Goal: Task Accomplishment & Management: Contribute content

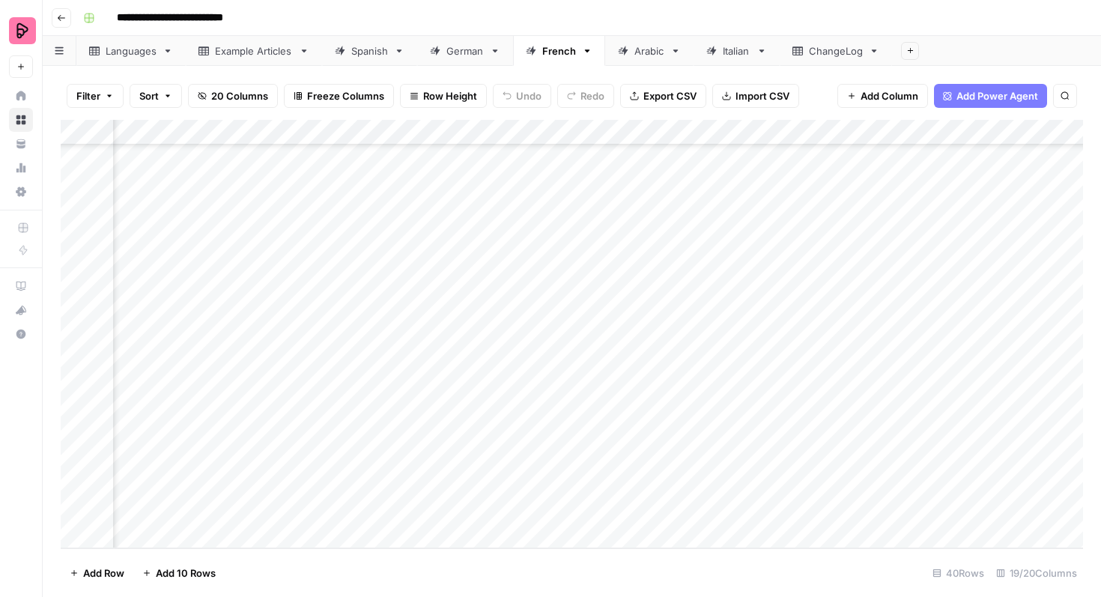
scroll to position [639, 431]
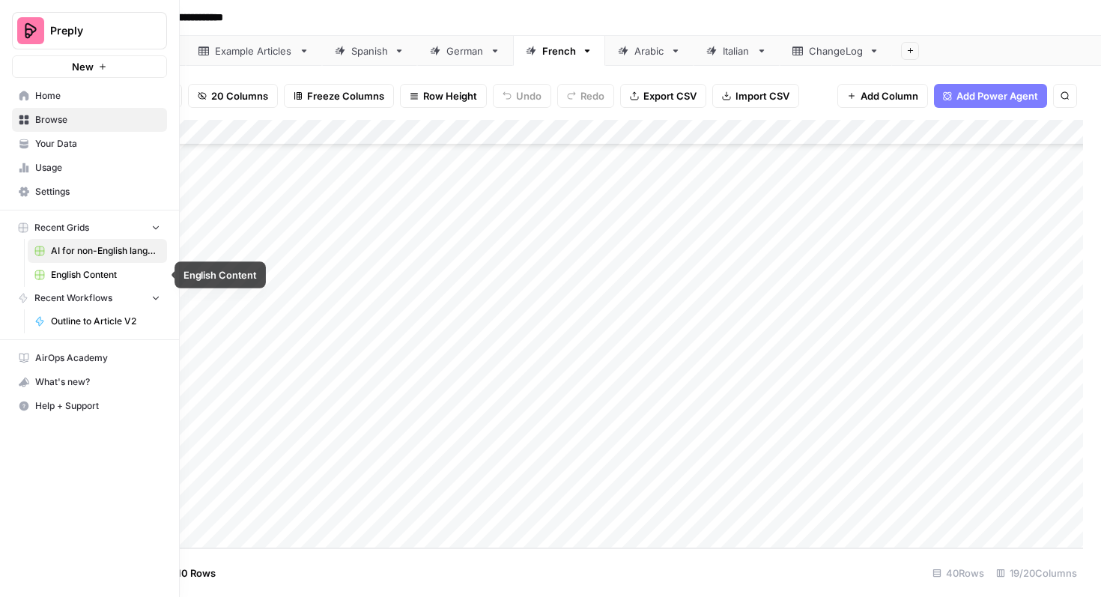
click at [69, 267] on link "English Content" at bounding box center [97, 275] width 139 height 24
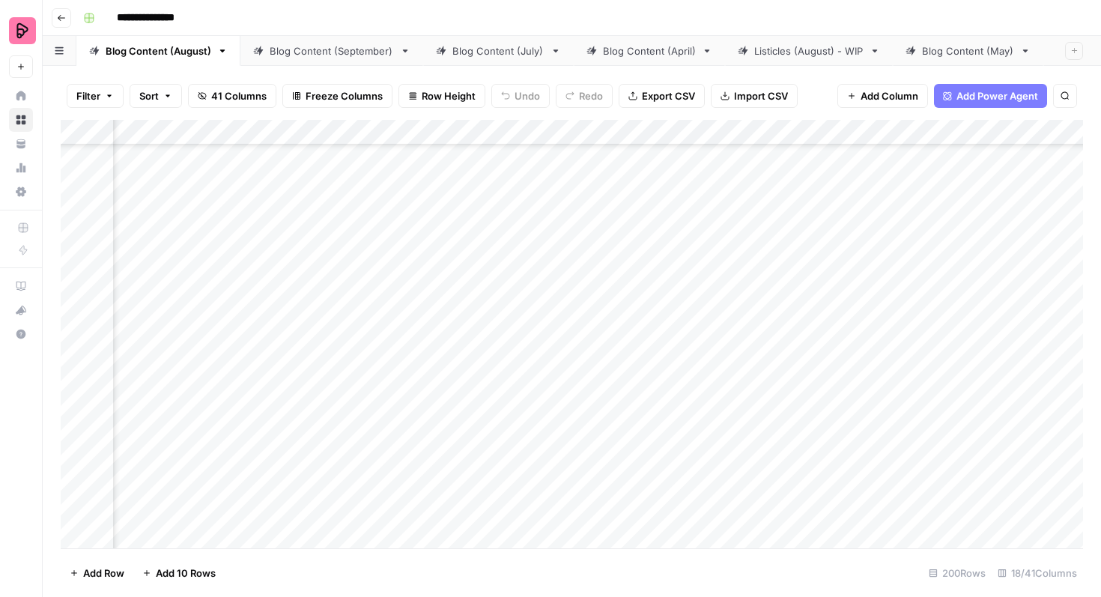
scroll to position [1844, 454]
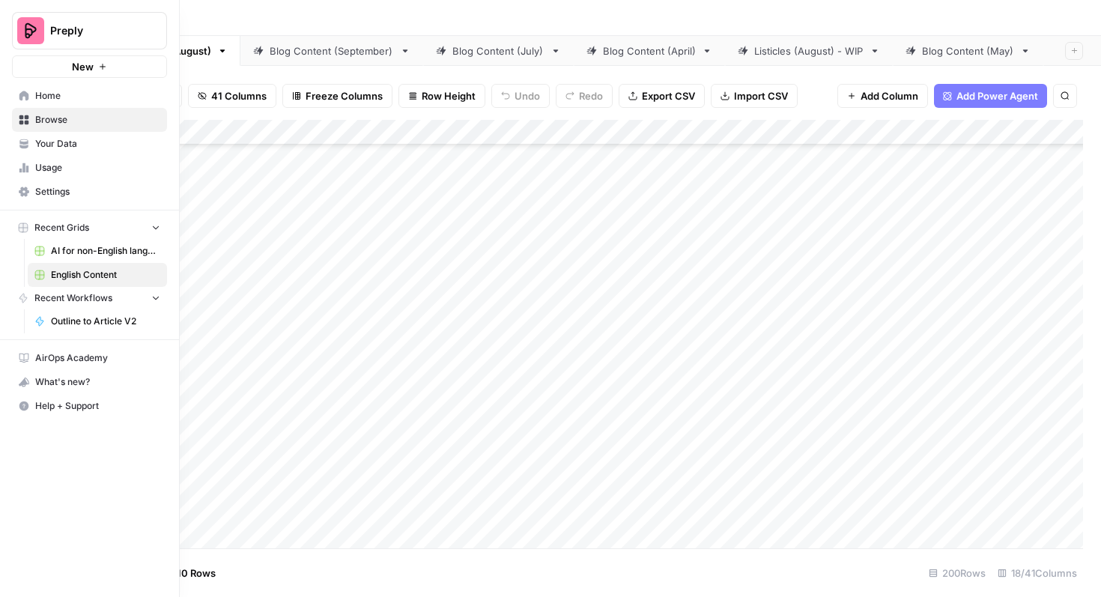
click at [88, 253] on span "AI for non-English languages" at bounding box center [105, 250] width 109 height 13
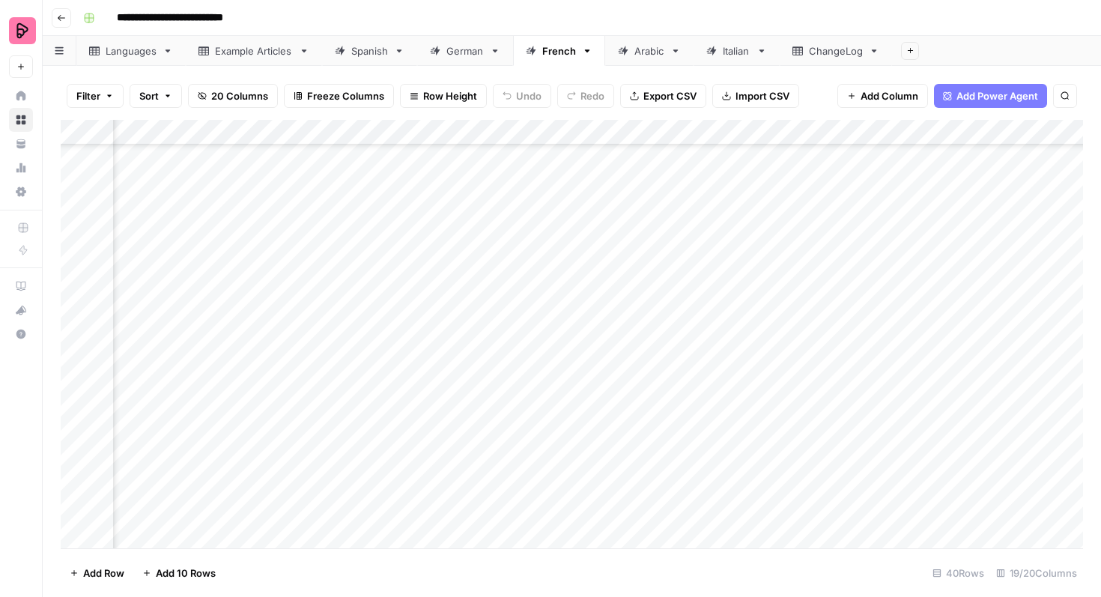
scroll to position [306, 259]
click at [76, 231] on div "Add Column" at bounding box center [572, 334] width 1022 height 428
click at [77, 261] on div "Add Column" at bounding box center [572, 334] width 1022 height 428
click at [77, 287] on div "Add Column" at bounding box center [572, 334] width 1022 height 428
click at [76, 315] on div "Add Column" at bounding box center [572, 334] width 1022 height 428
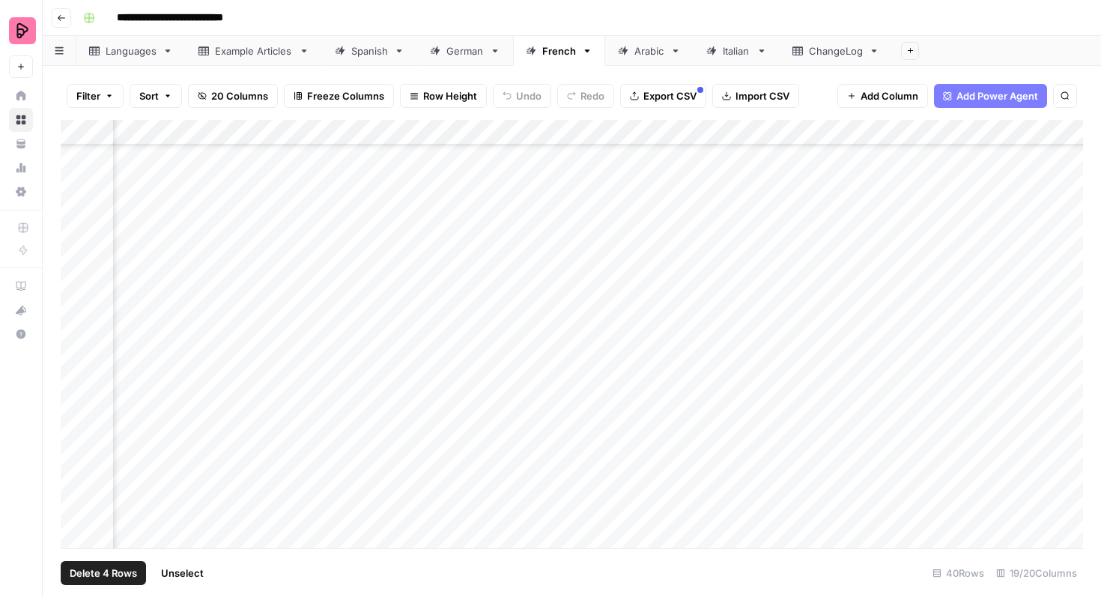
click at [76, 338] on div "Add Column" at bounding box center [572, 334] width 1022 height 428
click at [75, 356] on div "Add Column" at bounding box center [572, 334] width 1022 height 428
click at [75, 380] on div "Add Column" at bounding box center [572, 334] width 1022 height 428
click at [75, 412] on div "Add Column" at bounding box center [572, 334] width 1022 height 428
click at [75, 436] on div "Add Column" at bounding box center [572, 334] width 1022 height 428
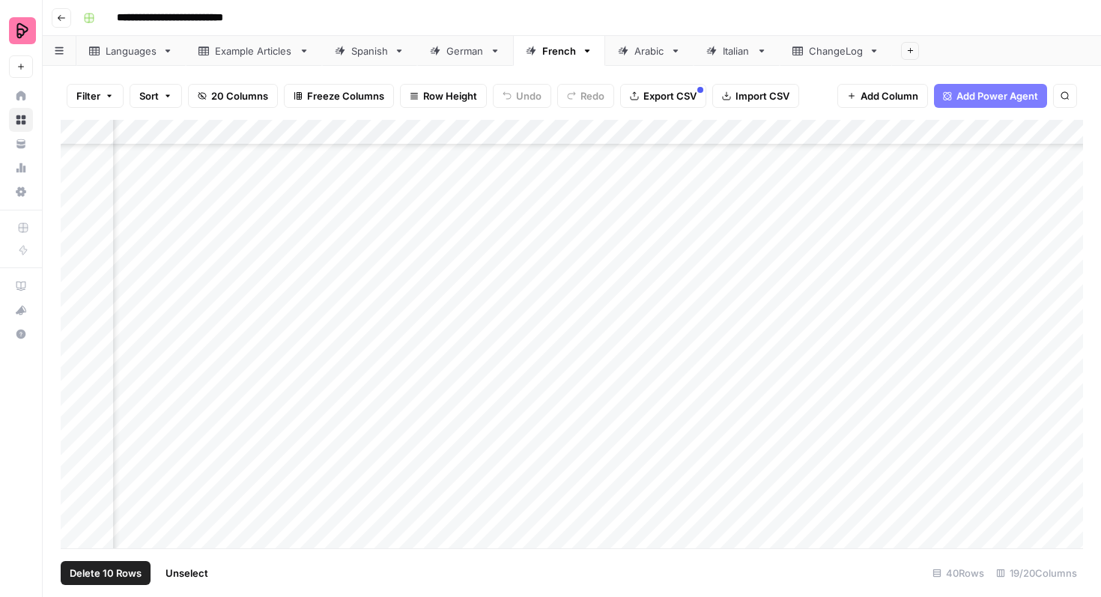
click at [75, 458] on div "Add Column" at bounding box center [572, 334] width 1022 height 428
click at [840, 230] on div "Add Column" at bounding box center [572, 334] width 1022 height 428
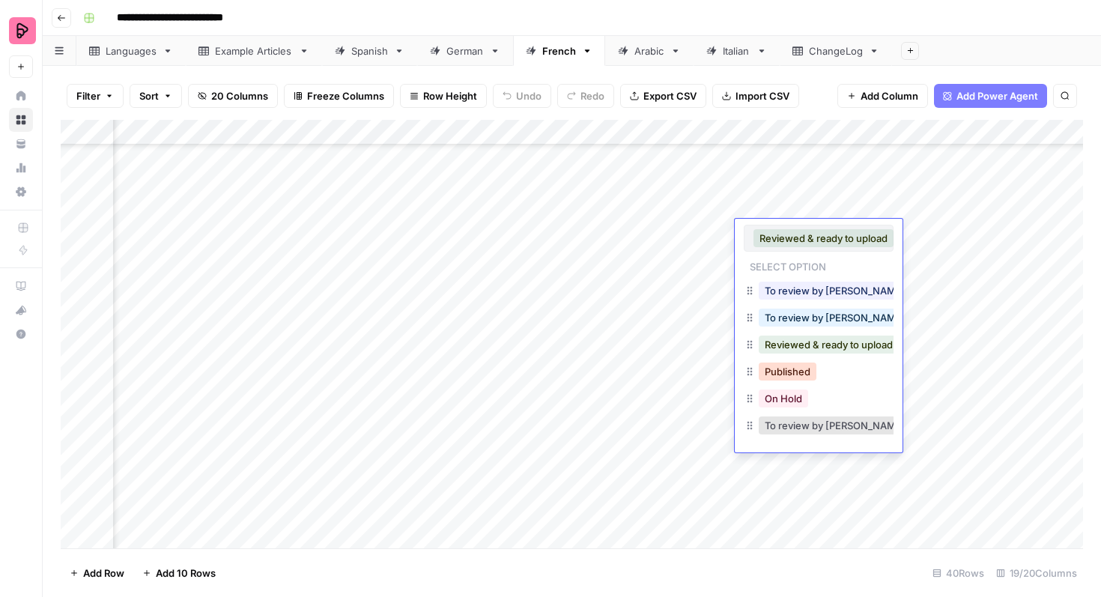
click at [805, 365] on button "Published" at bounding box center [787, 371] width 58 height 18
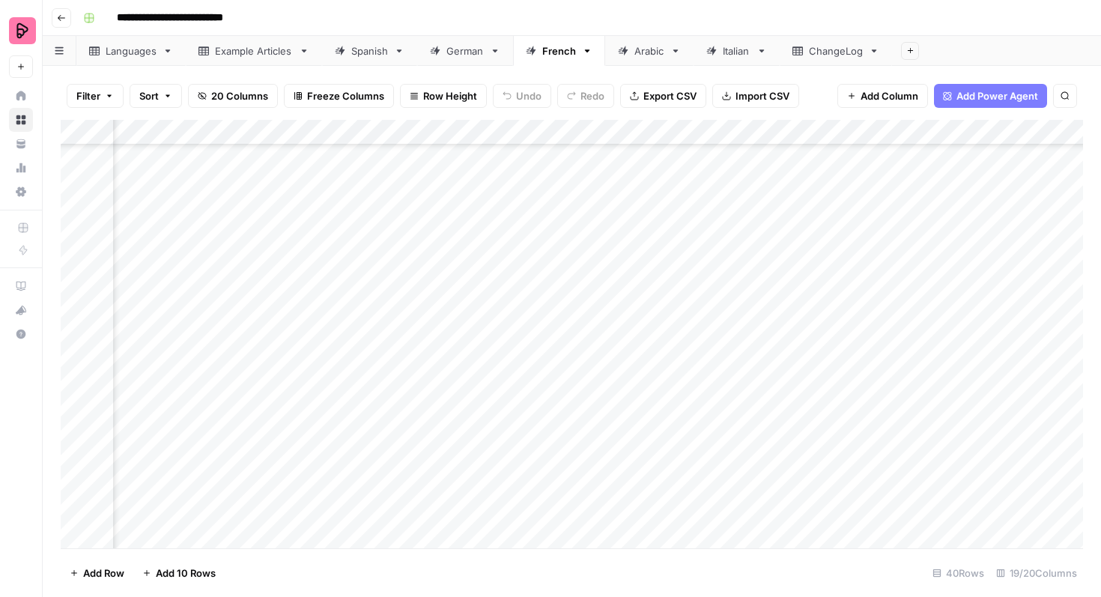
click at [818, 259] on div "Add Column" at bounding box center [572, 334] width 1022 height 428
click at [809, 260] on div "Add Column" at bounding box center [572, 334] width 1022 height 428
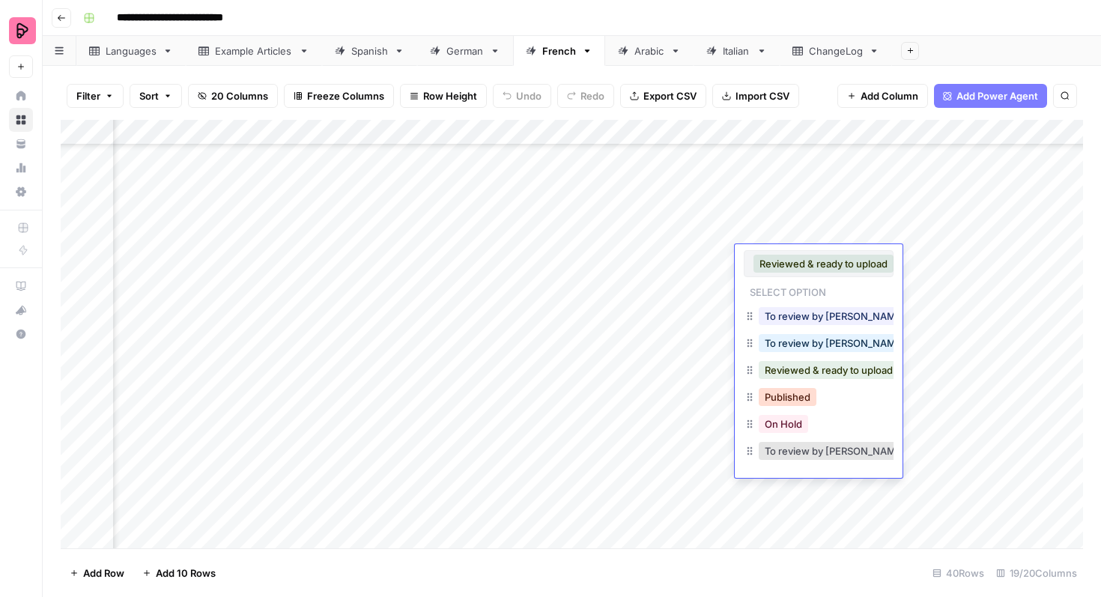
click at [785, 395] on button "Published" at bounding box center [787, 397] width 58 height 18
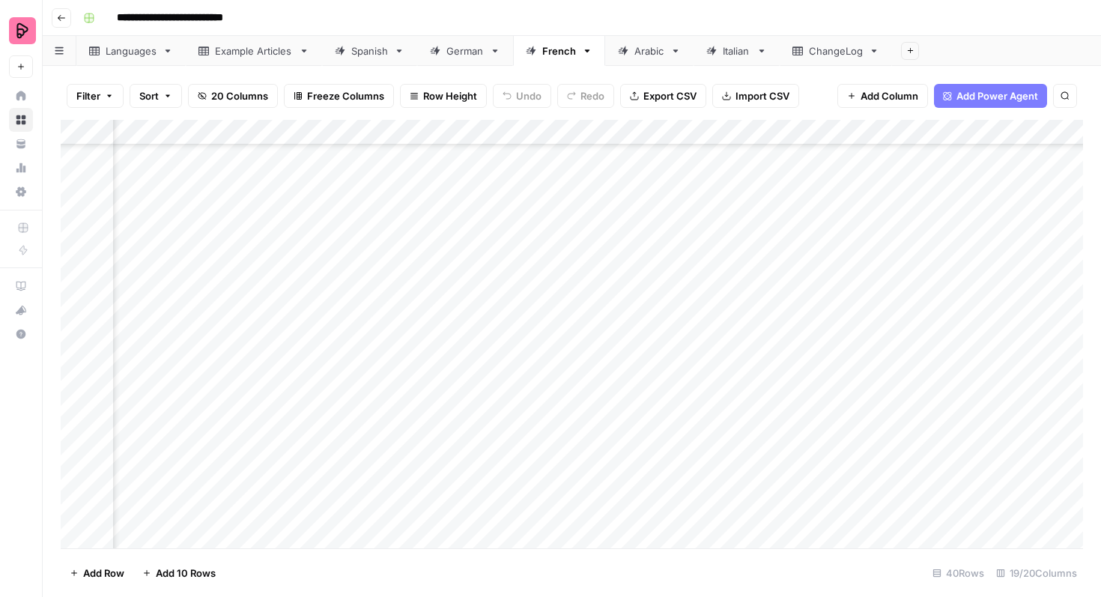
click at [811, 285] on div "Add Column" at bounding box center [572, 334] width 1022 height 428
click at [803, 285] on div "Add Column" at bounding box center [572, 334] width 1022 height 428
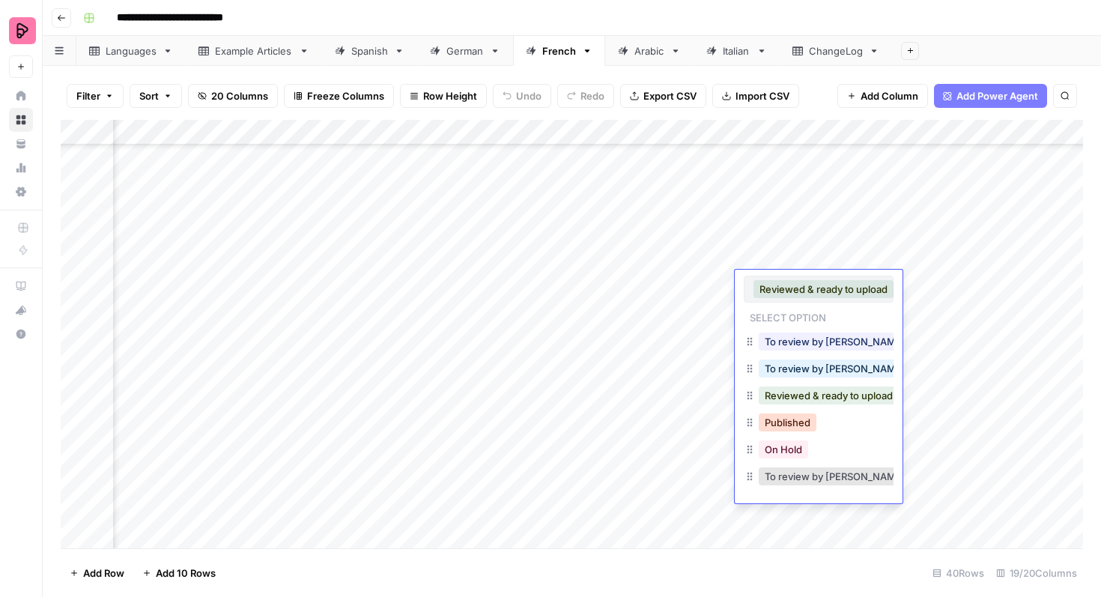
click at [782, 418] on button "Published" at bounding box center [787, 422] width 58 height 18
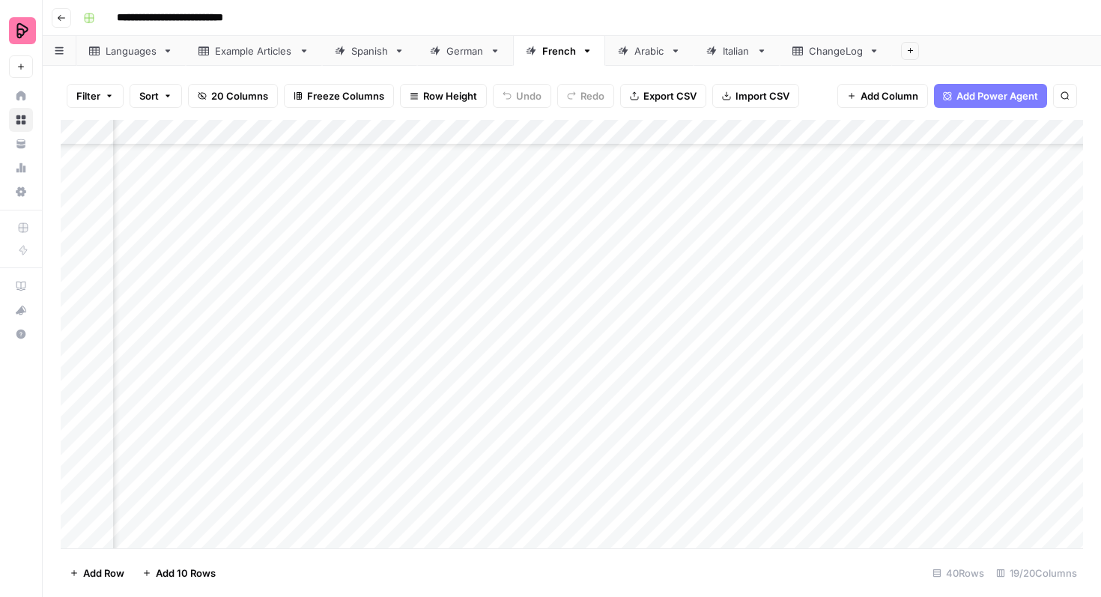
click at [795, 314] on div "Add Column" at bounding box center [572, 334] width 1022 height 428
click at [789, 311] on div "Add Column" at bounding box center [572, 334] width 1022 height 428
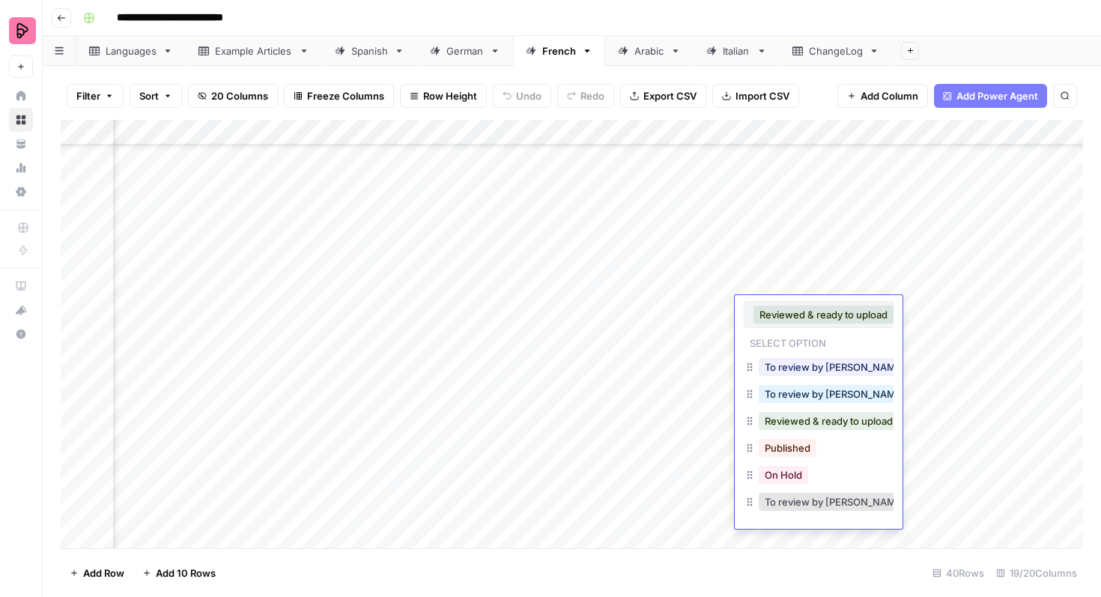
click at [788, 445] on button "Published" at bounding box center [787, 448] width 58 height 18
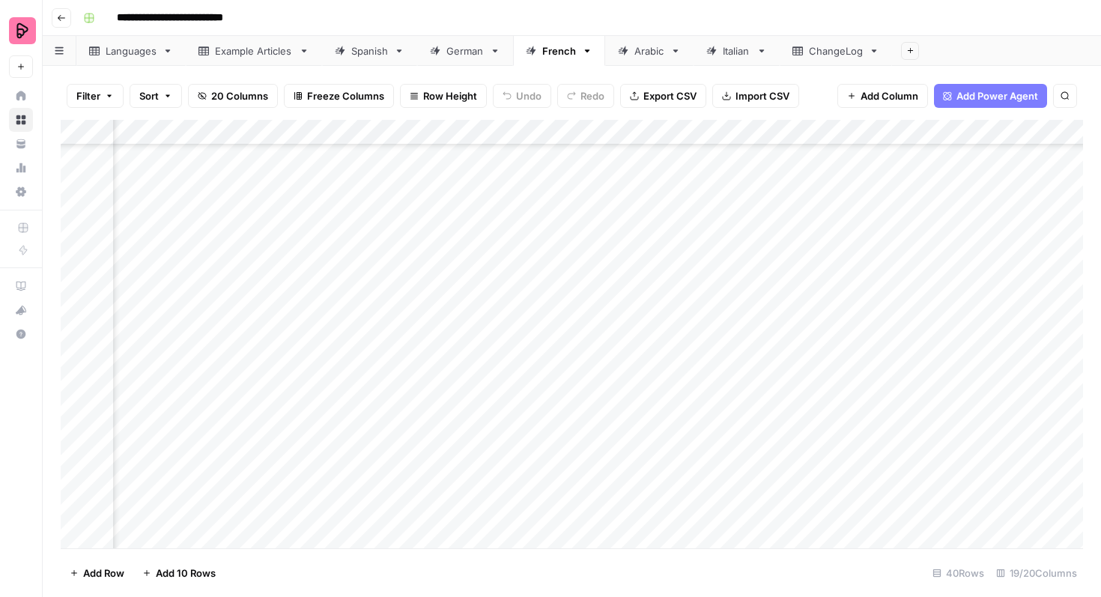
click at [797, 330] on div "Add Column" at bounding box center [572, 334] width 1022 height 428
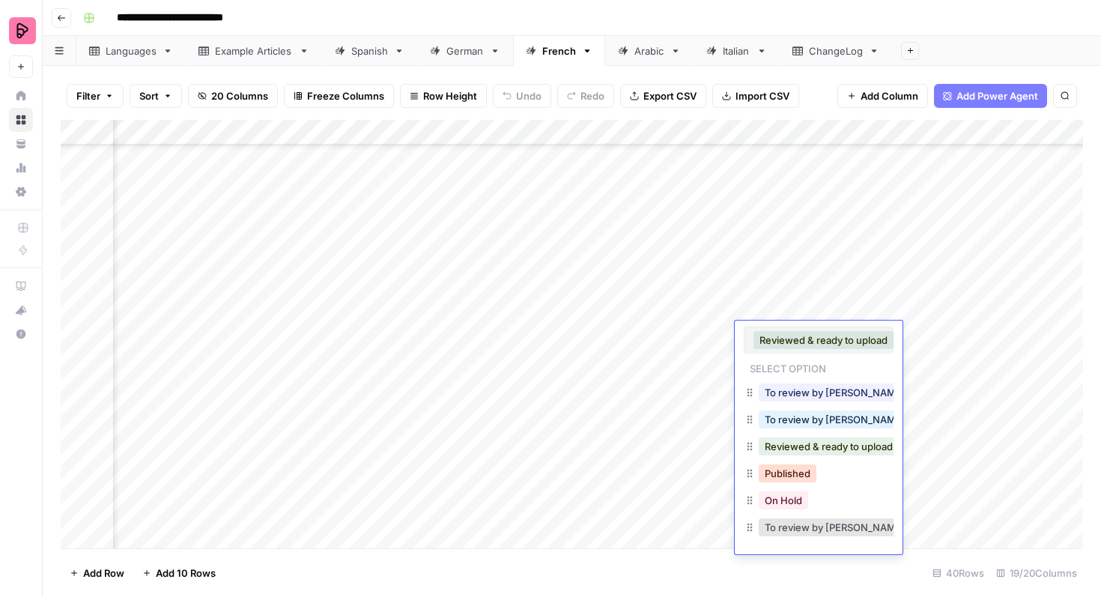
click at [792, 472] on button "Published" at bounding box center [787, 473] width 58 height 18
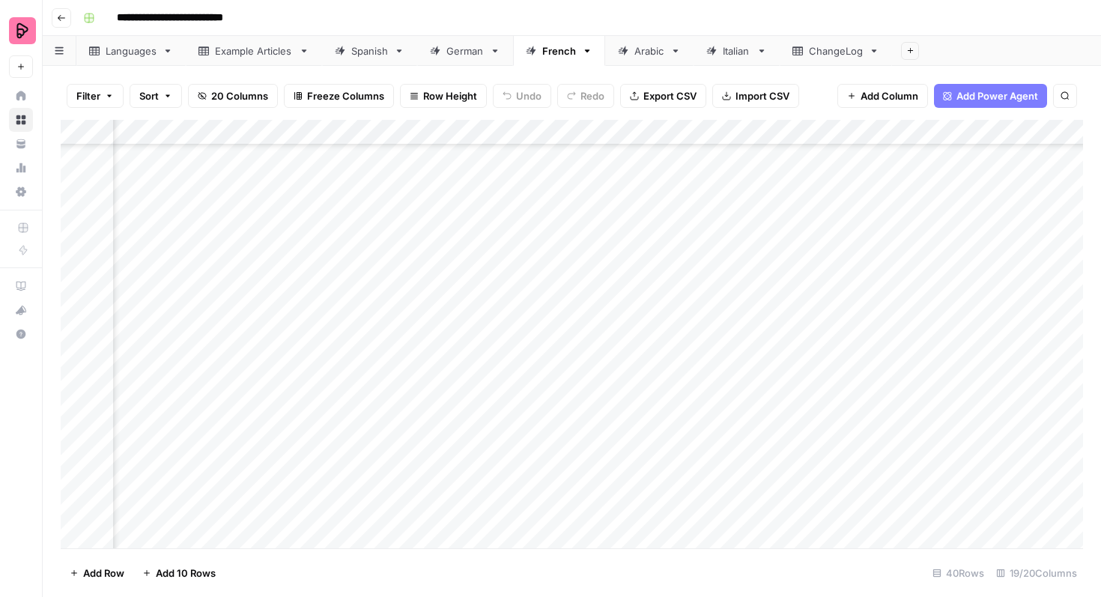
click at [797, 362] on div "Add Column" at bounding box center [572, 334] width 1022 height 428
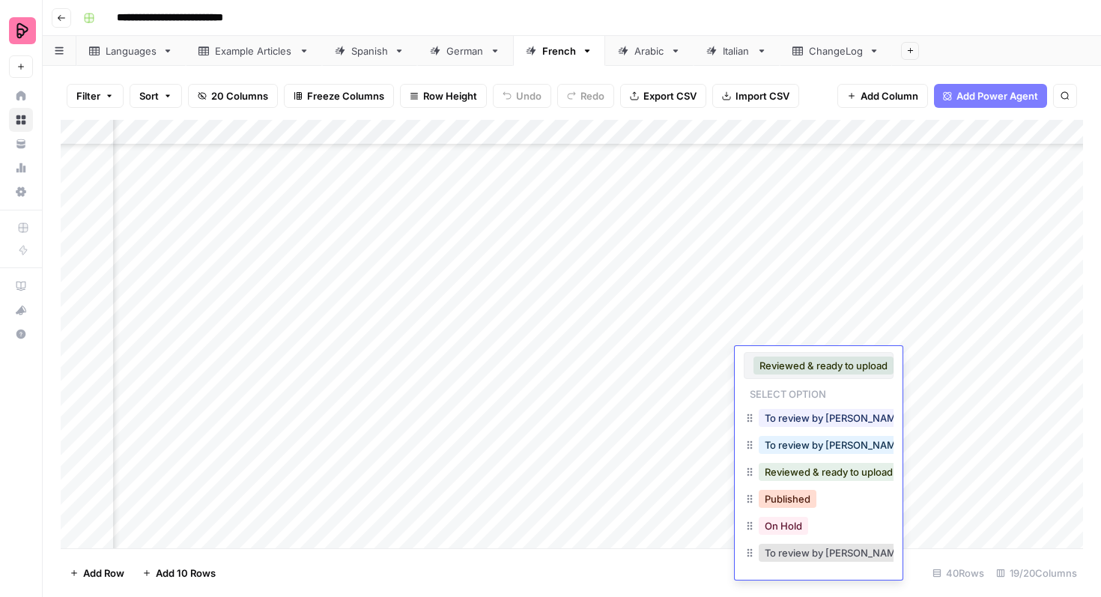
click at [789, 498] on button "Published" at bounding box center [787, 499] width 58 height 18
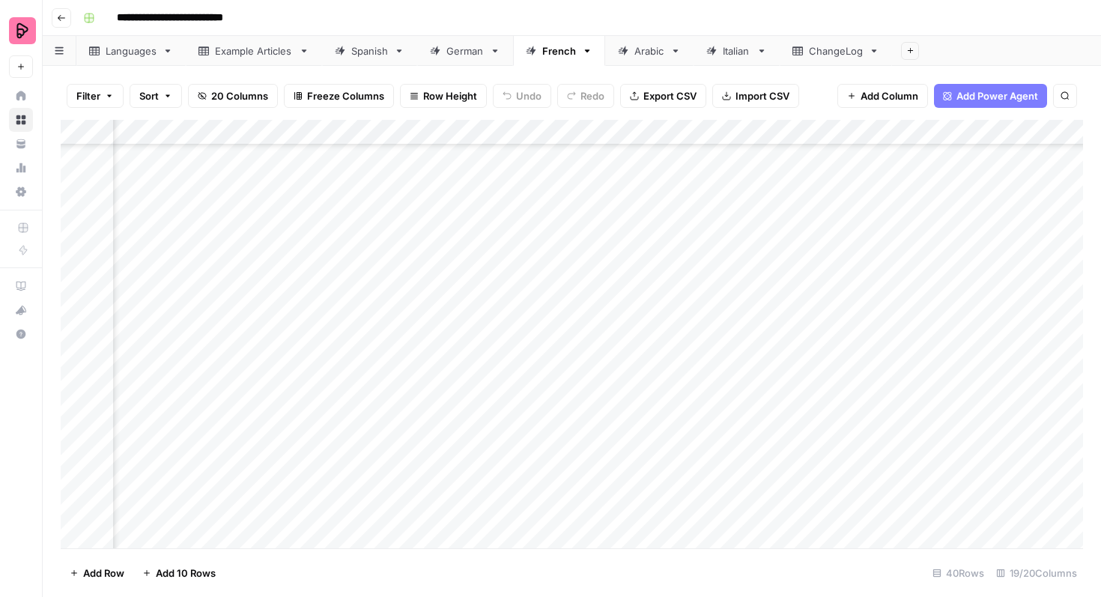
click at [791, 389] on div "Add Column" at bounding box center [572, 334] width 1022 height 428
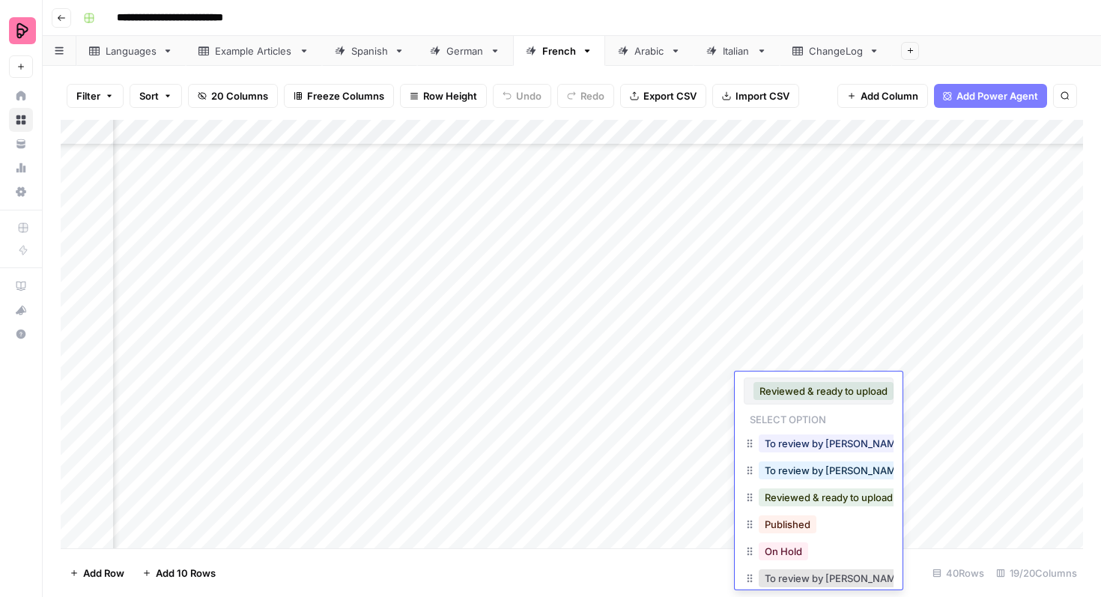
click at [783, 517] on button "Published" at bounding box center [787, 524] width 58 height 18
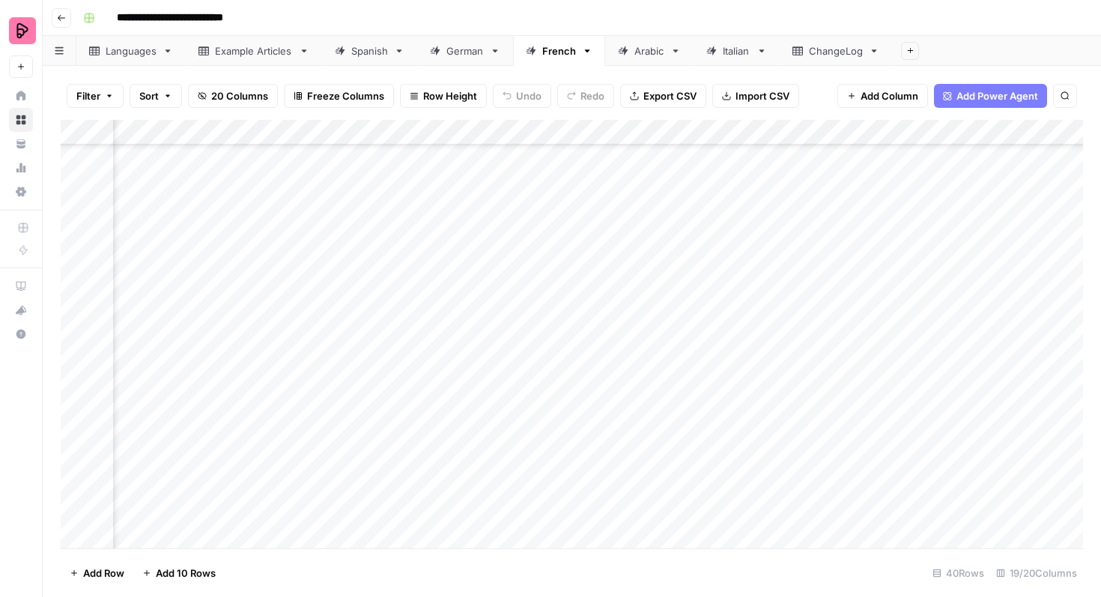
click at [783, 408] on div "Add Column" at bounding box center [572, 334] width 1022 height 428
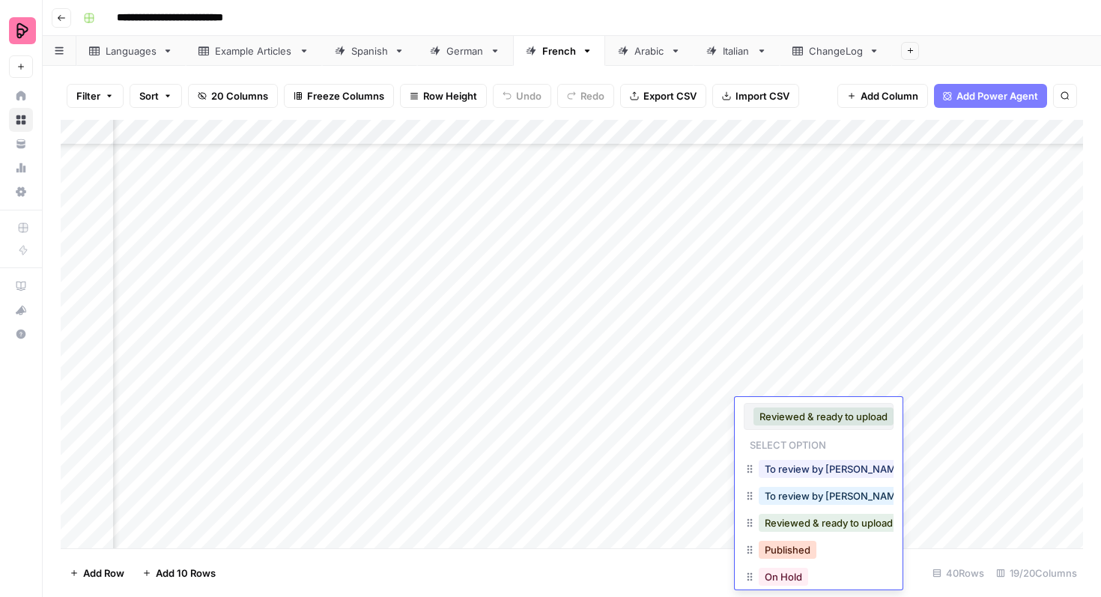
click at [787, 544] on button "Published" at bounding box center [787, 550] width 58 height 18
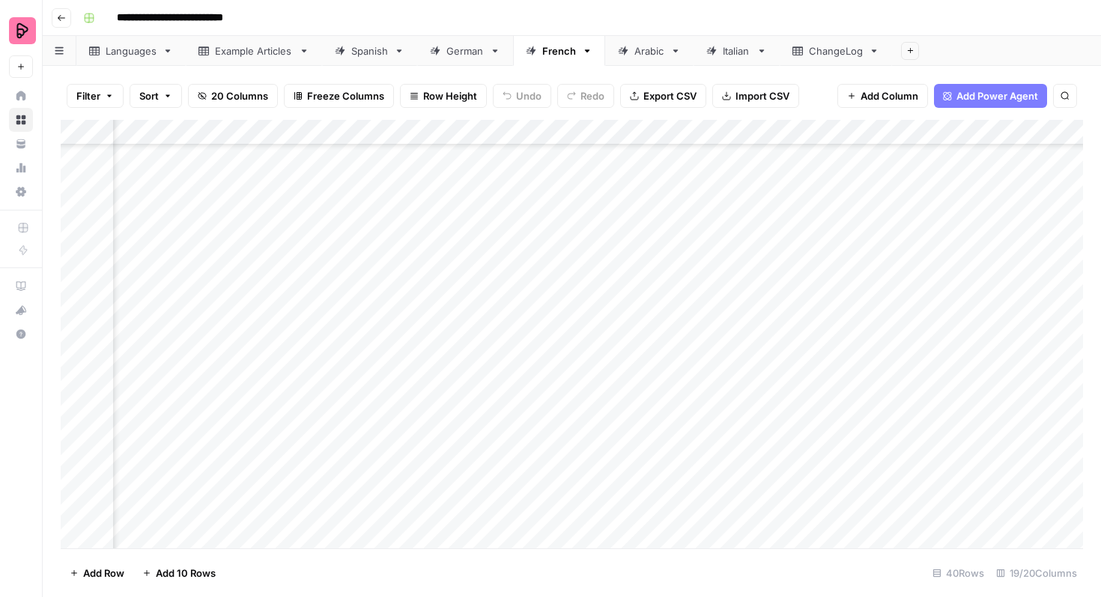
click at [790, 439] on div "Add Column" at bounding box center [572, 334] width 1022 height 428
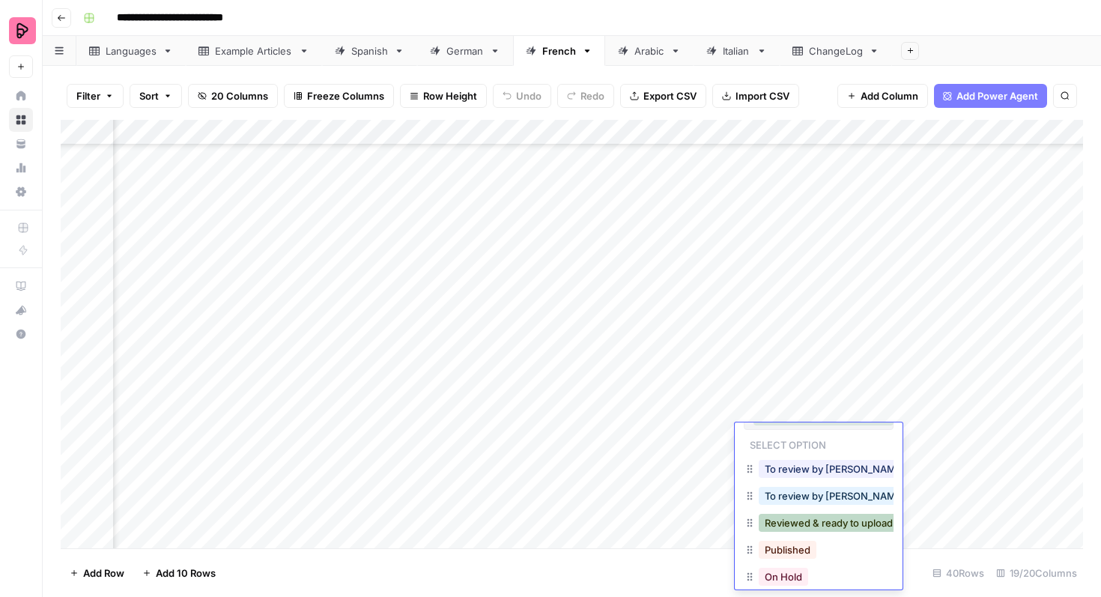
scroll to position [32, 0]
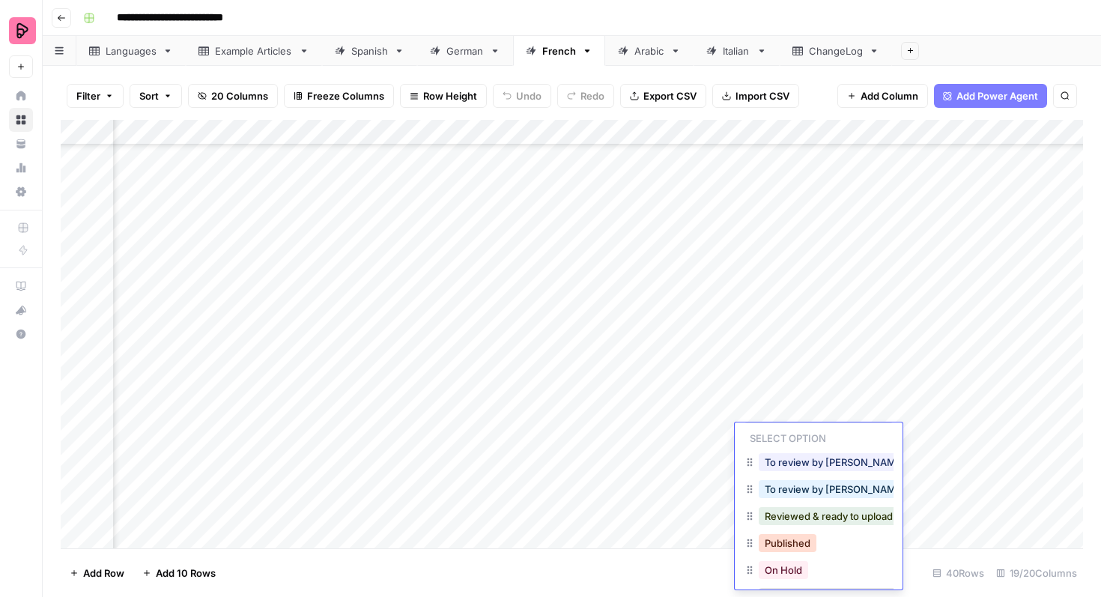
click at [786, 544] on button "Published" at bounding box center [787, 543] width 58 height 18
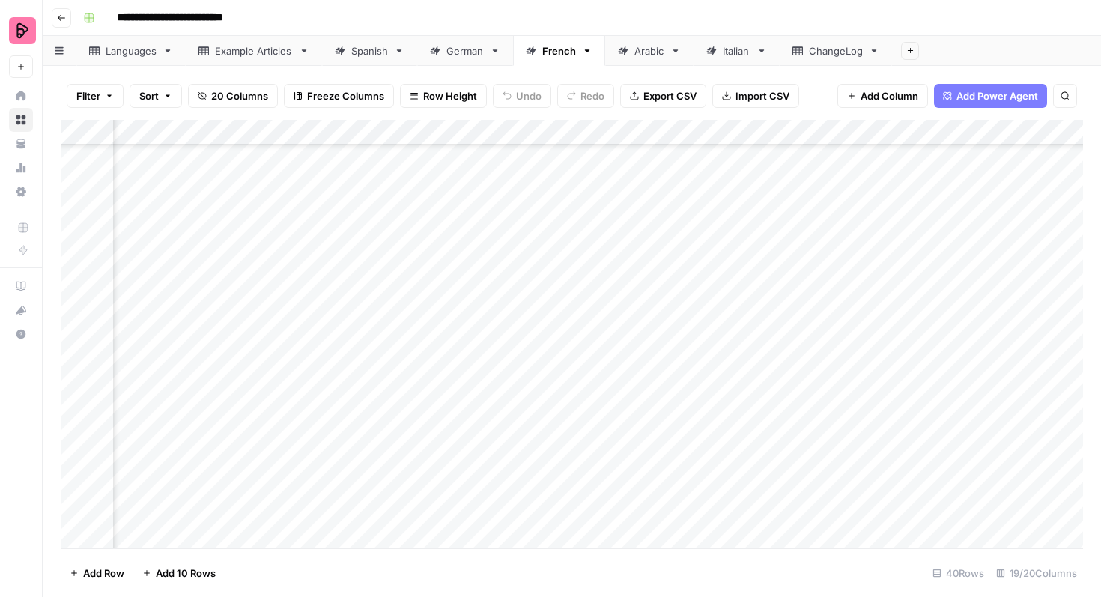
click at [792, 460] on div "Add Column" at bounding box center [572, 334] width 1022 height 428
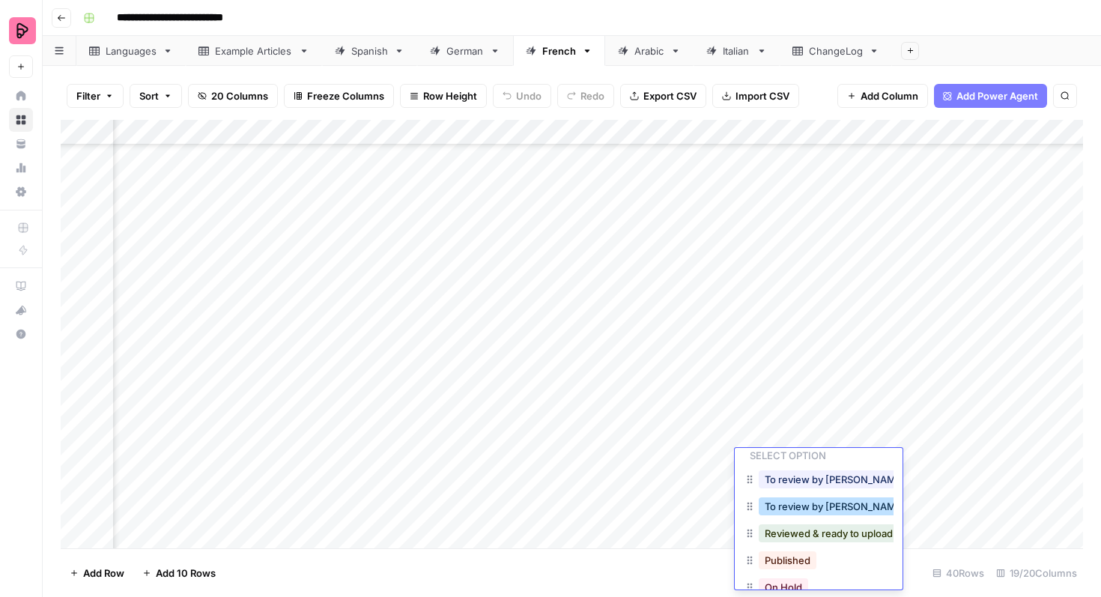
scroll to position [52, 0]
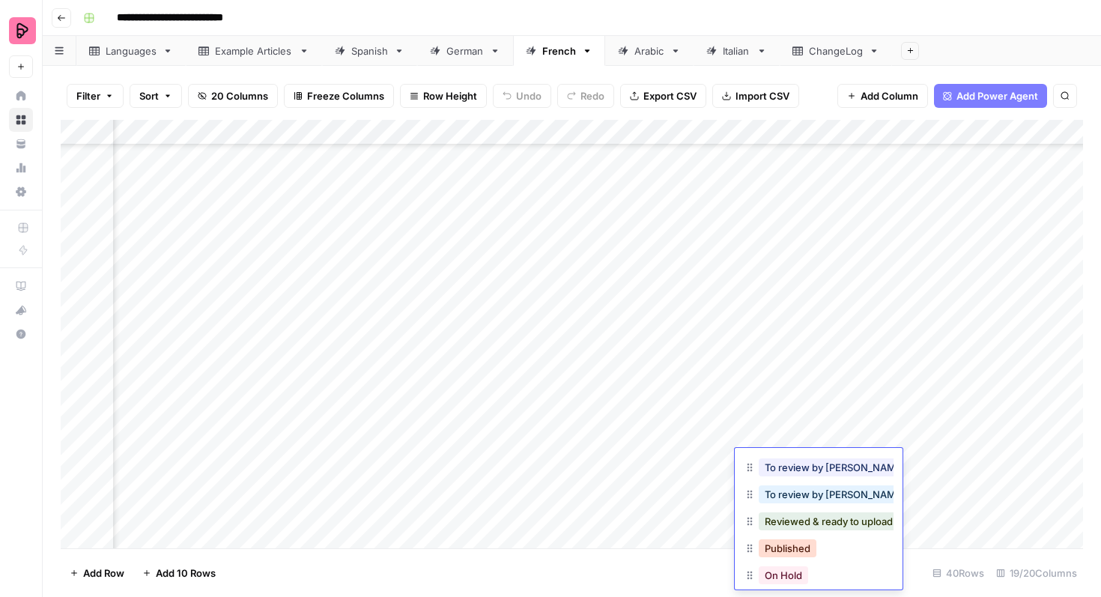
click at [783, 551] on button "Published" at bounding box center [787, 548] width 58 height 18
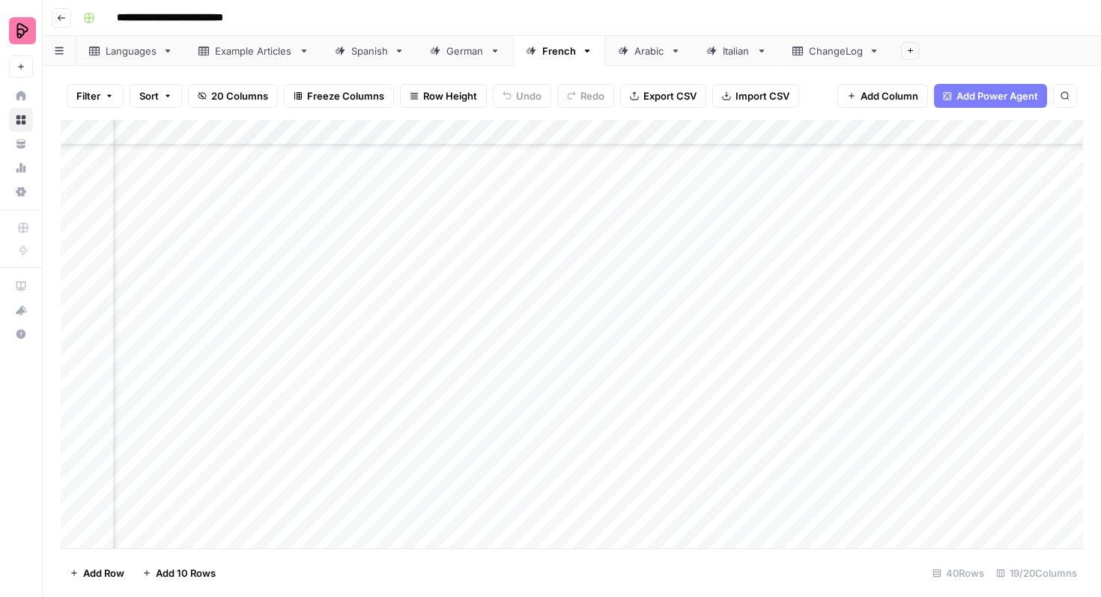
click at [475, 57] on div "German" at bounding box center [464, 50] width 37 height 15
click at [848, 460] on div "Add Column" at bounding box center [572, 334] width 1022 height 428
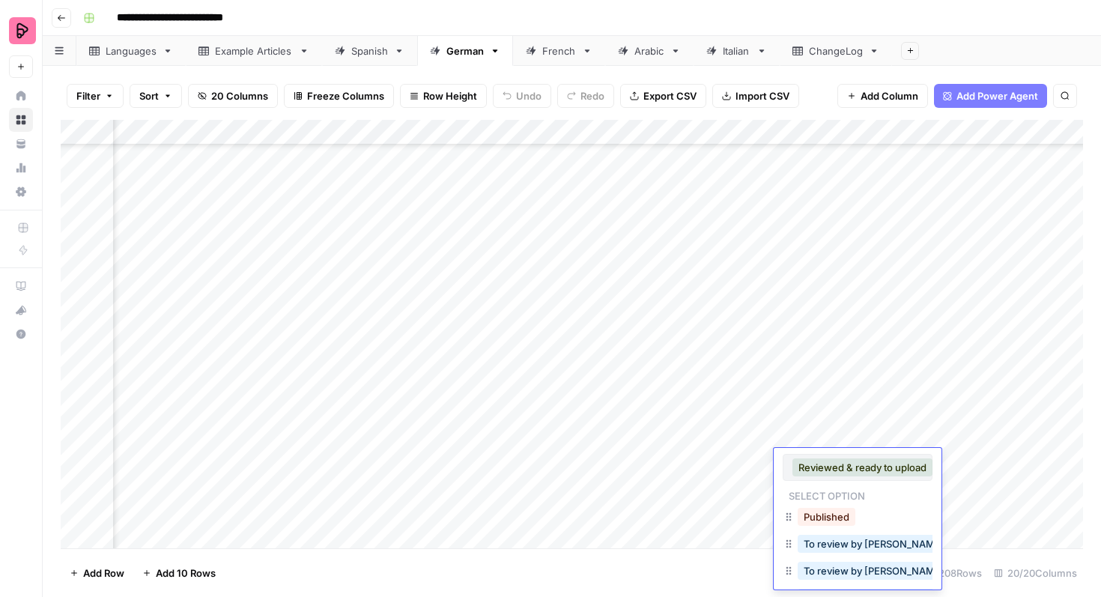
scroll to position [0, 0]
click at [840, 521] on button "Published" at bounding box center [826, 520] width 58 height 18
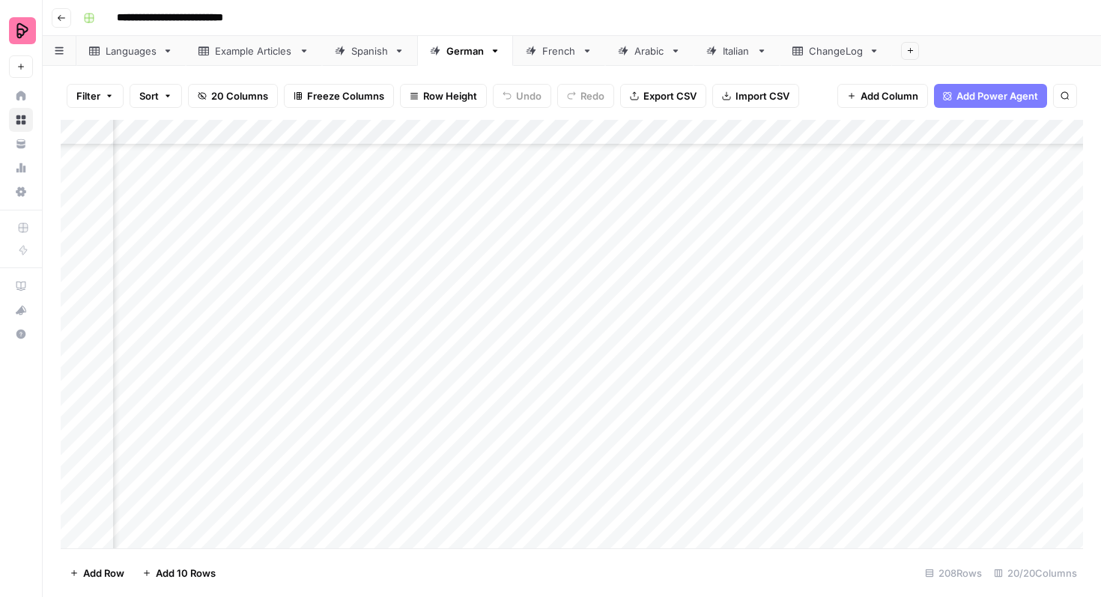
click at [851, 433] on div "Add Column" at bounding box center [572, 334] width 1022 height 428
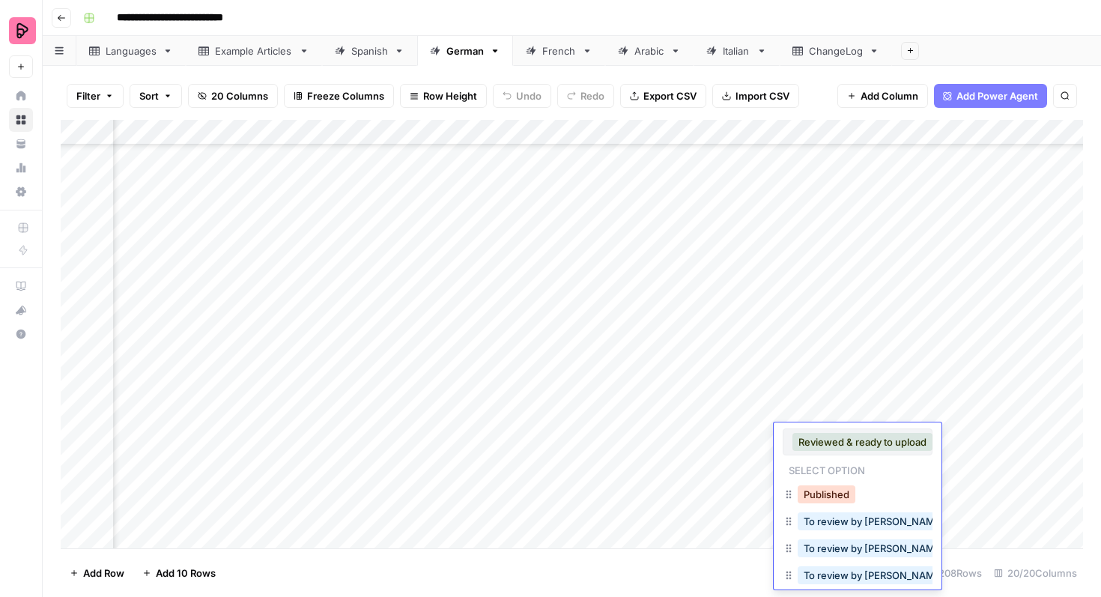
click at [825, 490] on button "Published" at bounding box center [826, 494] width 58 height 18
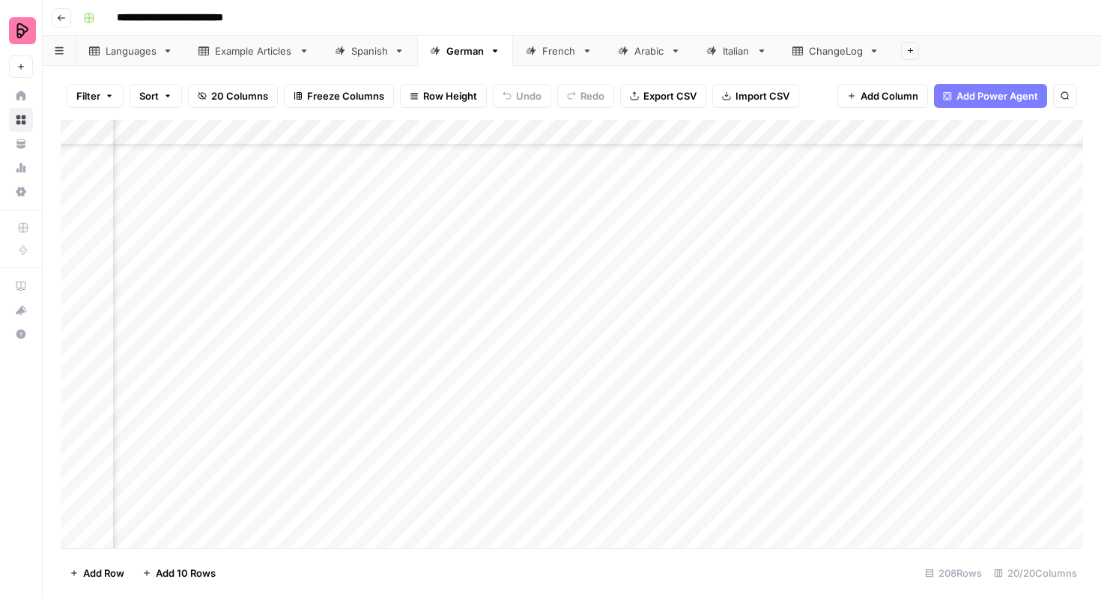
click at [832, 412] on div "Add Column" at bounding box center [572, 334] width 1022 height 428
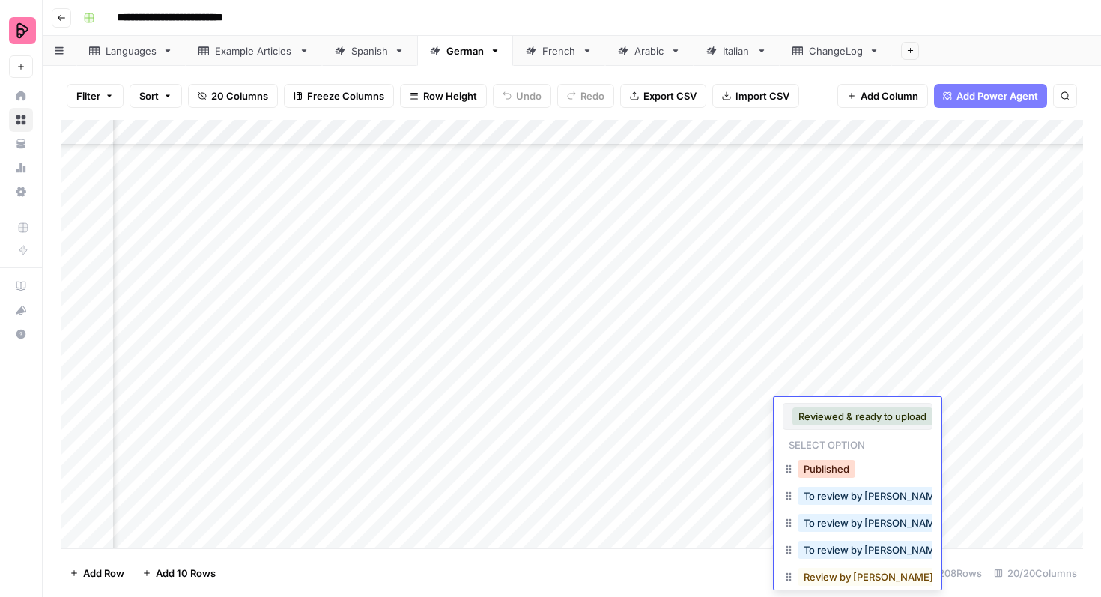
click at [821, 469] on button "Published" at bounding box center [826, 469] width 58 height 18
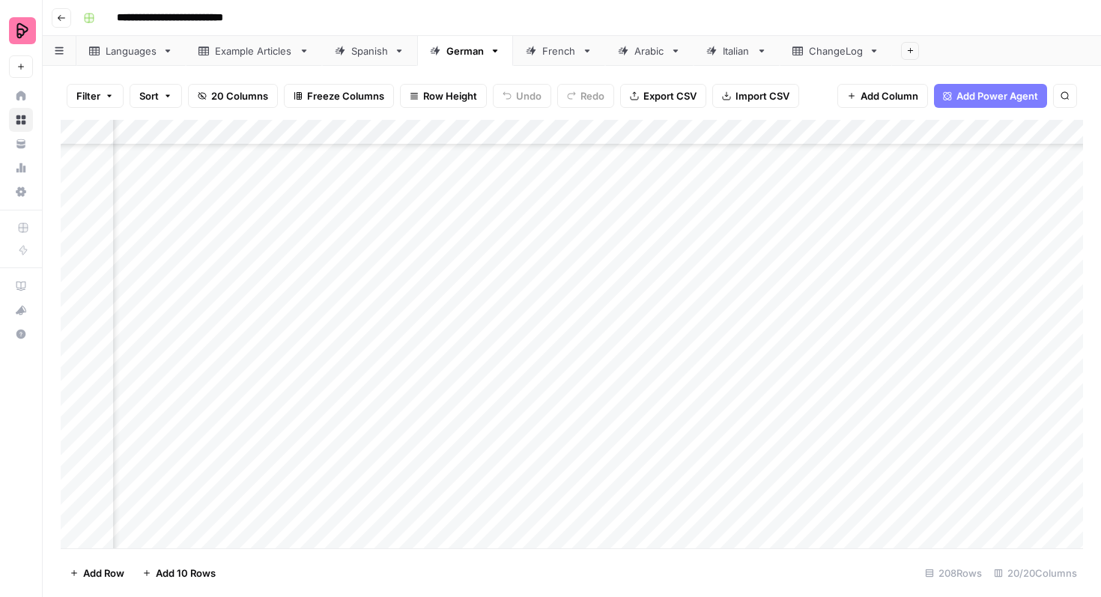
click at [840, 386] on div "Add Column" at bounding box center [572, 334] width 1022 height 428
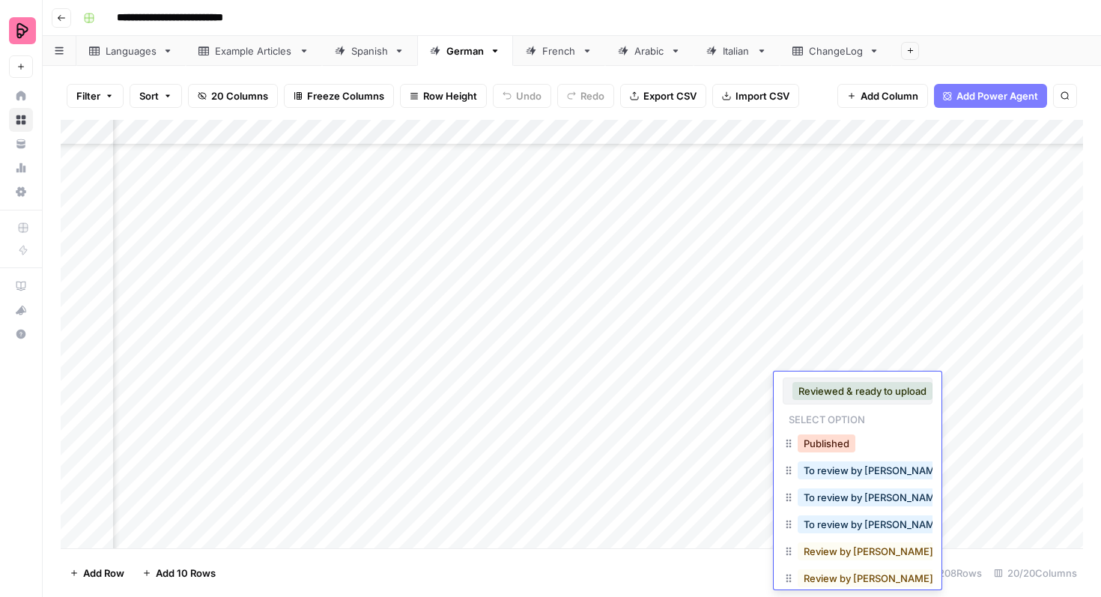
click at [830, 441] on button "Published" at bounding box center [826, 443] width 58 height 18
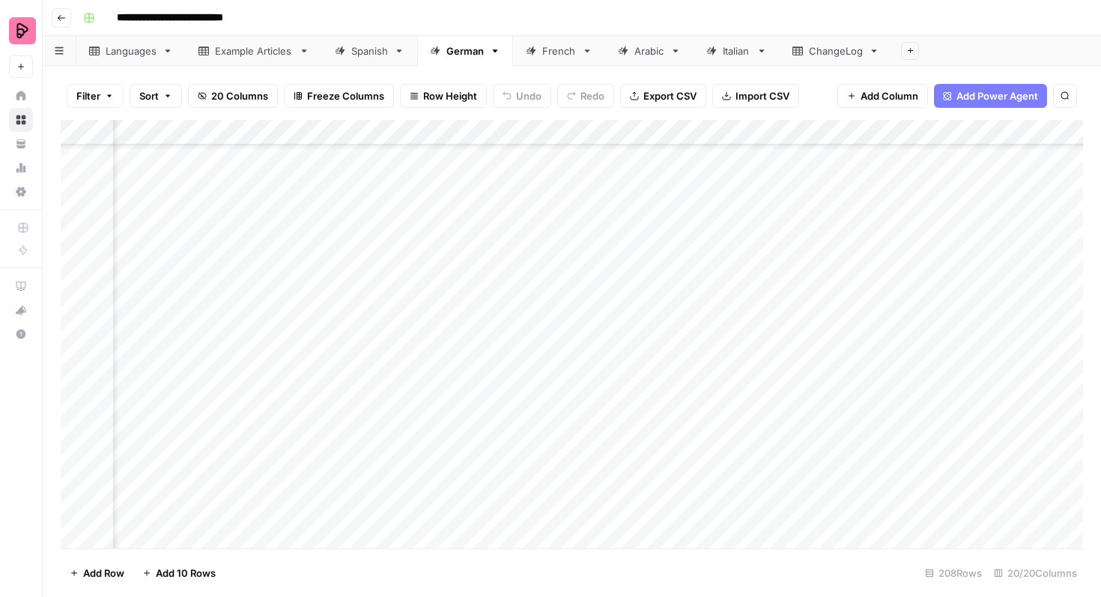
click at [837, 359] on div "Add Column" at bounding box center [572, 334] width 1022 height 428
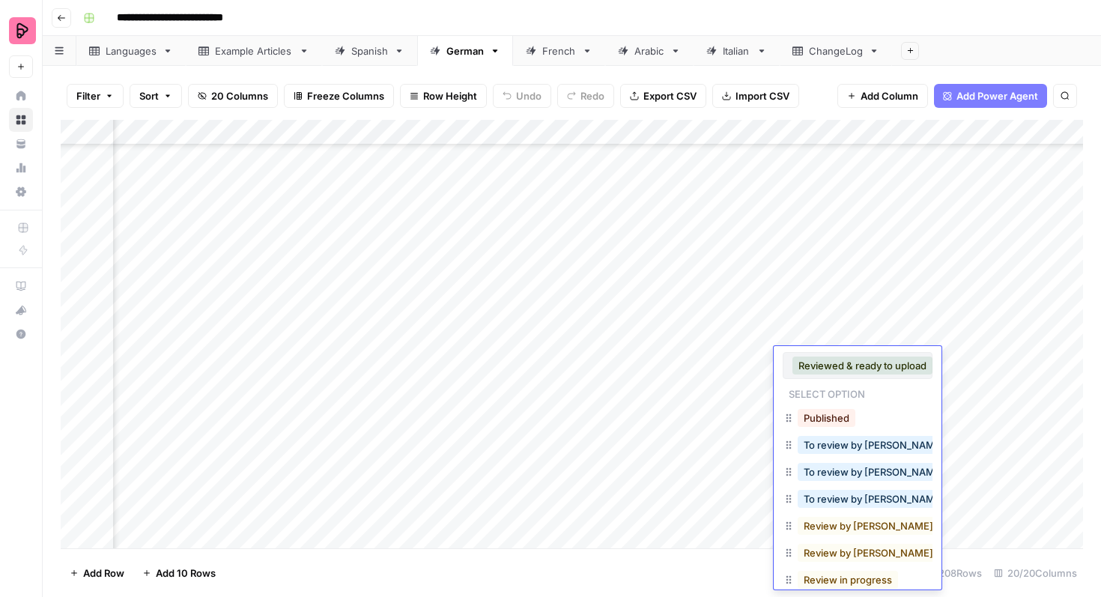
click at [830, 408] on div "Published" at bounding box center [826, 417] width 64 height 21
click at [828, 418] on button "Published" at bounding box center [826, 418] width 58 height 18
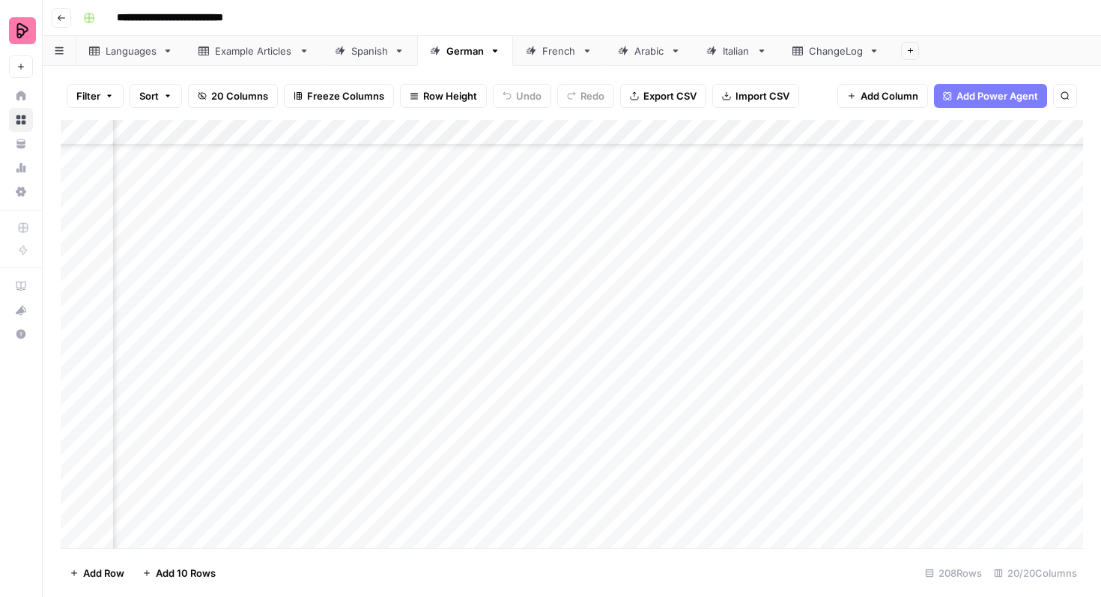
scroll to position [4444, 394]
click at [829, 469] on div "Add Column" at bounding box center [572, 334] width 1022 height 428
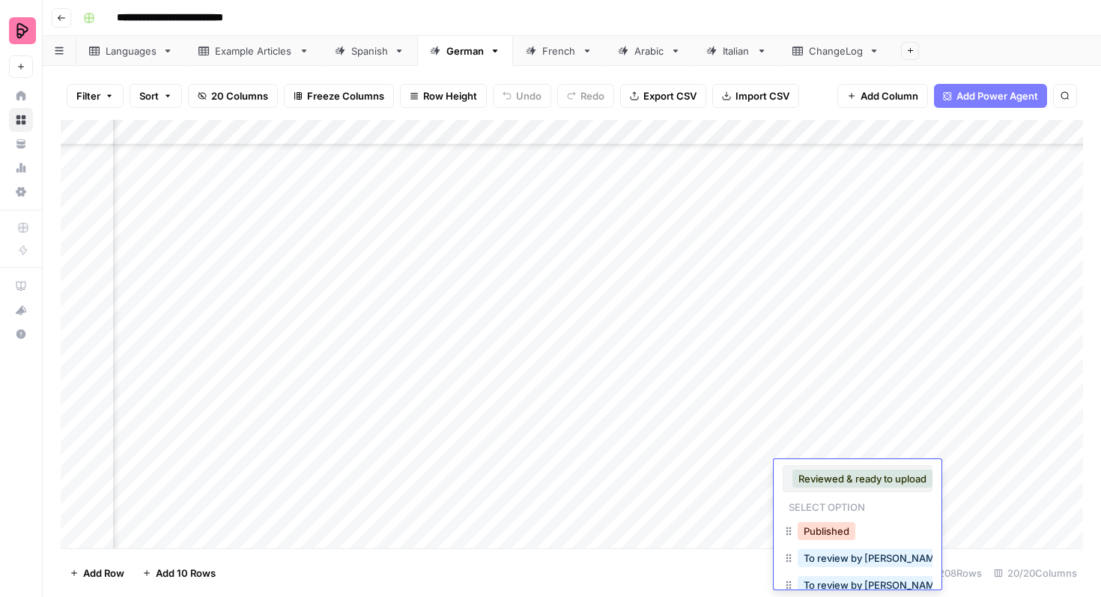
click at [816, 523] on button "Published" at bounding box center [826, 531] width 58 height 18
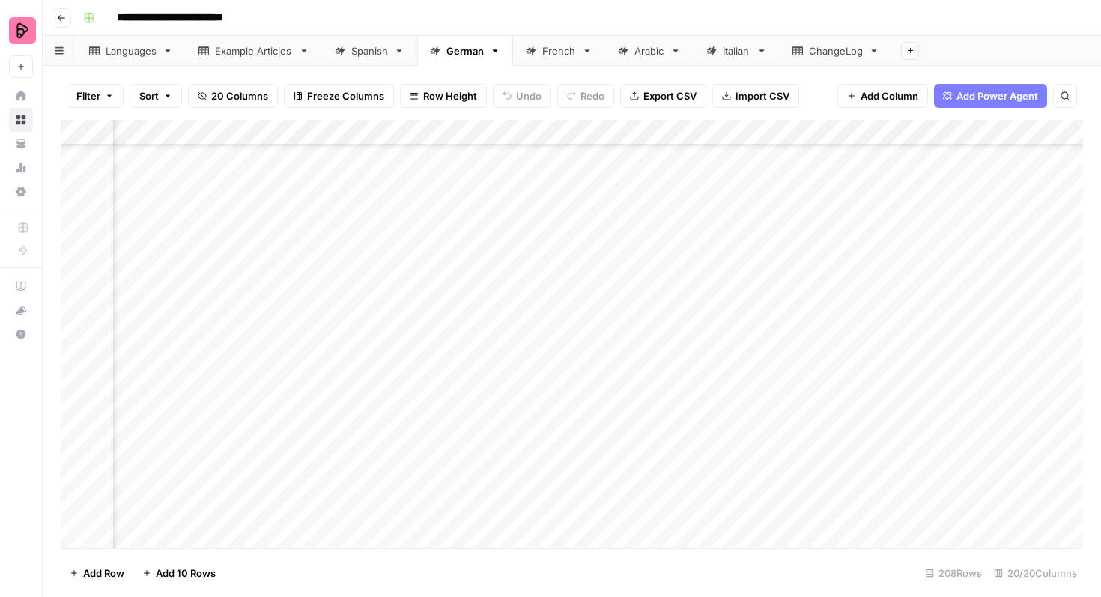
click at [821, 449] on div "Add Column" at bounding box center [572, 334] width 1022 height 428
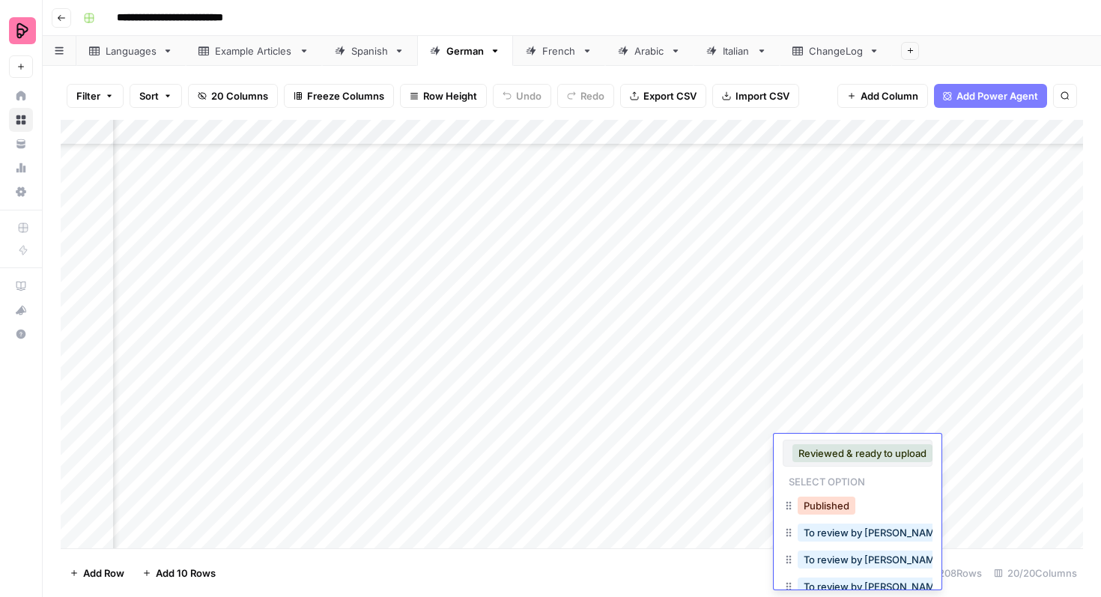
click at [824, 511] on button "Published" at bounding box center [826, 505] width 58 height 18
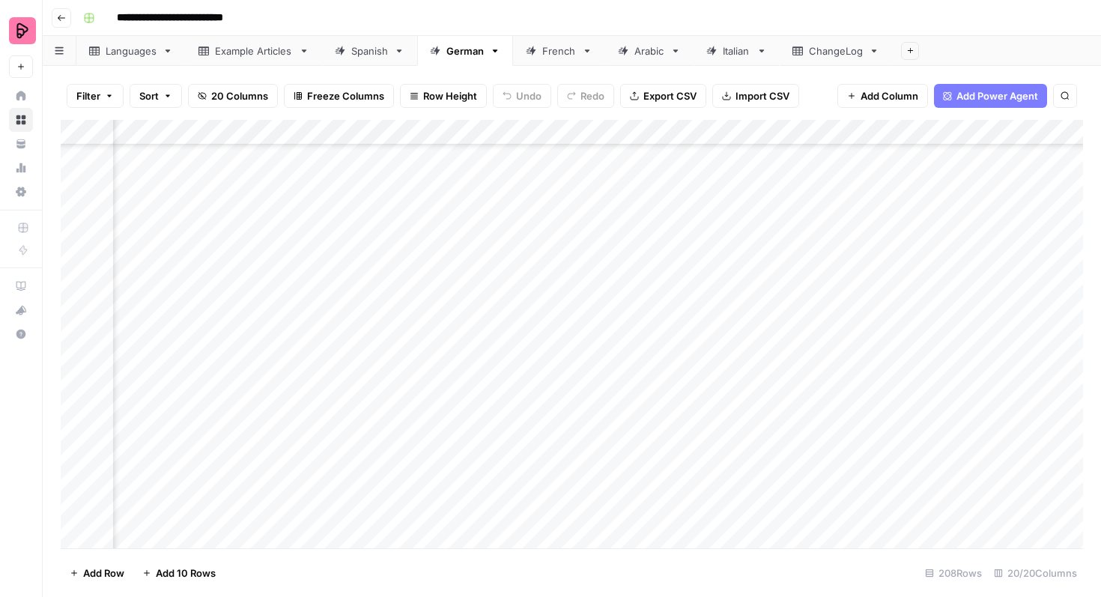
click at [842, 420] on div "Add Column" at bounding box center [572, 334] width 1022 height 428
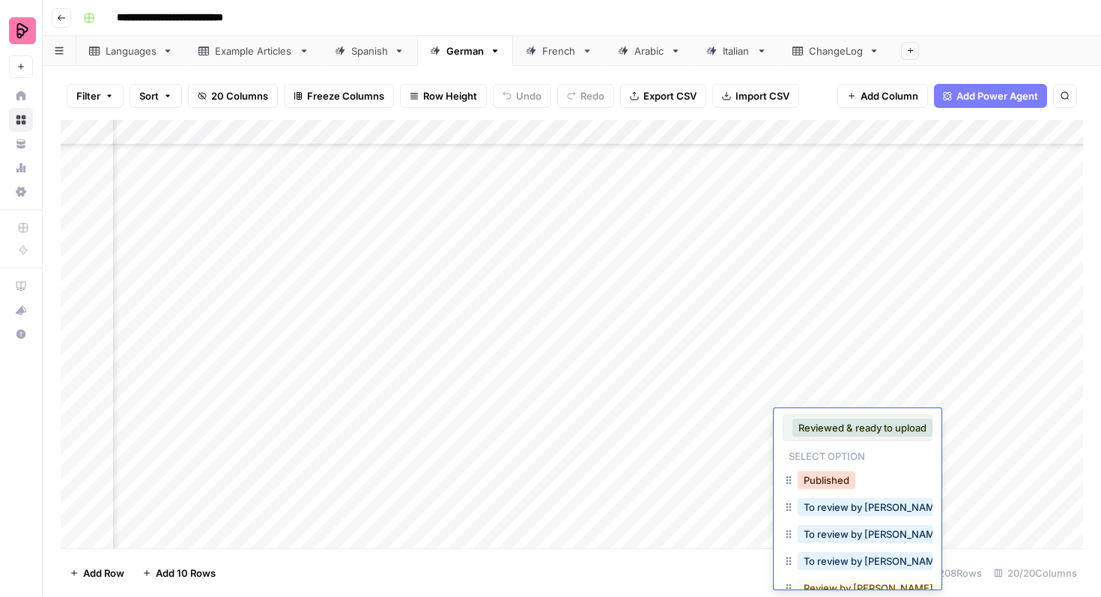
click at [839, 484] on button "Published" at bounding box center [826, 480] width 58 height 18
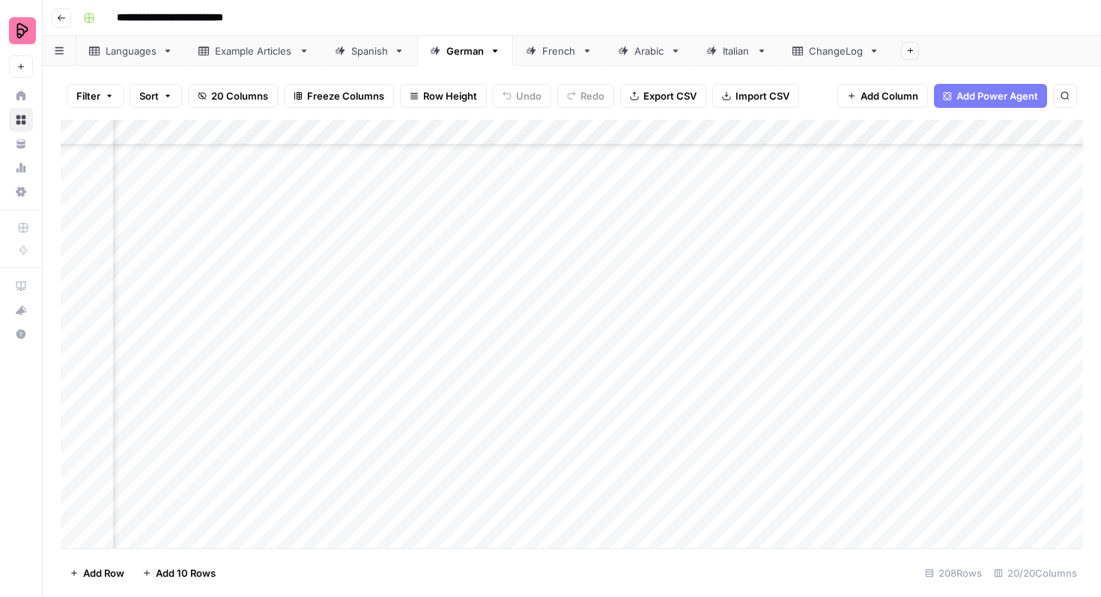
scroll to position [4428, 394]
click at [848, 404] on div "Add Column" at bounding box center [572, 334] width 1022 height 428
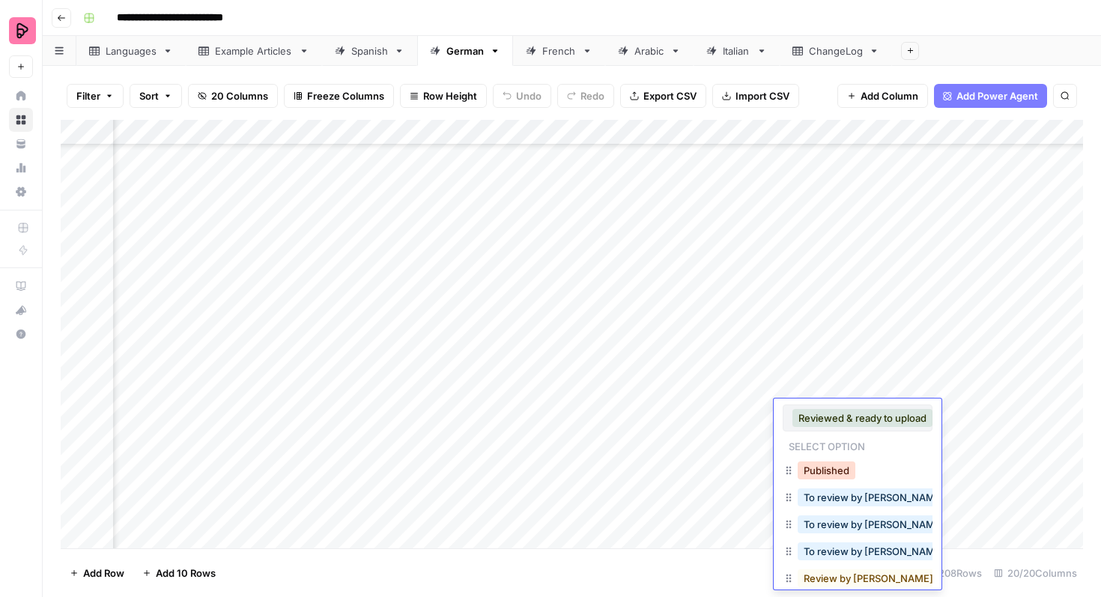
click at [834, 466] on button "Published" at bounding box center [826, 470] width 58 height 18
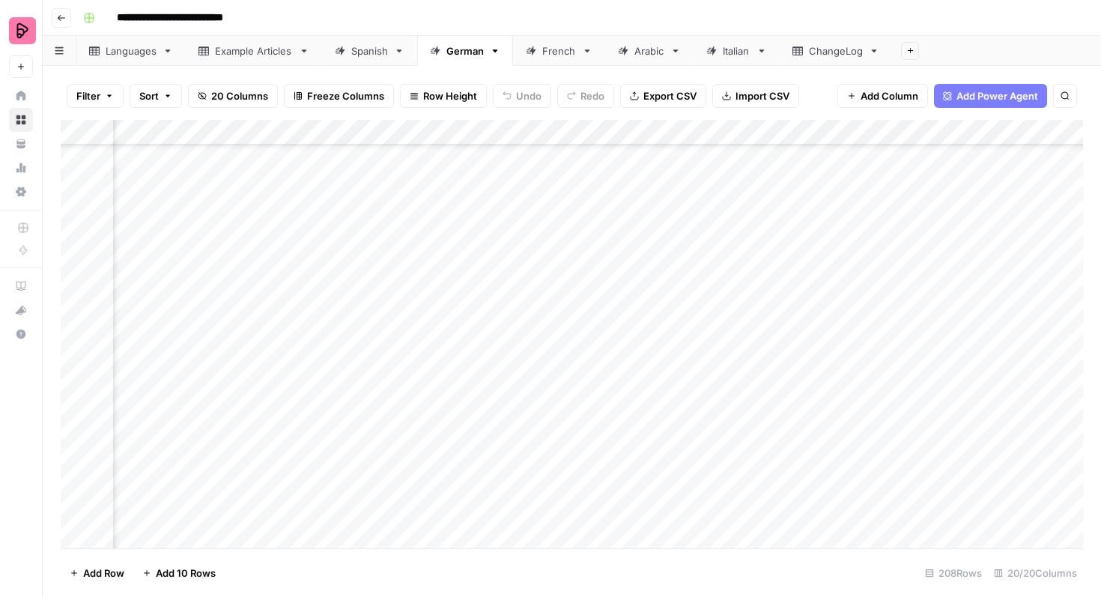
click at [844, 385] on div "Add Column" at bounding box center [572, 334] width 1022 height 428
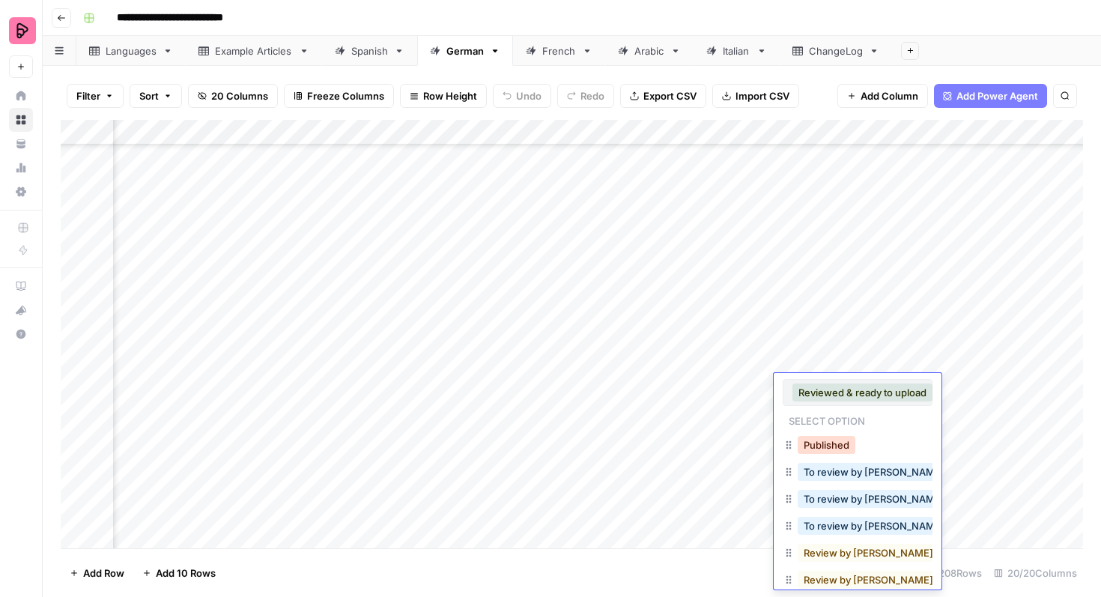
click at [835, 444] on button "Published" at bounding box center [826, 445] width 58 height 18
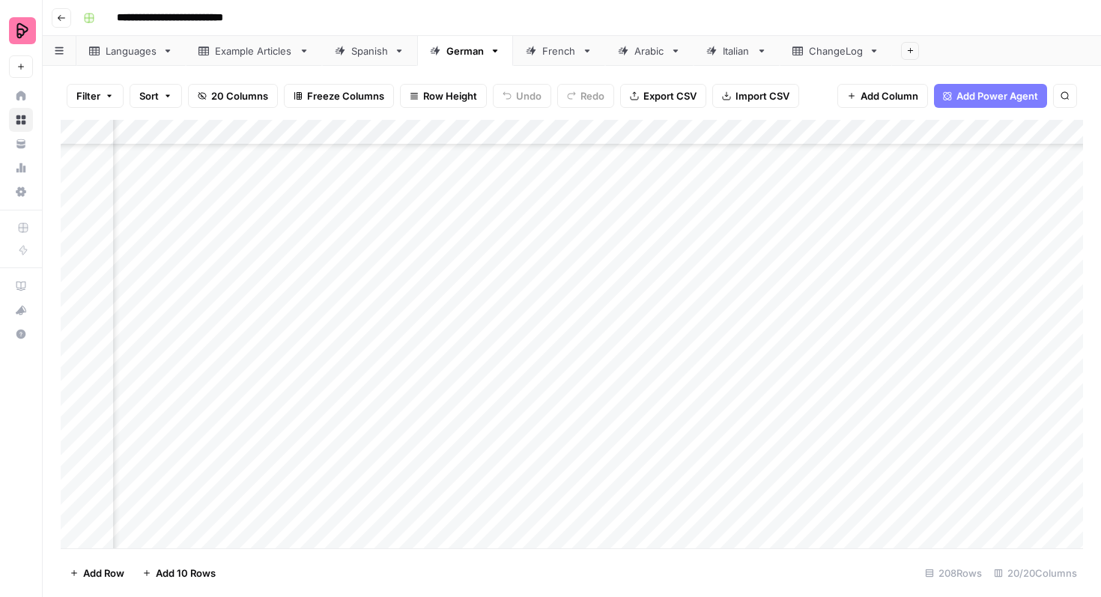
click at [844, 364] on div "Add Column" at bounding box center [572, 334] width 1022 height 428
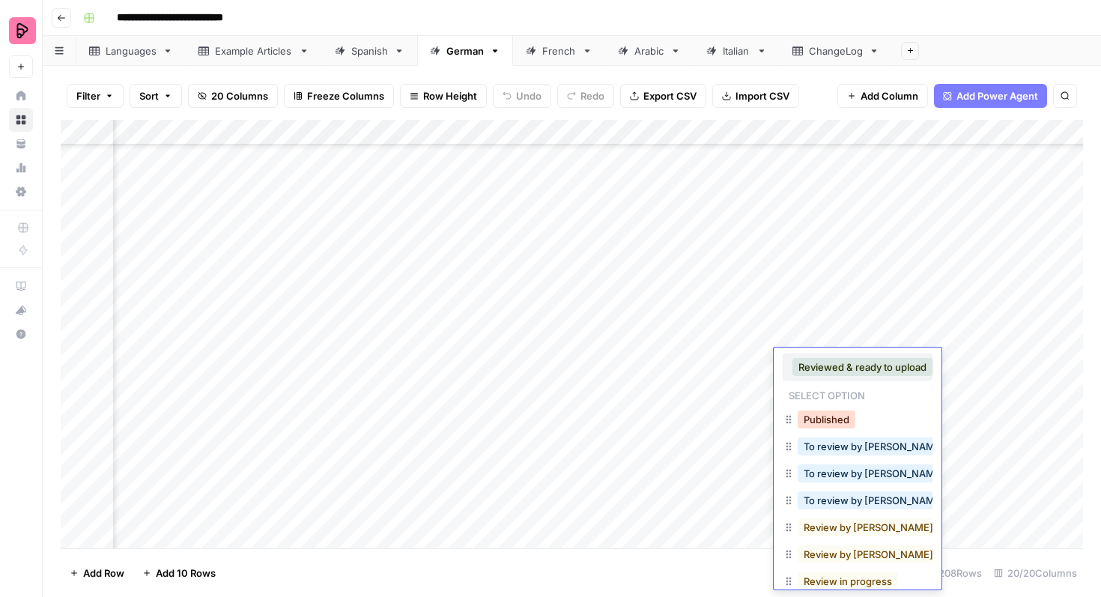
click at [831, 412] on button "Published" at bounding box center [826, 419] width 58 height 18
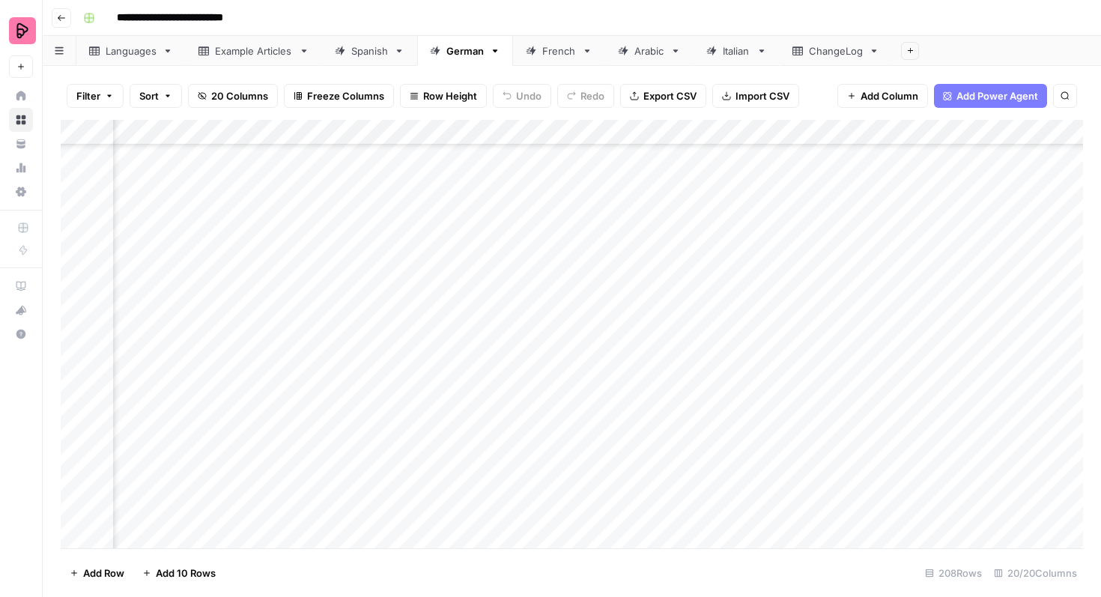
click at [852, 336] on div "Add Column" at bounding box center [572, 334] width 1022 height 428
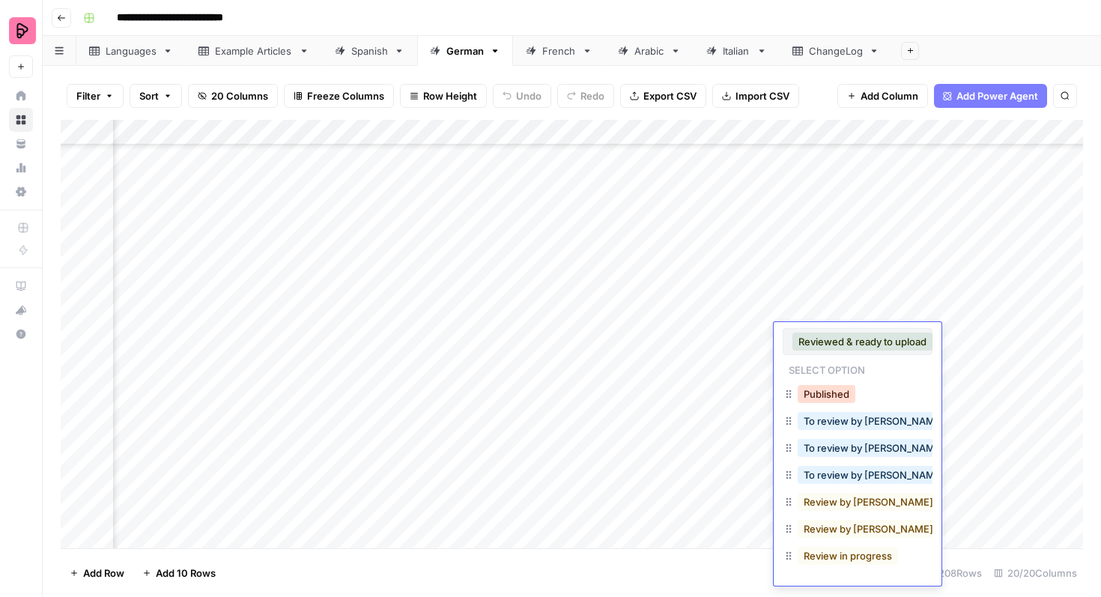
click at [838, 392] on button "Published" at bounding box center [826, 394] width 58 height 18
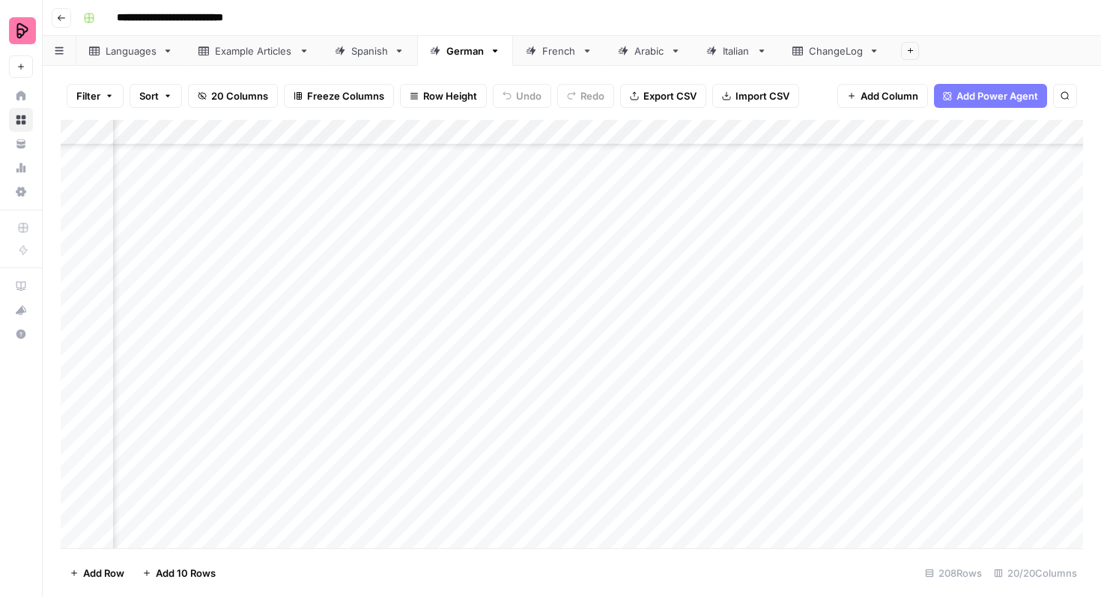
click at [852, 311] on div "Add Column" at bounding box center [572, 334] width 1022 height 428
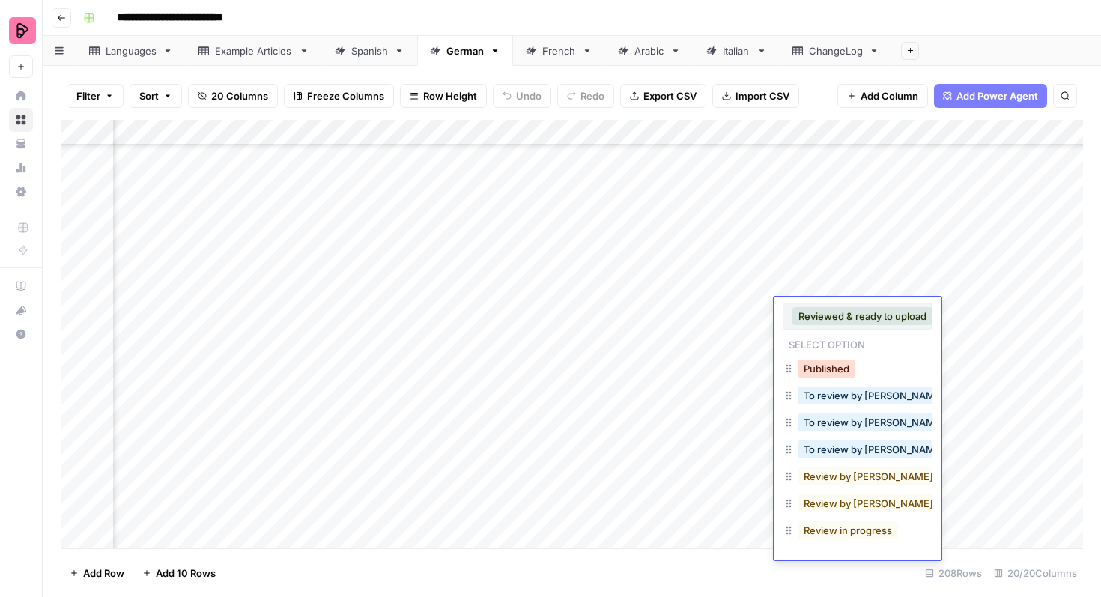
click at [836, 362] on button "Published" at bounding box center [826, 368] width 58 height 18
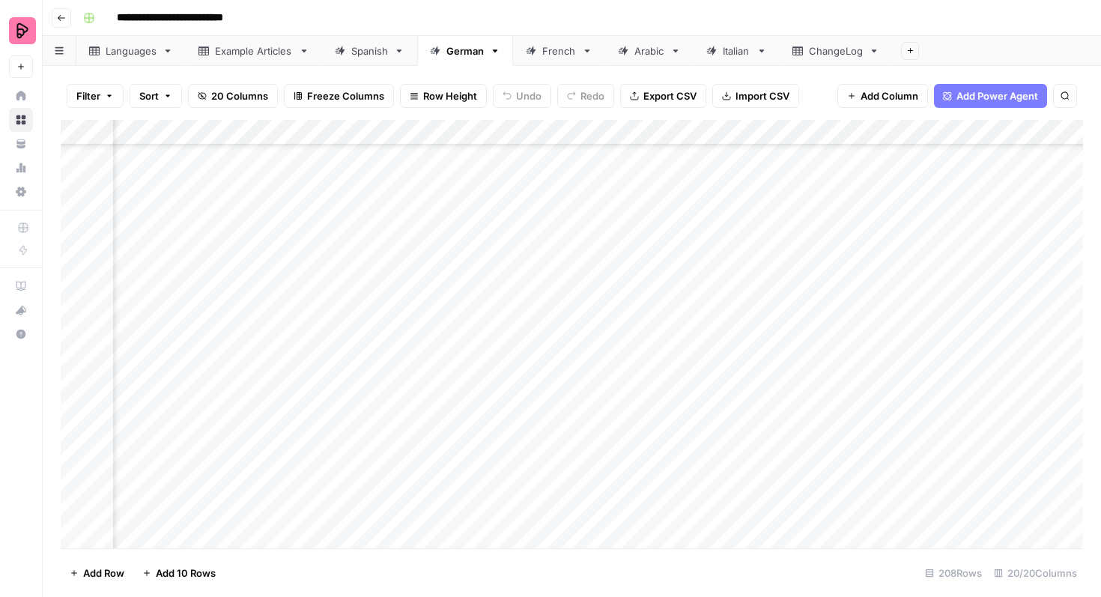
click at [862, 280] on div "Add Column" at bounding box center [572, 334] width 1022 height 428
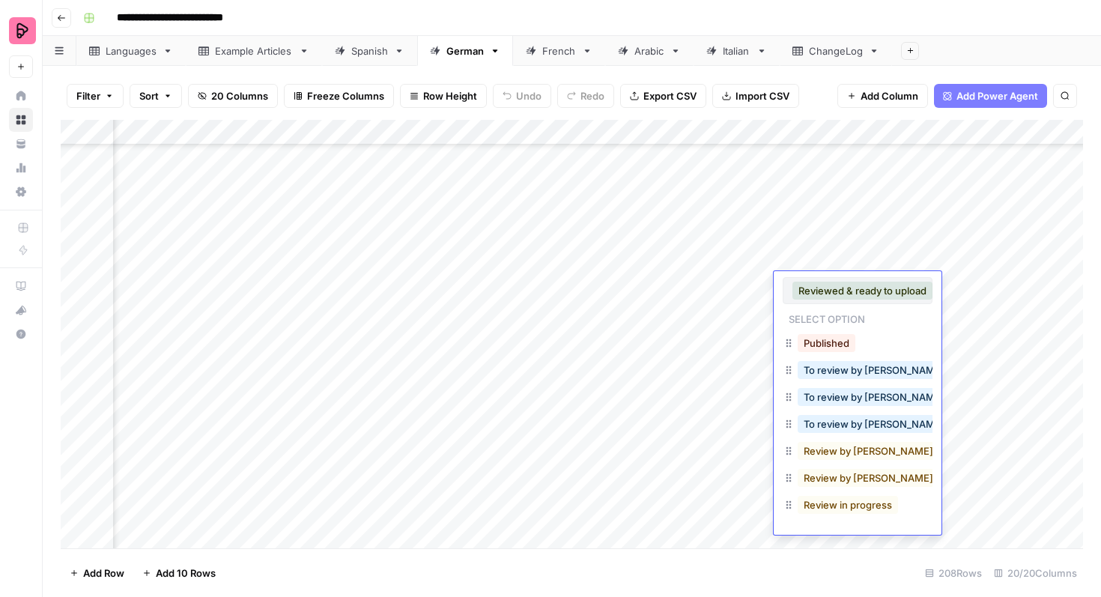
click at [830, 333] on div "Published" at bounding box center [826, 342] width 64 height 21
click at [832, 341] on button "Published" at bounding box center [826, 343] width 58 height 18
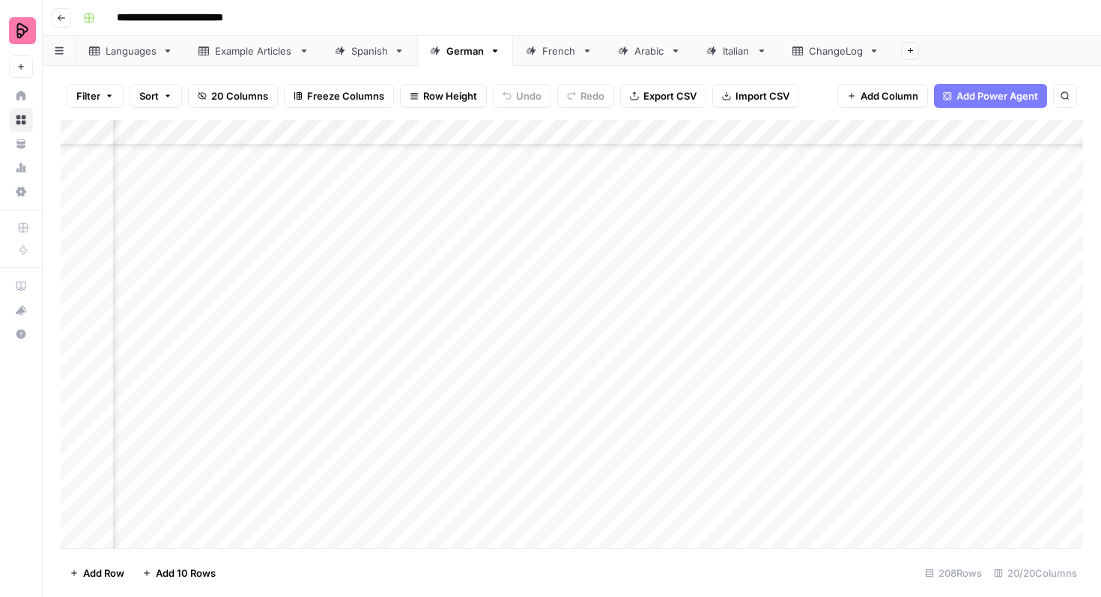
scroll to position [4300, 394]
click at [824, 382] on div "Add Column" at bounding box center [572, 334] width 1022 height 428
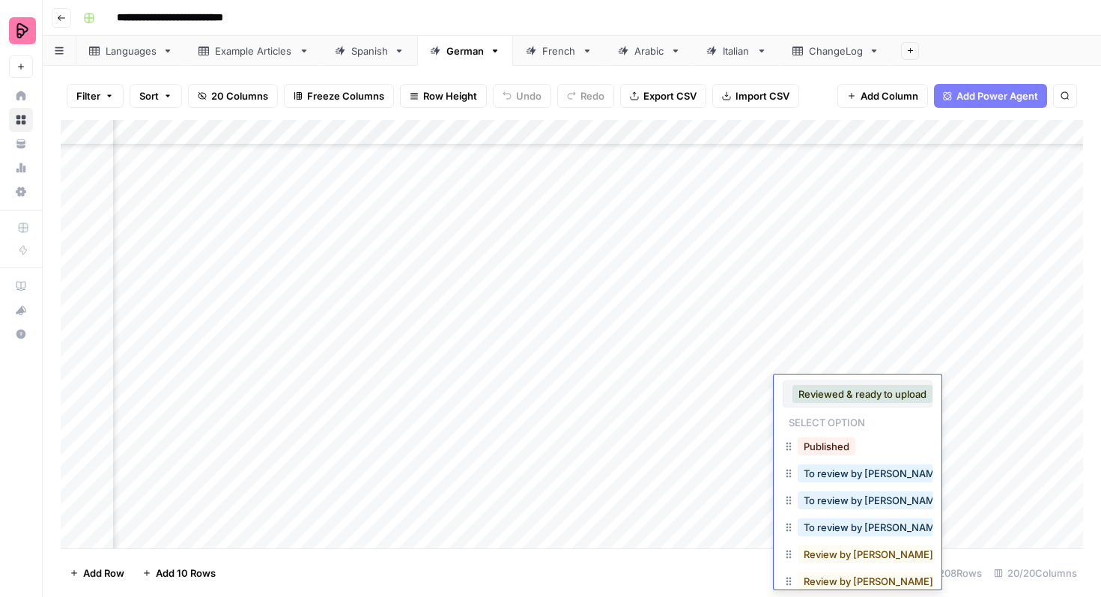
click at [813, 437] on button "Published" at bounding box center [826, 446] width 58 height 18
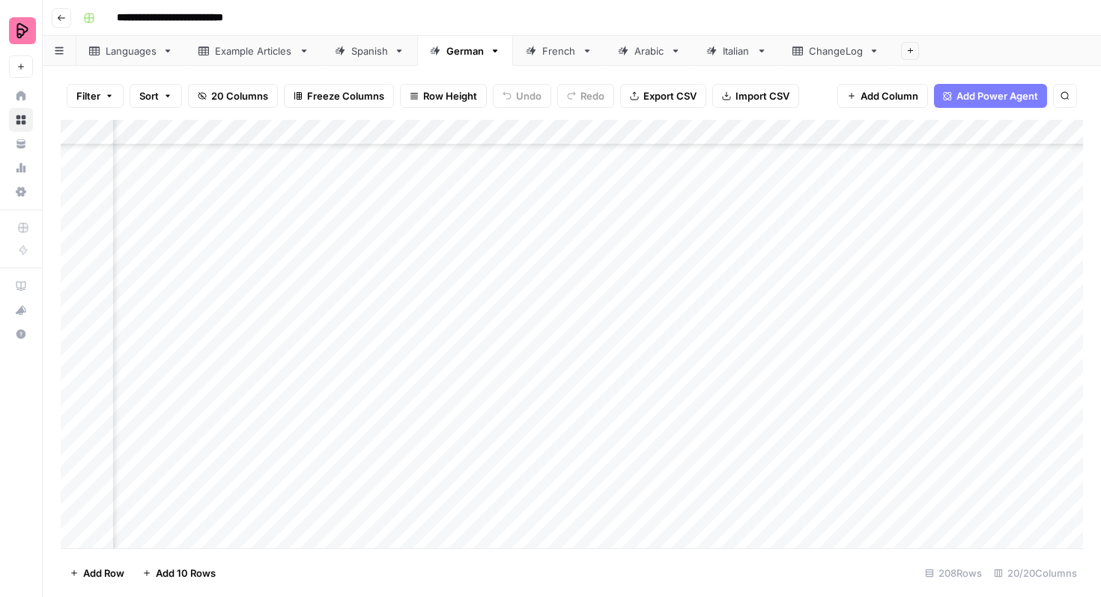
click at [831, 368] on div "Add Column" at bounding box center [572, 334] width 1022 height 428
click at [831, 362] on div "Add Column" at bounding box center [572, 334] width 1022 height 428
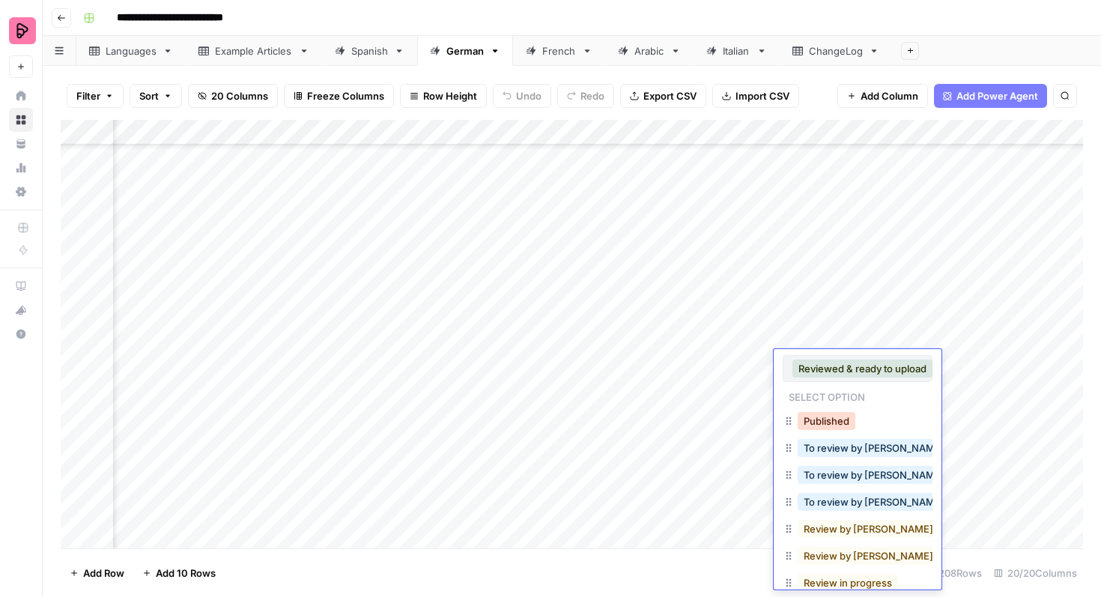
click at [825, 416] on button "Published" at bounding box center [826, 421] width 58 height 18
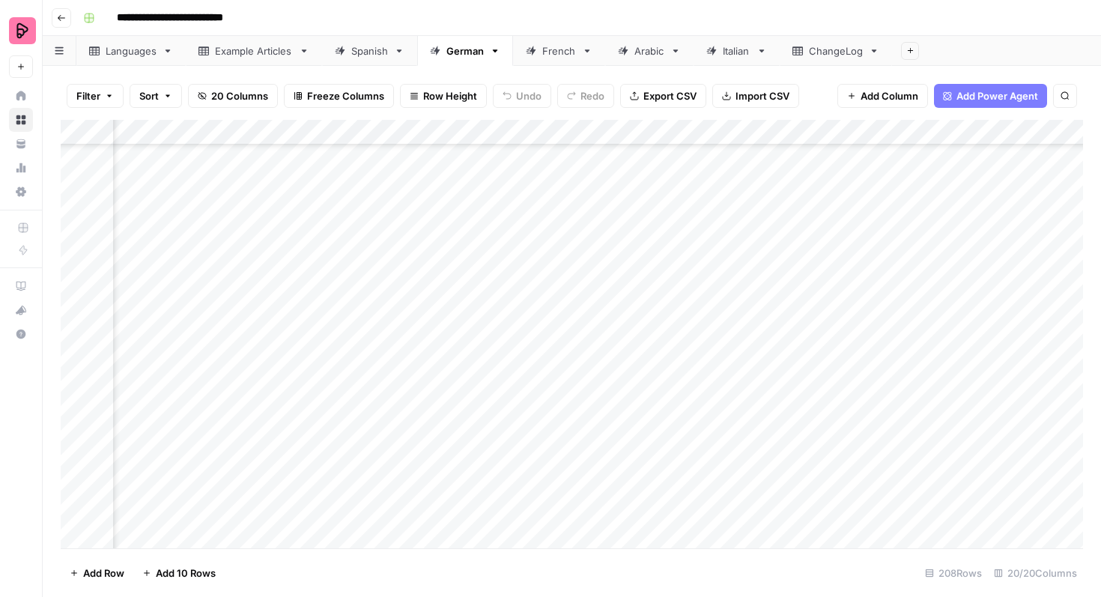
click at [842, 328] on div "Add Column" at bounding box center [572, 334] width 1022 height 428
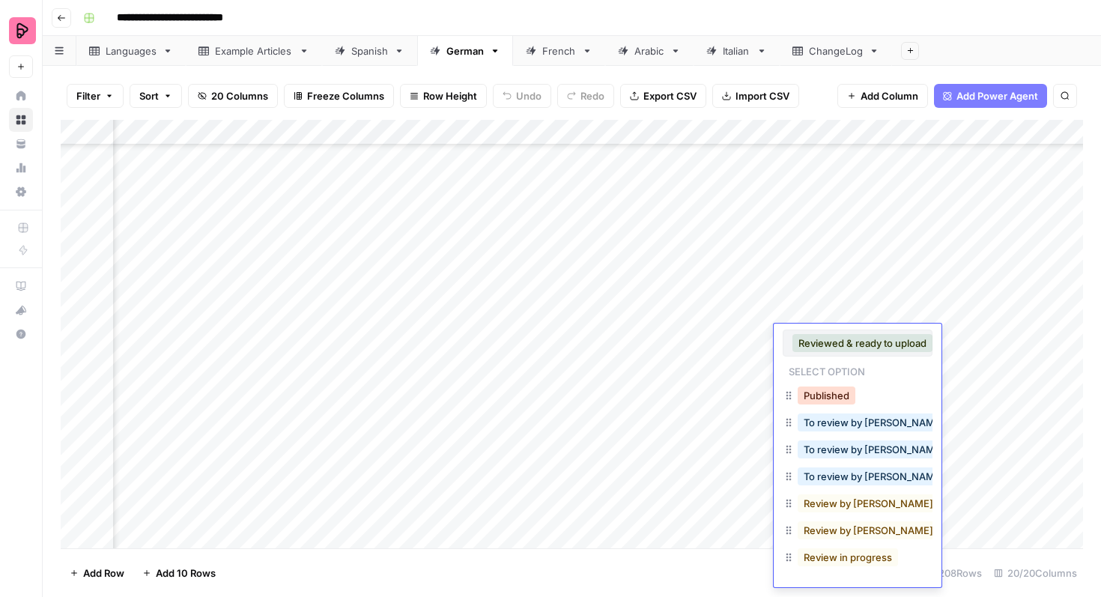
click at [830, 386] on button "Published" at bounding box center [826, 395] width 58 height 18
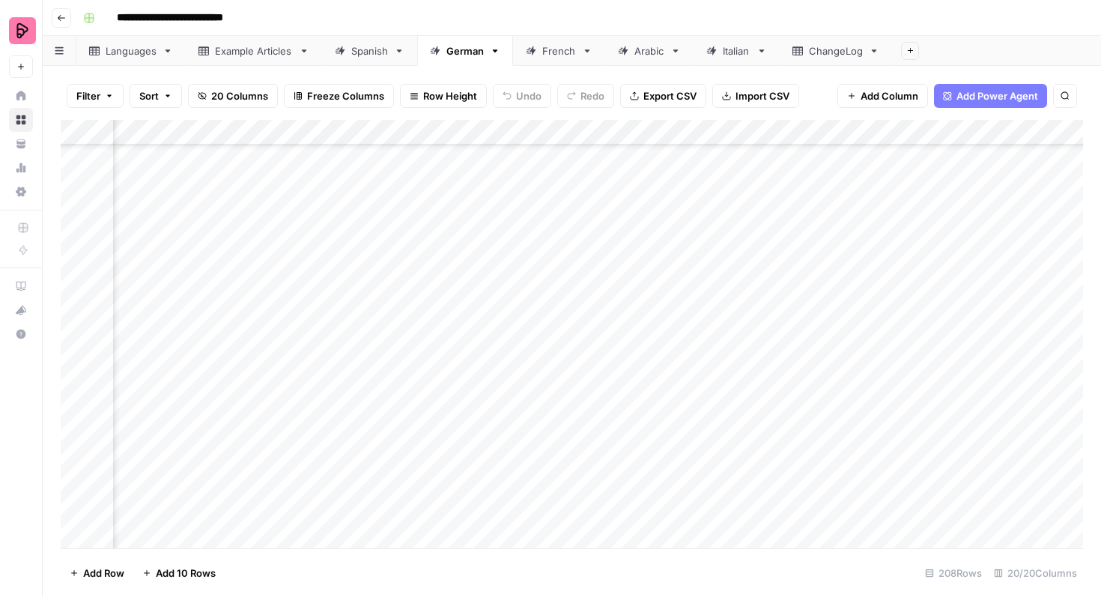
click at [854, 309] on div "Add Column" at bounding box center [572, 334] width 1022 height 428
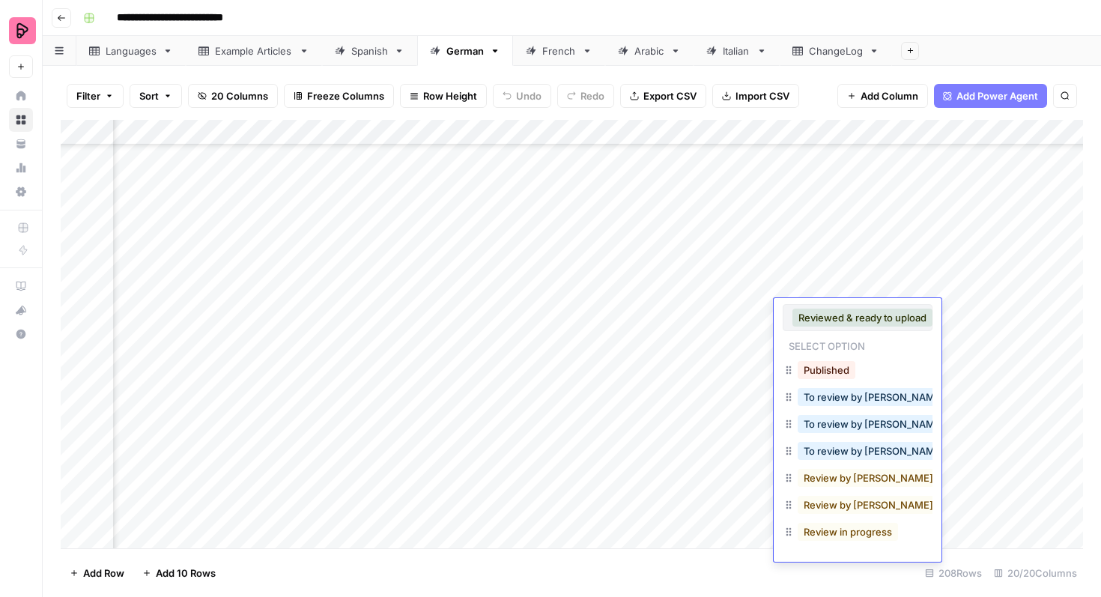
click at [833, 361] on button "Published" at bounding box center [826, 370] width 58 height 18
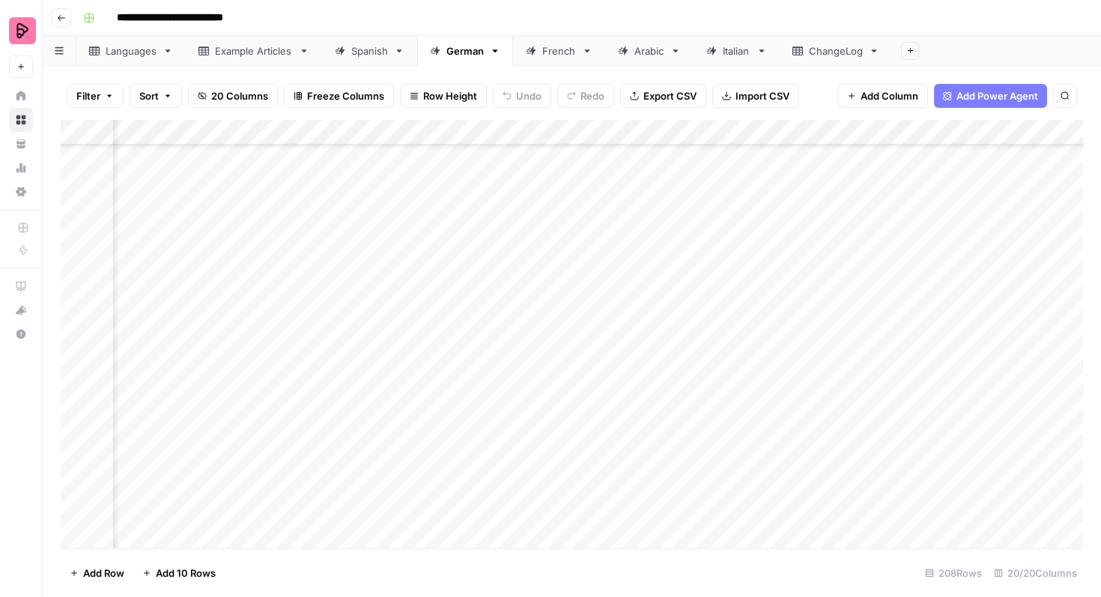
click at [862, 290] on div "Add Column" at bounding box center [572, 334] width 1022 height 428
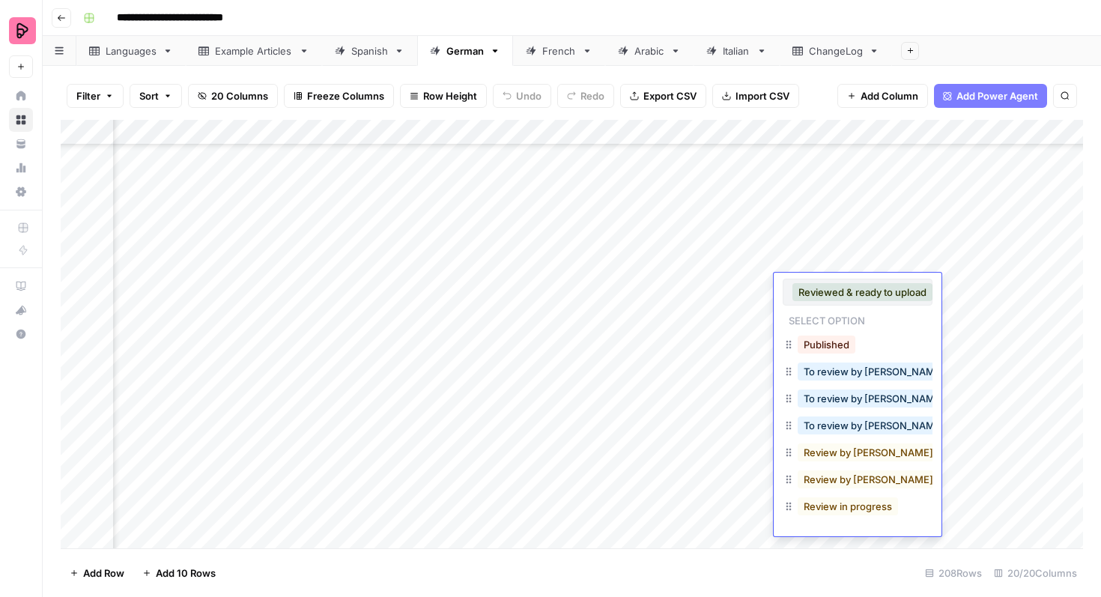
click at [848, 333] on div "Published" at bounding box center [857, 345] width 150 height 27
click at [845, 342] on button "Published" at bounding box center [826, 344] width 58 height 18
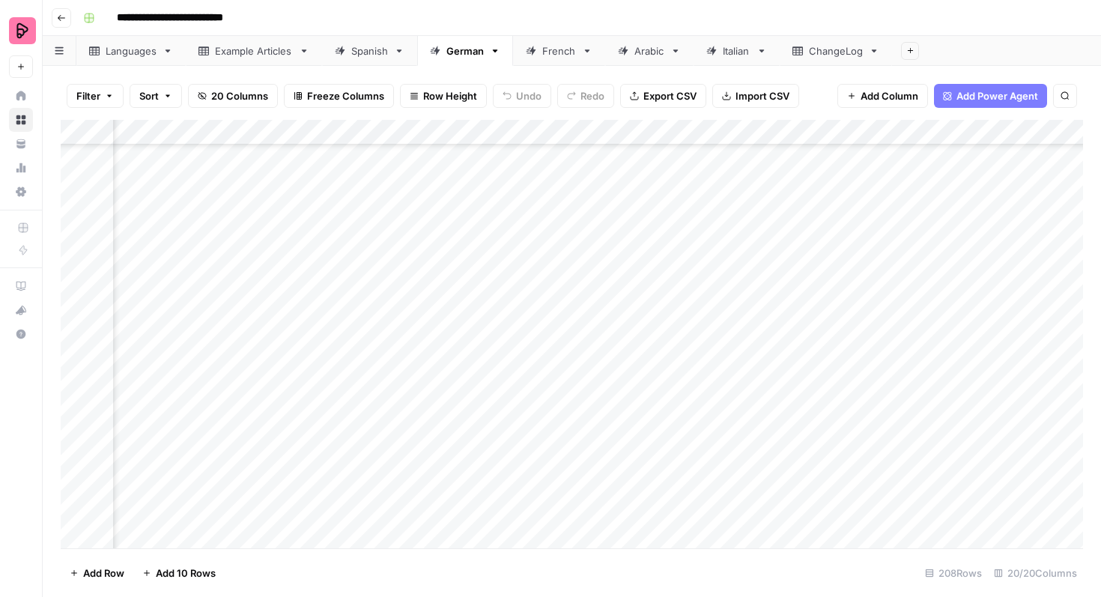
click at [862, 263] on div "Add Column" at bounding box center [572, 334] width 1022 height 428
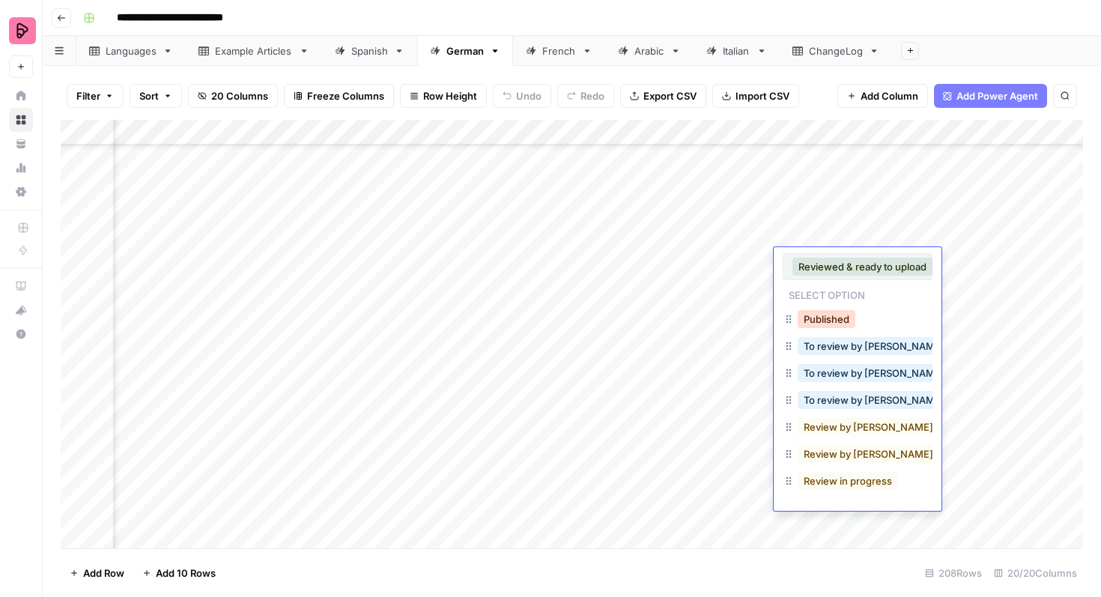
click at [834, 311] on button "Published" at bounding box center [826, 319] width 58 height 18
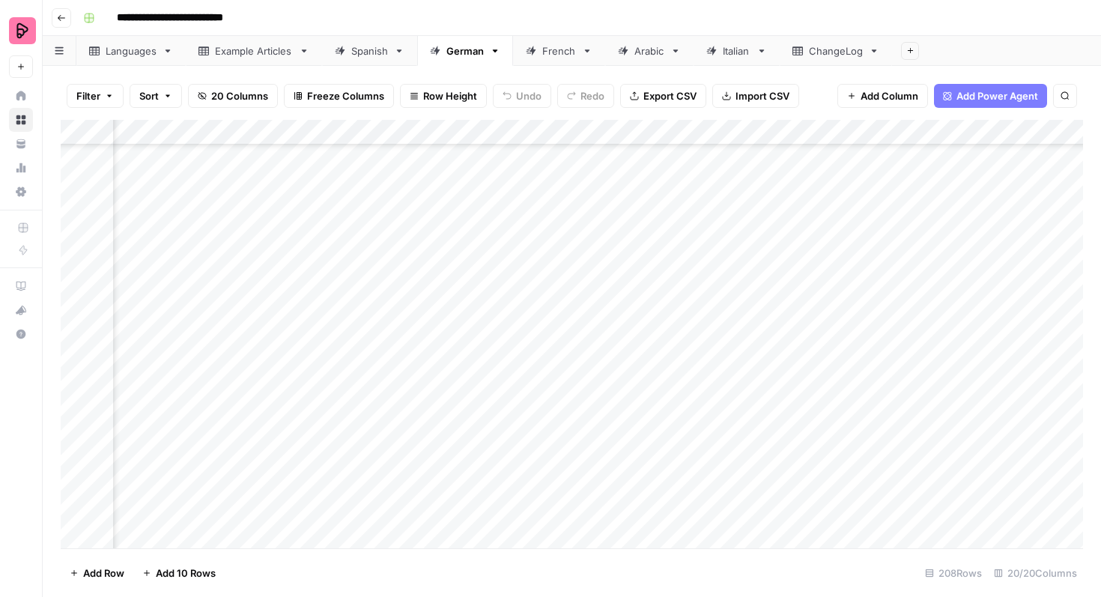
click at [864, 239] on div "Add Column" at bounding box center [572, 334] width 1022 height 428
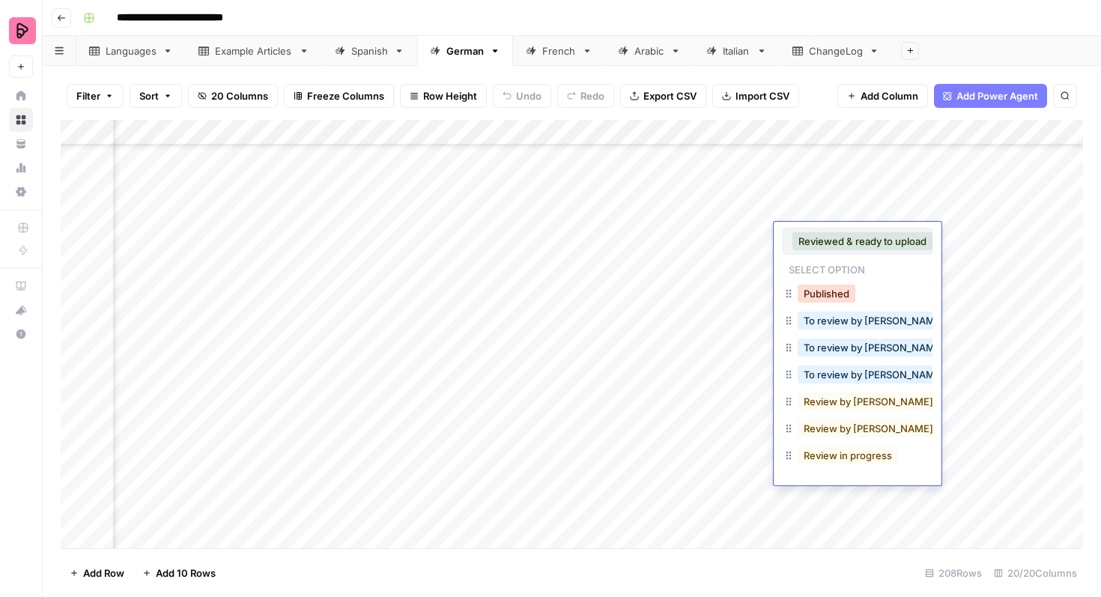
click at [833, 293] on button "Published" at bounding box center [826, 294] width 58 height 18
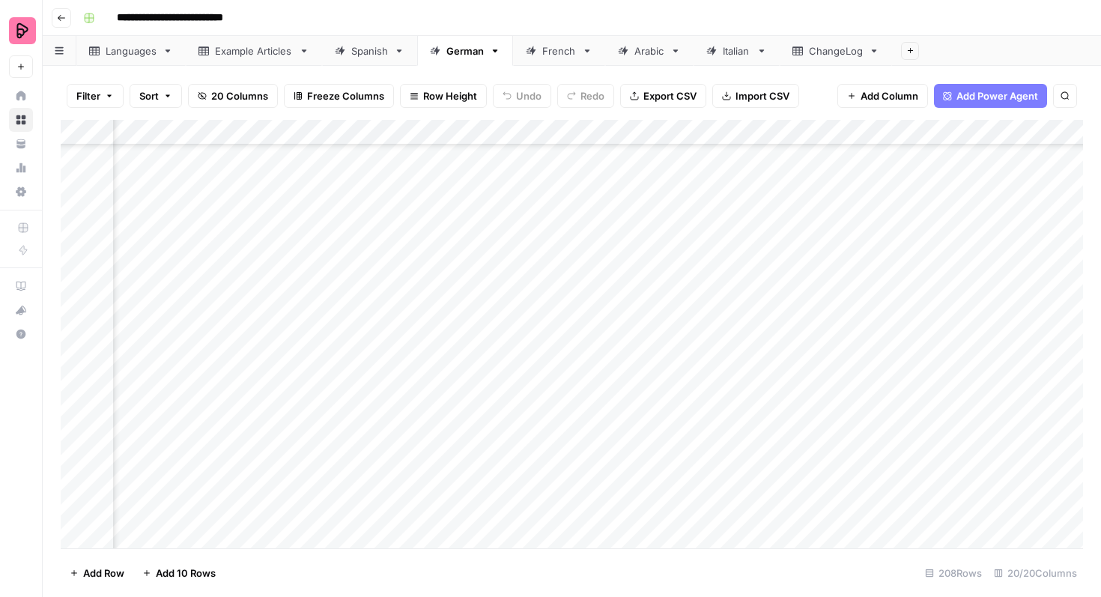
click at [382, 57] on div "Spanish" at bounding box center [369, 50] width 37 height 15
click at [830, 454] on div "Add Column" at bounding box center [572, 334] width 1022 height 428
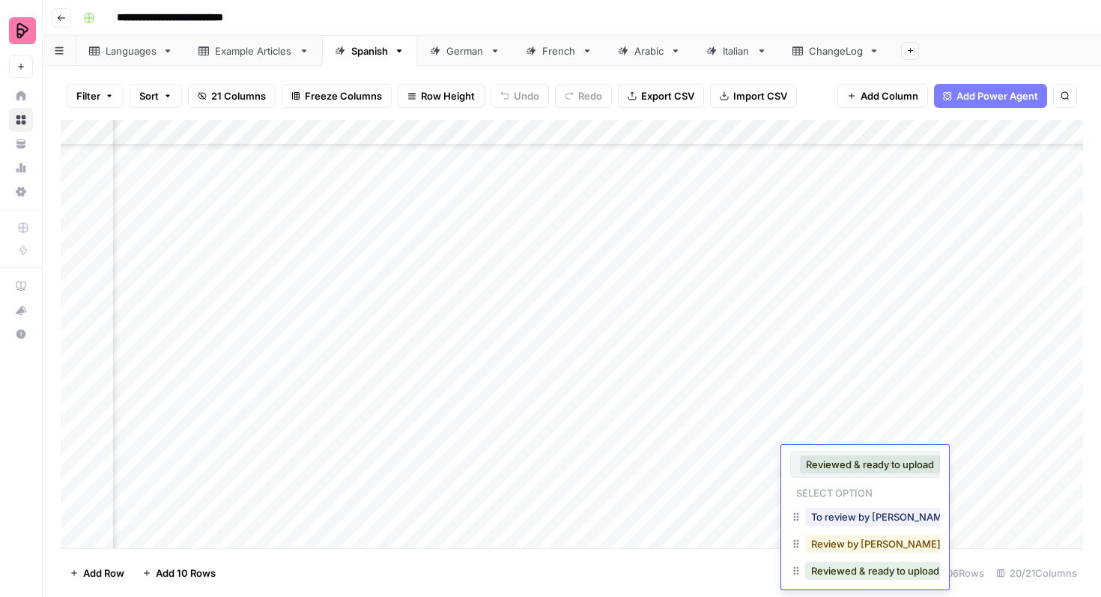
scroll to position [89, 0]
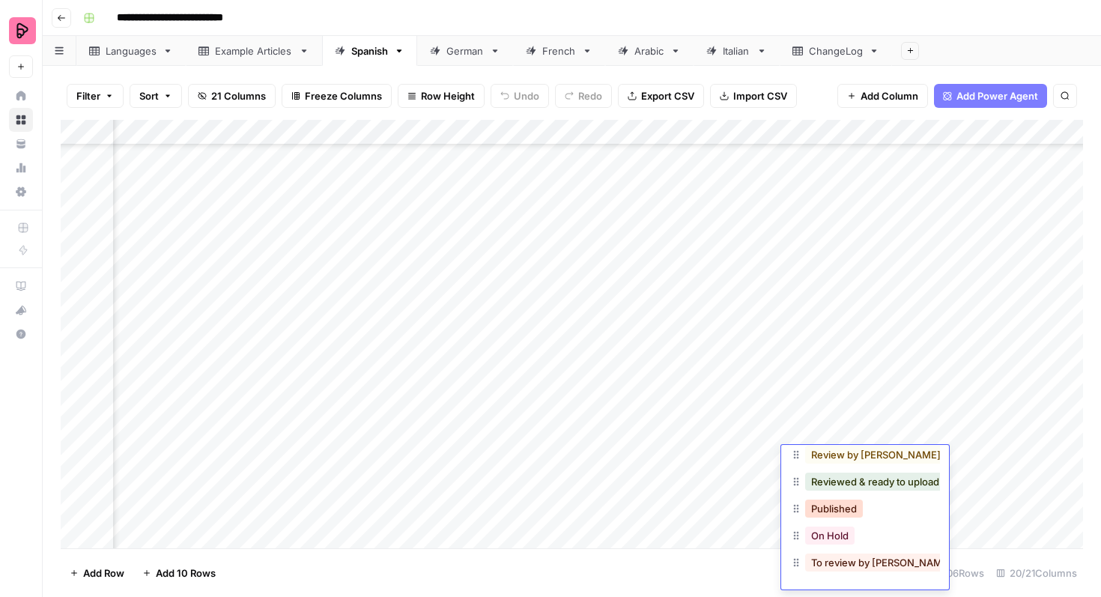
click at [833, 508] on button "Published" at bounding box center [834, 508] width 58 height 18
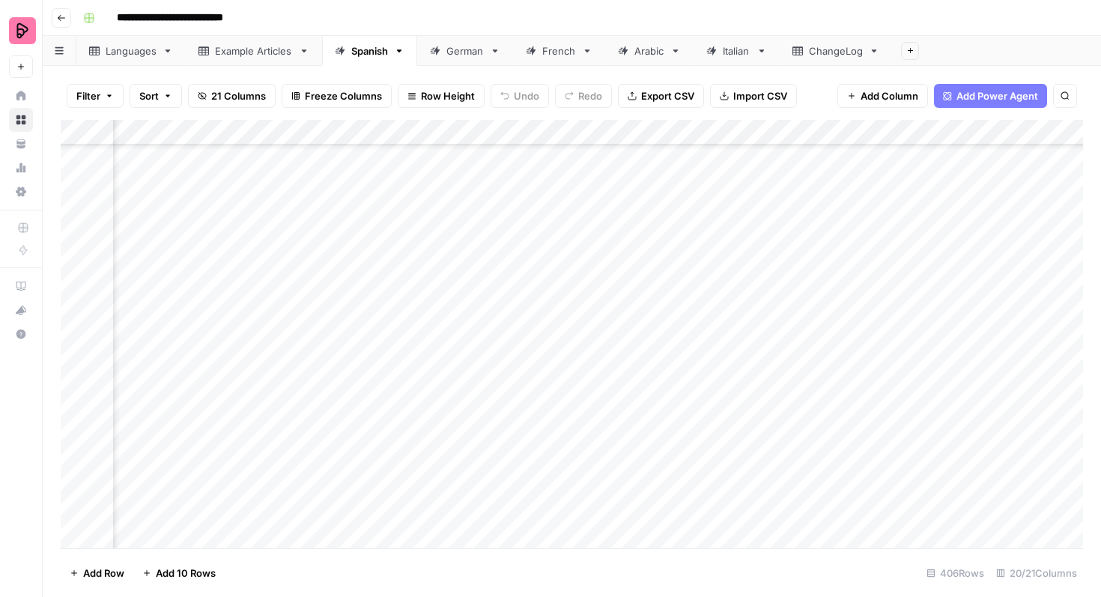
click at [843, 433] on div "Add Column" at bounding box center [572, 334] width 1022 height 428
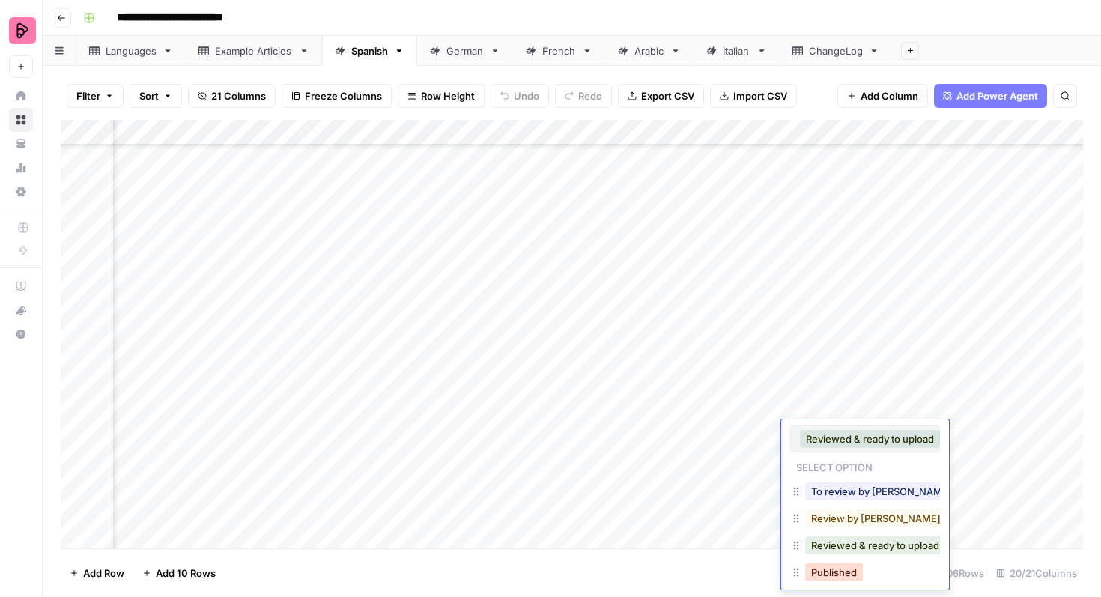
click at [827, 571] on button "Published" at bounding box center [834, 572] width 58 height 18
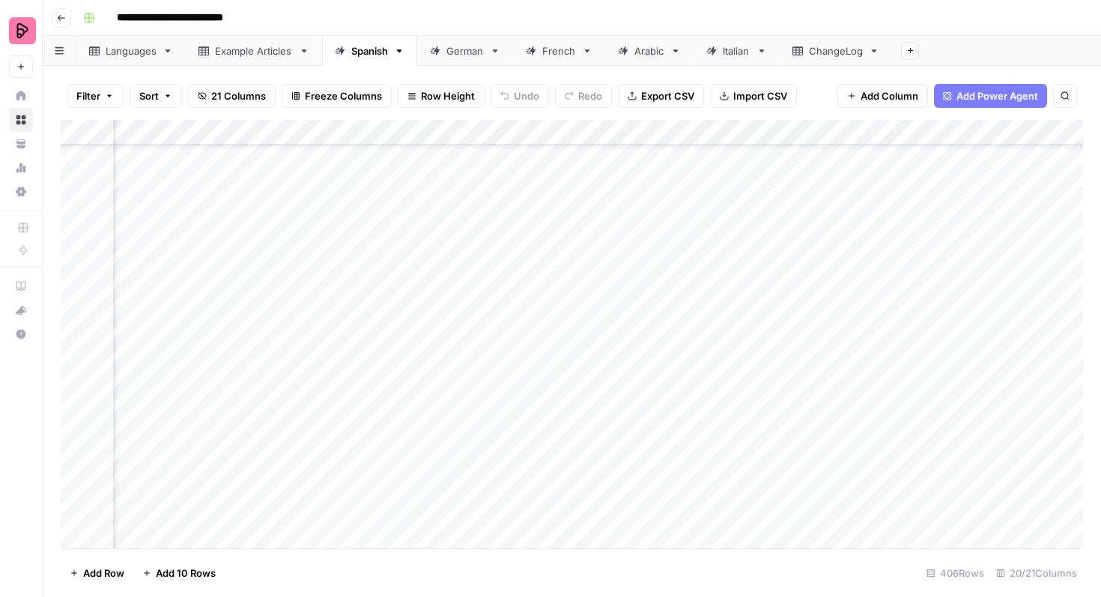
click at [850, 408] on div "Add Column" at bounding box center [572, 334] width 1022 height 428
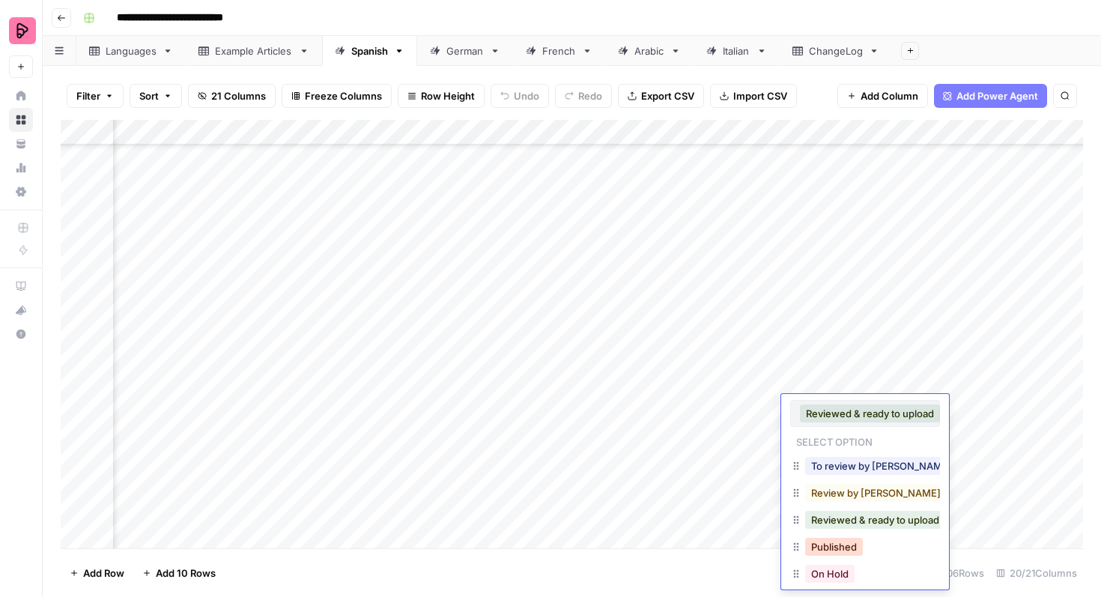
click at [836, 550] on button "Published" at bounding box center [834, 547] width 58 height 18
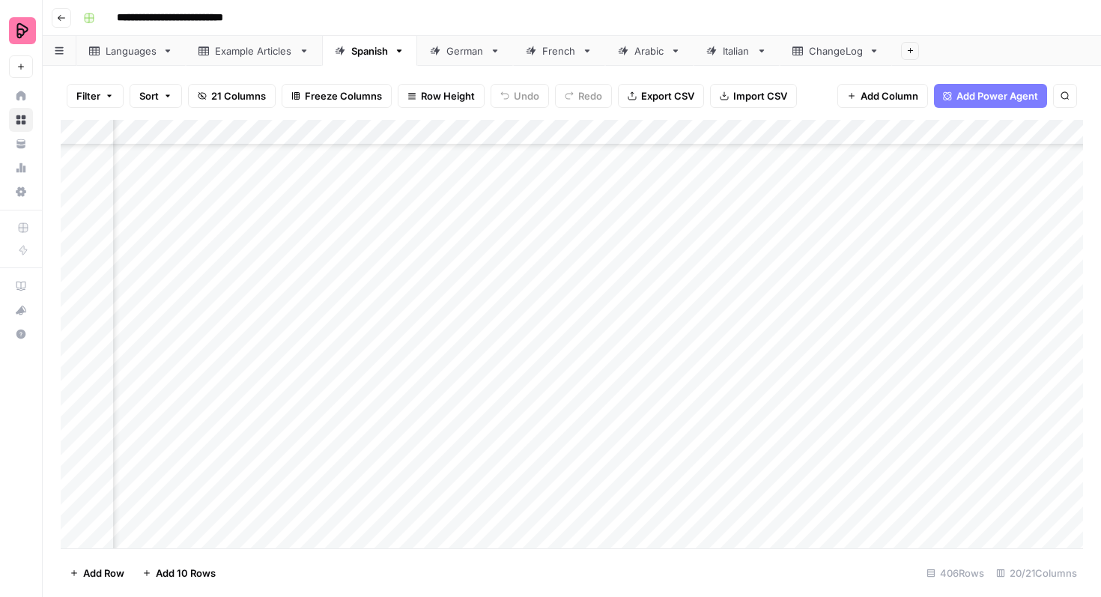
click at [846, 377] on div "Add Column" at bounding box center [572, 334] width 1022 height 428
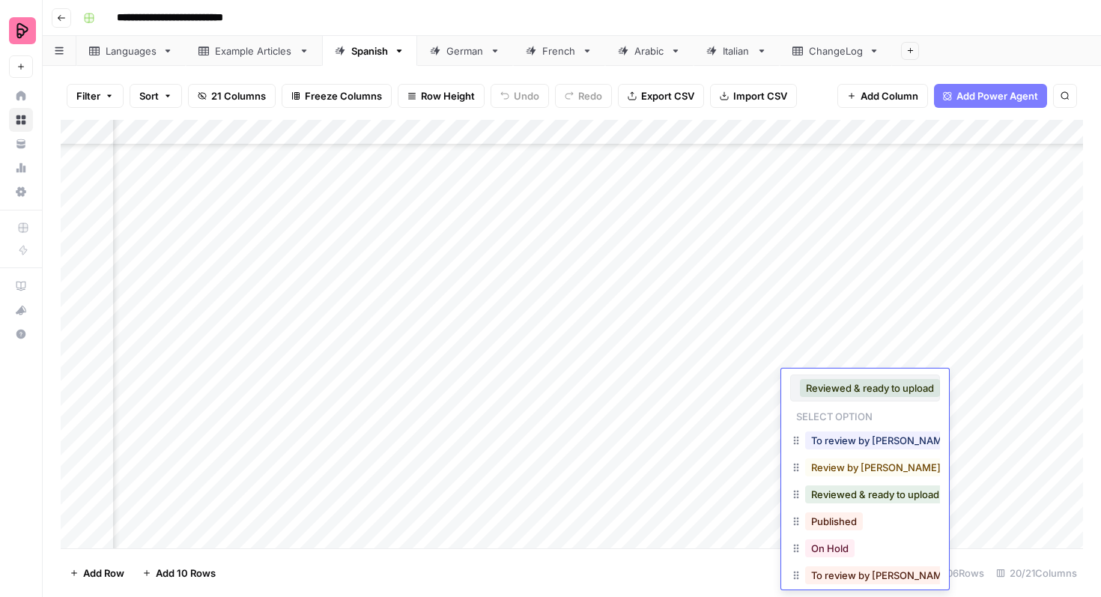
click at [832, 521] on button "Published" at bounding box center [834, 521] width 58 height 18
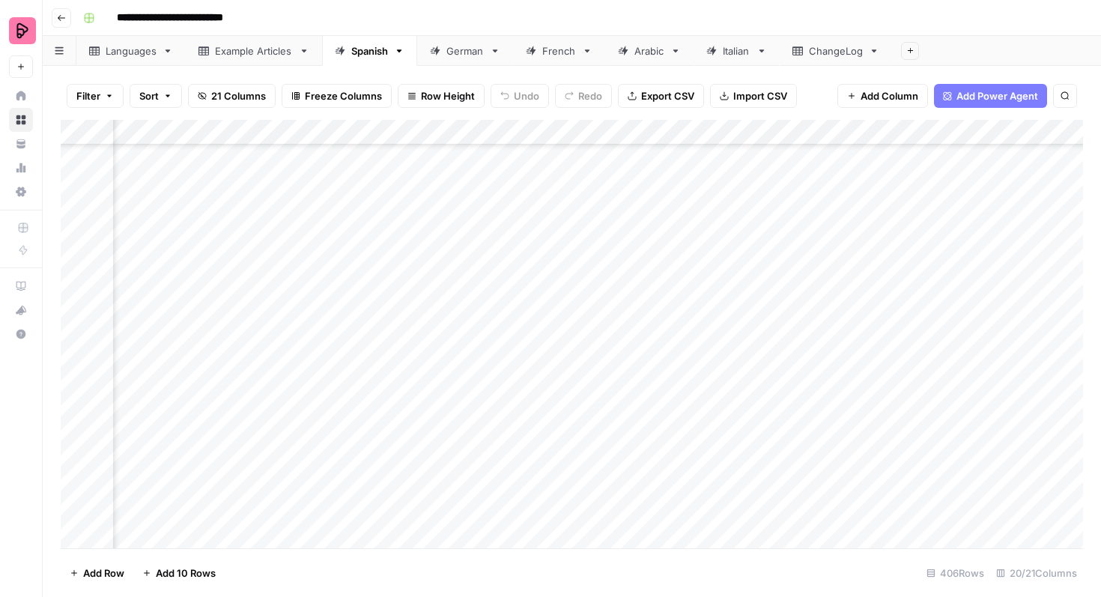
click at [833, 356] on div "Add Column" at bounding box center [572, 334] width 1022 height 428
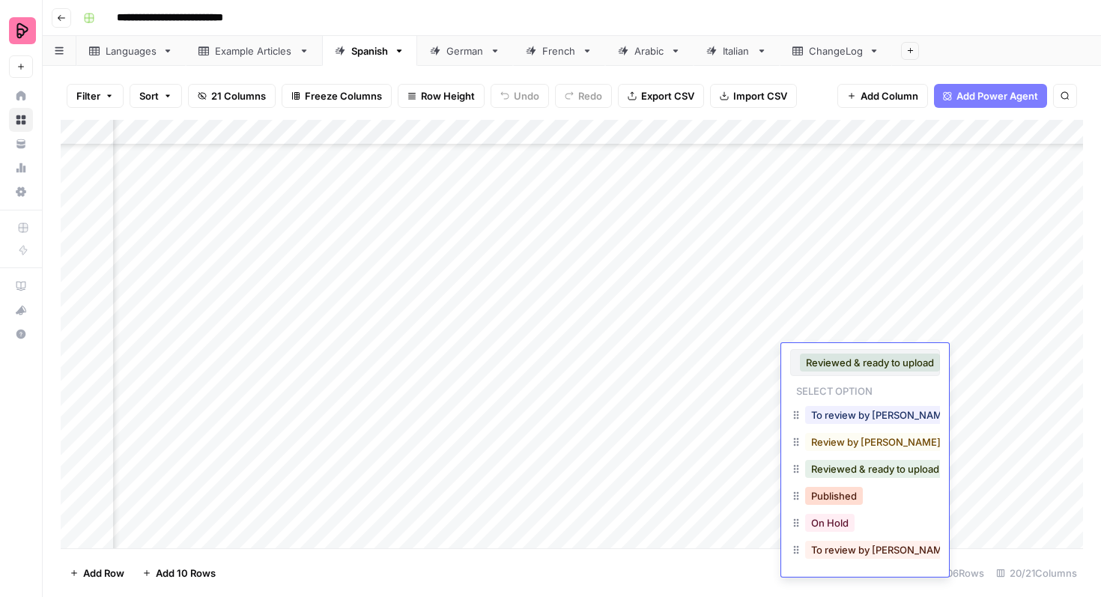
click at [837, 496] on button "Published" at bounding box center [834, 496] width 58 height 18
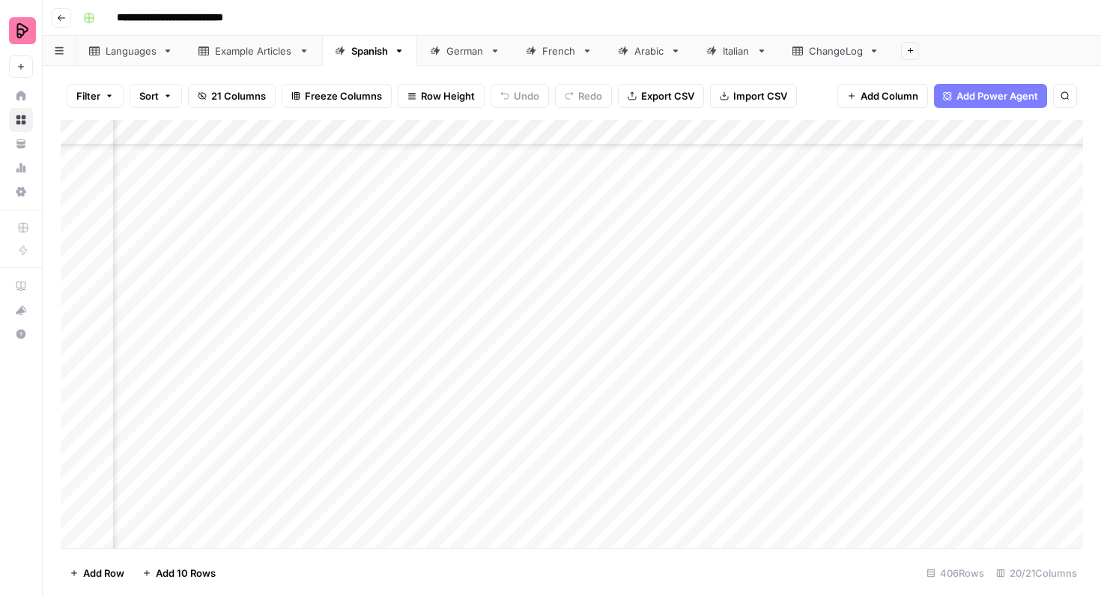
click at [842, 333] on div "Add Column" at bounding box center [572, 334] width 1022 height 428
click at [80, 327] on div "Add Column" at bounding box center [572, 334] width 1022 height 428
click at [78, 305] on div "Add Column" at bounding box center [572, 334] width 1022 height 428
click at [815, 128] on div "Add Column" at bounding box center [572, 334] width 1022 height 428
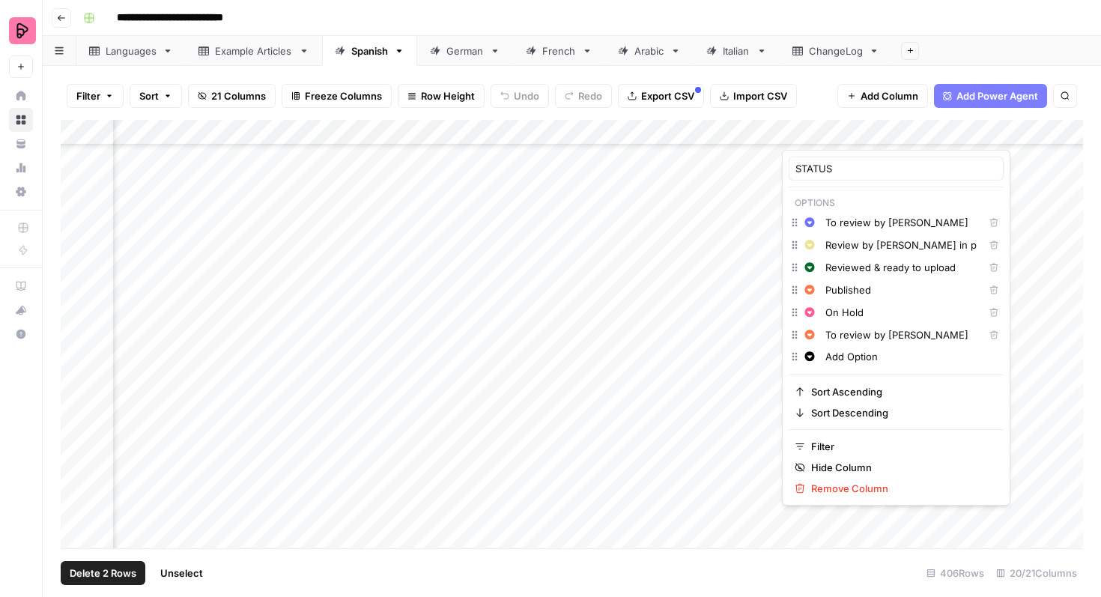
click at [1011, 302] on div "Add Column" at bounding box center [572, 334] width 1022 height 428
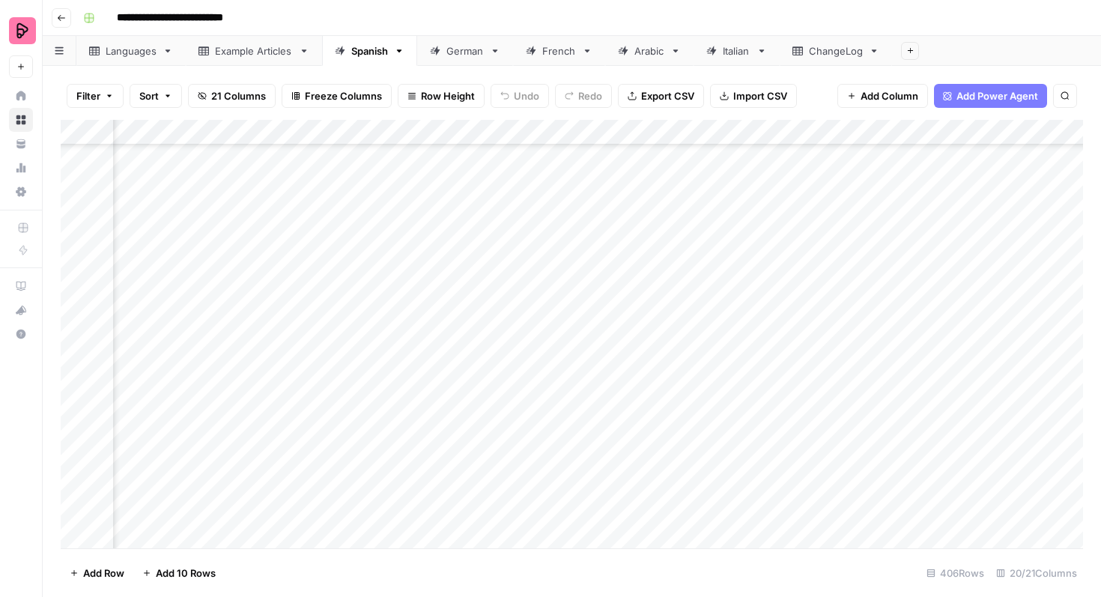
click at [852, 327] on div "Add Column" at bounding box center [572, 334] width 1022 height 428
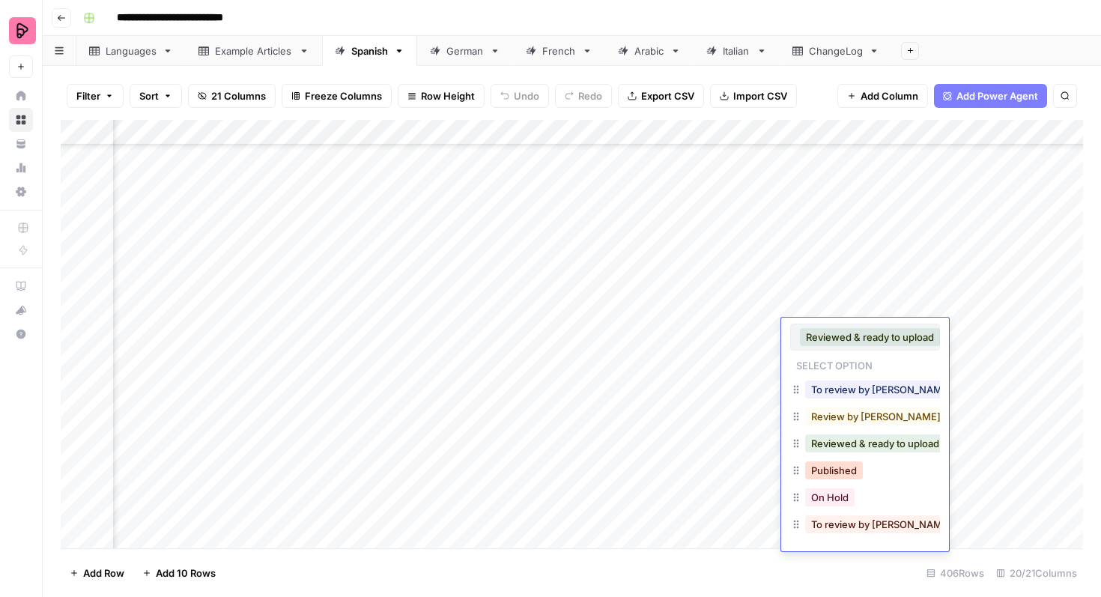
click at [835, 470] on button "Published" at bounding box center [834, 470] width 58 height 18
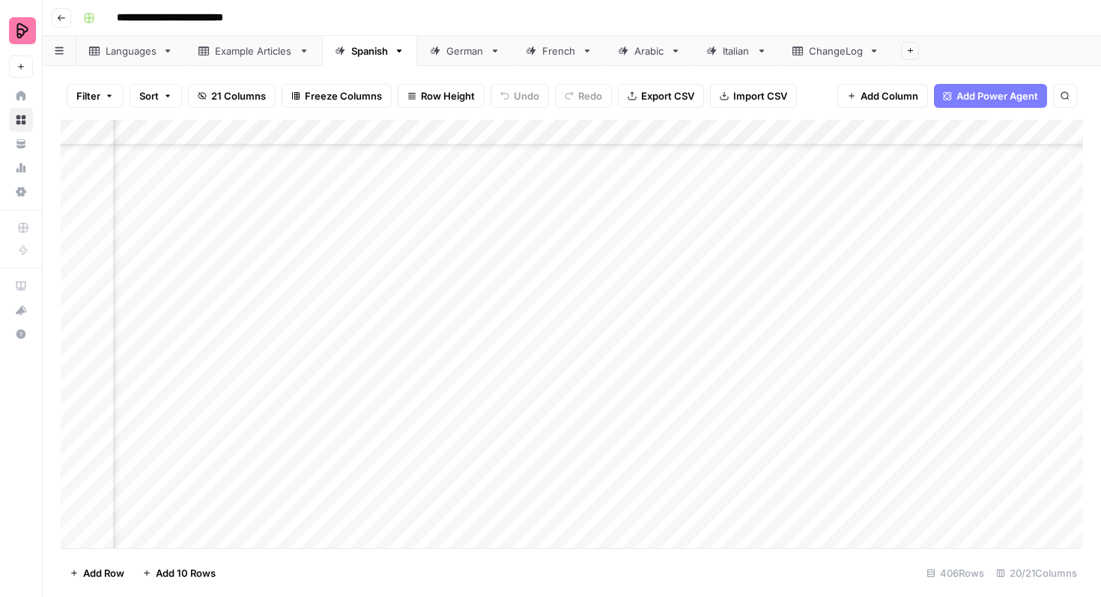
click at [851, 300] on div "Add Column" at bounding box center [572, 334] width 1022 height 428
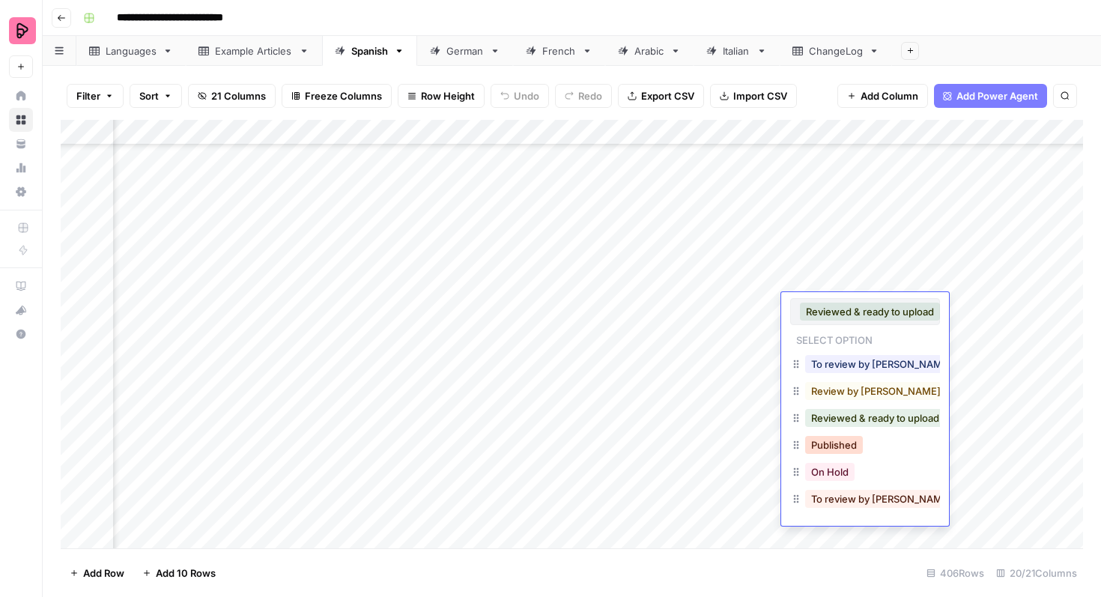
click at [831, 446] on button "Published" at bounding box center [834, 445] width 58 height 18
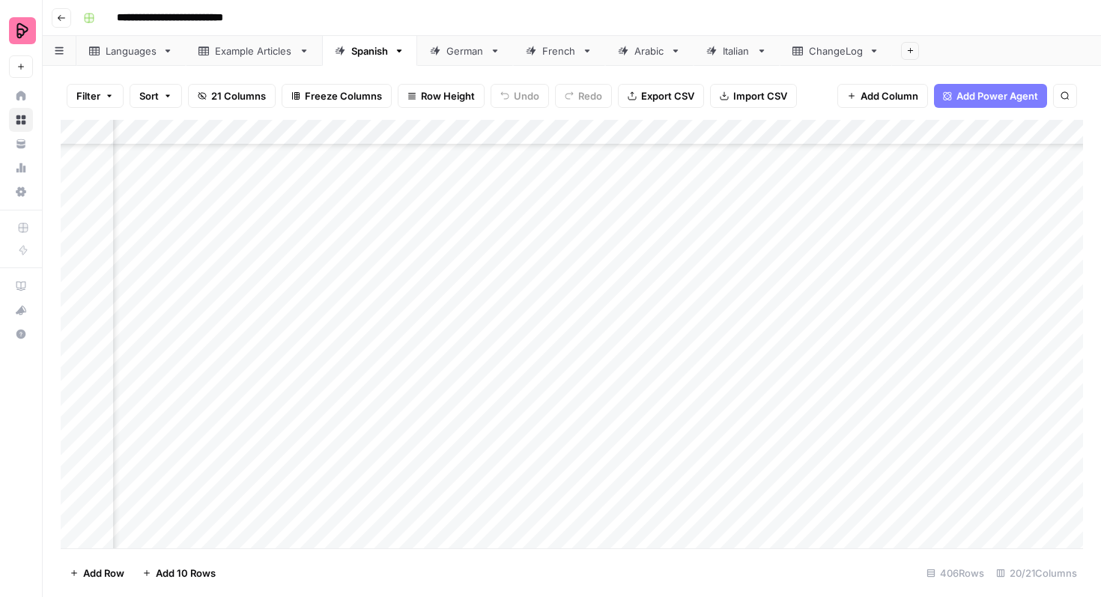
scroll to position [9469, 528]
click at [839, 433] on div "Add Column" at bounding box center [572, 334] width 1022 height 428
click at [839, 432] on div "Add Column" at bounding box center [572, 334] width 1022 height 428
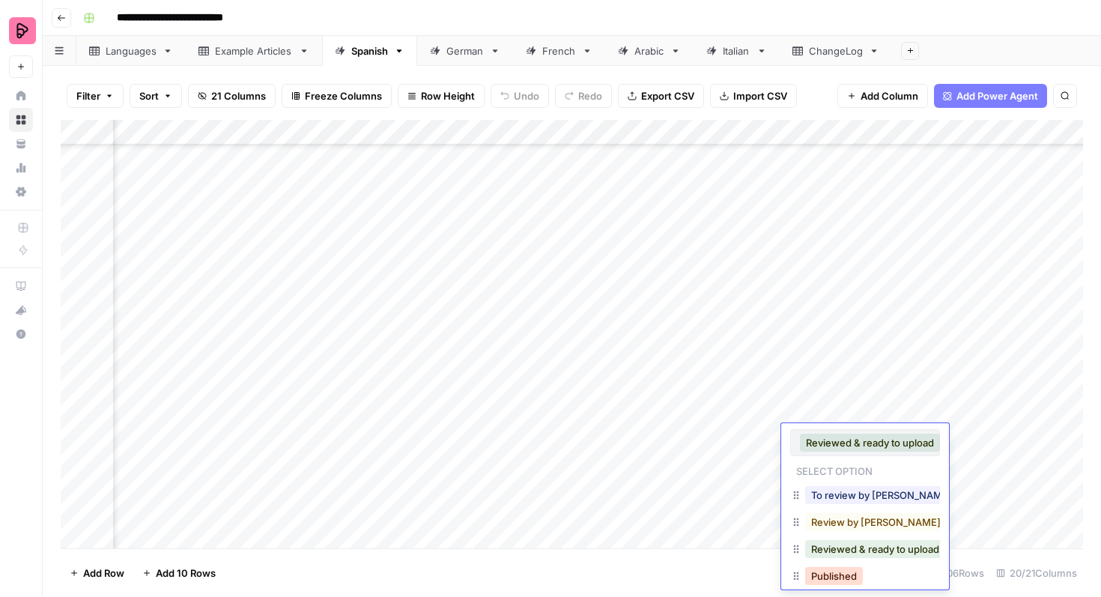
click at [828, 576] on button "Published" at bounding box center [834, 576] width 58 height 18
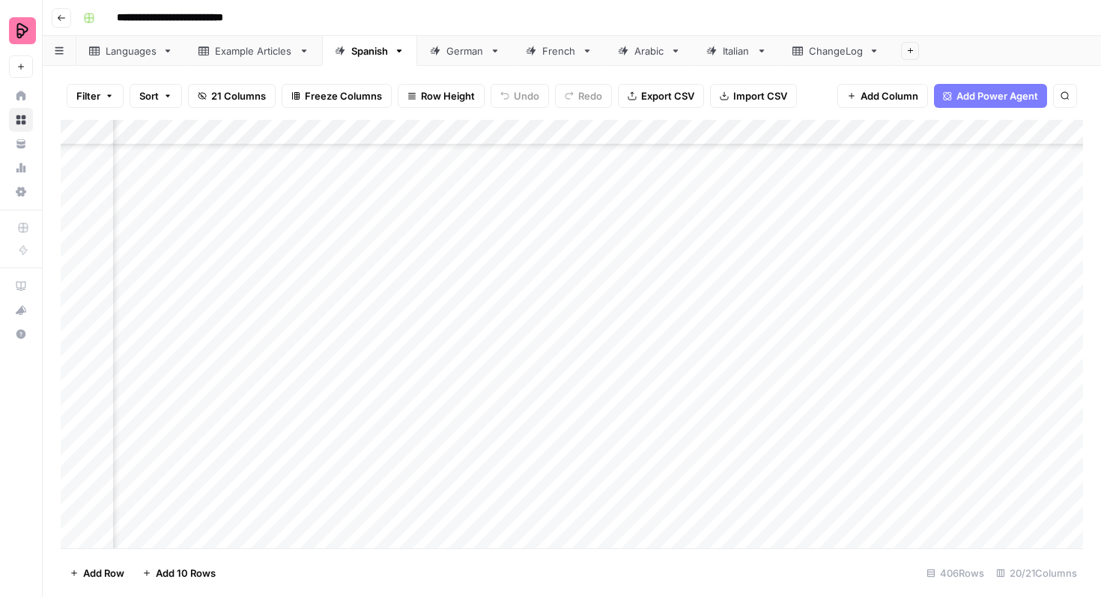
click at [828, 407] on div "Add Column" at bounding box center [572, 334] width 1022 height 428
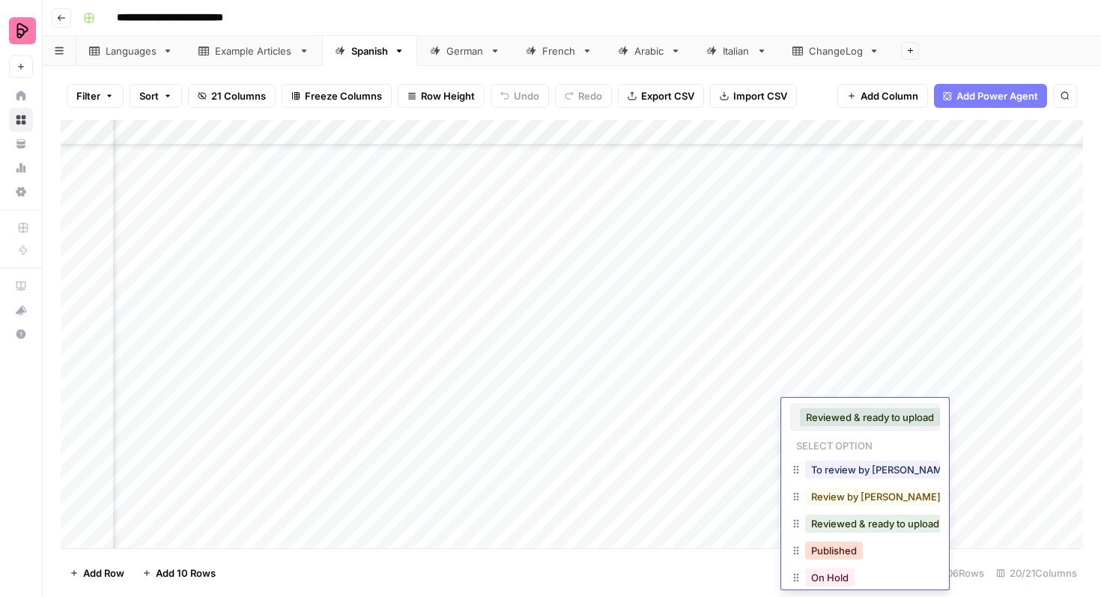
click at [833, 554] on button "Published" at bounding box center [834, 550] width 58 height 18
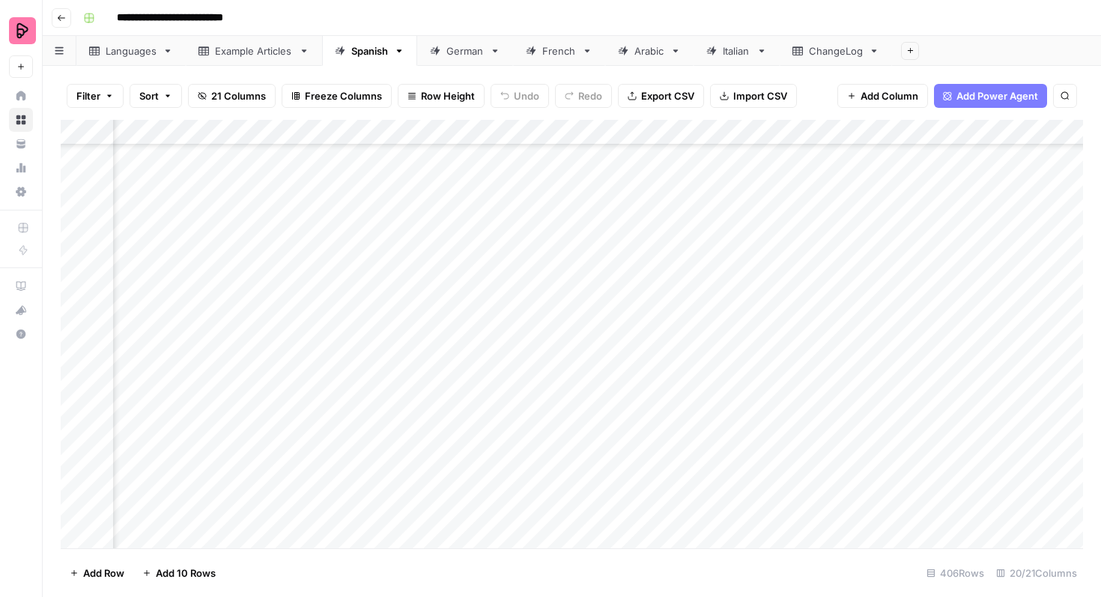
click at [842, 381] on div "Add Column" at bounding box center [572, 334] width 1022 height 428
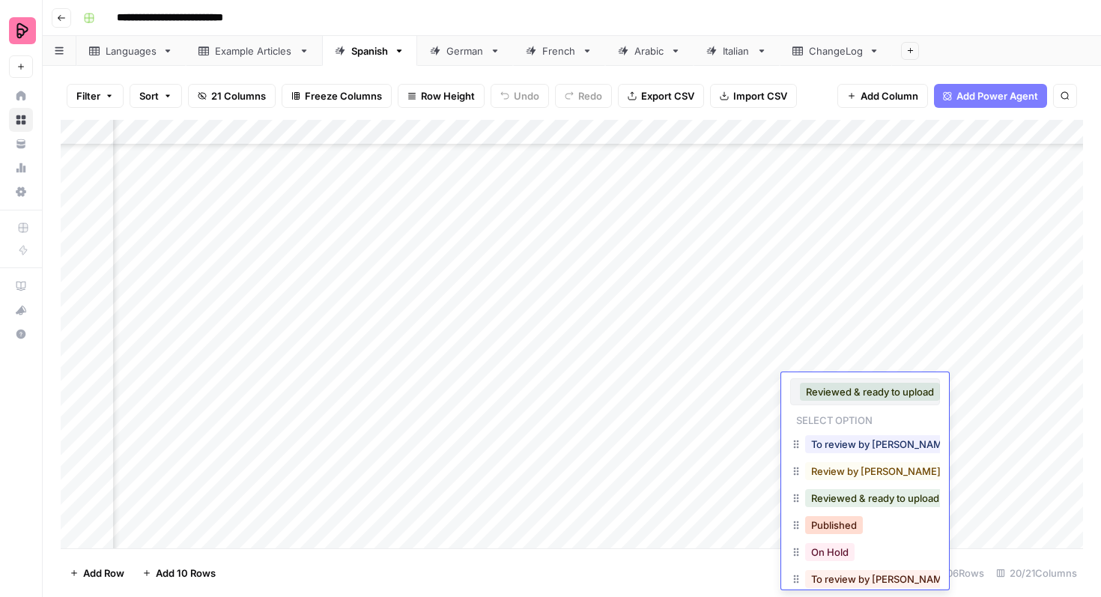
click at [838, 522] on button "Published" at bounding box center [834, 525] width 58 height 18
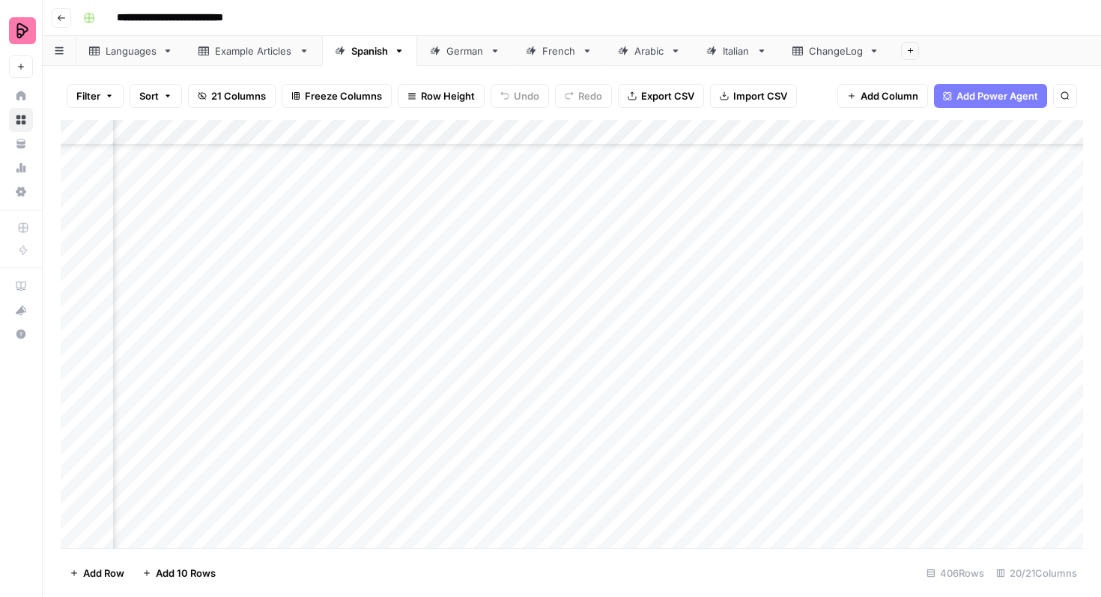
click at [833, 362] on div "Add Column" at bounding box center [572, 334] width 1022 height 428
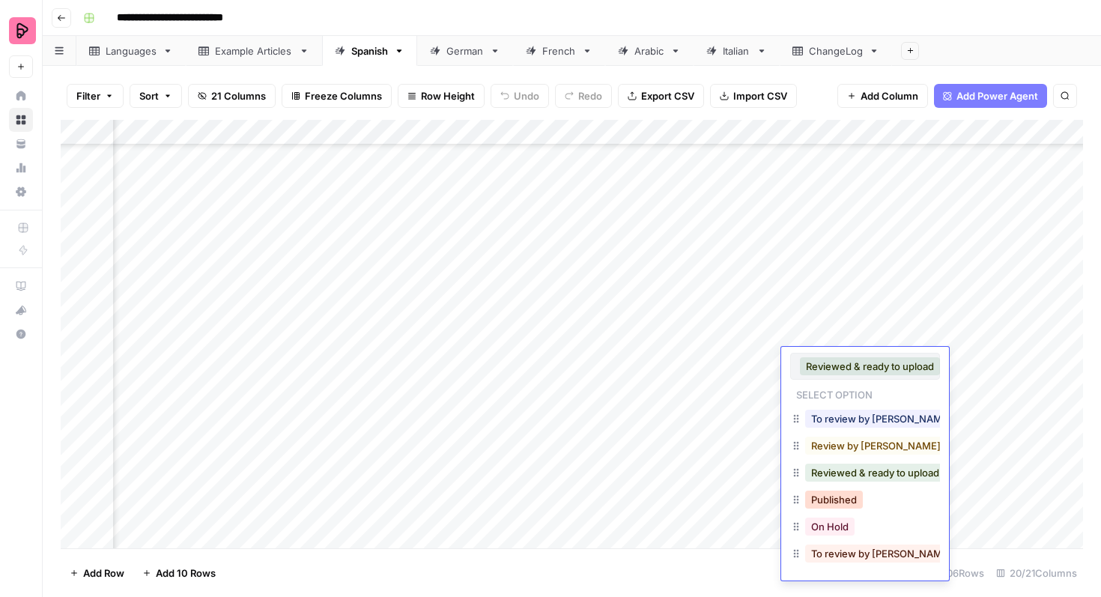
click at [834, 502] on button "Published" at bounding box center [834, 499] width 58 height 18
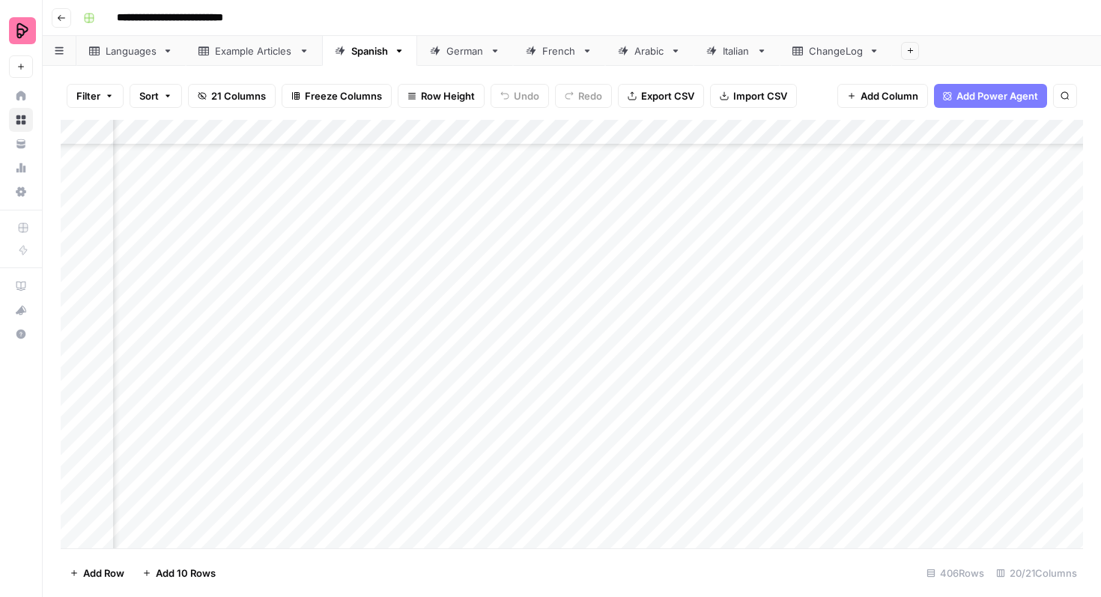
click at [830, 334] on div "Add Column" at bounding box center [572, 334] width 1022 height 428
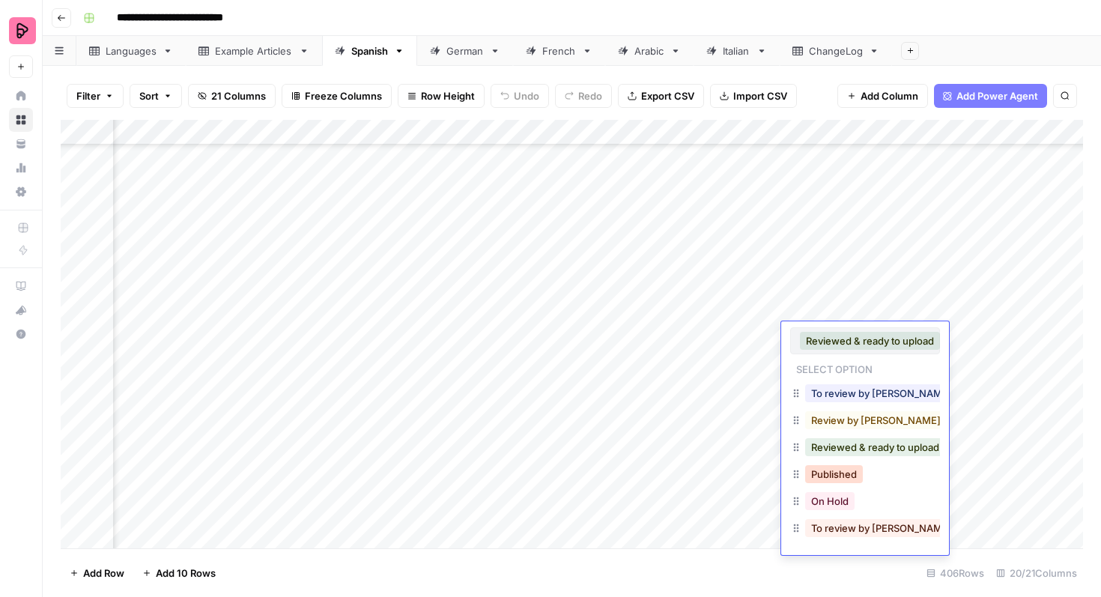
click at [831, 475] on button "Published" at bounding box center [834, 474] width 58 height 18
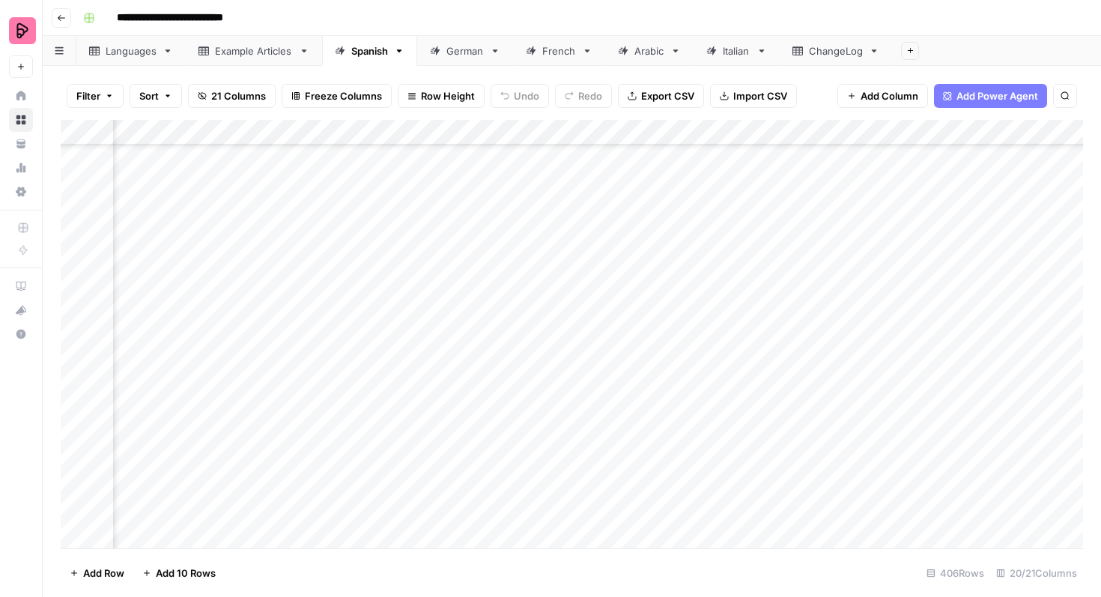
click at [830, 305] on div "Add Column" at bounding box center [572, 334] width 1022 height 428
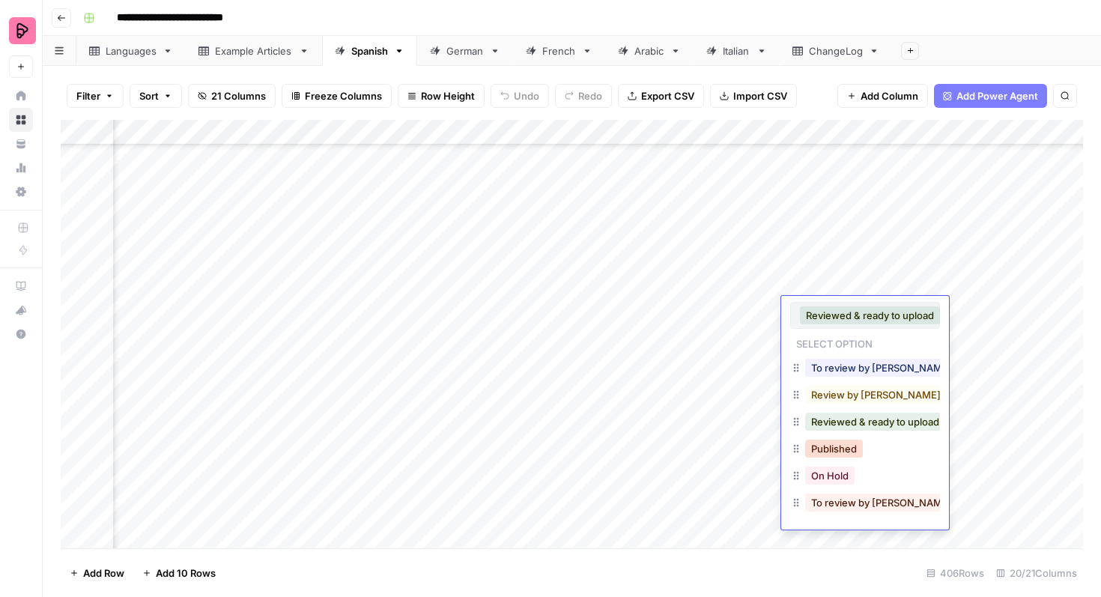
click at [833, 442] on button "Published" at bounding box center [834, 448] width 58 height 18
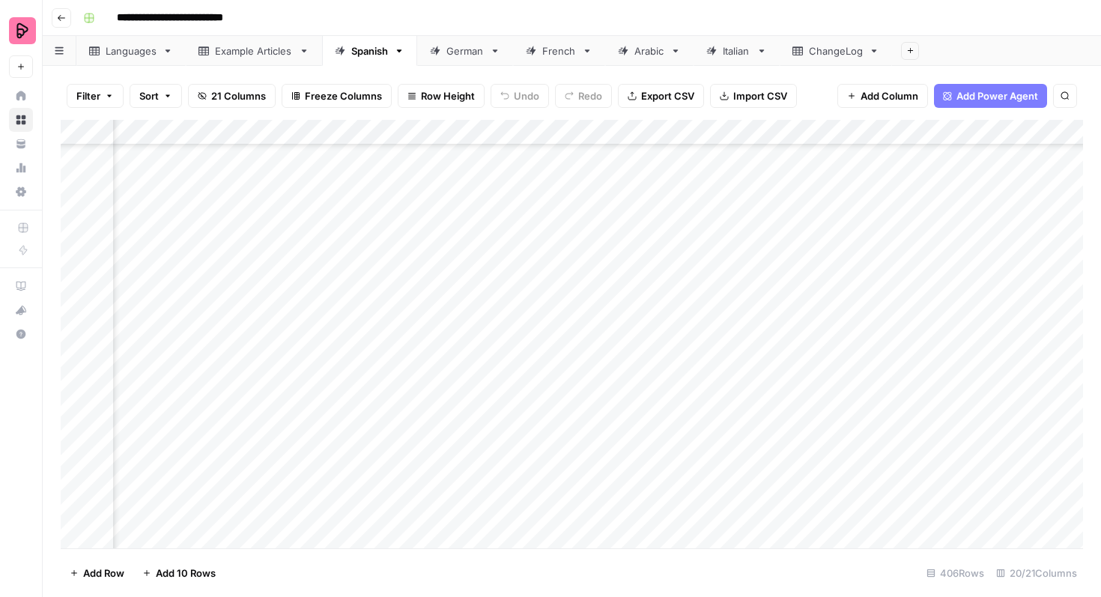
scroll to position [9367, 528]
click at [833, 383] on div "Add Column" at bounding box center [572, 334] width 1022 height 428
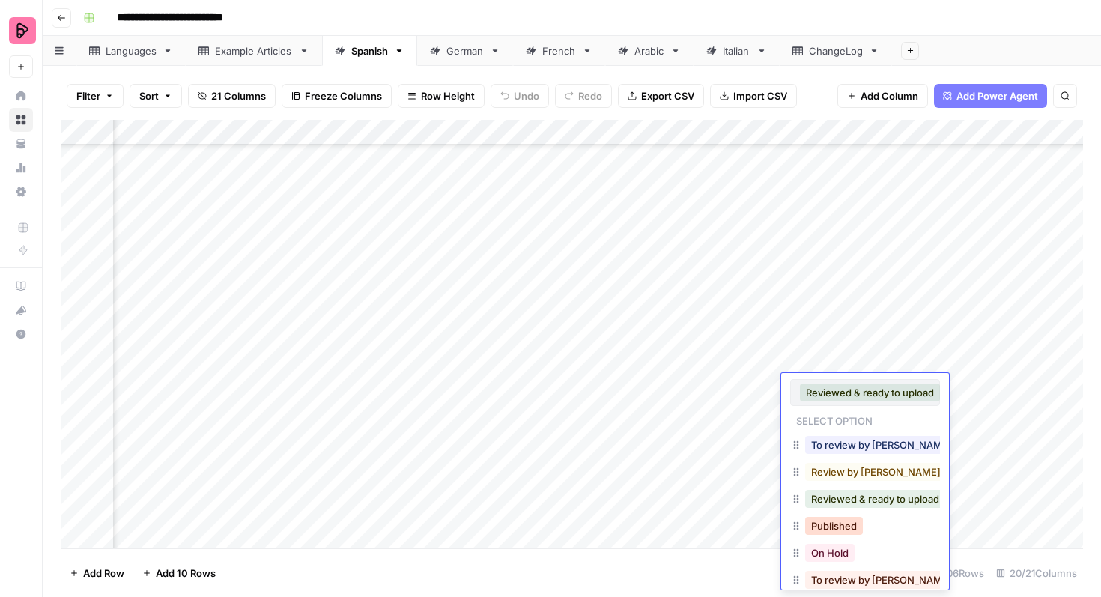
click at [825, 528] on button "Published" at bounding box center [834, 526] width 58 height 18
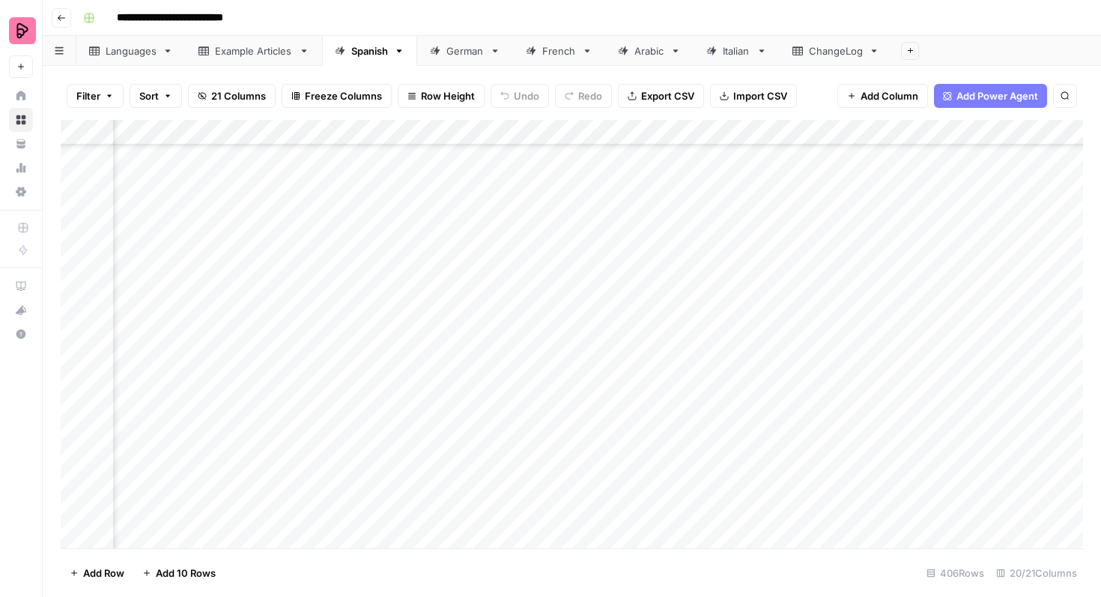
click at [839, 363] on div "Add Column" at bounding box center [572, 334] width 1022 height 428
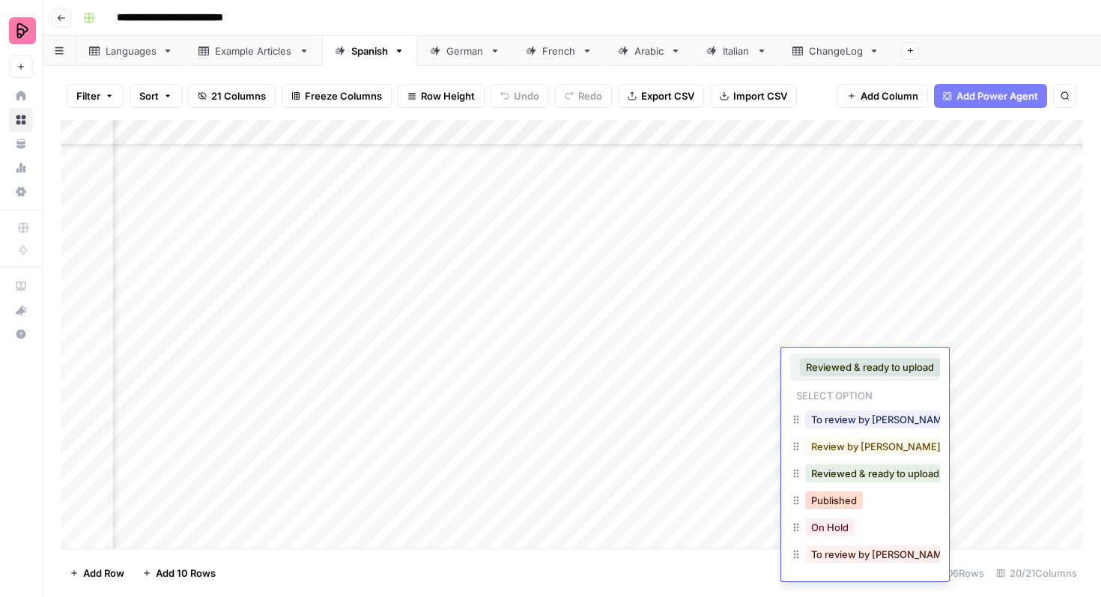
click at [840, 505] on button "Published" at bounding box center [834, 500] width 58 height 18
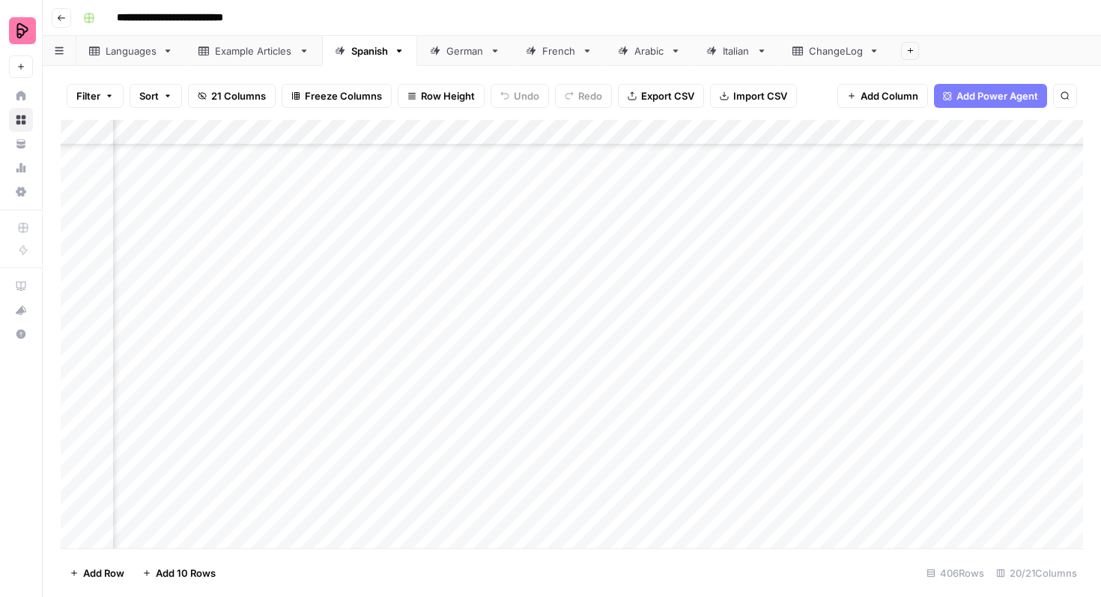
click at [836, 339] on div "Add Column" at bounding box center [572, 334] width 1022 height 428
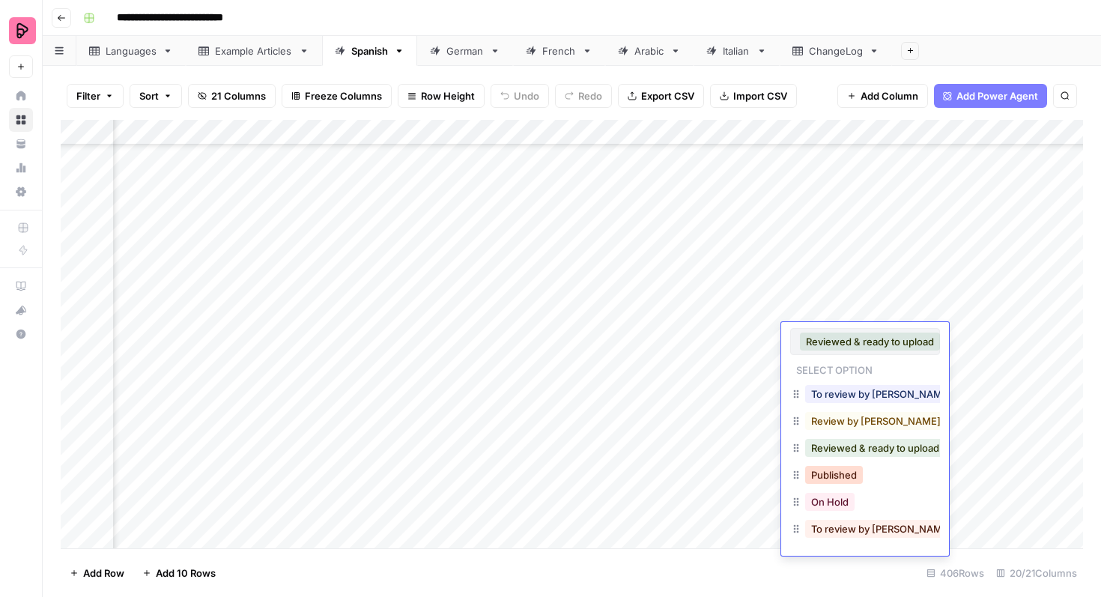
click at [837, 469] on button "Published" at bounding box center [834, 475] width 58 height 18
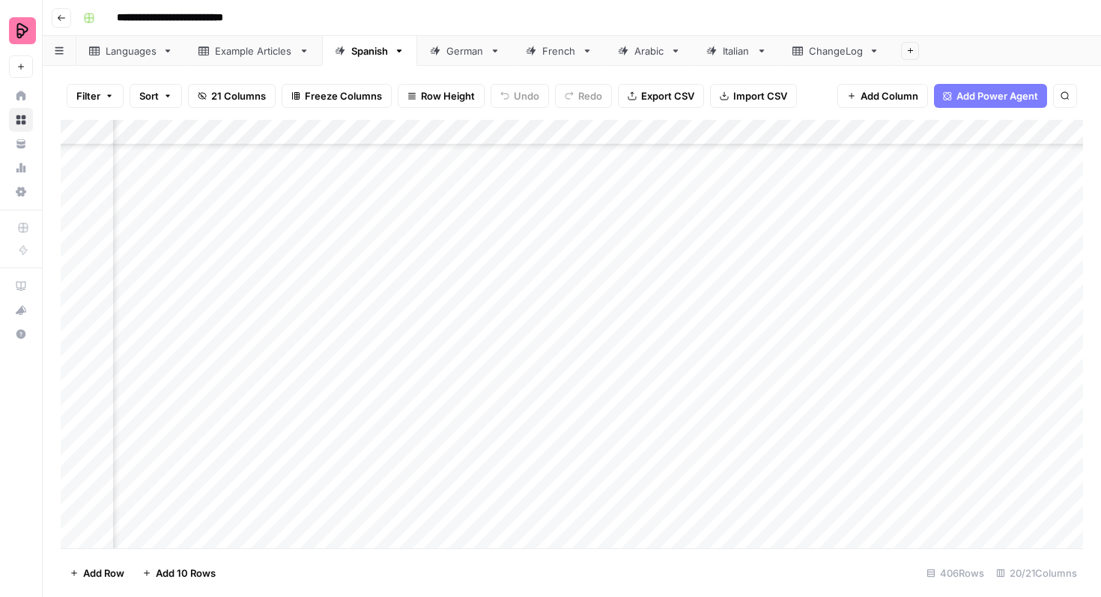
click at [837, 310] on div "Add Column" at bounding box center [572, 334] width 1022 height 428
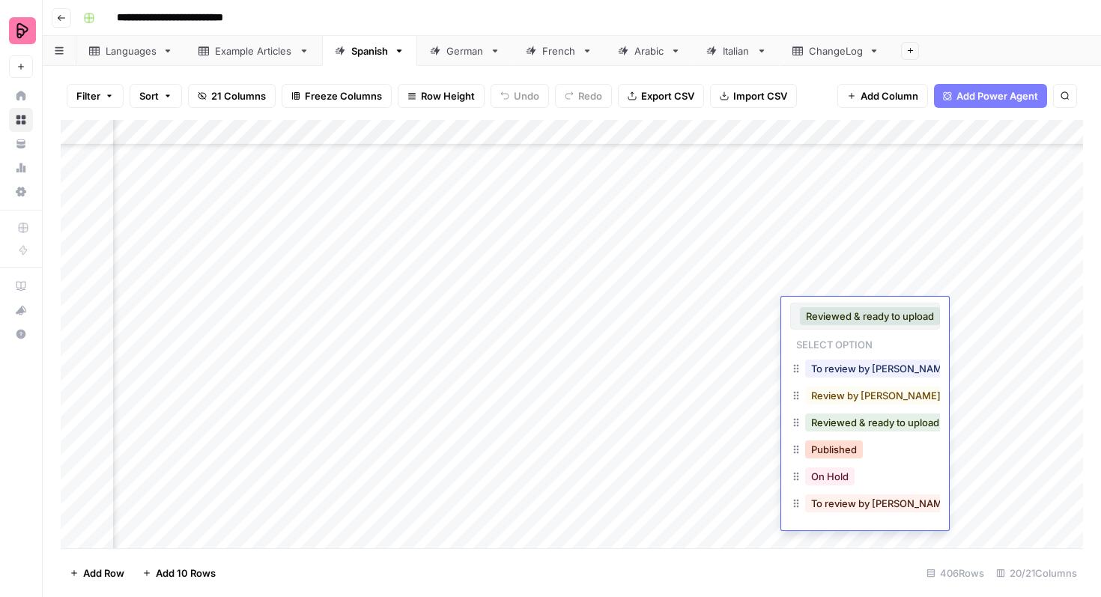
click at [827, 445] on button "Published" at bounding box center [834, 449] width 58 height 18
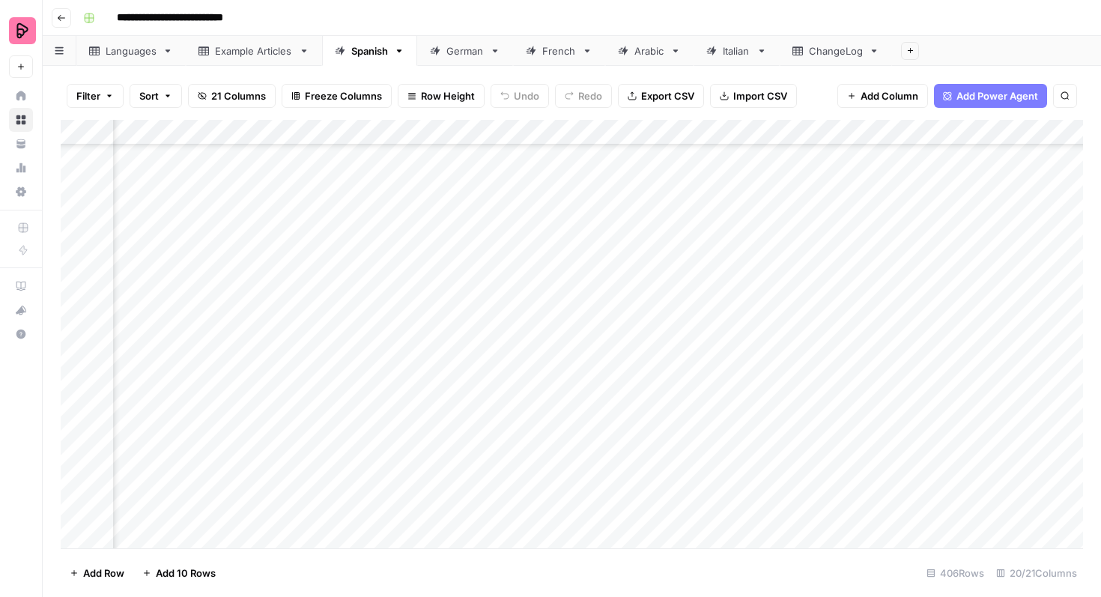
click at [842, 282] on div "Add Column" at bounding box center [572, 334] width 1022 height 428
click at [842, 283] on div "Add Column" at bounding box center [572, 334] width 1022 height 428
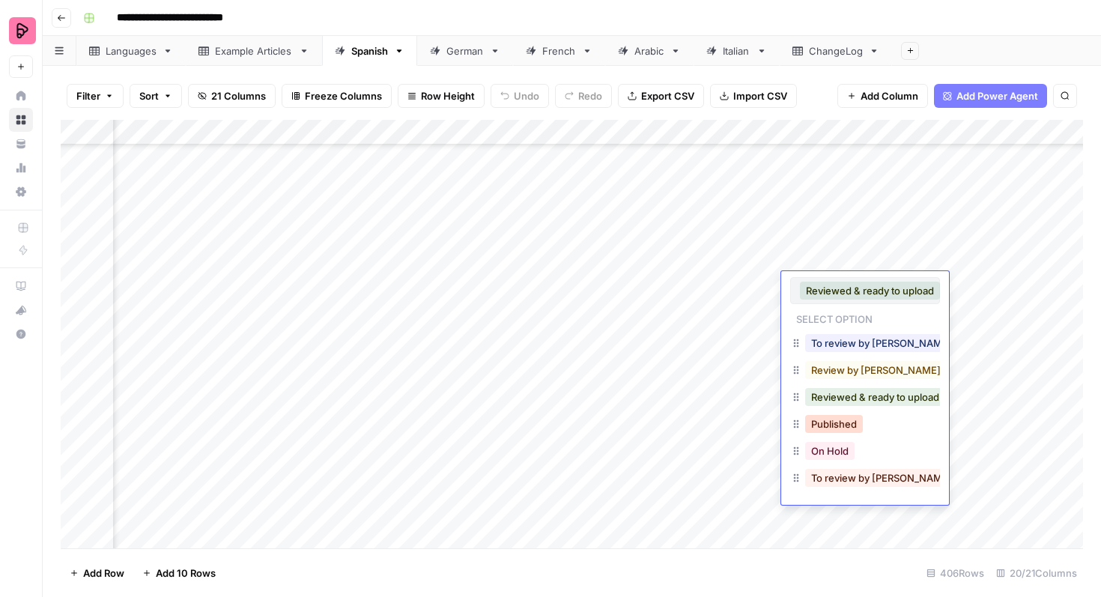
click at [838, 425] on button "Published" at bounding box center [834, 424] width 58 height 18
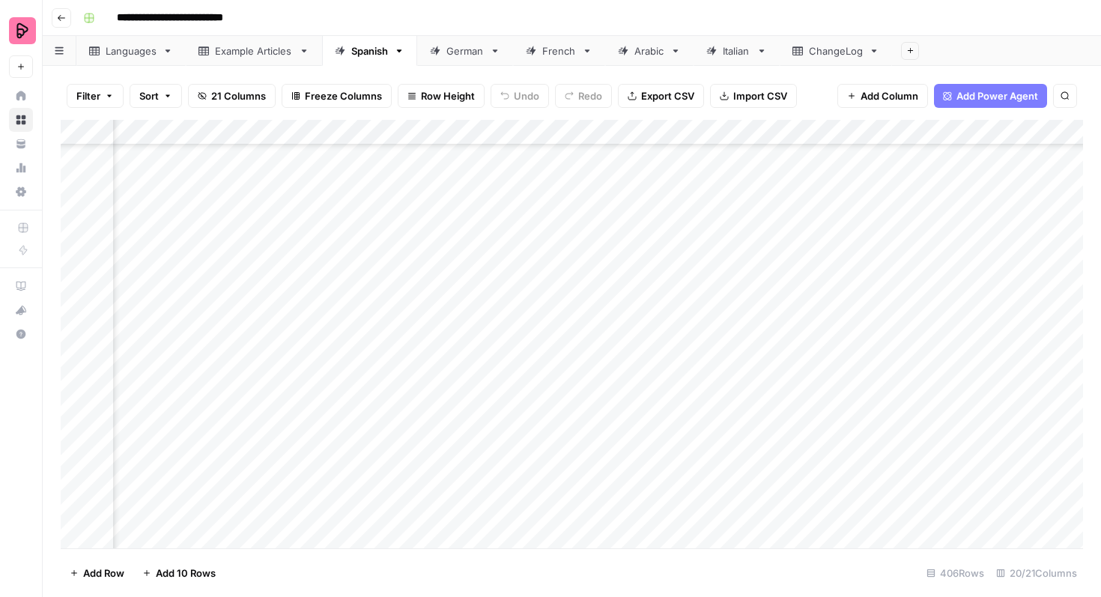
scroll to position [9207, 528]
click at [841, 414] on div "Add Column" at bounding box center [572, 334] width 1022 height 428
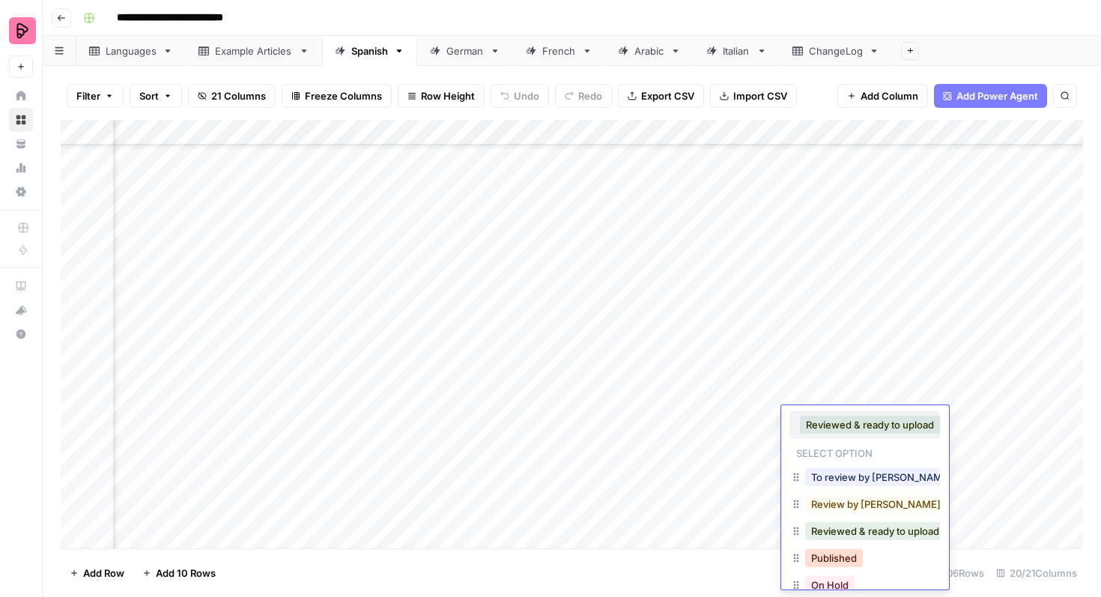
click at [832, 552] on button "Published" at bounding box center [834, 558] width 58 height 18
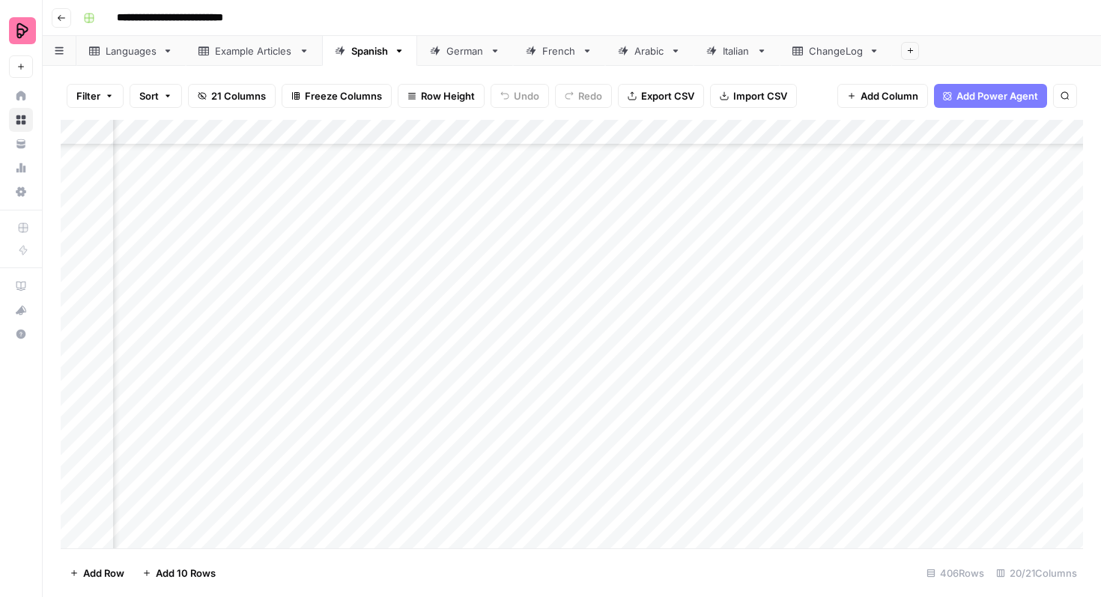
click at [847, 398] on div "Add Column" at bounding box center [572, 334] width 1022 height 428
click at [845, 393] on div "Add Column" at bounding box center [572, 334] width 1022 height 428
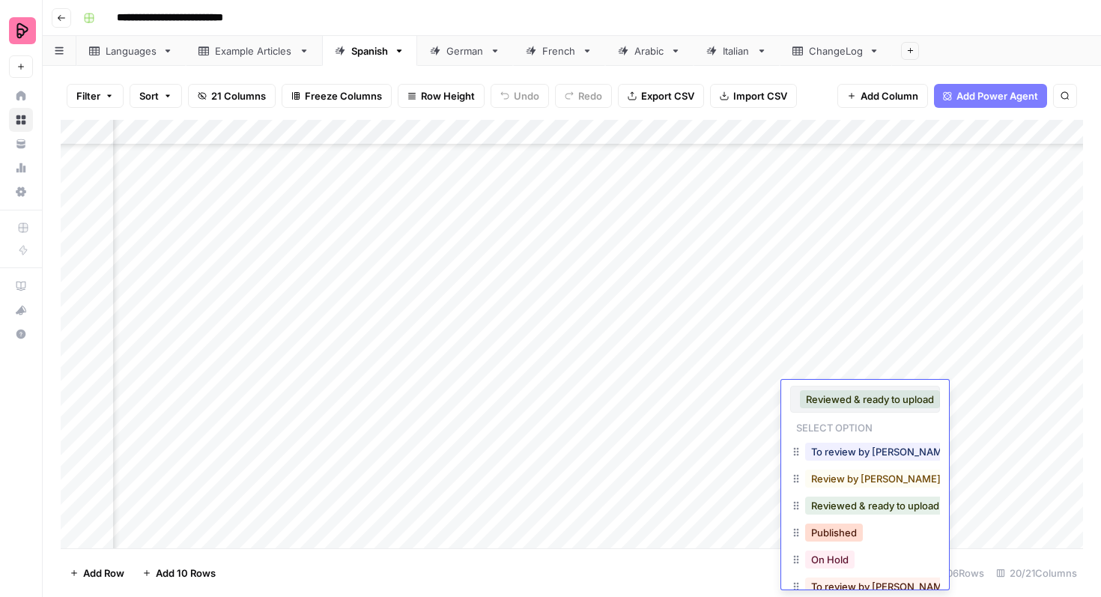
click at [837, 528] on button "Published" at bounding box center [834, 532] width 58 height 18
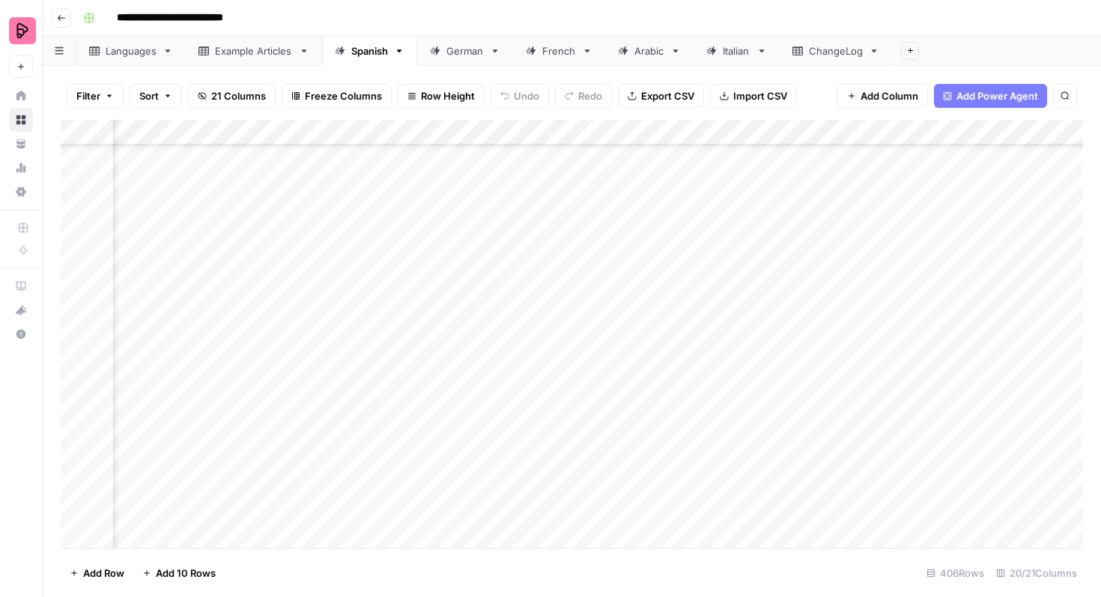
click at [854, 362] on div "Add Column" at bounding box center [572, 334] width 1022 height 428
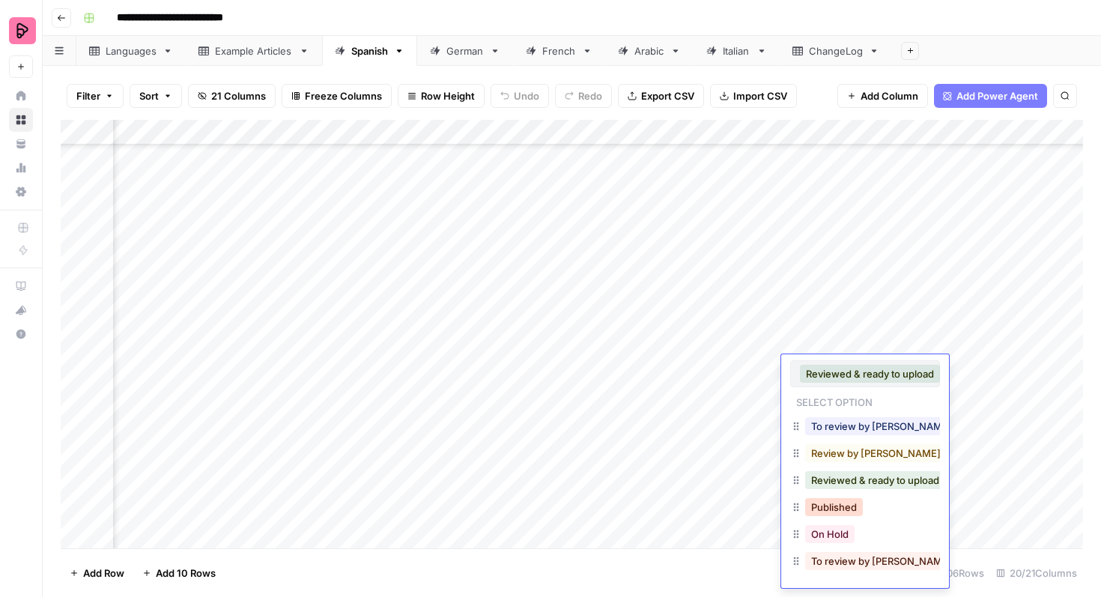
click at [853, 504] on button "Published" at bounding box center [834, 507] width 58 height 18
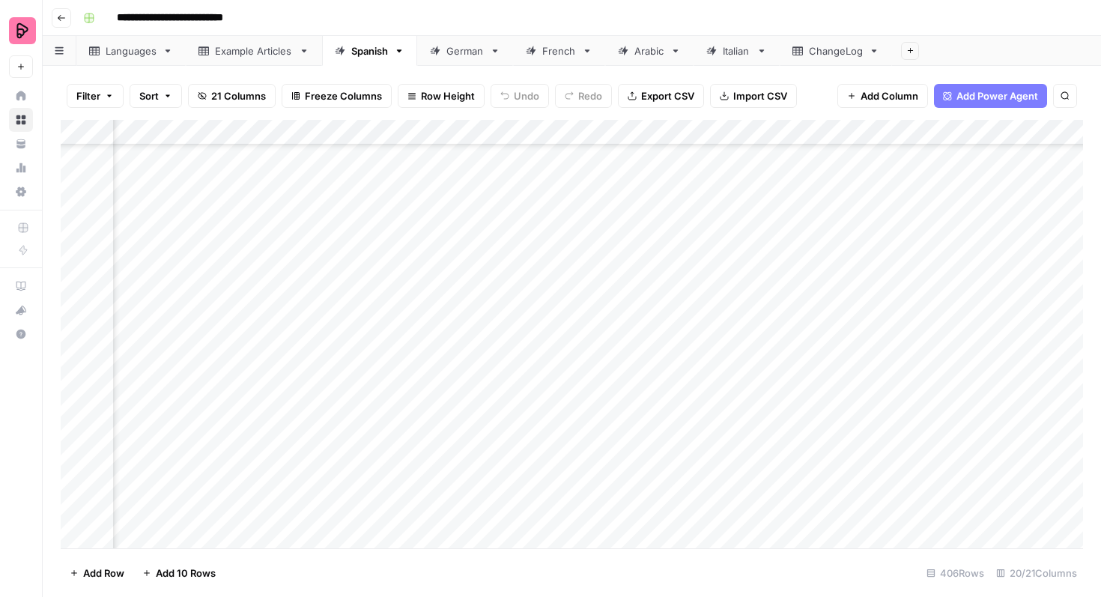
click at [852, 349] on div "Add Column" at bounding box center [572, 334] width 1022 height 428
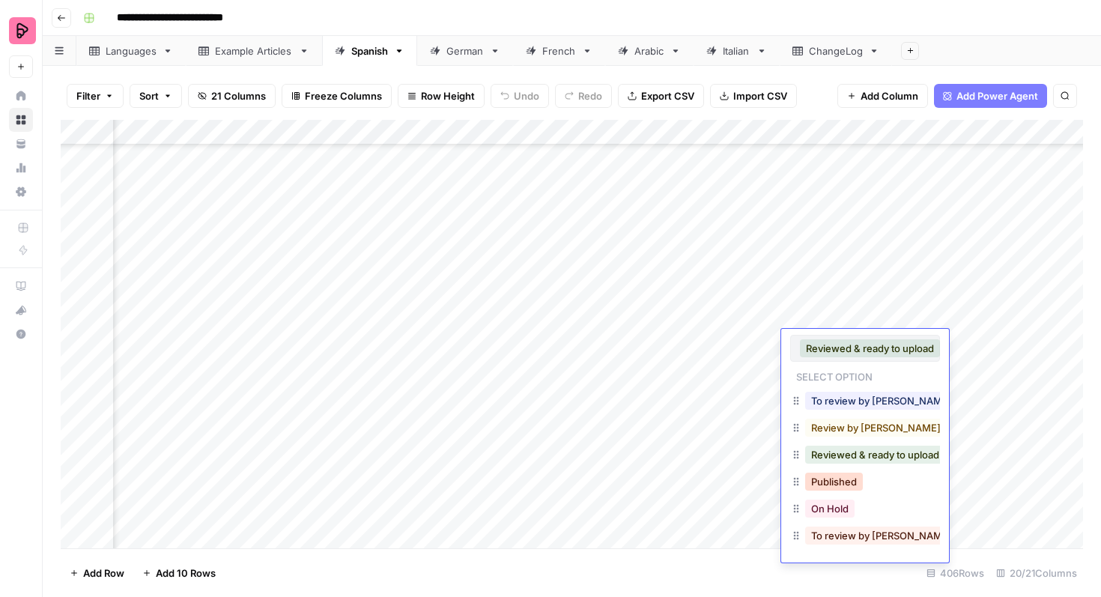
click at [836, 476] on button "Published" at bounding box center [834, 481] width 58 height 18
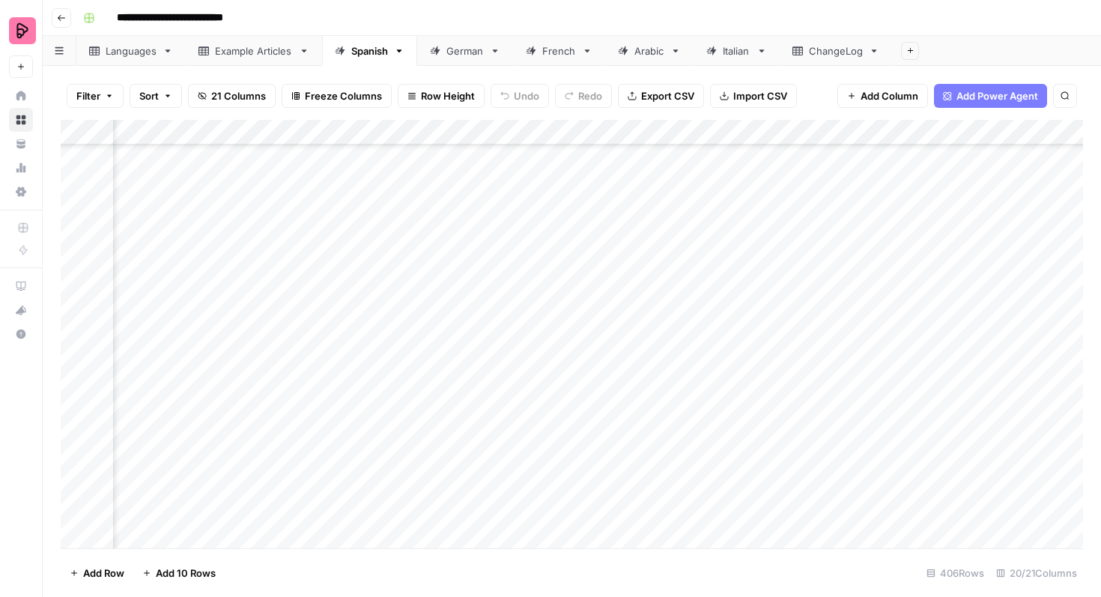
click at [842, 320] on div "Add Column" at bounding box center [572, 334] width 1022 height 428
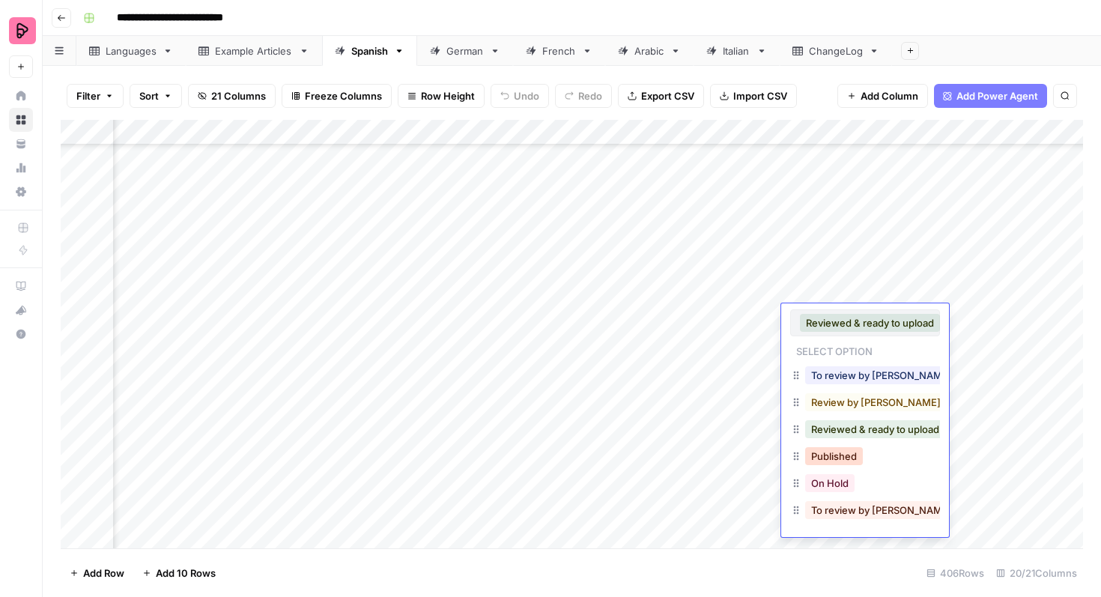
click at [834, 457] on button "Published" at bounding box center [834, 456] width 58 height 18
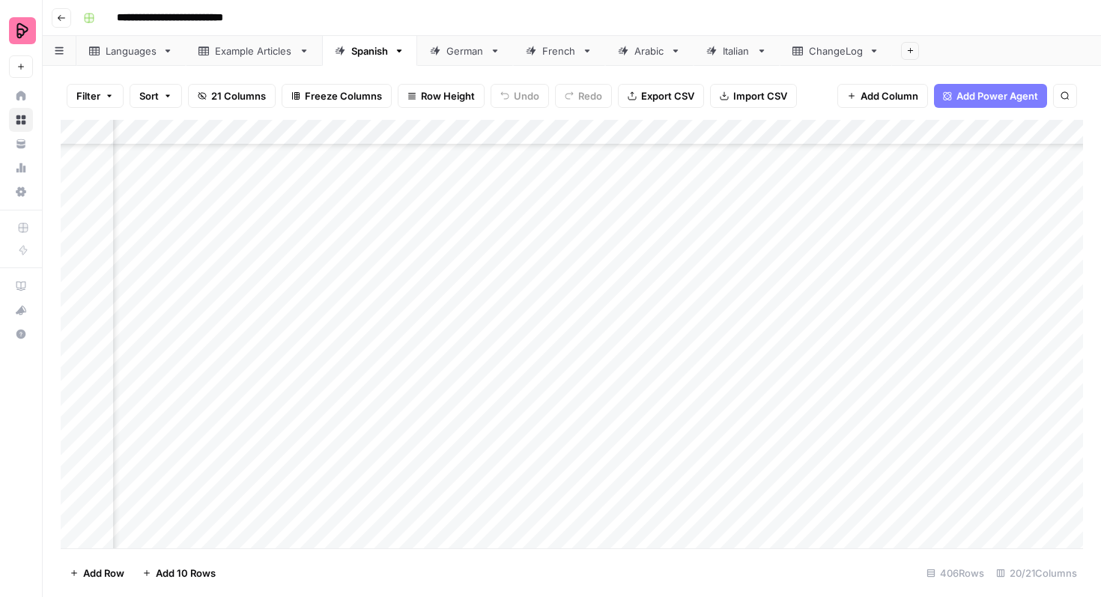
click at [847, 296] on div "Add Column" at bounding box center [572, 334] width 1022 height 428
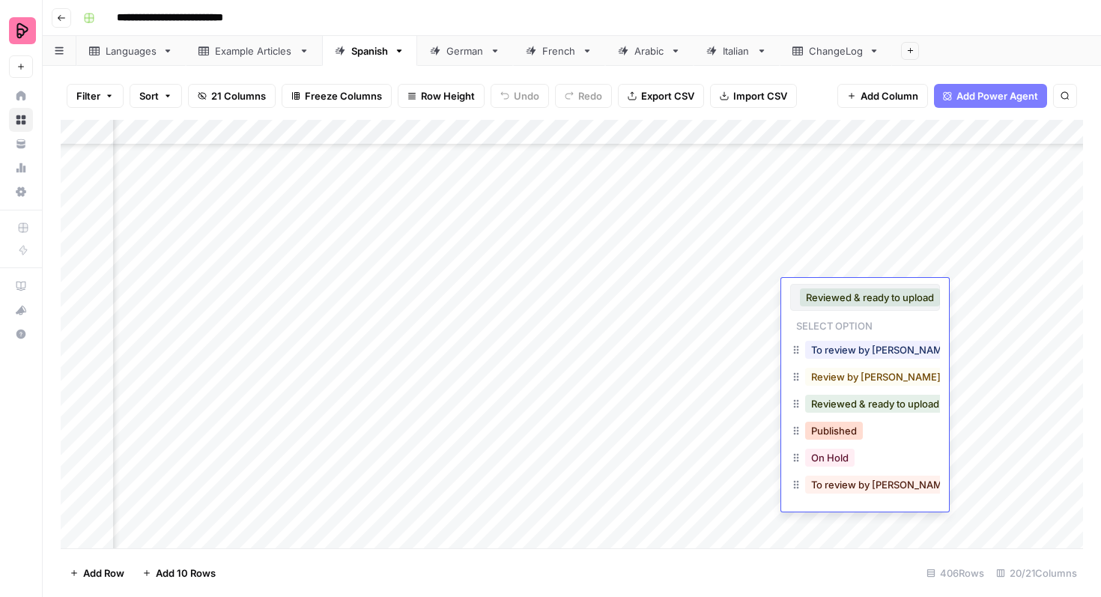
click at [836, 433] on button "Published" at bounding box center [834, 431] width 58 height 18
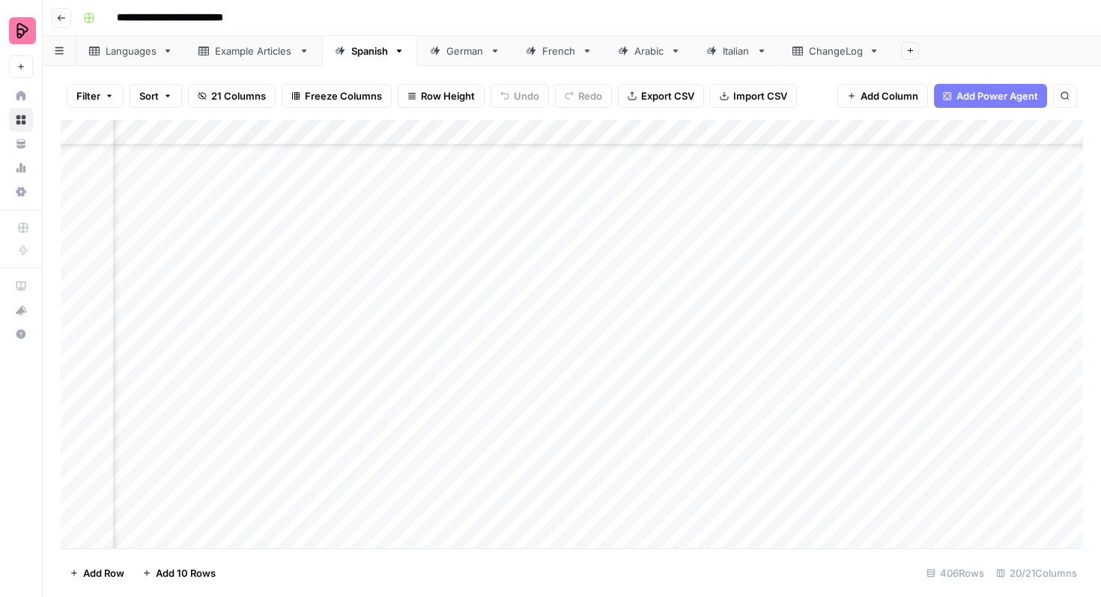
click at [852, 267] on div "Add Column" at bounding box center [572, 334] width 1022 height 428
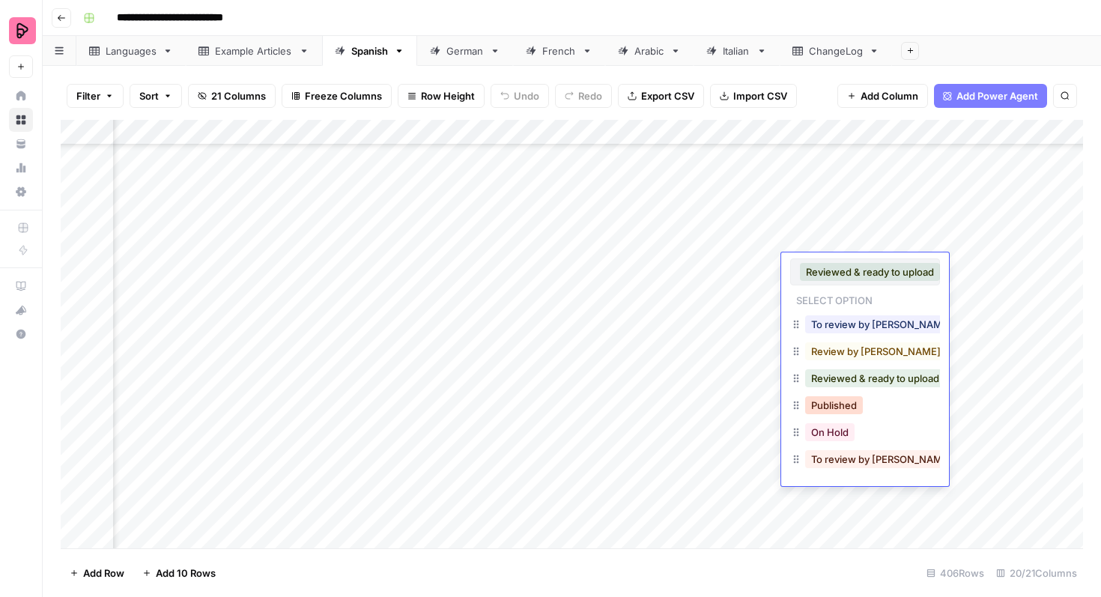
click at [830, 401] on button "Published" at bounding box center [834, 405] width 58 height 18
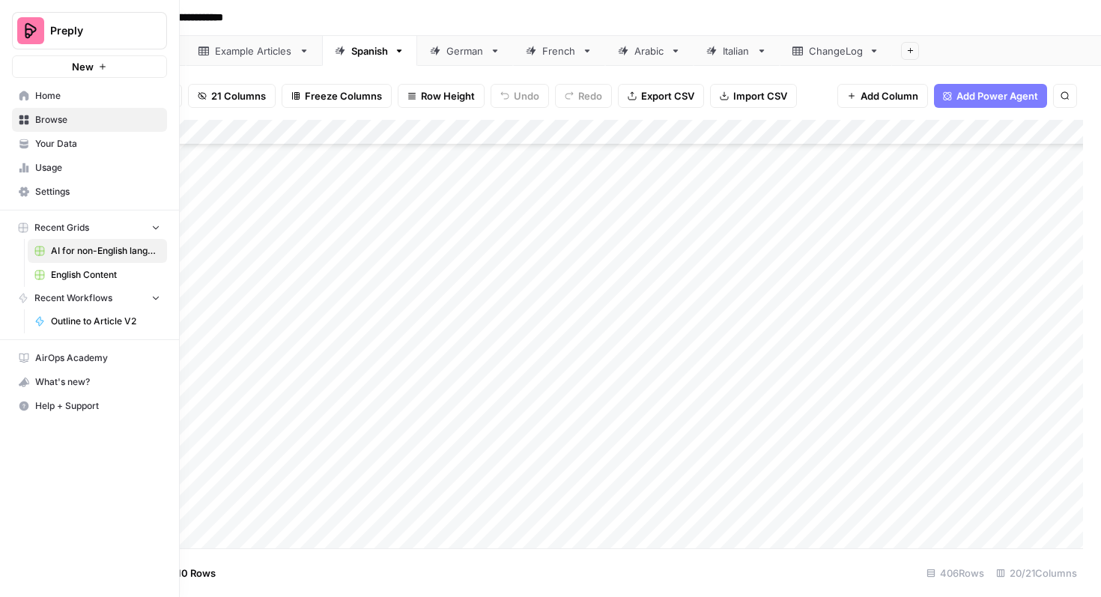
click at [68, 270] on span "English Content" at bounding box center [105, 274] width 109 height 13
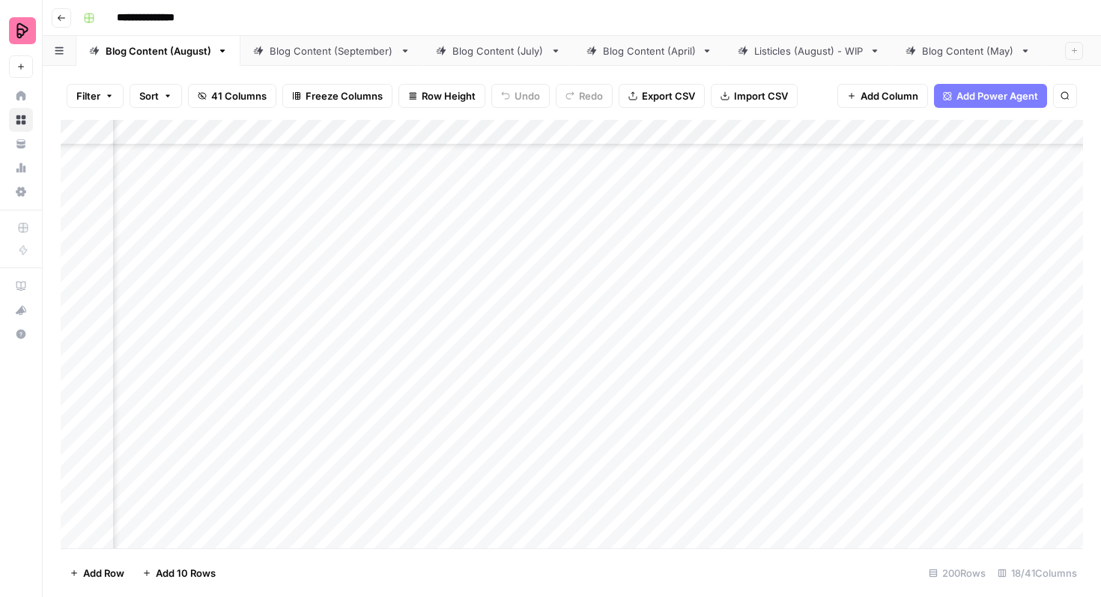
scroll to position [4798, 524]
click at [1048, 260] on div "Add Column" at bounding box center [572, 334] width 1022 height 428
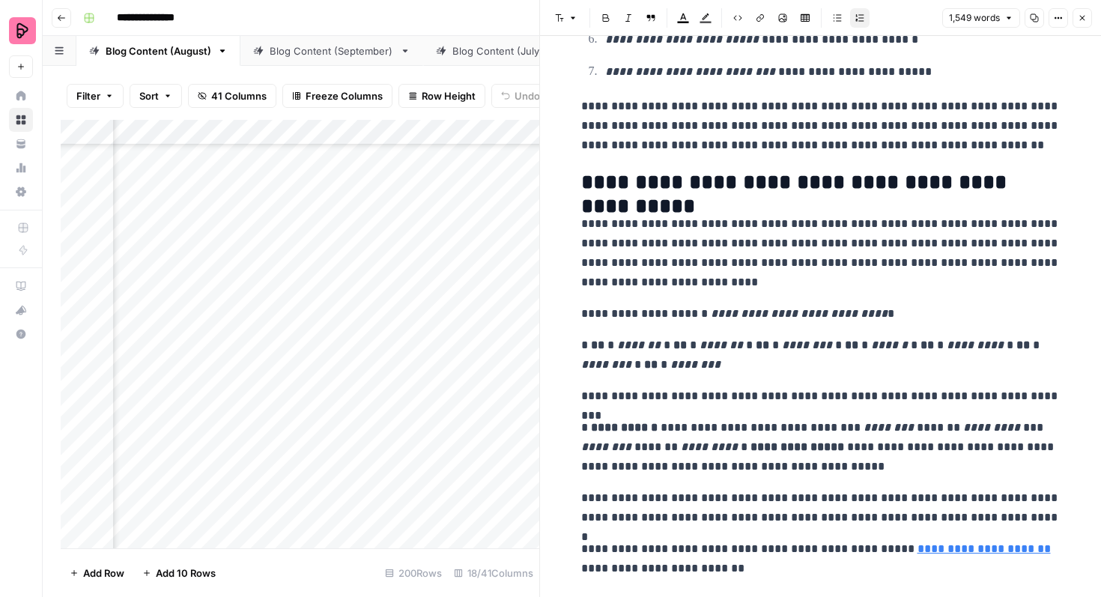
scroll to position [1822, 0]
click at [654, 350] on p "* ** * ******* * ** * ******* * ** * ******** * ** * ****** * ** * ********* * …" at bounding box center [820, 354] width 479 height 39
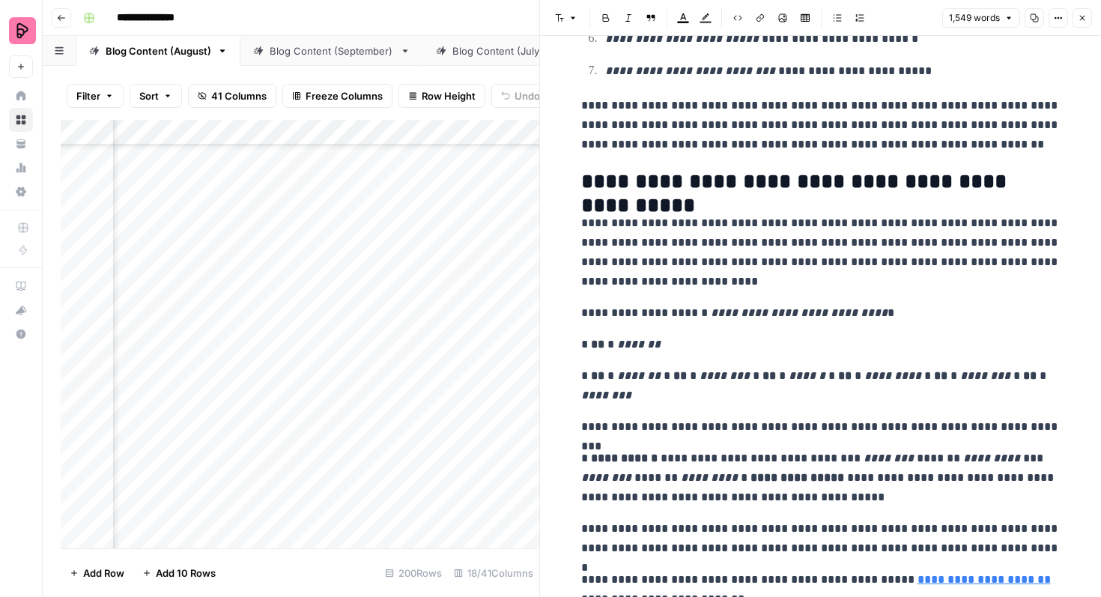
click at [658, 376] on p "* ** * ******* * ** * ******** * ** * ****** * ** * ********* * ** * ******** *…" at bounding box center [820, 385] width 479 height 39
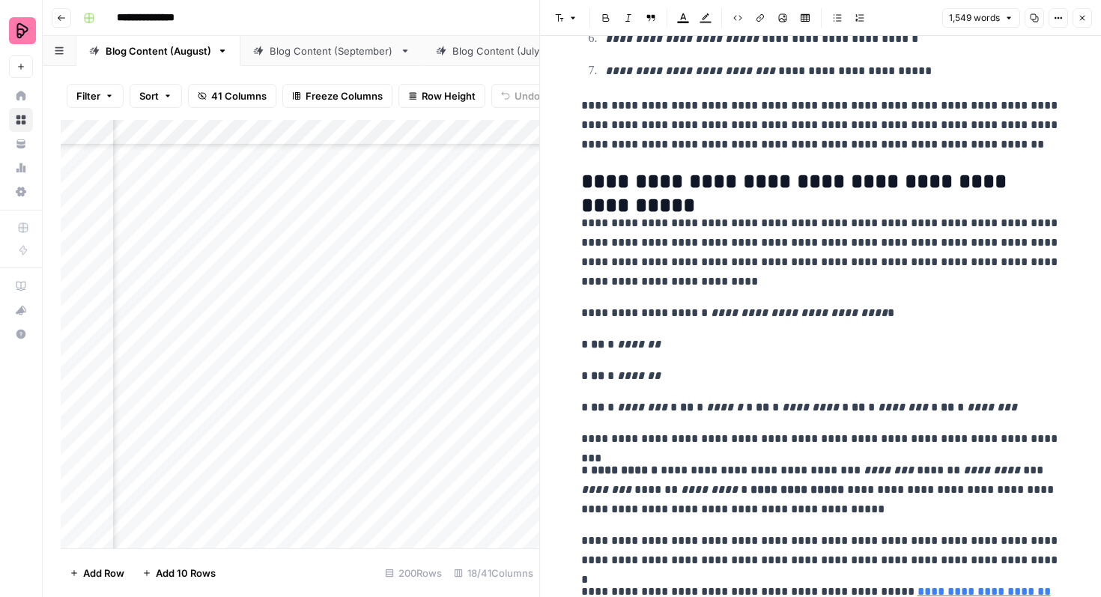
click at [672, 406] on p "* ** * ******** * ** * ****** * ** * ********* * ** * ******** * ** * ********" at bounding box center [820, 407] width 479 height 19
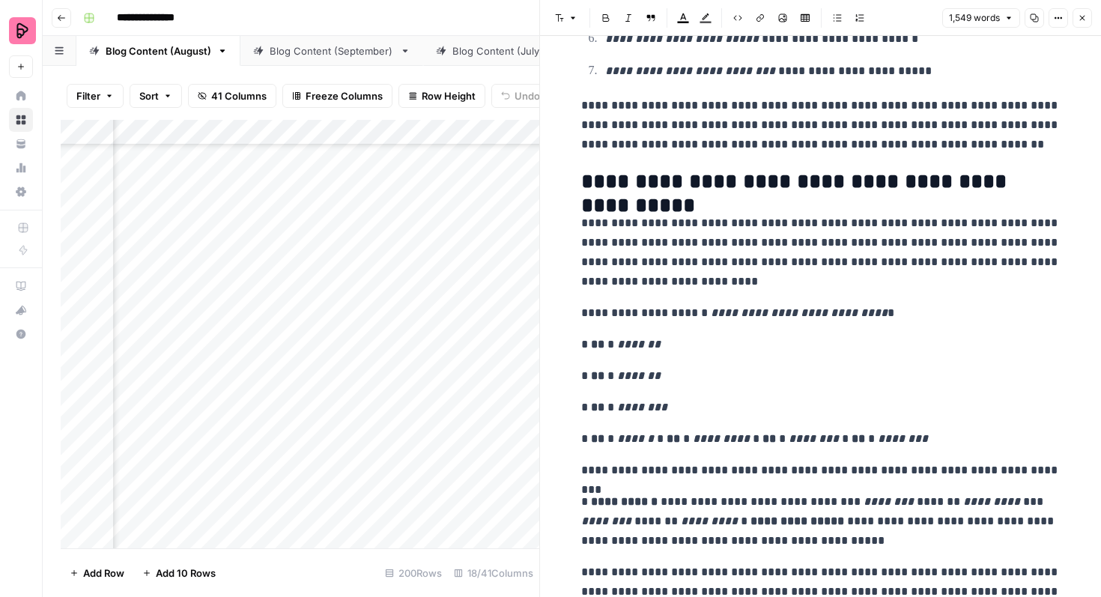
click at [649, 438] on p "* ** * ****** * ** * ********* * ** * ******** * ** * ********" at bounding box center [820, 438] width 479 height 19
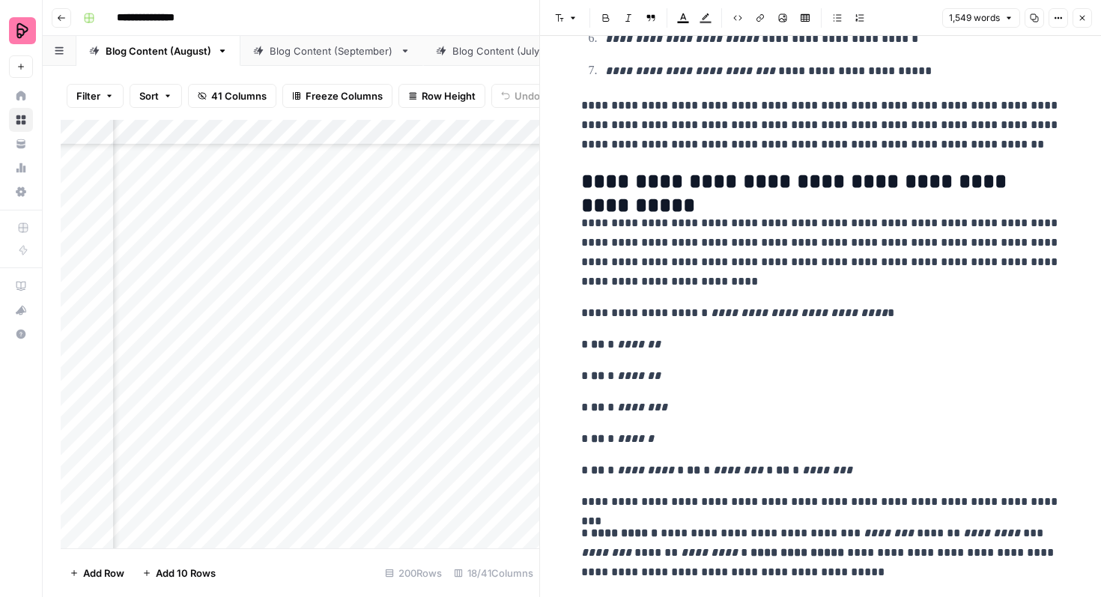
click at [675, 468] on p "* ** * ********* * ** * ******** * ** * ********" at bounding box center [820, 469] width 479 height 19
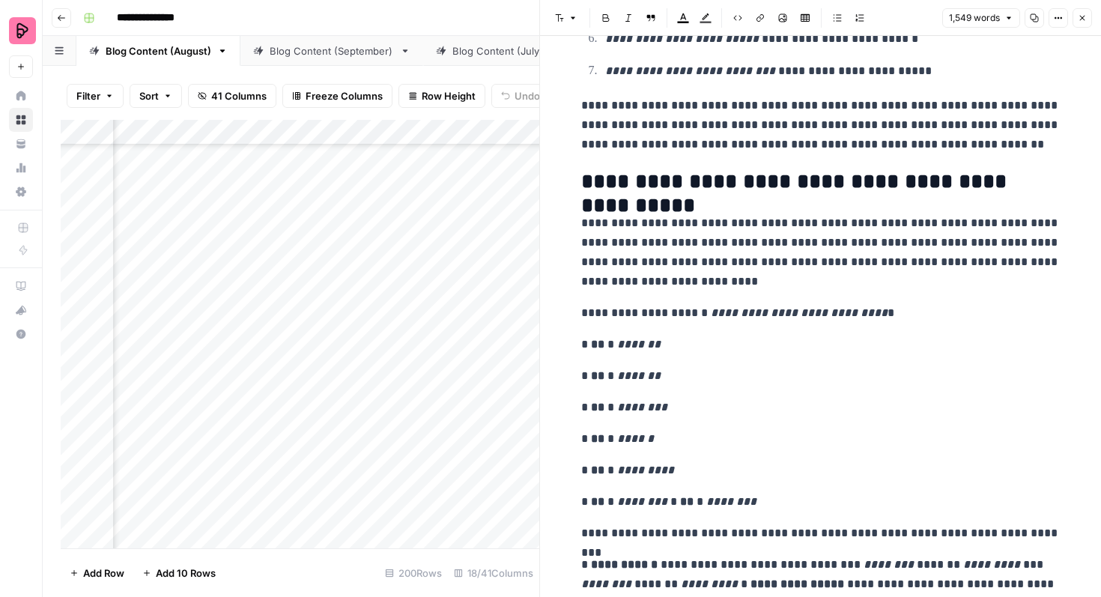
click at [666, 500] on p "* ** * ******** * ** * ********" at bounding box center [820, 501] width 479 height 19
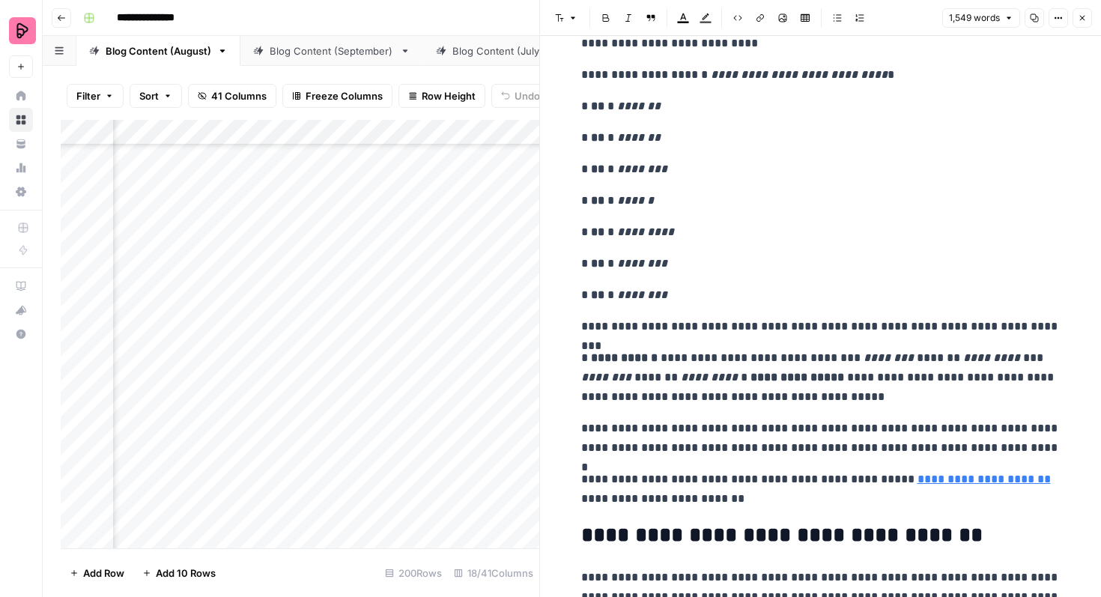
scroll to position [2100, 0]
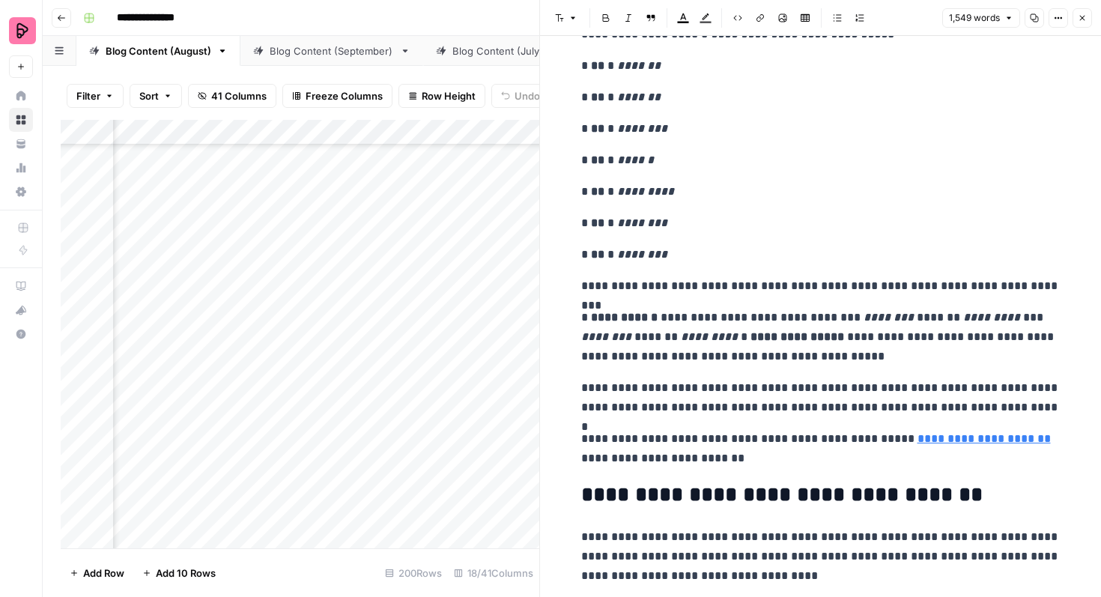
click at [758, 340] on p "**********" at bounding box center [820, 337] width 479 height 58
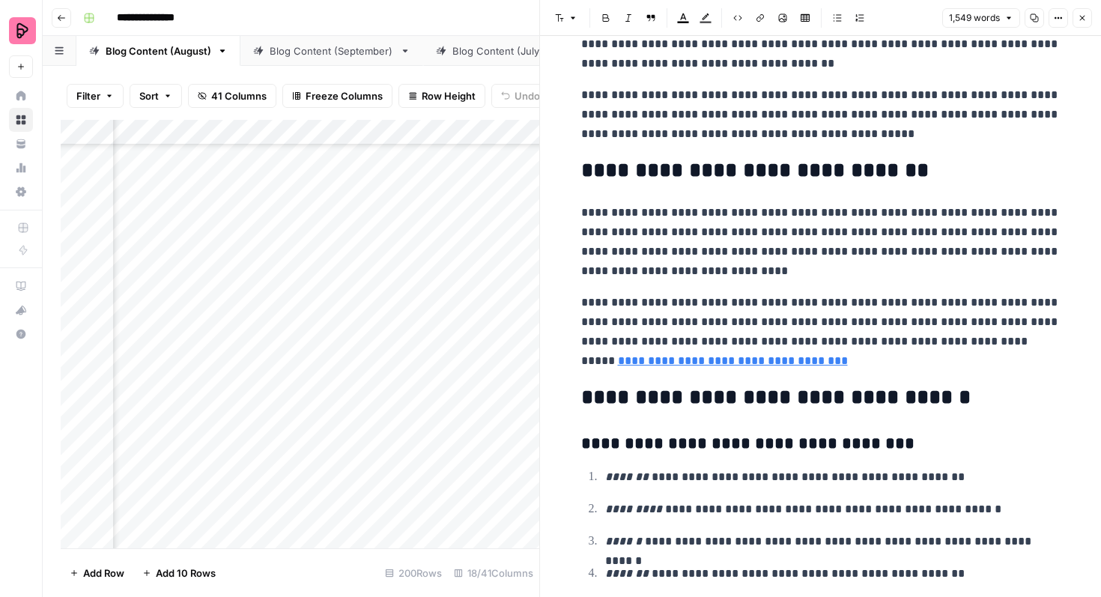
scroll to position [4334, 0]
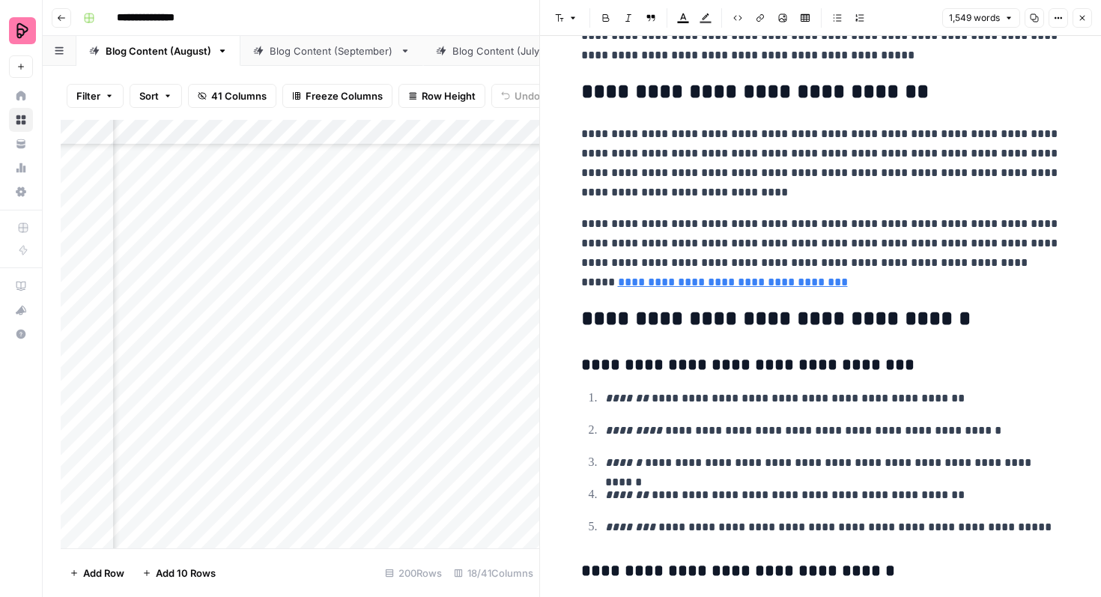
click at [740, 281] on link "**********" at bounding box center [733, 281] width 230 height 11
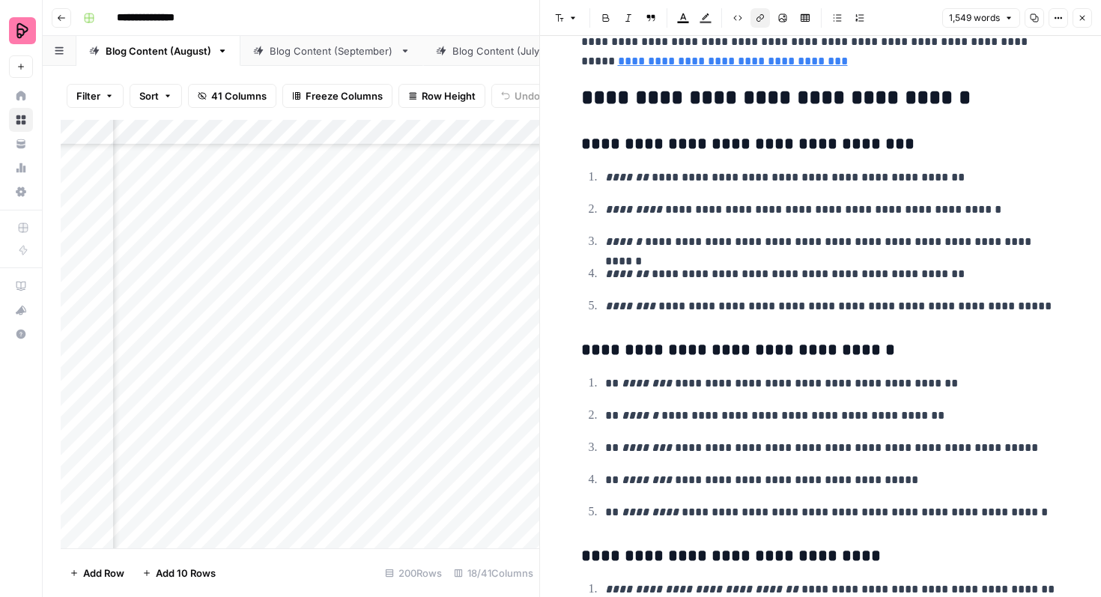
scroll to position [4682, 0]
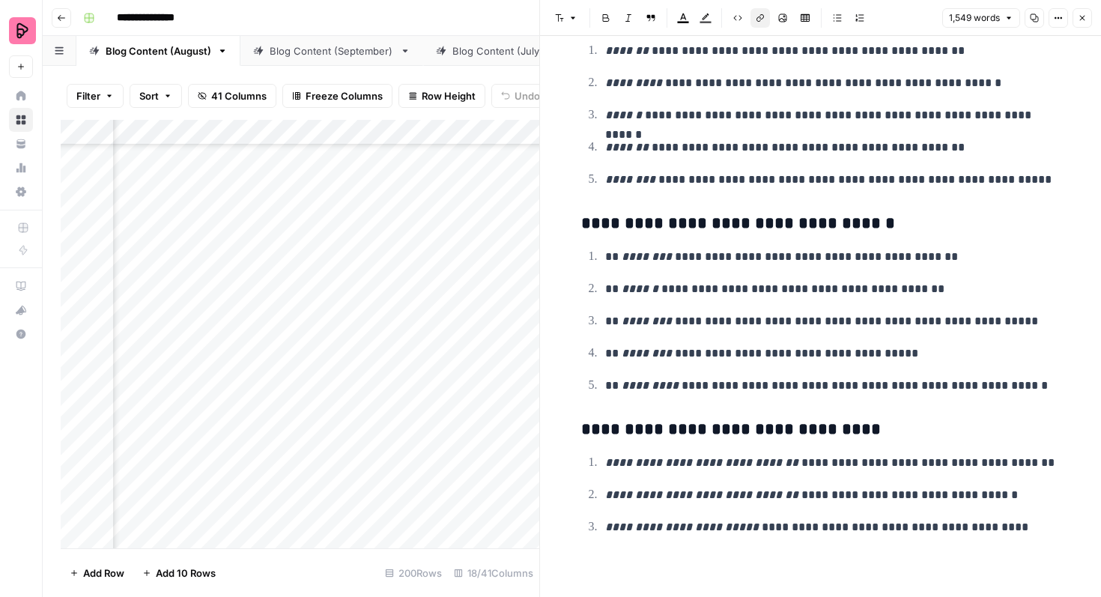
click at [1076, 16] on button "Close" at bounding box center [1081, 17] width 19 height 19
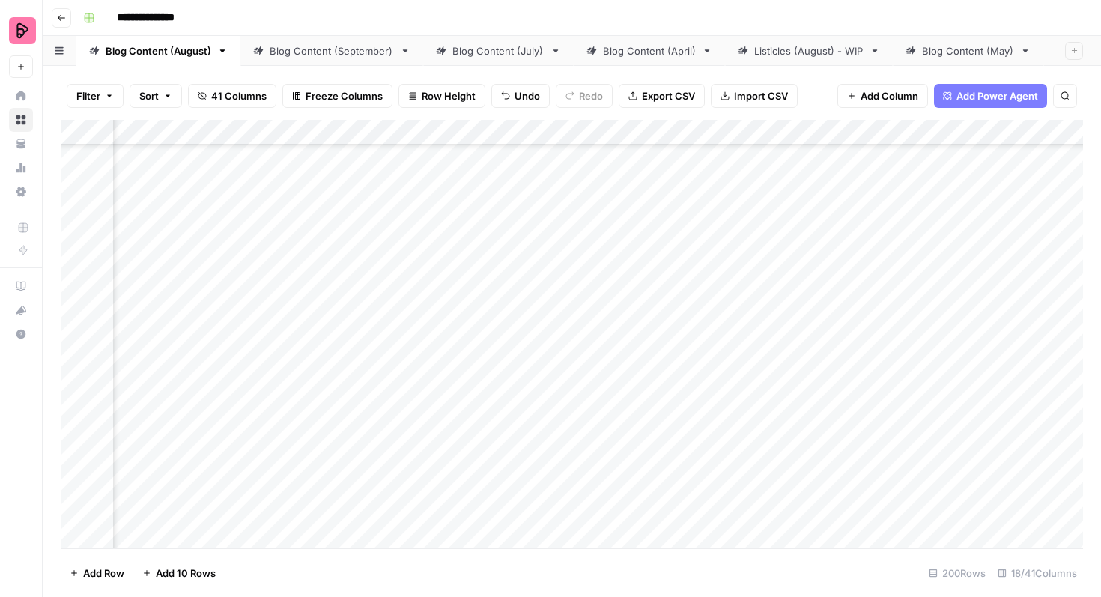
scroll to position [4798, 1026]
click at [949, 264] on div "Add Column" at bounding box center [572, 334] width 1022 height 428
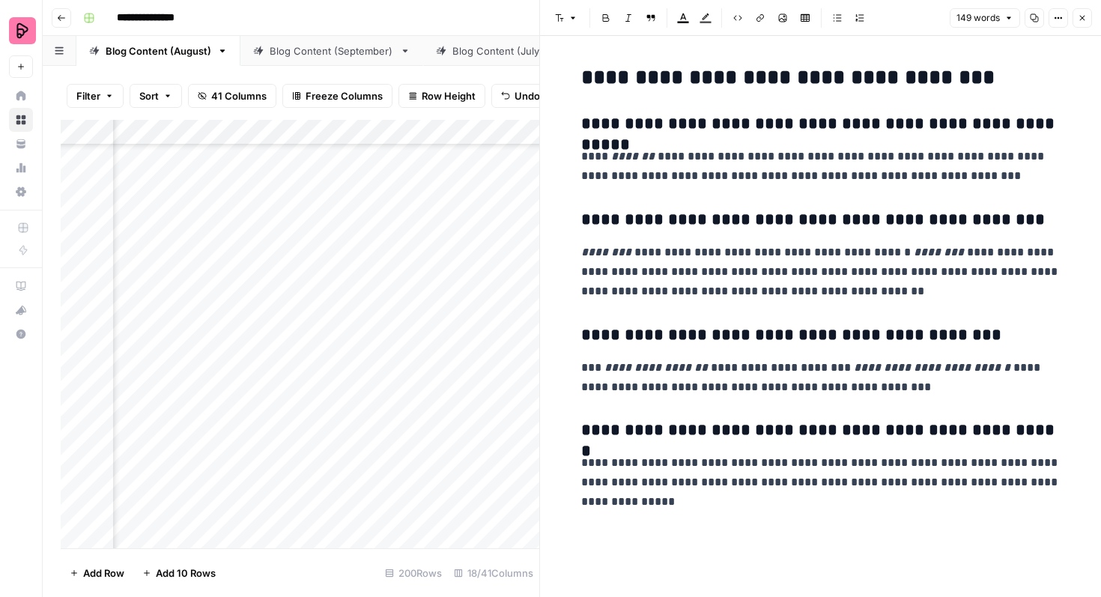
click at [1082, 14] on icon "button" at bounding box center [1081, 17] width 9 height 9
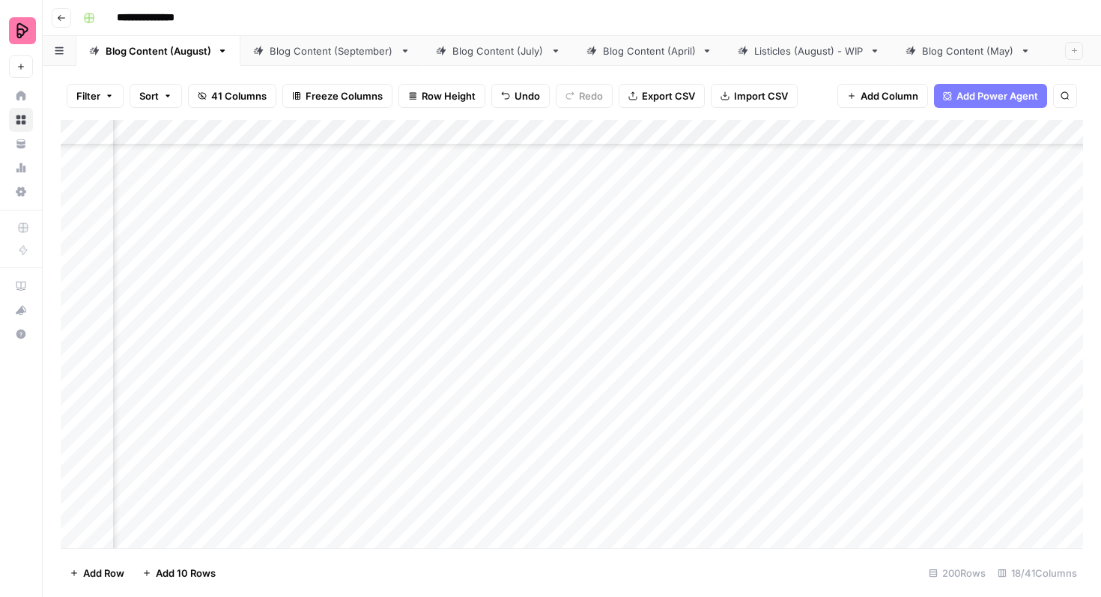
scroll to position [4798, 630]
click at [505, 266] on div "Add Column" at bounding box center [572, 334] width 1022 height 428
click at [499, 267] on div "Add Column" at bounding box center [572, 334] width 1022 height 428
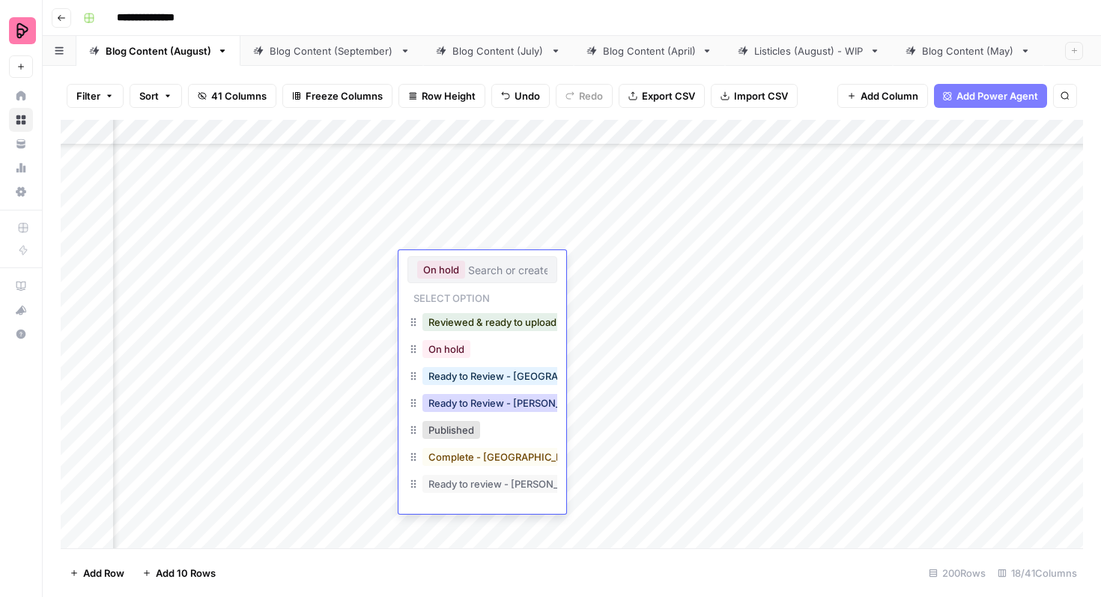
click at [518, 404] on button "Ready to Review - [PERSON_NAME]" at bounding box center [510, 403] width 177 height 18
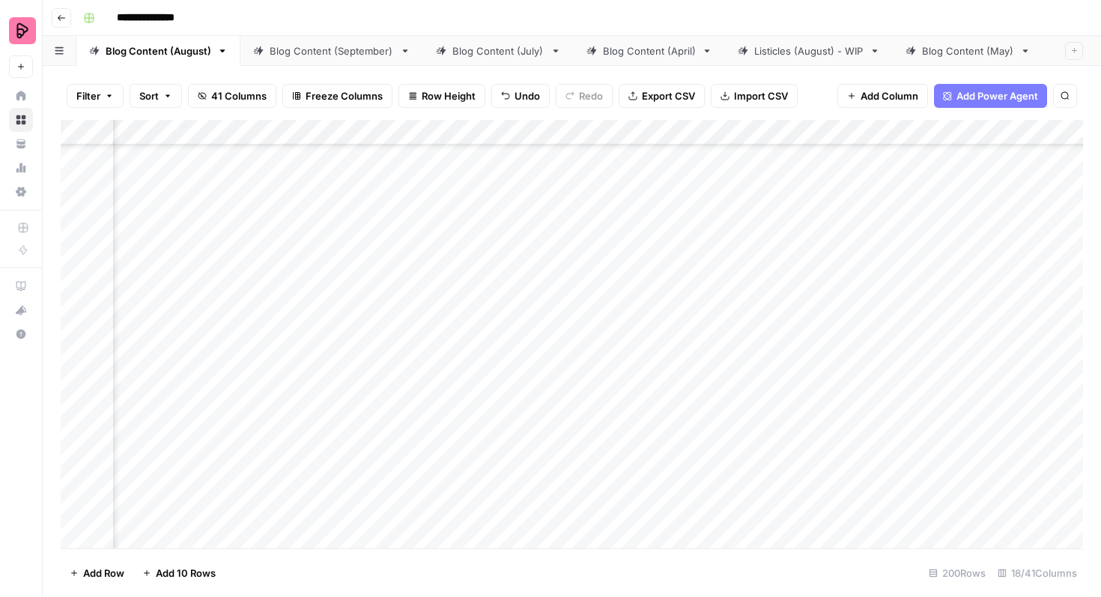
scroll to position [4748, 630]
click at [920, 200] on div "Add Column" at bounding box center [572, 334] width 1022 height 428
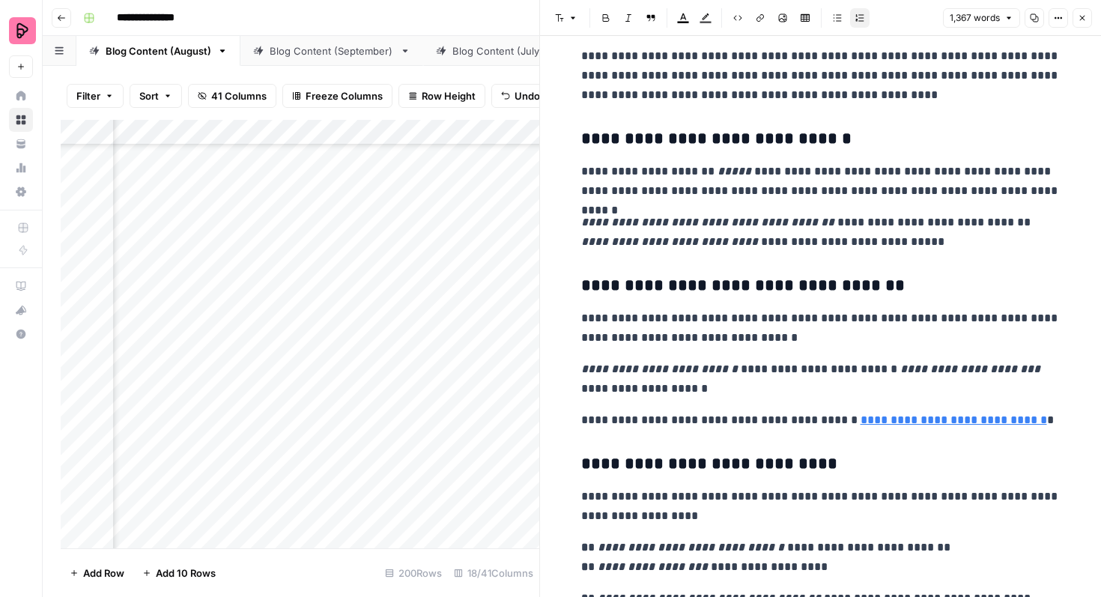
scroll to position [2625, 0]
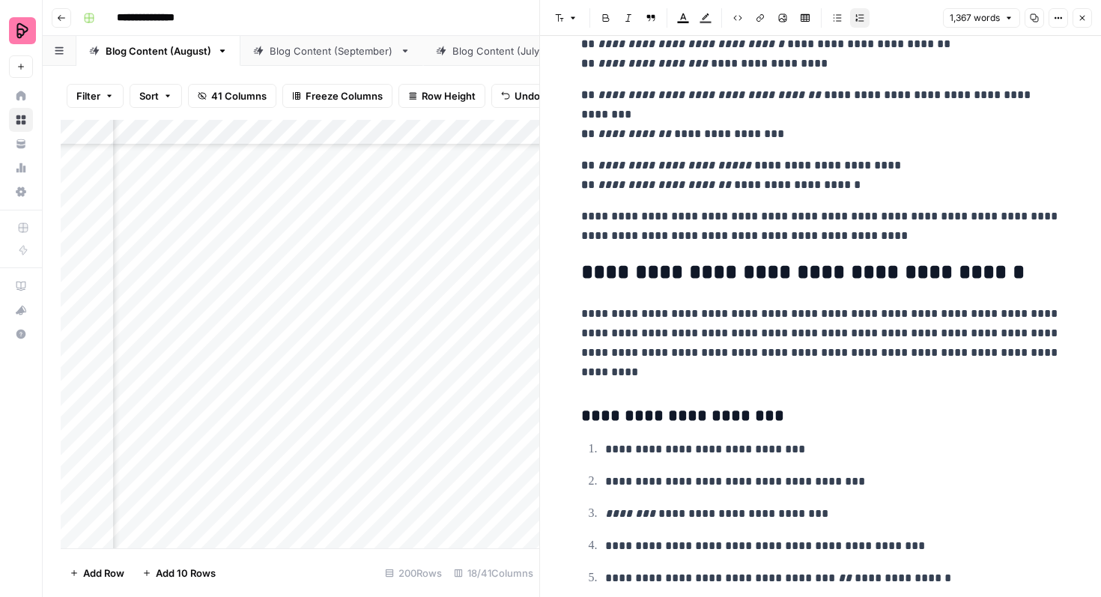
click at [1083, 10] on button "Close" at bounding box center [1081, 17] width 19 height 19
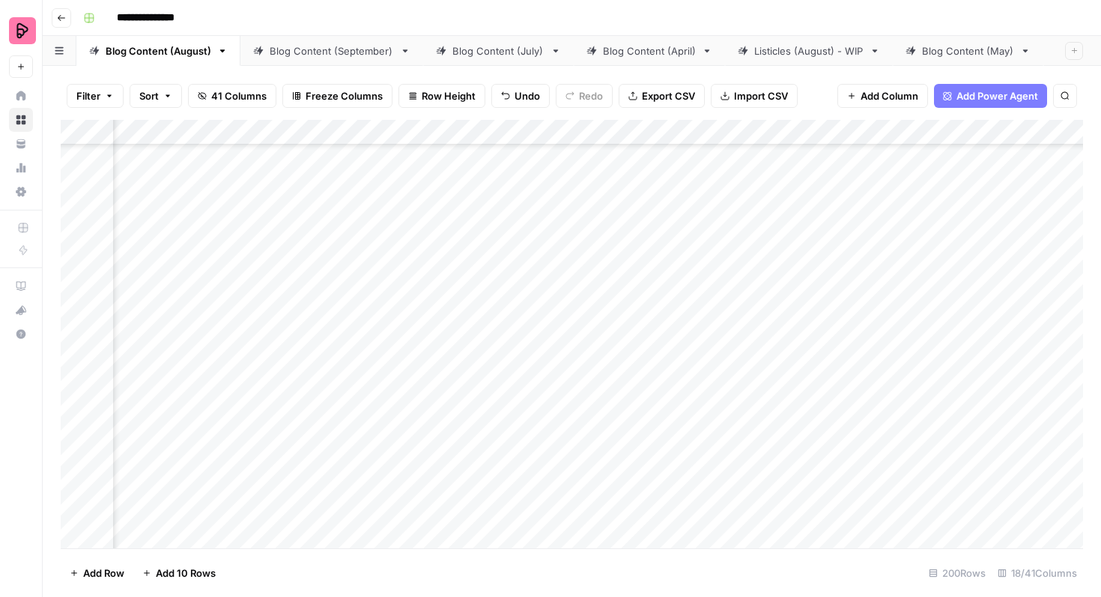
scroll to position [4747, 1195]
click at [779, 200] on div "Add Column" at bounding box center [572, 334] width 1022 height 428
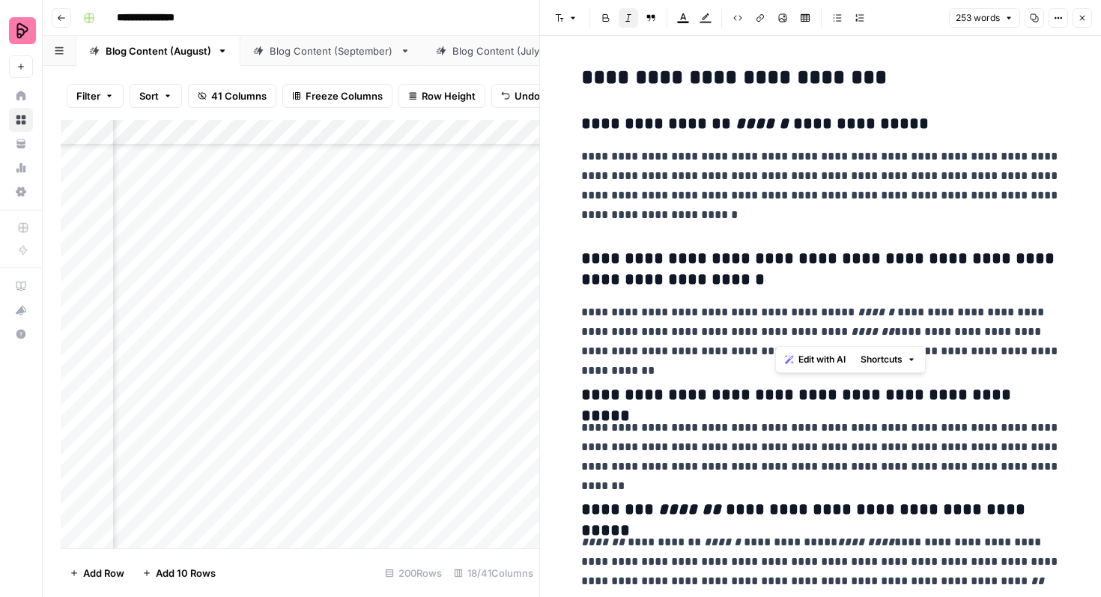
drag, startPoint x: 776, startPoint y: 332, endPoint x: 816, endPoint y: 332, distance: 39.7
click at [851, 333] on em "*******" at bounding box center [872, 331] width 43 height 11
copy em "*******"
click at [1087, 19] on button "Close" at bounding box center [1081, 17] width 19 height 19
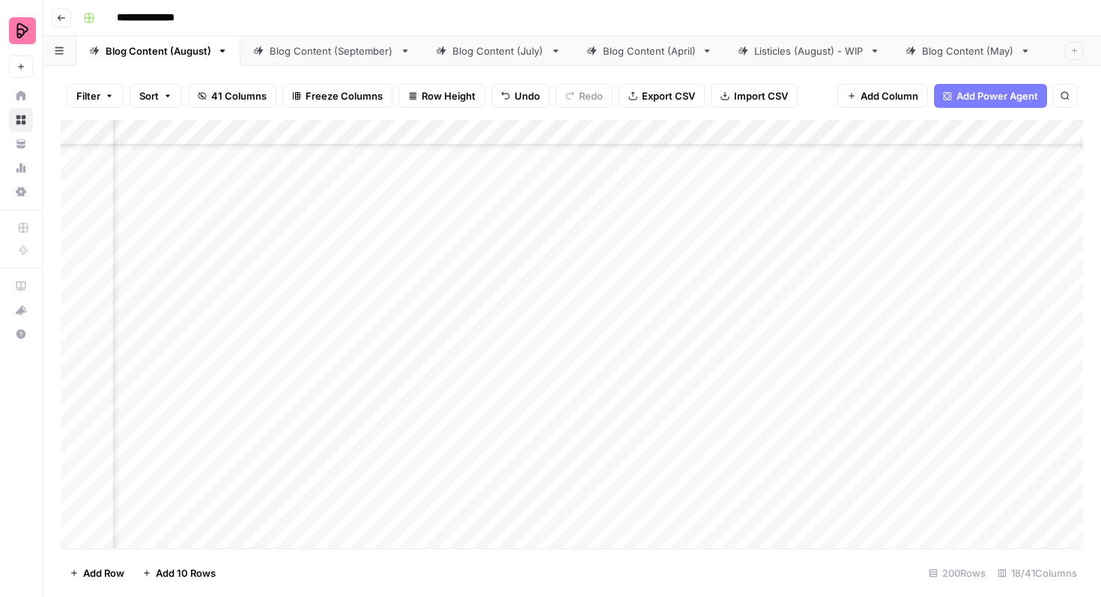
scroll to position [4747, 720]
click at [425, 192] on div "Add Column" at bounding box center [572, 334] width 1022 height 428
click at [407, 198] on div "Add Column" at bounding box center [572, 334] width 1022 height 428
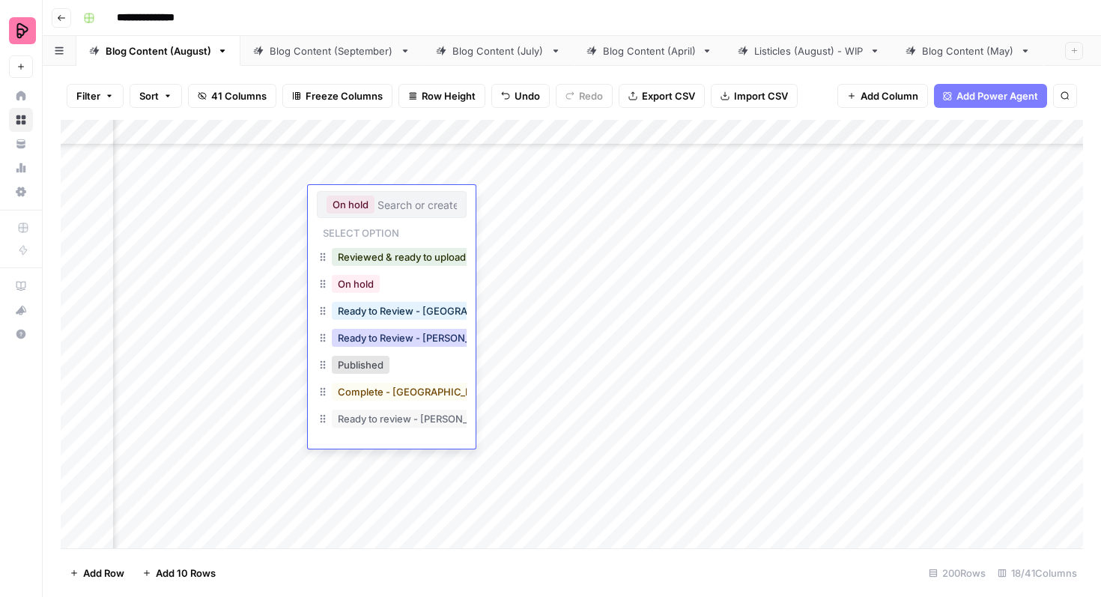
click at [422, 339] on button "Ready to Review - [PERSON_NAME]" at bounding box center [420, 338] width 177 height 18
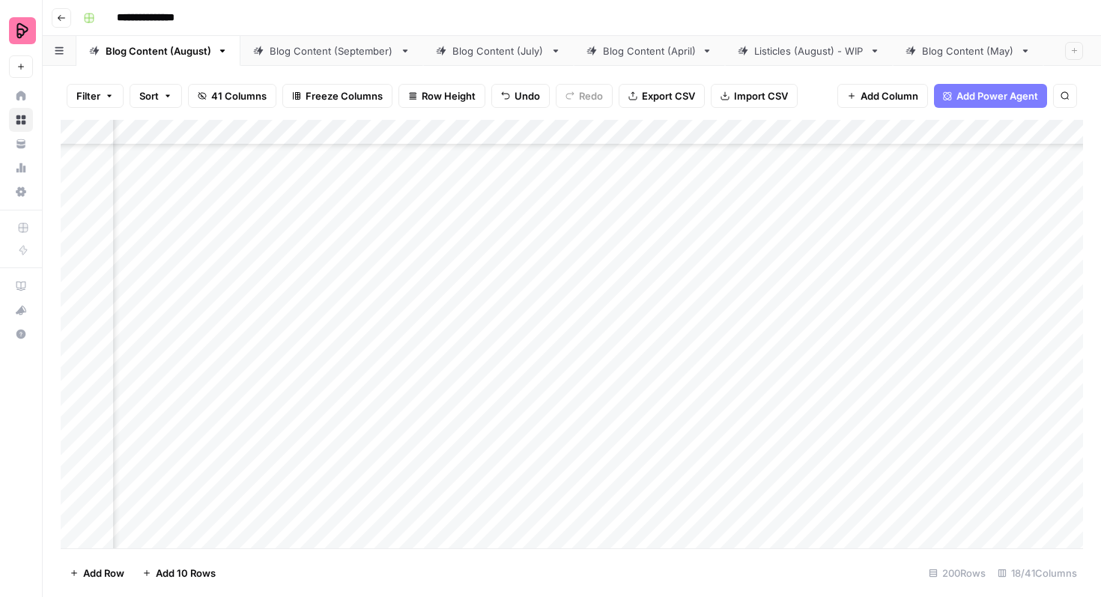
click at [854, 237] on div "Add Column" at bounding box center [572, 334] width 1022 height 428
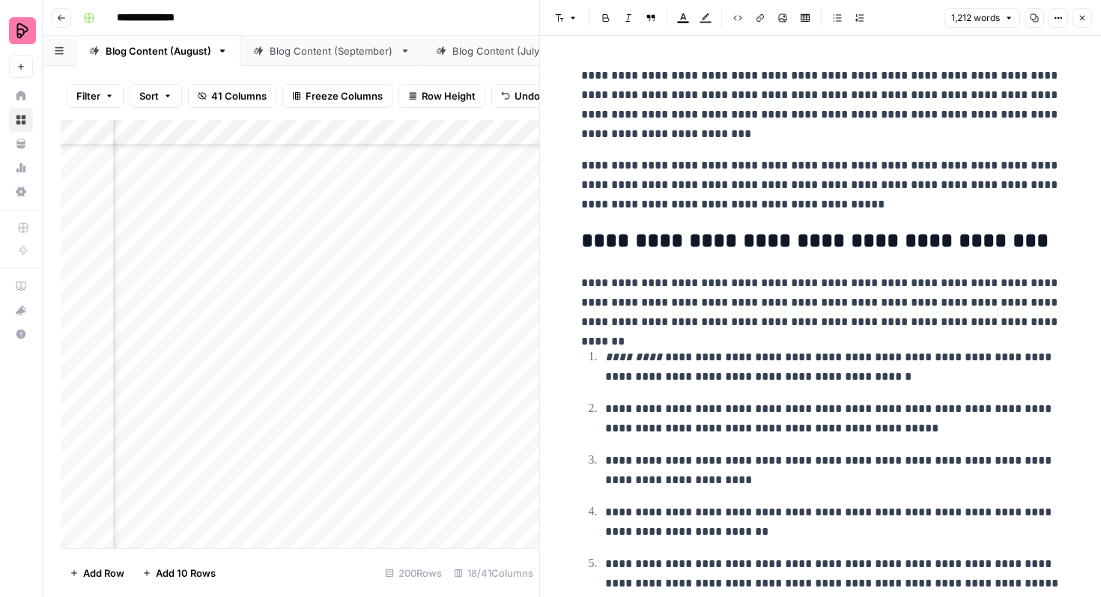
click at [1080, 19] on icon "button" at bounding box center [1082, 18] width 5 height 5
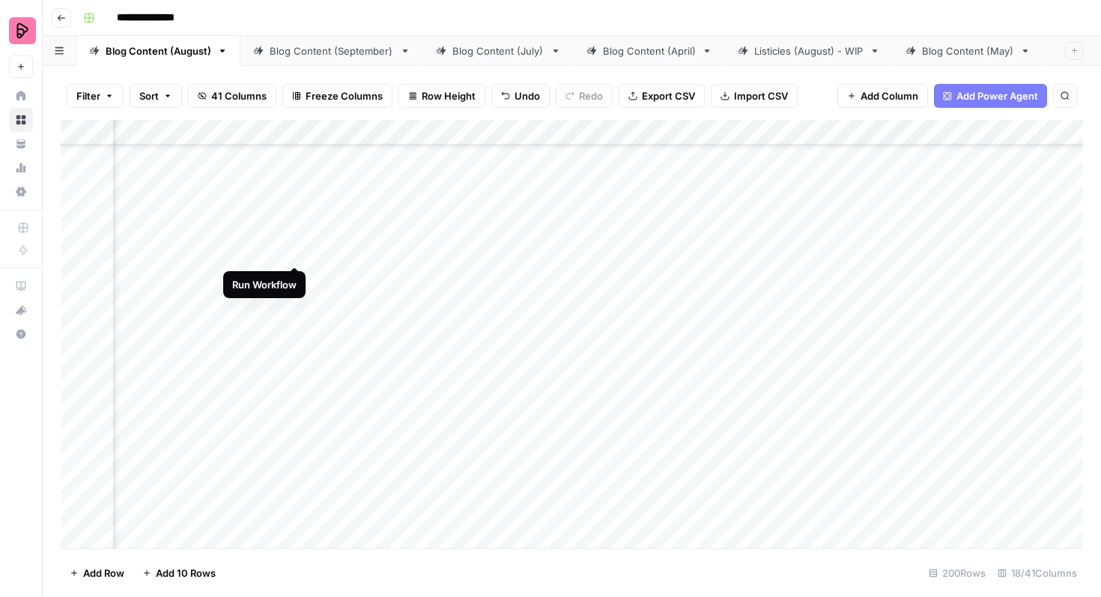
click at [292, 237] on div "Add Column" at bounding box center [572, 334] width 1022 height 428
click at [883, 273] on div "Add Column" at bounding box center [572, 334] width 1022 height 428
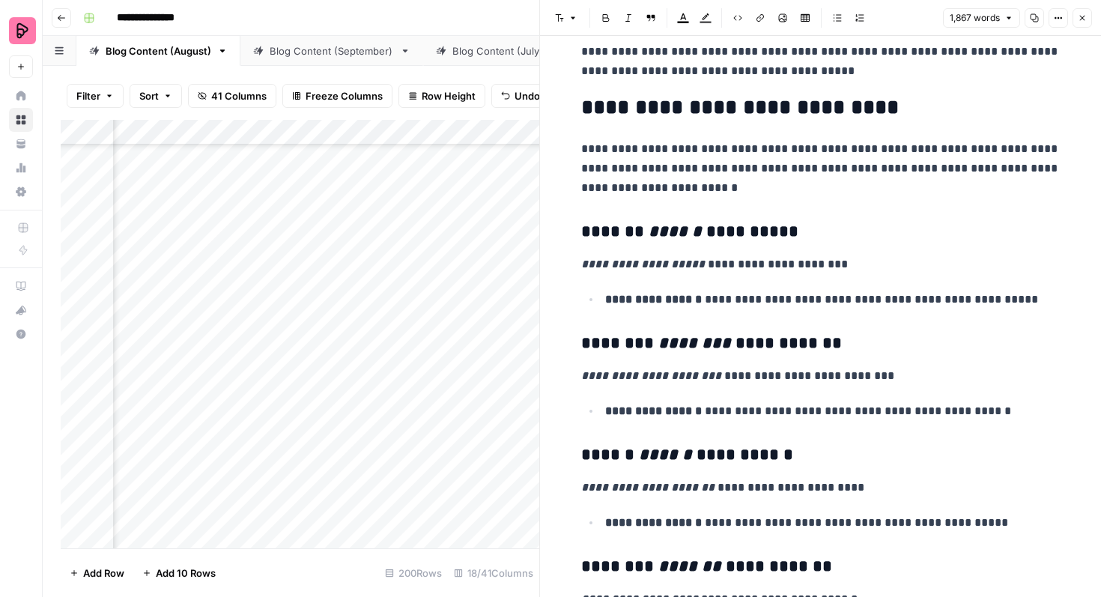
scroll to position [1029, 0]
click at [1083, 16] on icon "button" at bounding box center [1081, 17] width 9 height 9
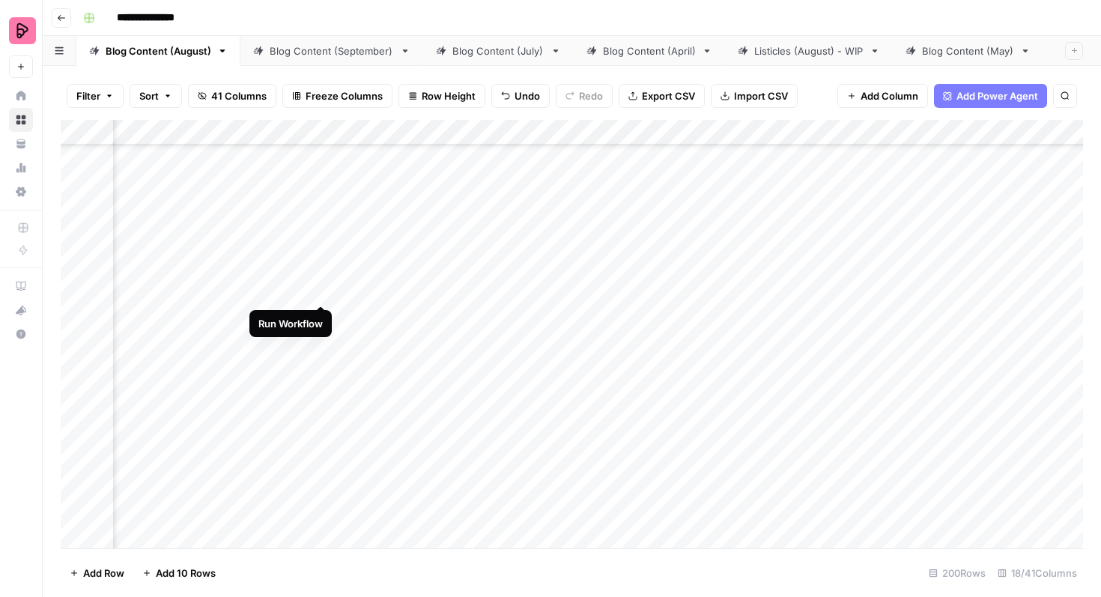
click at [325, 276] on div "Add Column" at bounding box center [572, 334] width 1022 height 428
click at [878, 353] on div "Add Column" at bounding box center [572, 334] width 1022 height 428
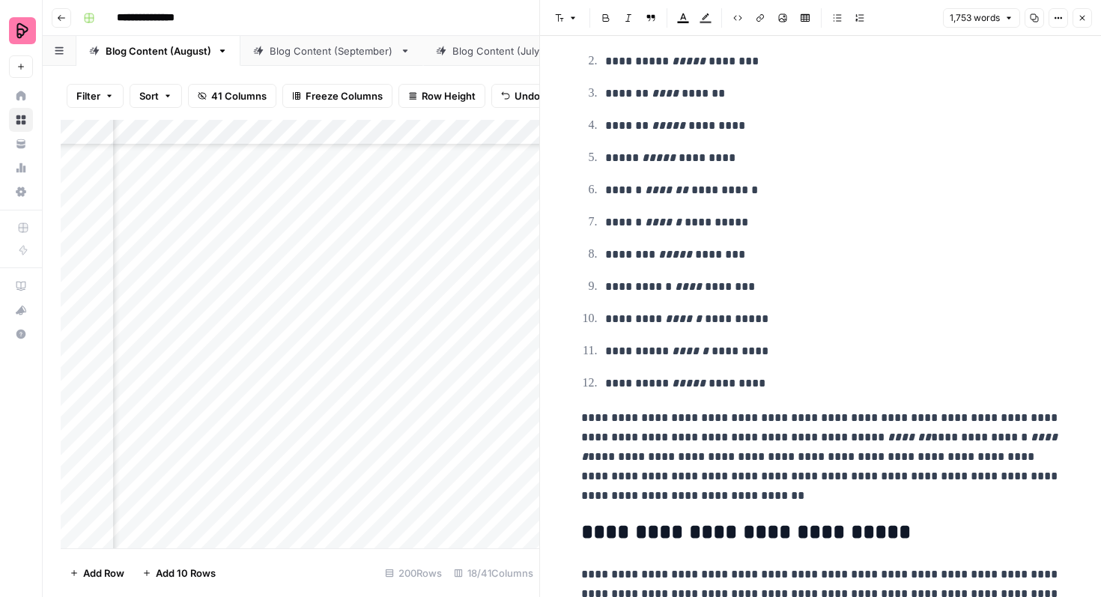
scroll to position [746, 0]
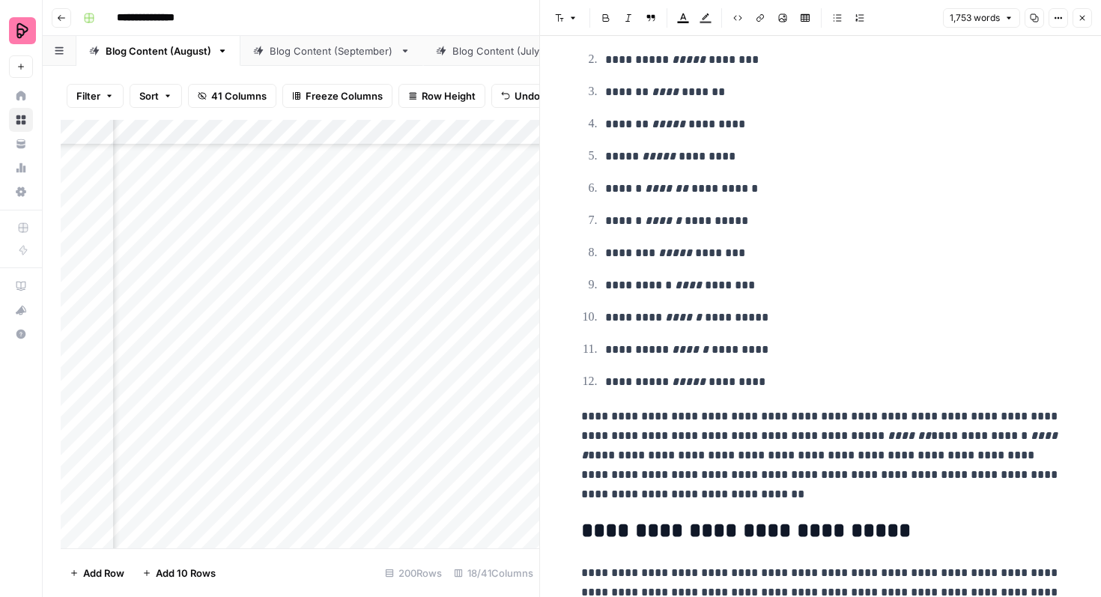
click at [1086, 19] on icon "button" at bounding box center [1081, 17] width 9 height 9
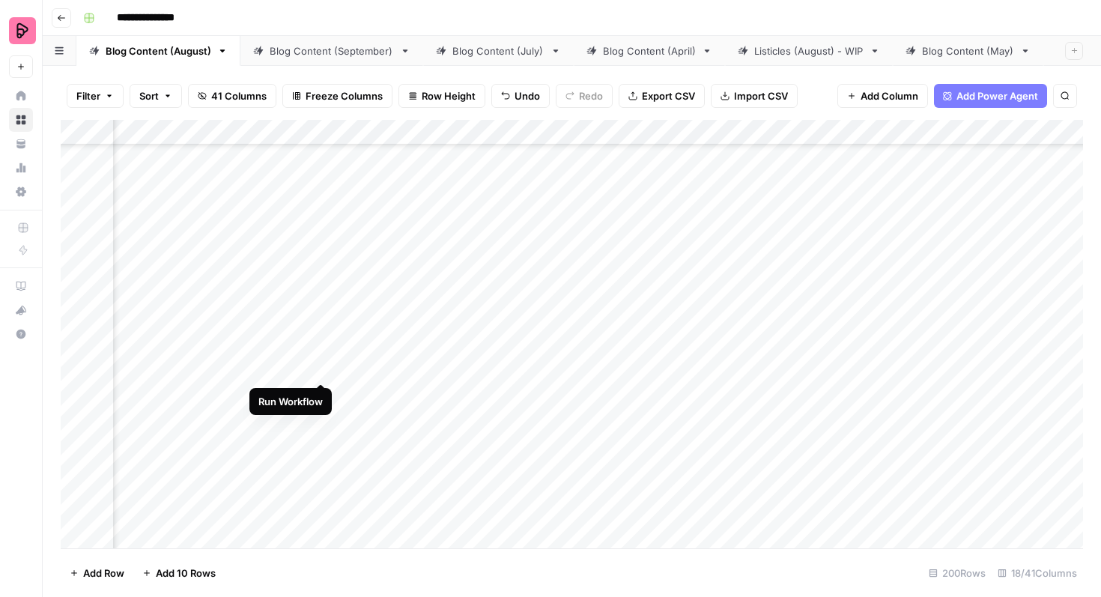
click at [320, 355] on div "Add Column" at bounding box center [572, 334] width 1022 height 428
click at [883, 219] on div "Add Column" at bounding box center [572, 334] width 1022 height 428
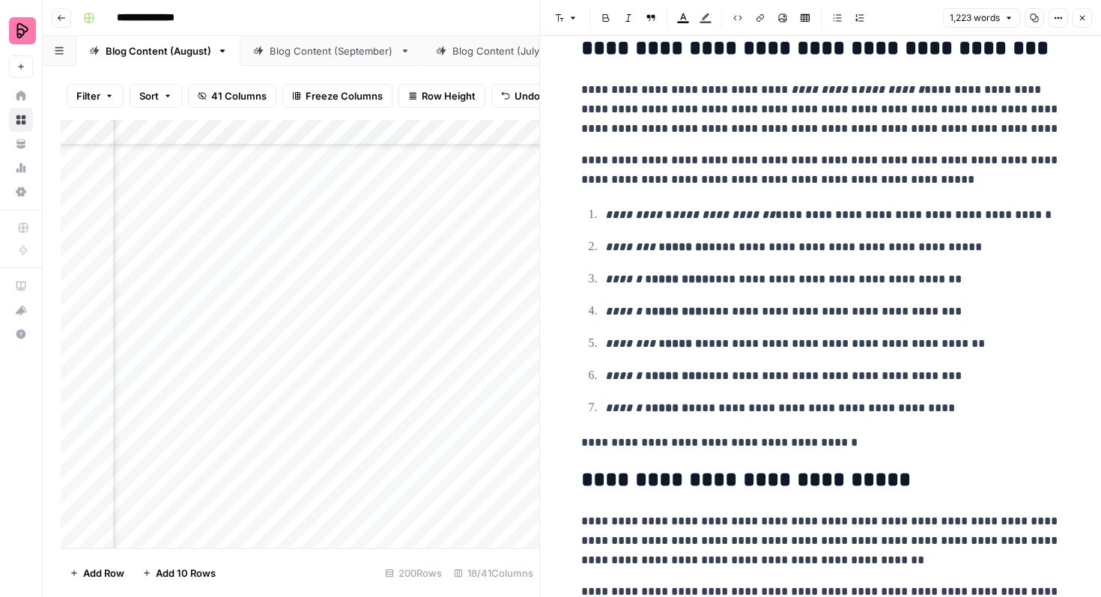
scroll to position [1005, 0]
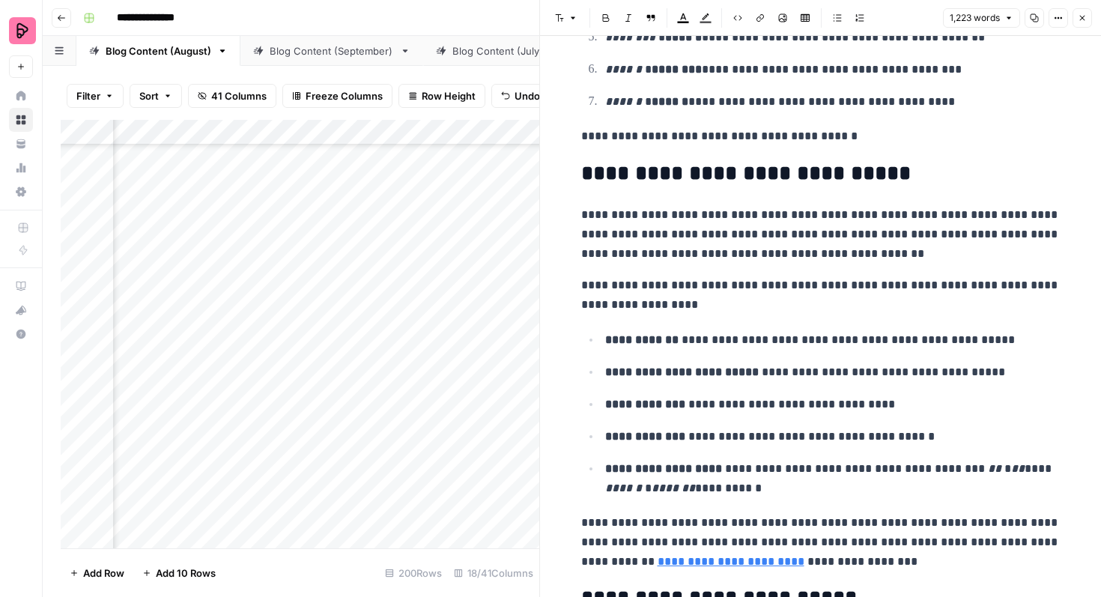
click at [1081, 19] on icon "button" at bounding box center [1081, 17] width 9 height 9
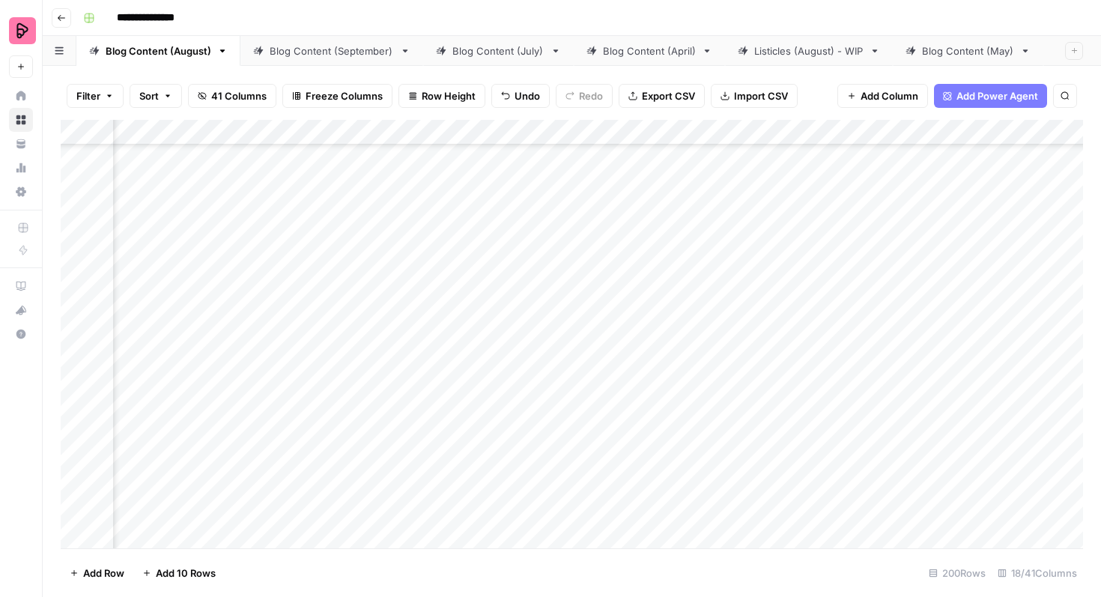
scroll to position [4732, 694]
click at [882, 290] on div "Add Column" at bounding box center [572, 334] width 1022 height 428
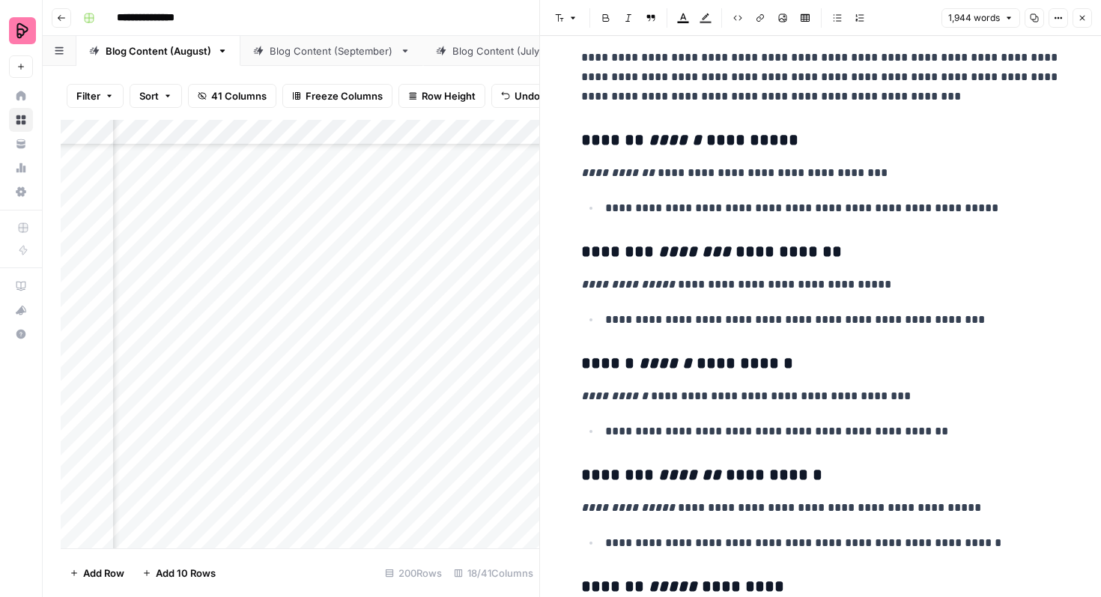
scroll to position [1109, 0]
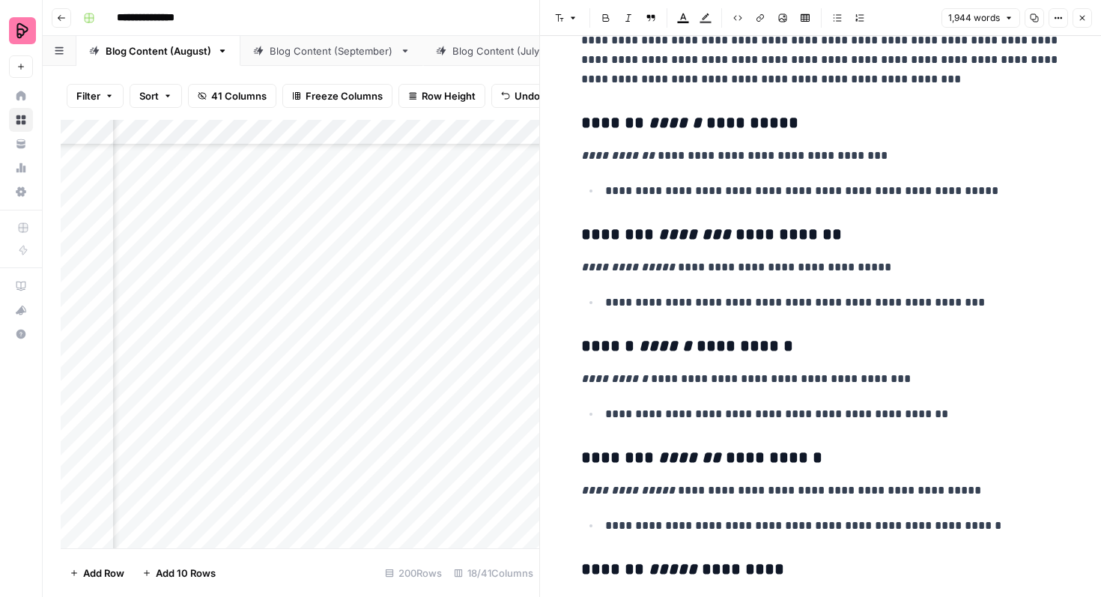
click at [1086, 18] on button "Close" at bounding box center [1081, 17] width 19 height 19
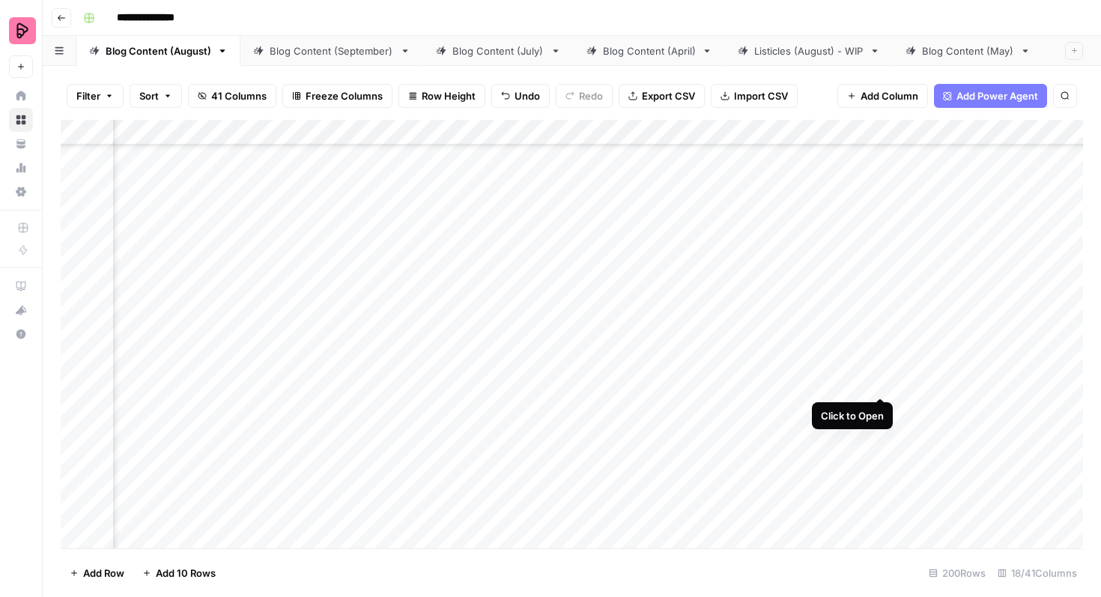
click at [879, 366] on div "Add Column" at bounding box center [572, 334] width 1022 height 428
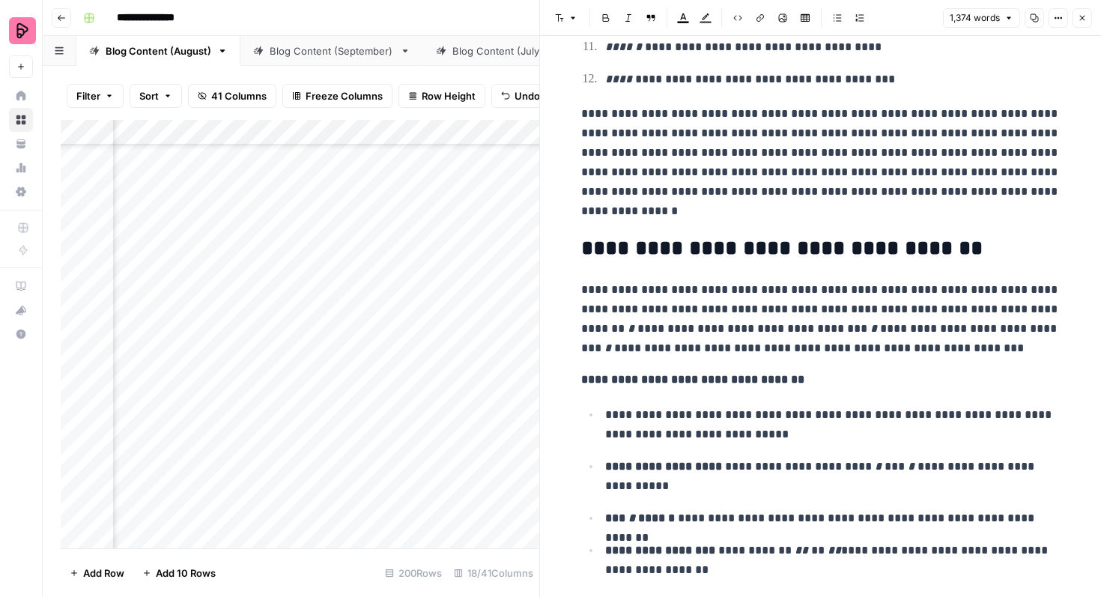
scroll to position [2240, 0]
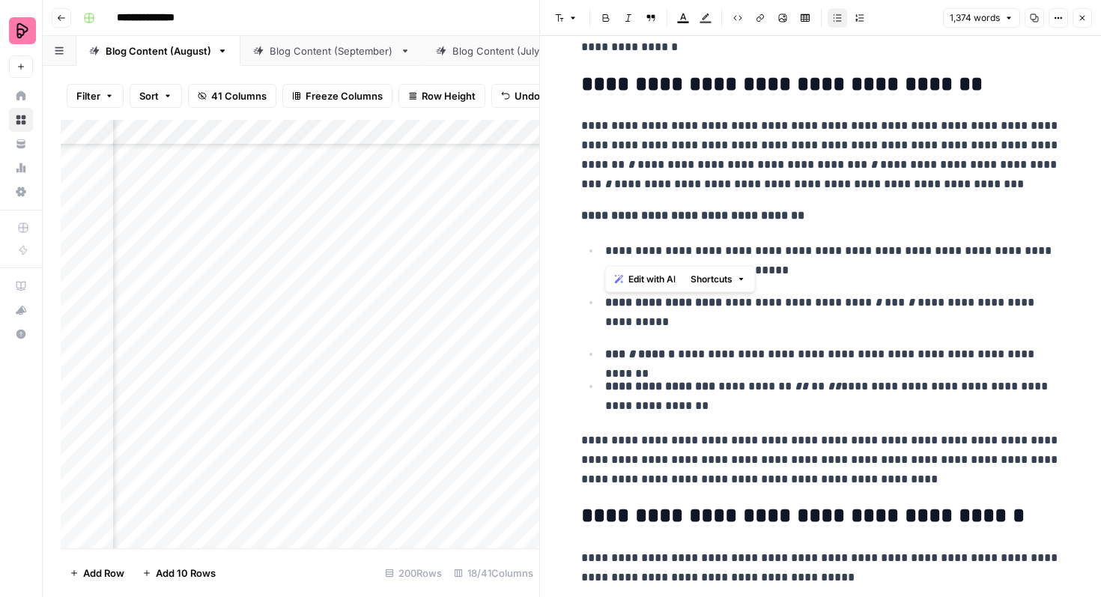
drag, startPoint x: 704, startPoint y: 249, endPoint x: 592, endPoint y: 249, distance: 111.6
click at [600, 249] on li "**********" at bounding box center [830, 260] width 460 height 40
click at [609, 19] on icon "button" at bounding box center [606, 17] width 7 height 7
click at [830, 267] on p "**********" at bounding box center [832, 260] width 455 height 39
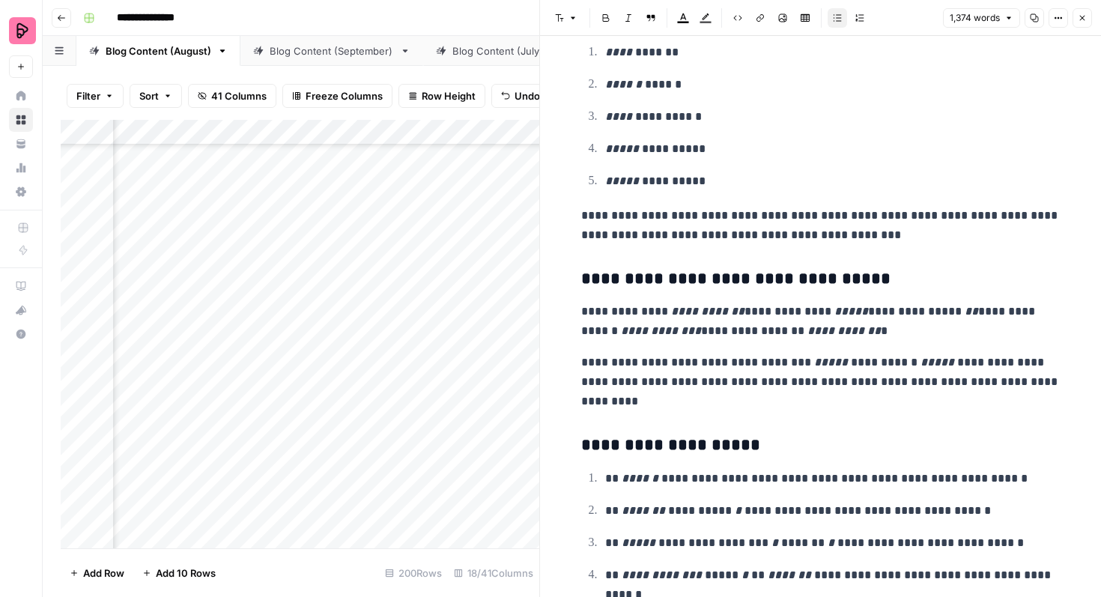
scroll to position [4816, 0]
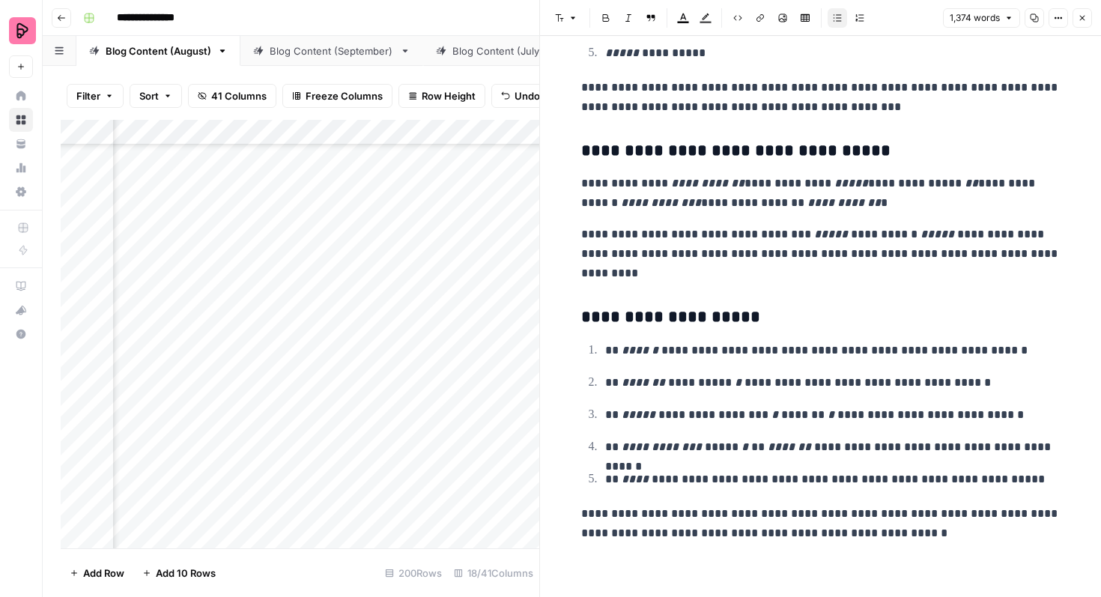
click at [1085, 21] on icon "button" at bounding box center [1081, 17] width 9 height 9
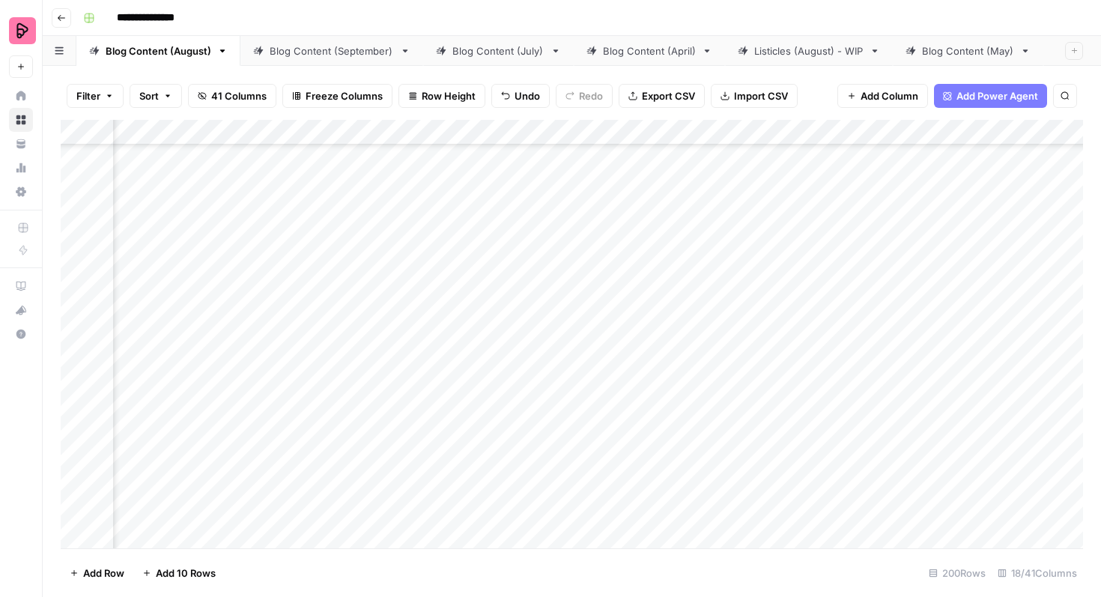
click at [425, 362] on div "Add Column" at bounding box center [572, 334] width 1022 height 428
click at [413, 363] on div "Add Column" at bounding box center [572, 334] width 1022 height 428
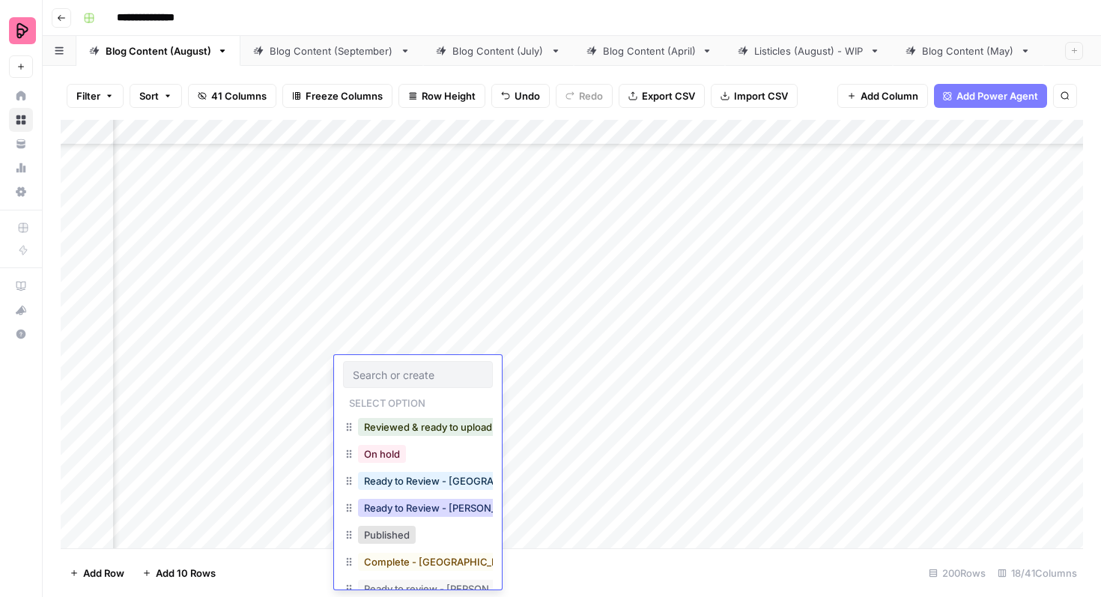
click at [423, 508] on button "Ready to Review - [PERSON_NAME]" at bounding box center [446, 508] width 177 height 18
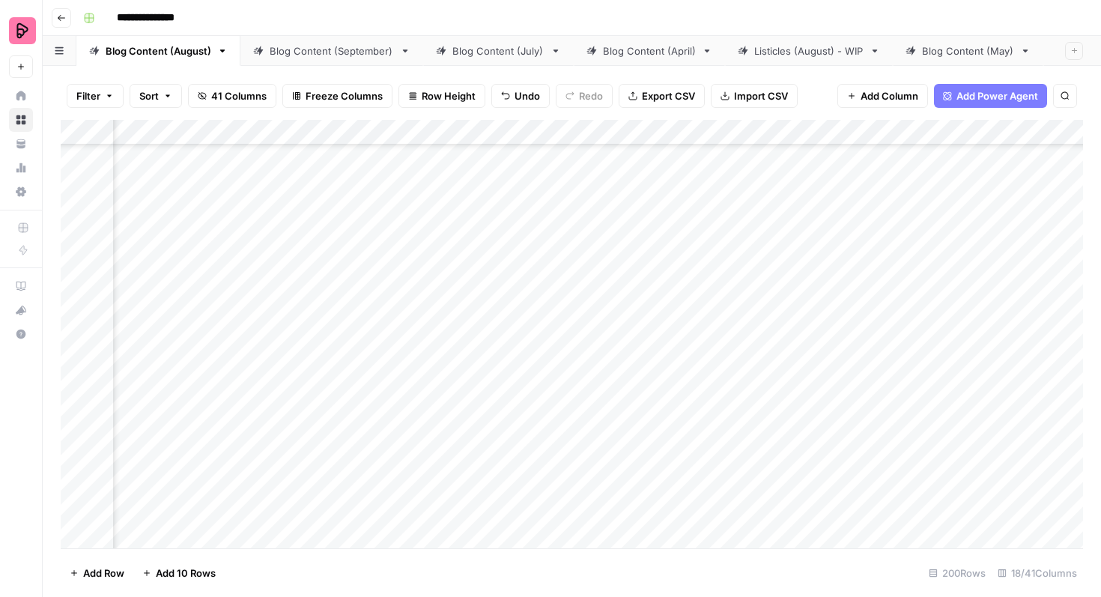
scroll to position [4630, 709]
click at [866, 356] on div "Add Column" at bounding box center [572, 334] width 1022 height 428
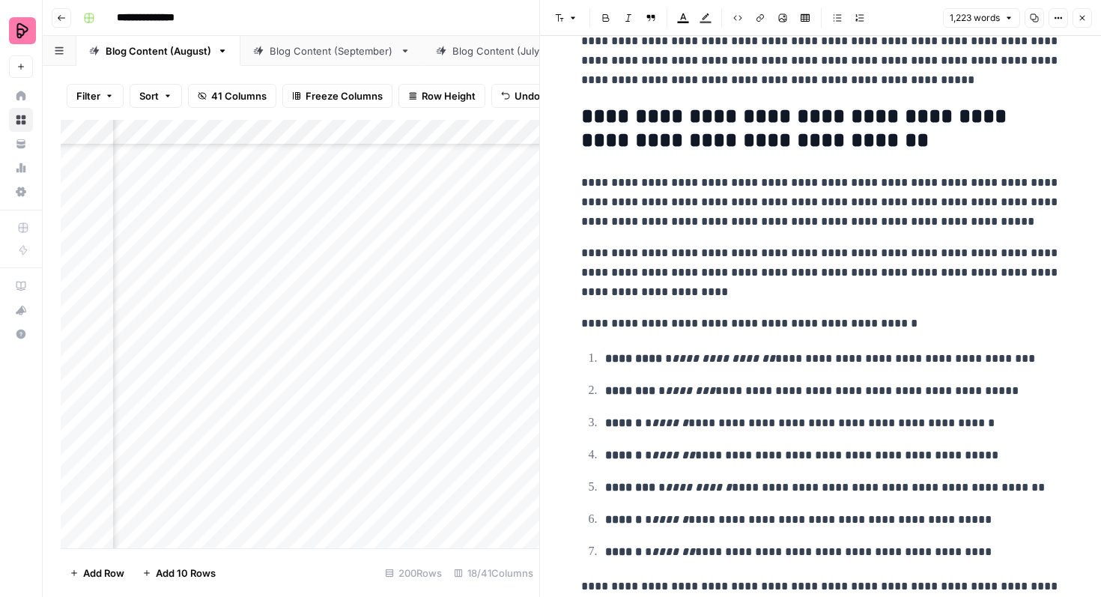
scroll to position [191, 0]
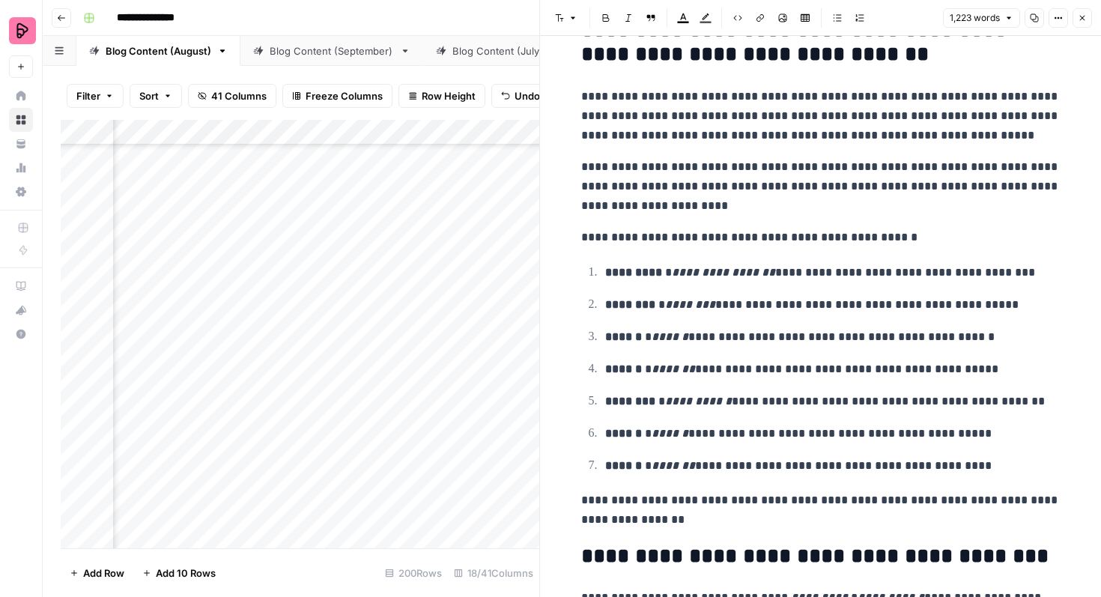
click at [1081, 16] on icon "button" at bounding box center [1081, 17] width 9 height 9
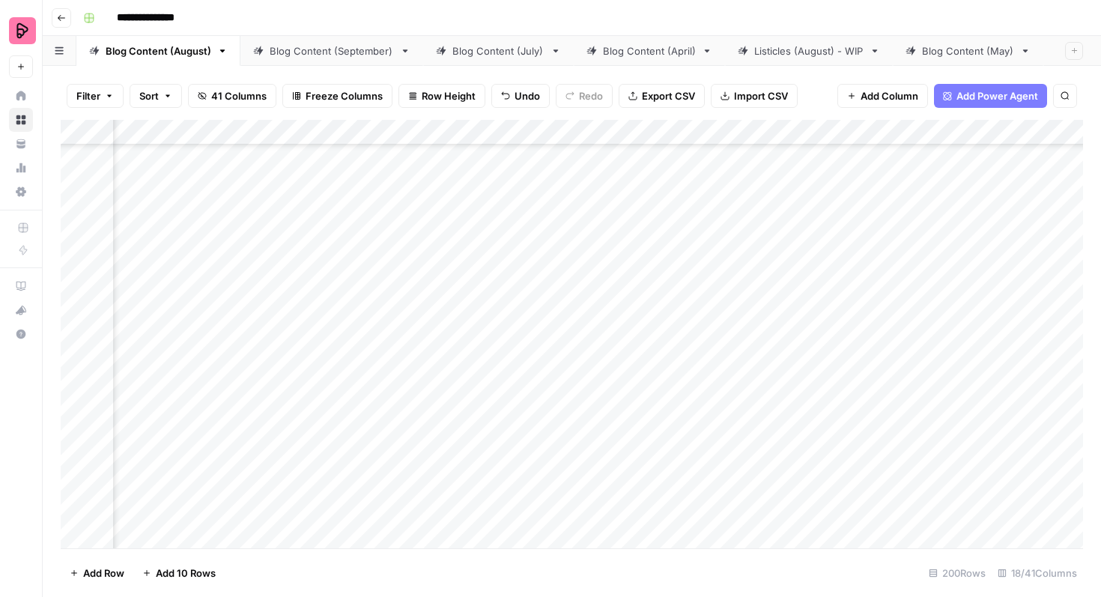
scroll to position [4707, 508]
click at [1045, 354] on div "Add Column" at bounding box center [572, 334] width 1022 height 428
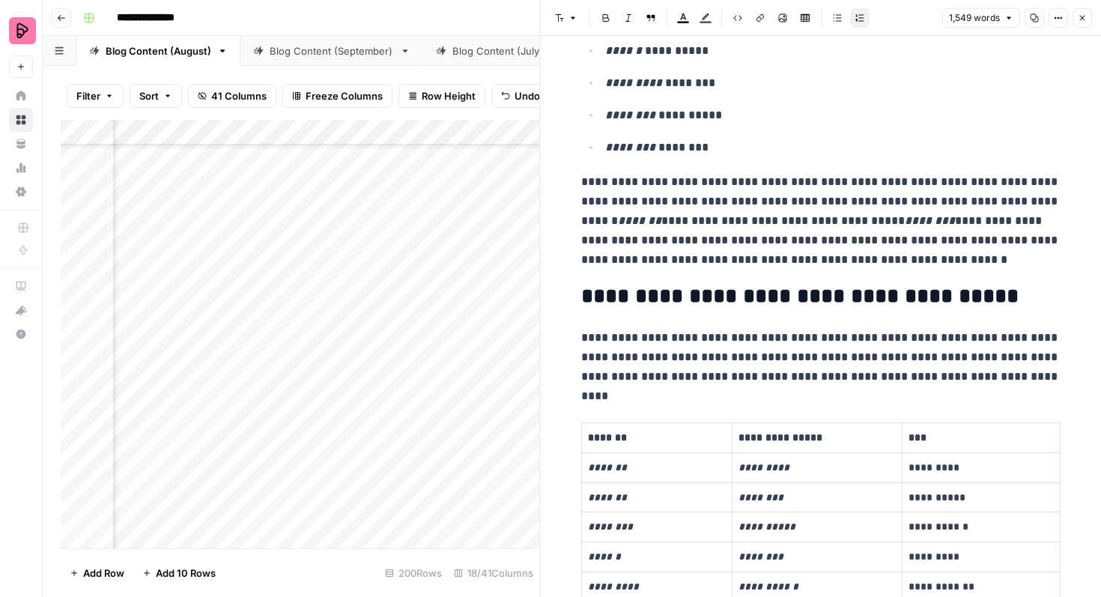
scroll to position [447, 0]
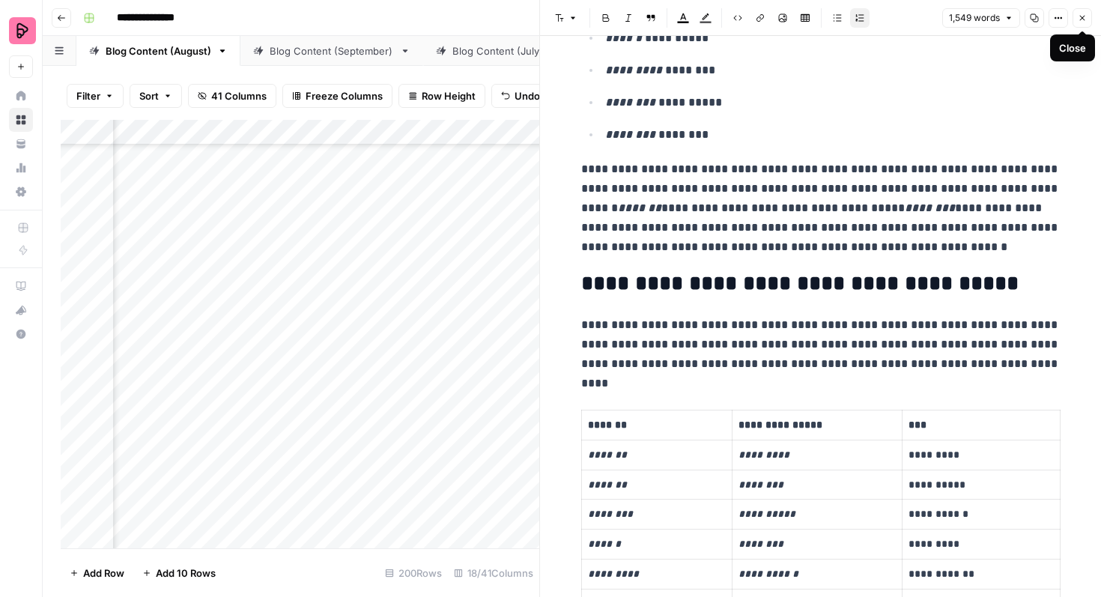
click at [1080, 16] on icon "button" at bounding box center [1082, 18] width 5 height 5
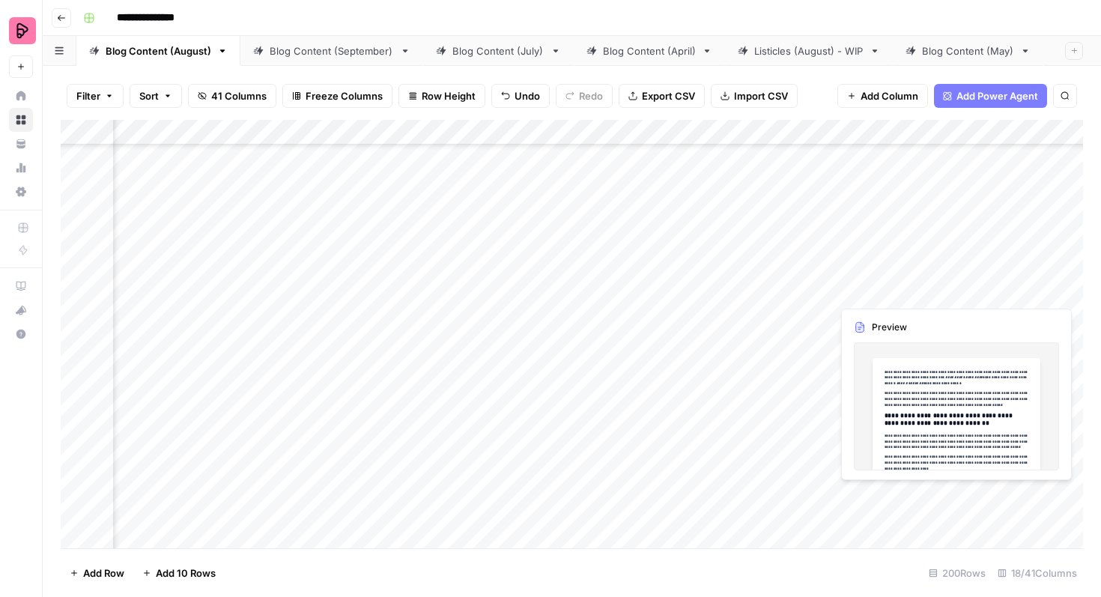
click at [1062, 273] on div "Add Column" at bounding box center [572, 334] width 1022 height 428
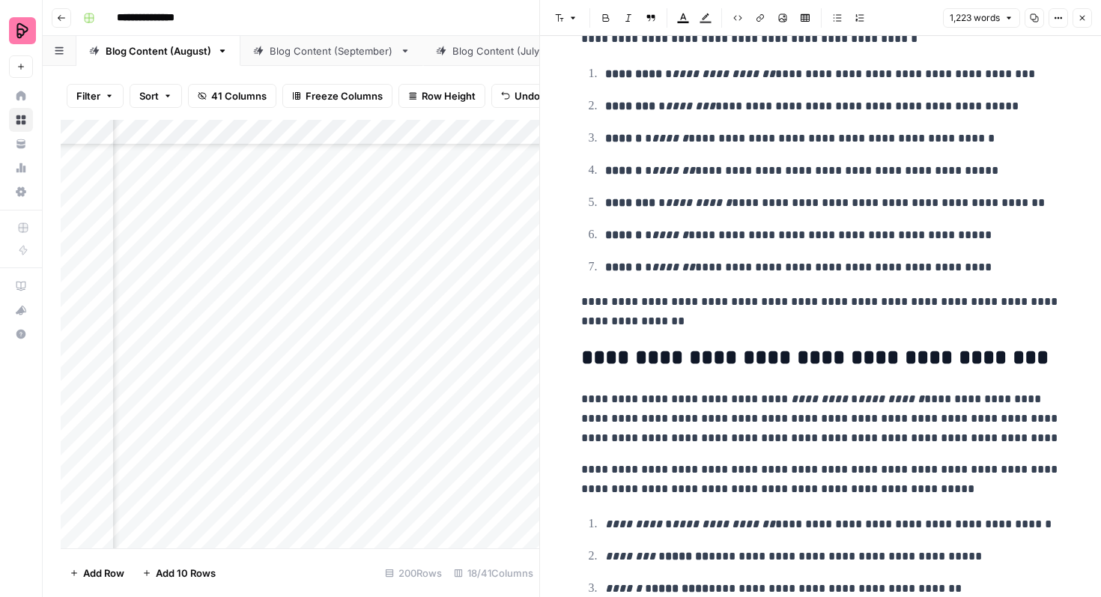
scroll to position [391, 0]
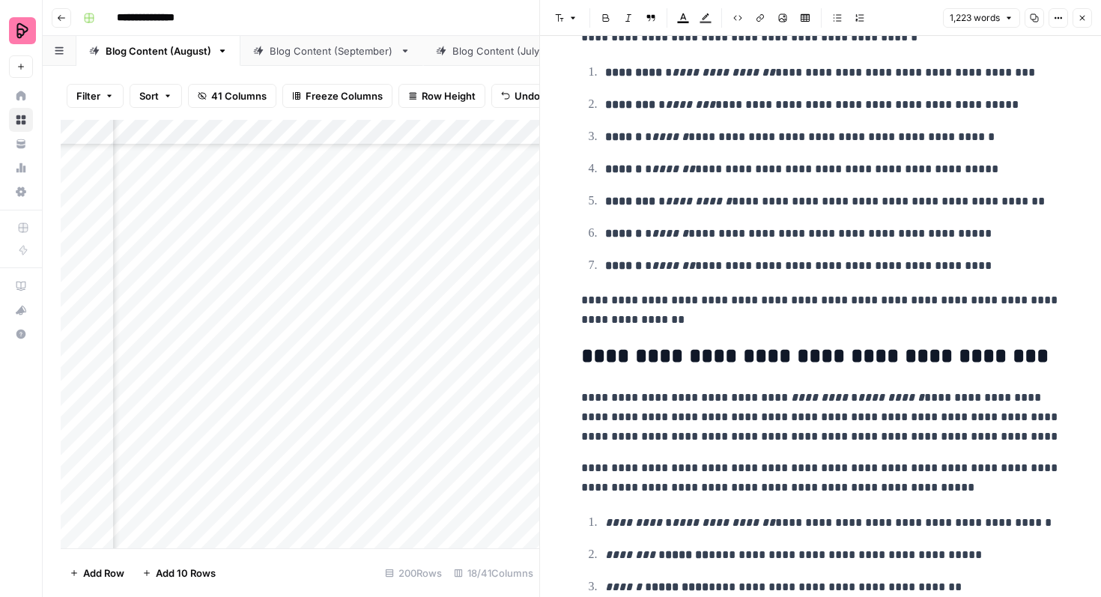
click at [1074, 21] on button "Close" at bounding box center [1081, 17] width 19 height 19
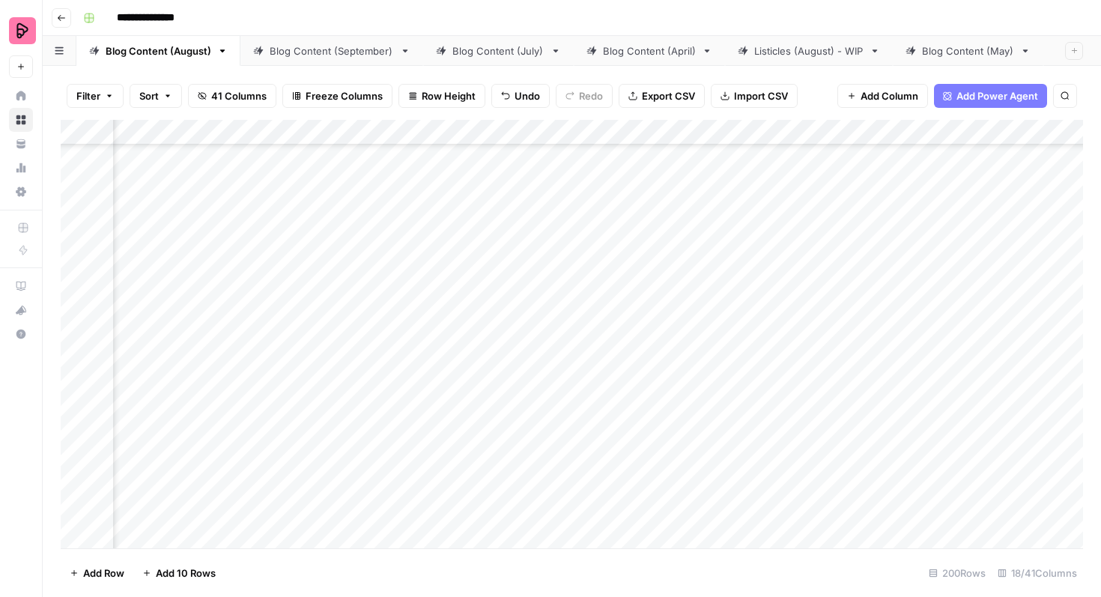
scroll to position [4707, 410]
click at [469, 351] on div "Add Column" at bounding box center [572, 334] width 1022 height 428
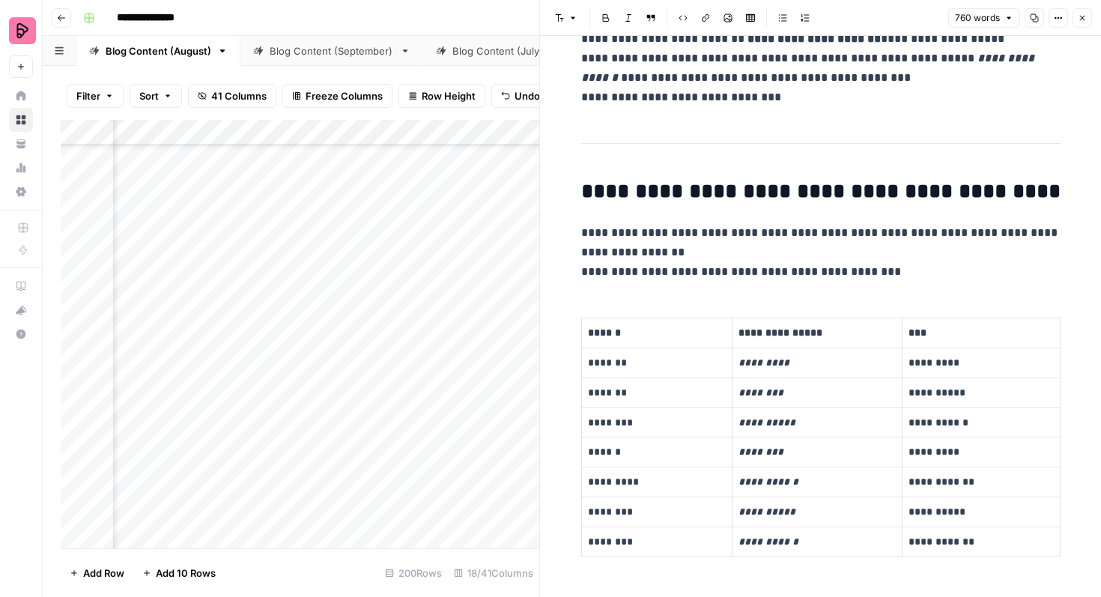
scroll to position [478, 0]
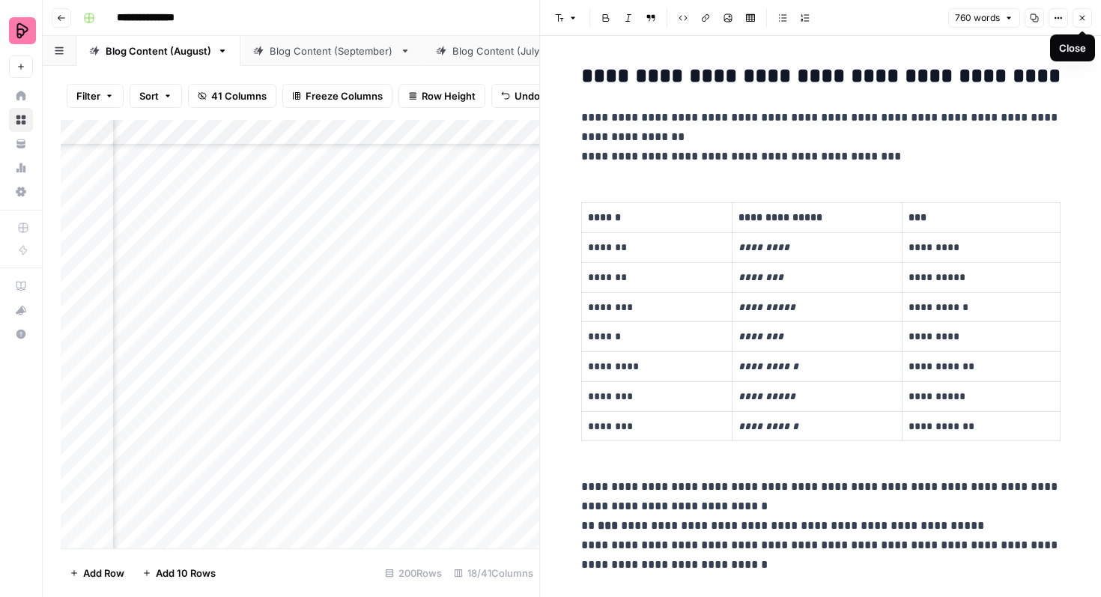
click at [1083, 16] on icon "button" at bounding box center [1082, 18] width 5 height 5
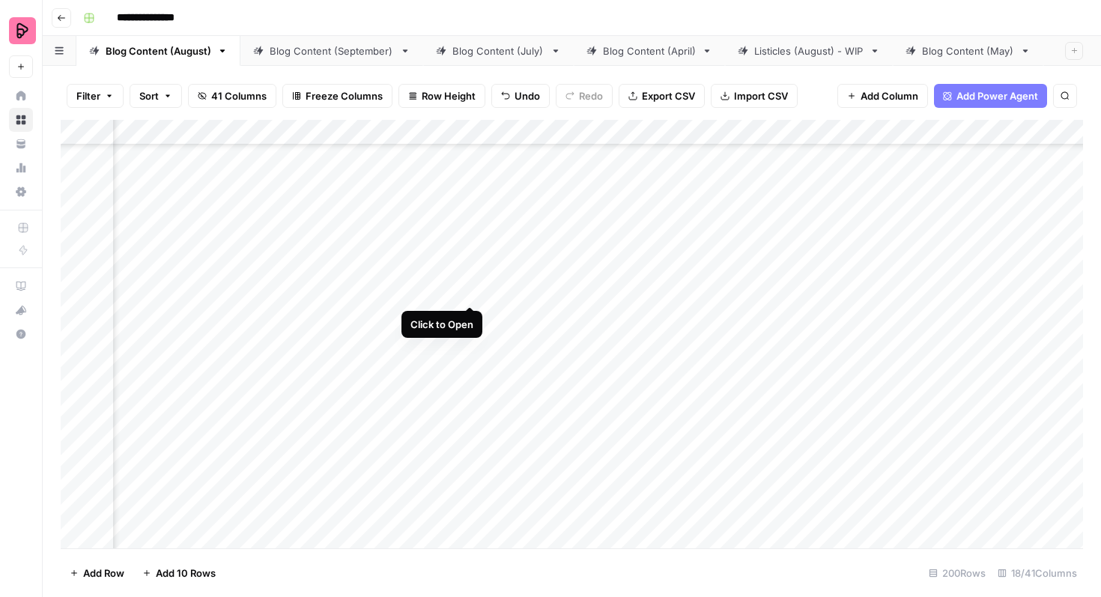
click at [469, 276] on div "Add Column" at bounding box center [572, 334] width 1022 height 428
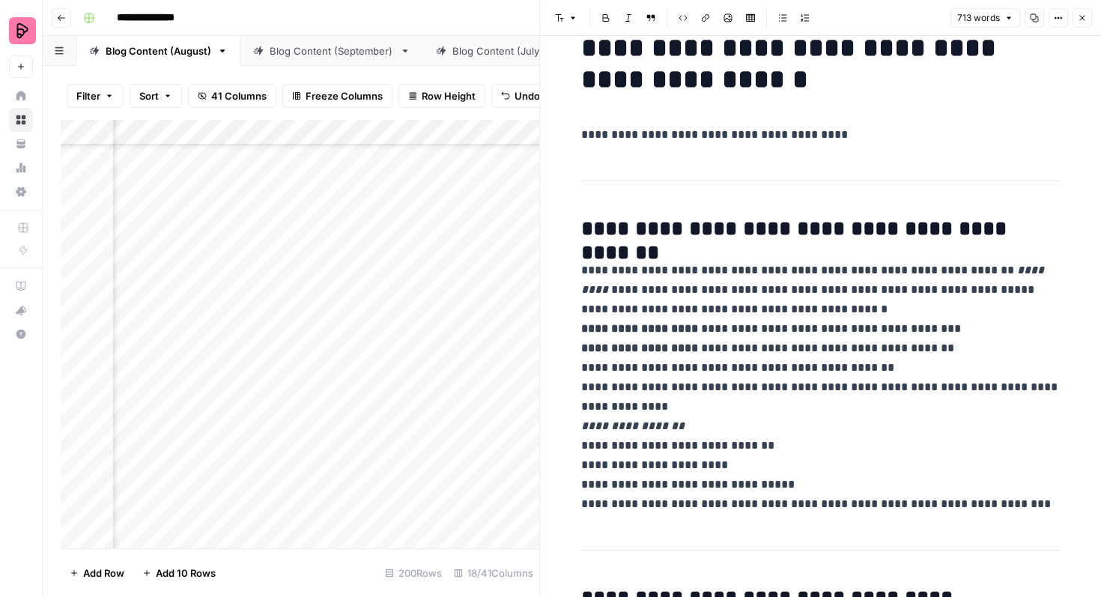
scroll to position [79, 0]
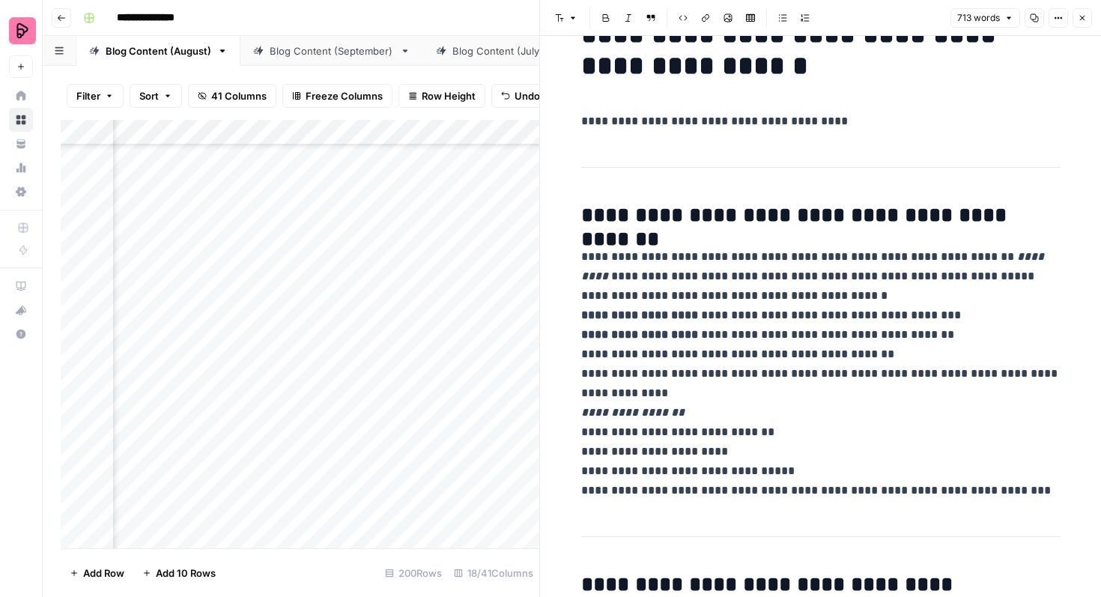
click at [1077, 18] on icon "button" at bounding box center [1081, 17] width 9 height 9
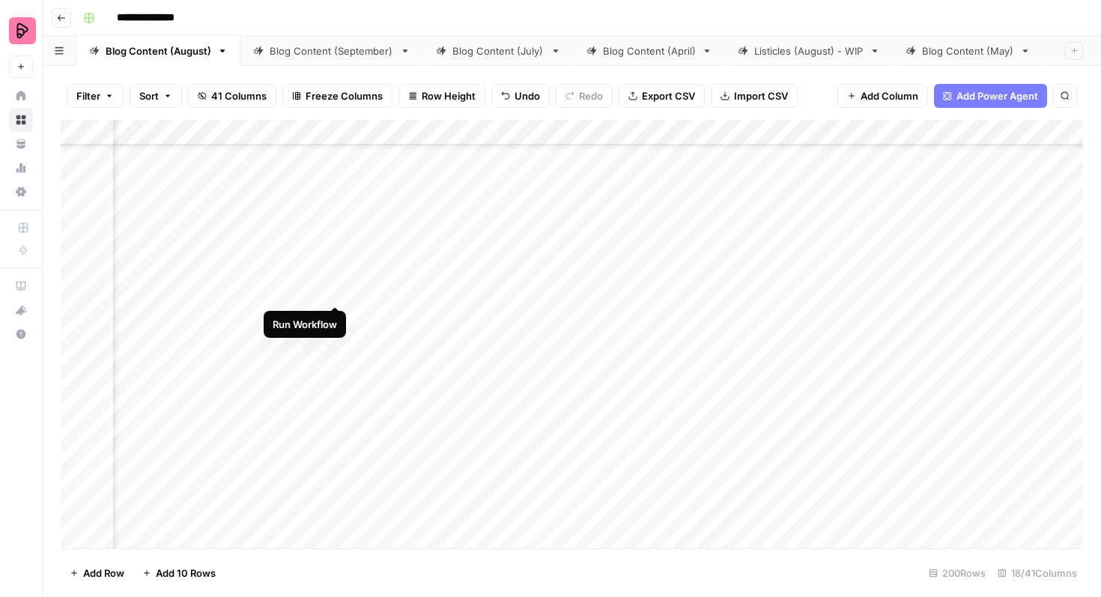
click at [335, 273] on div "Add Column" at bounding box center [572, 334] width 1022 height 428
click at [336, 315] on div "Add Column" at bounding box center [572, 334] width 1022 height 428
click at [606, 275] on div "Add Column" at bounding box center [572, 334] width 1022 height 428
click at [397, 280] on div "Add Column" at bounding box center [572, 334] width 1022 height 428
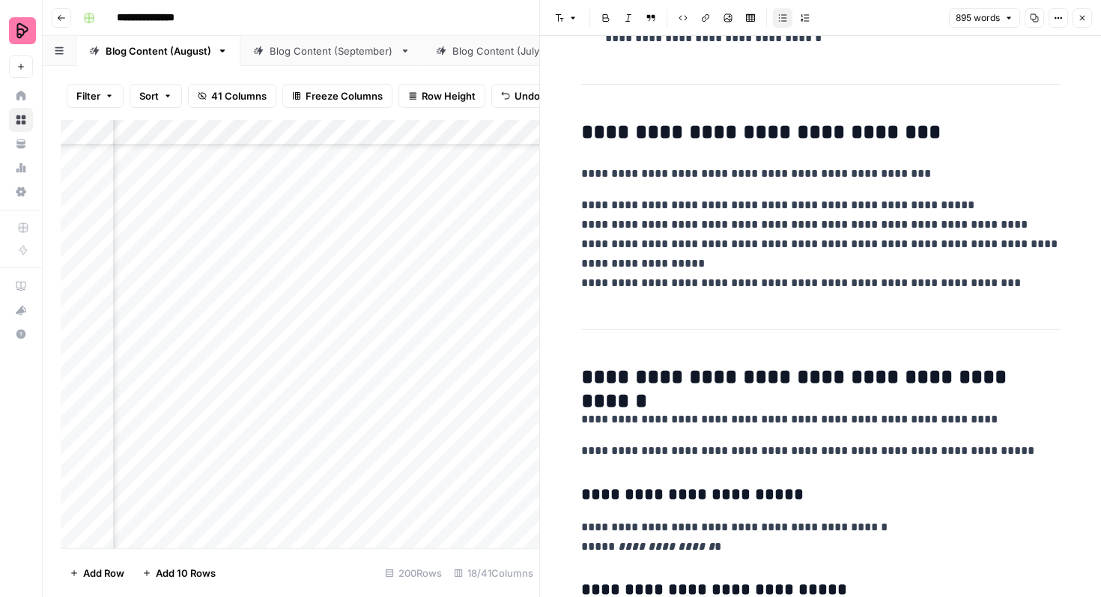
scroll to position [1226, 0]
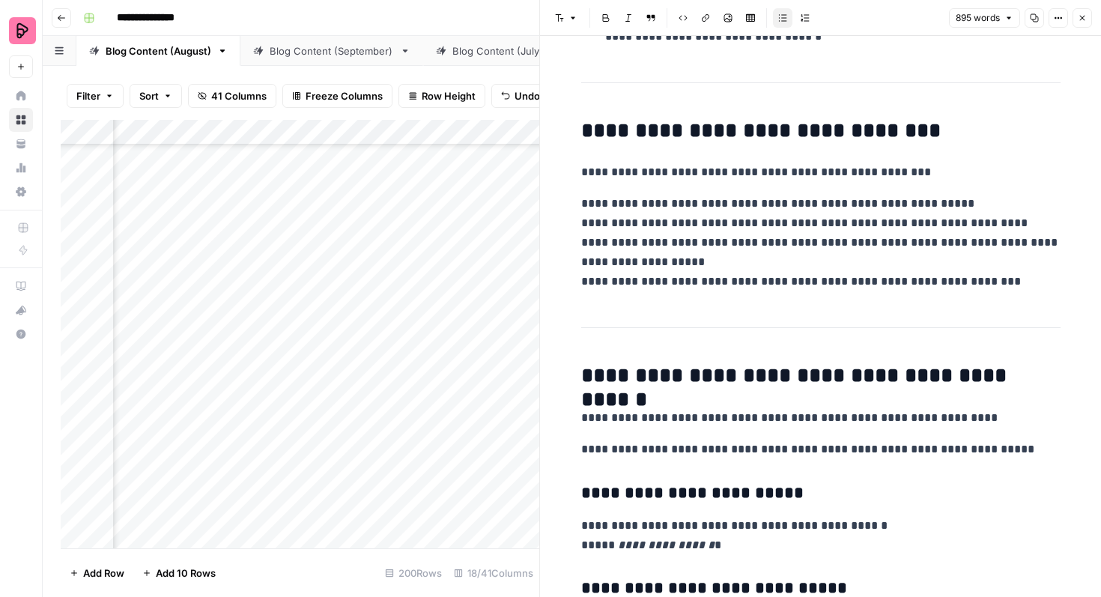
click at [1083, 19] on icon "button" at bounding box center [1082, 18] width 5 height 5
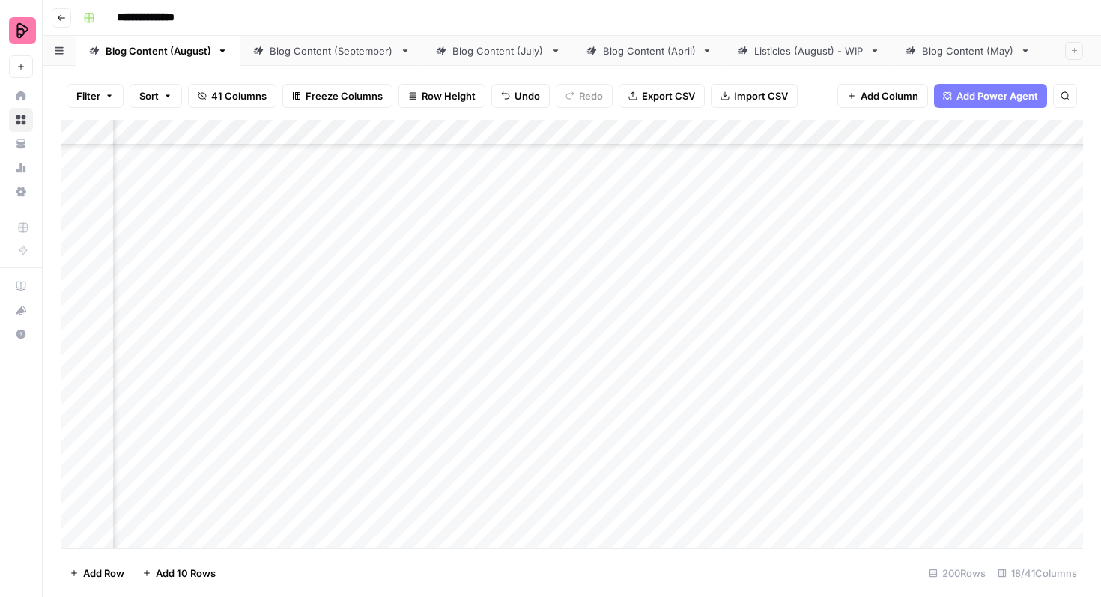
scroll to position [4707, 567]
click at [1008, 278] on div "Add Column" at bounding box center [572, 334] width 1022 height 428
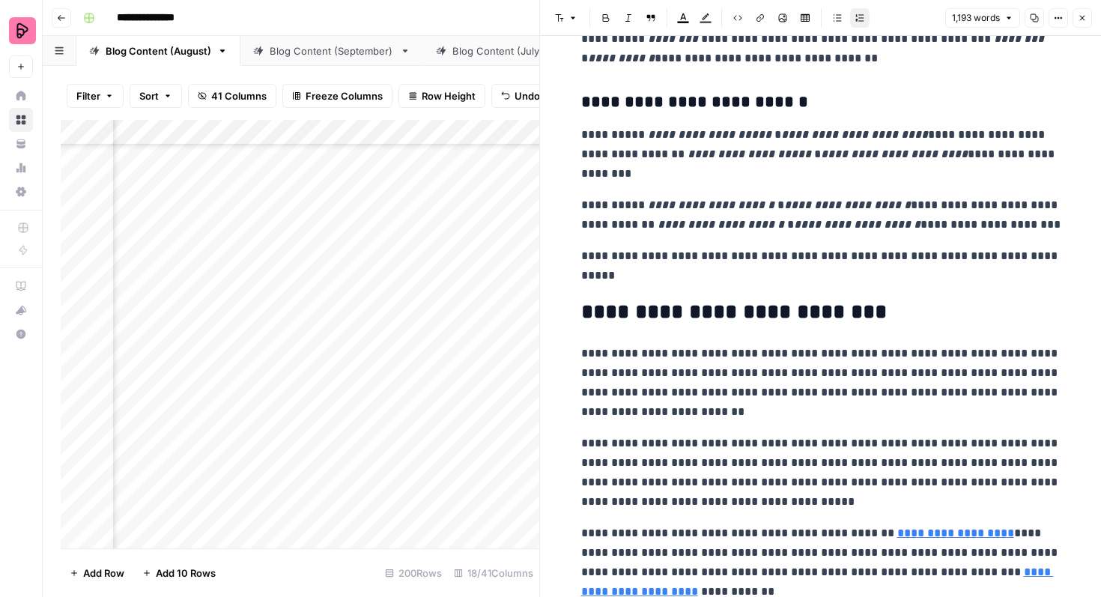
scroll to position [3202, 0]
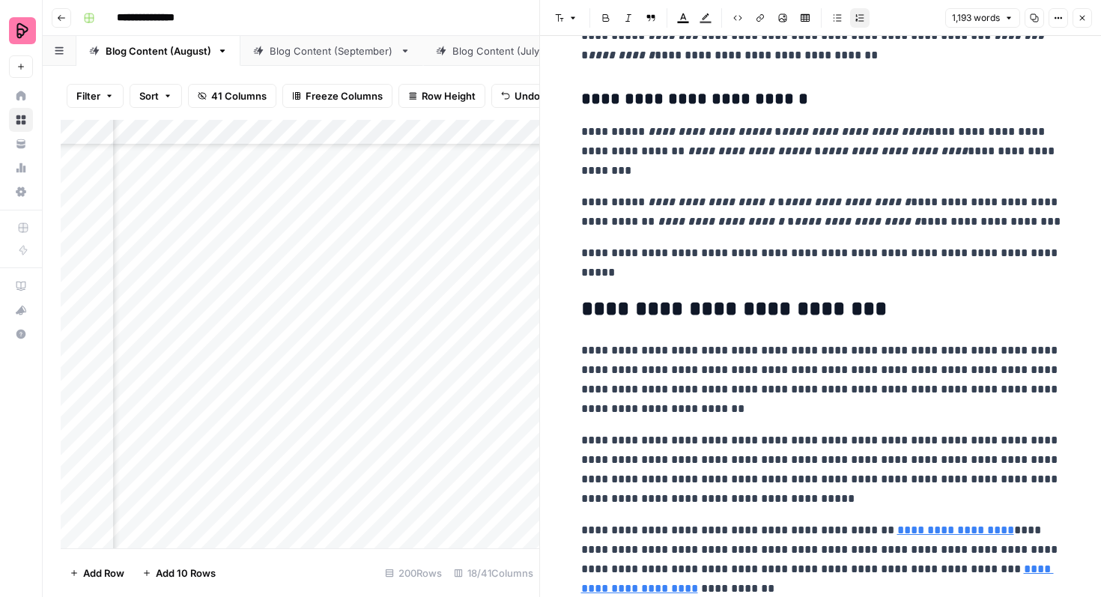
click at [1082, 16] on icon "button" at bounding box center [1081, 17] width 9 height 9
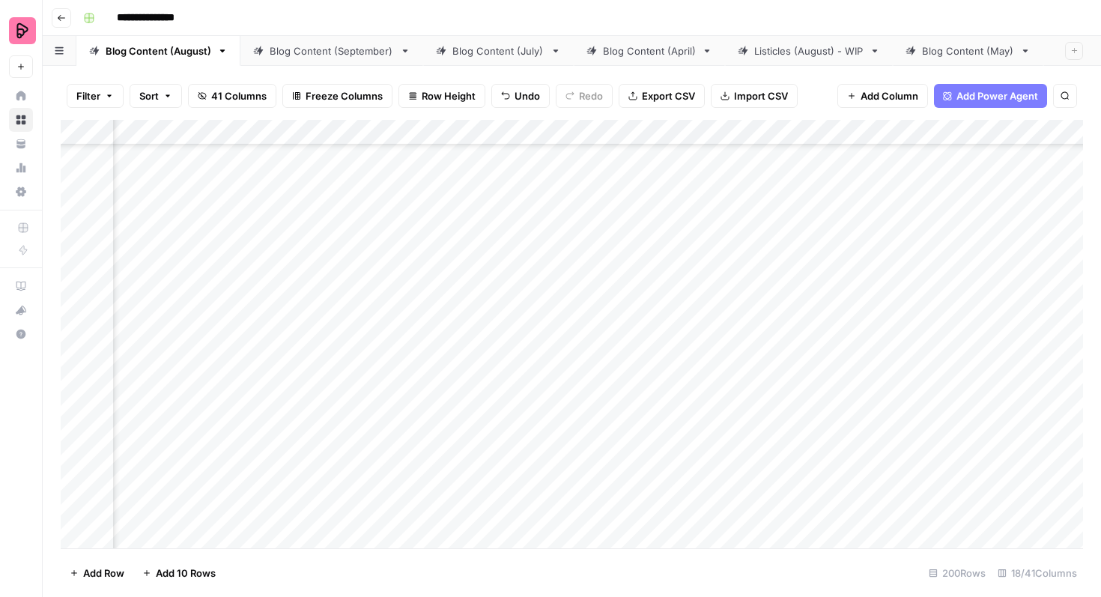
click at [520, 285] on div "Add Column" at bounding box center [572, 334] width 1022 height 428
click at [534, 285] on div "Add Column" at bounding box center [572, 334] width 1022 height 428
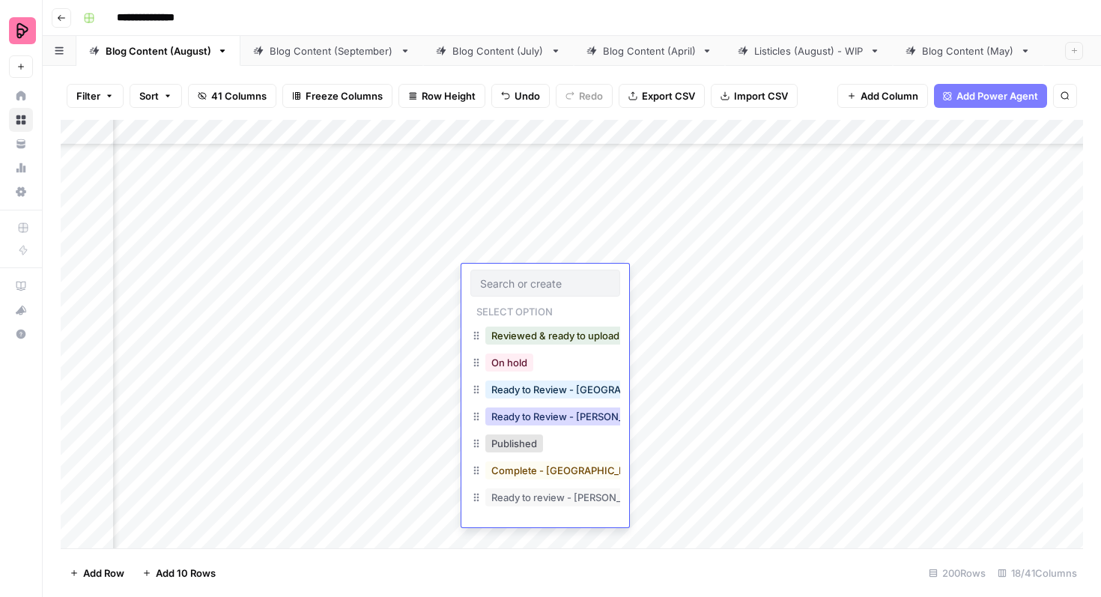
click at [545, 416] on button "Ready to Review - [PERSON_NAME]" at bounding box center [573, 416] width 177 height 18
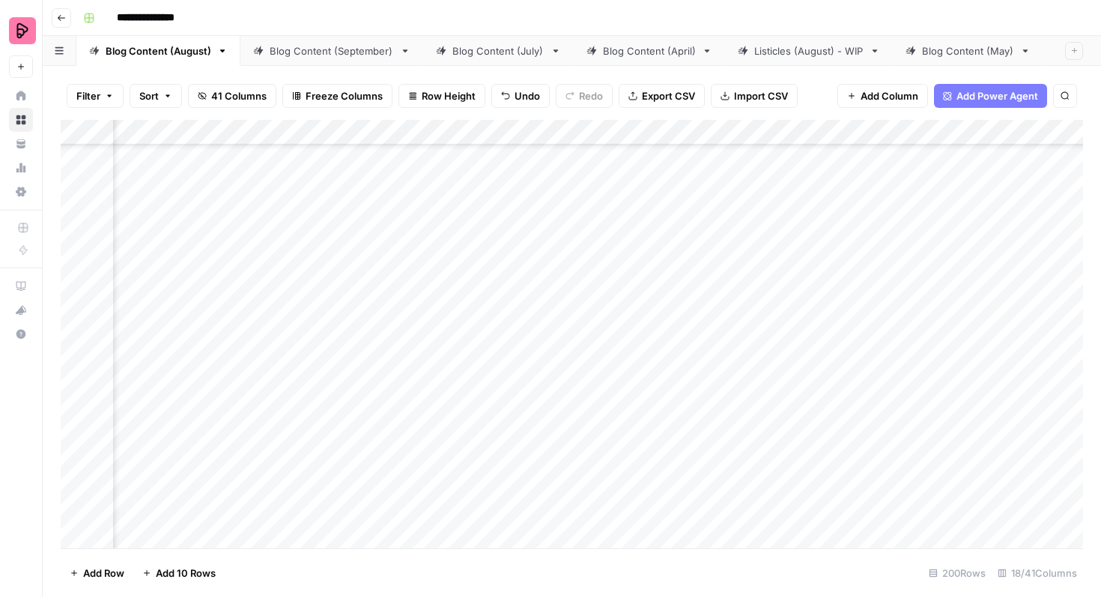
click at [1004, 317] on div "Add Column" at bounding box center [572, 334] width 1022 height 428
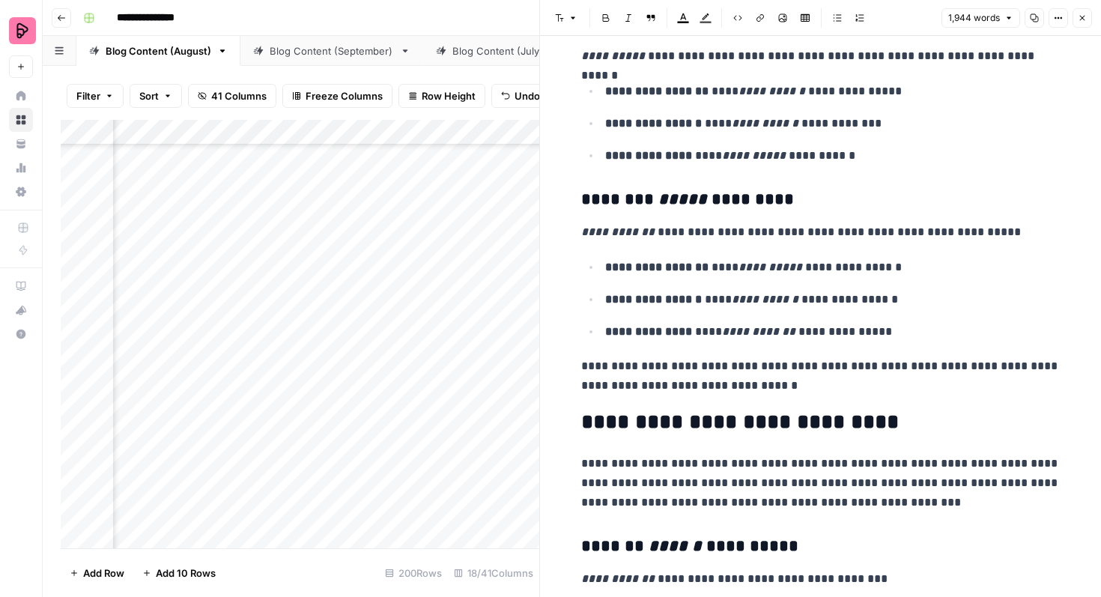
scroll to position [693, 0]
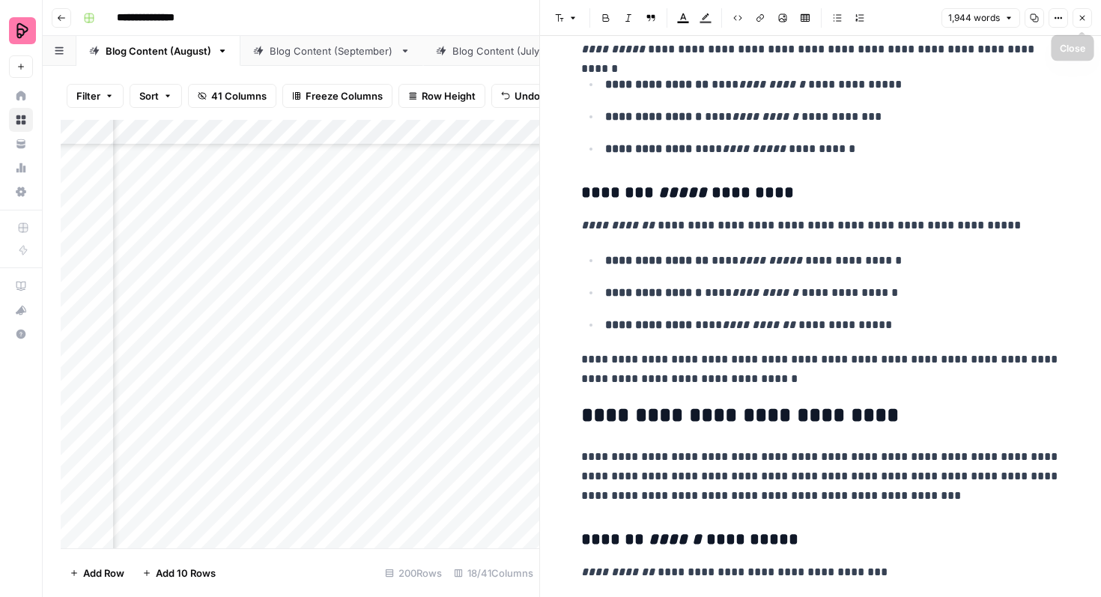
click at [1086, 18] on span "Close" at bounding box center [1086, 18] width 1 height 1
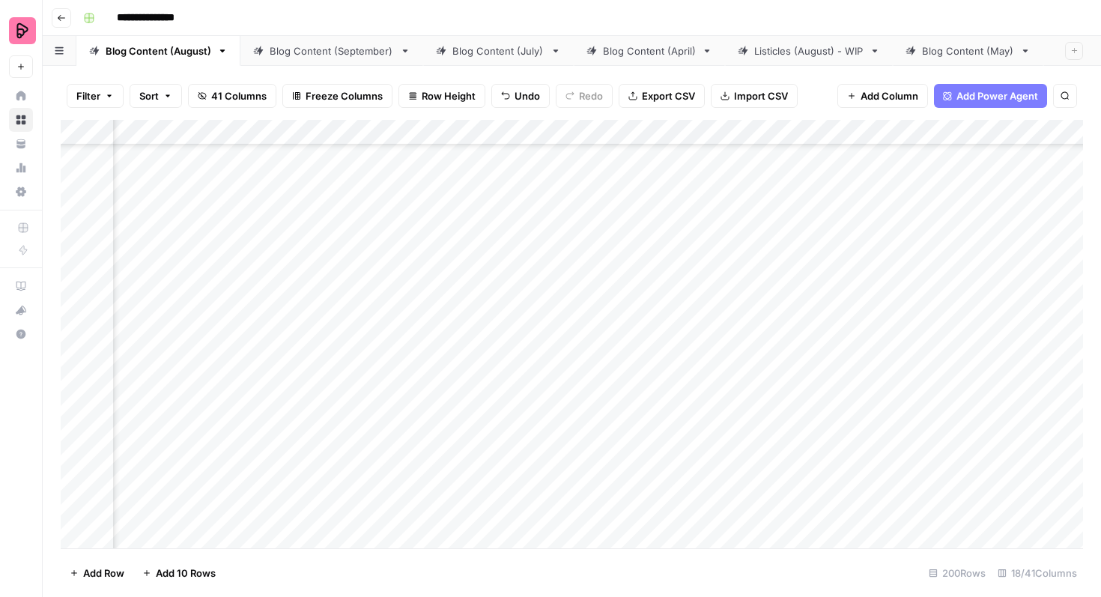
scroll to position [4707, 375]
click at [499, 317] on div "Add Column" at bounding box center [572, 334] width 1022 height 428
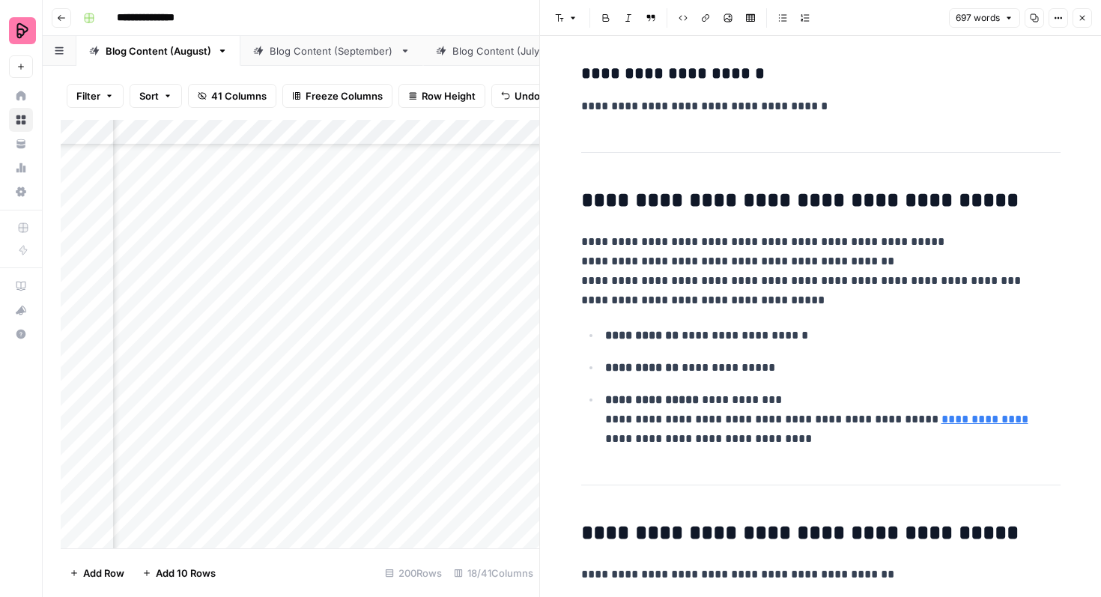
scroll to position [1292, 0]
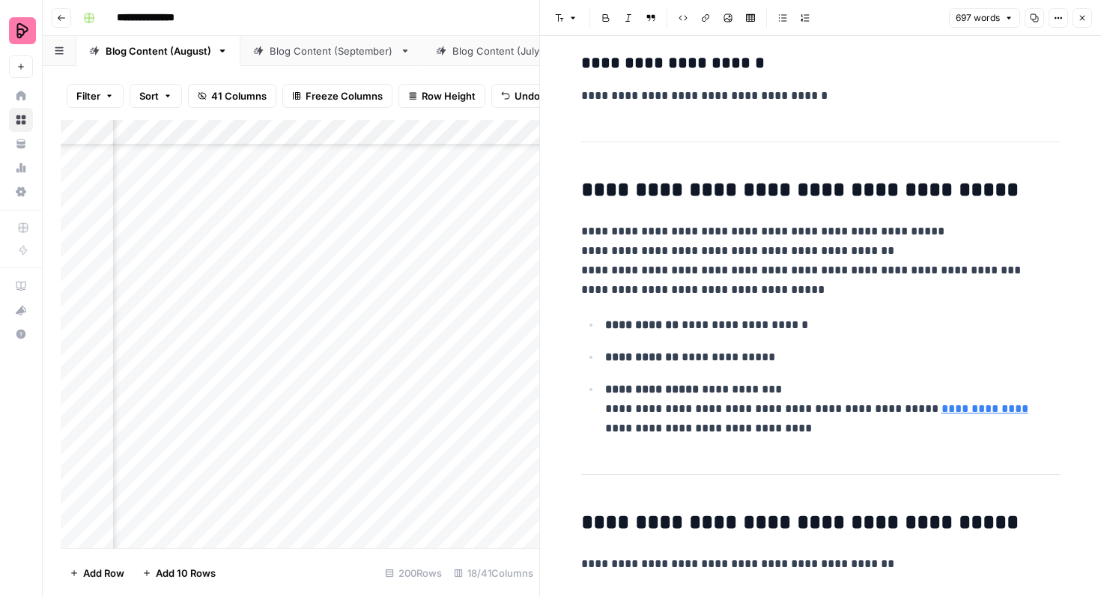
click at [1083, 13] on icon "button" at bounding box center [1081, 17] width 9 height 9
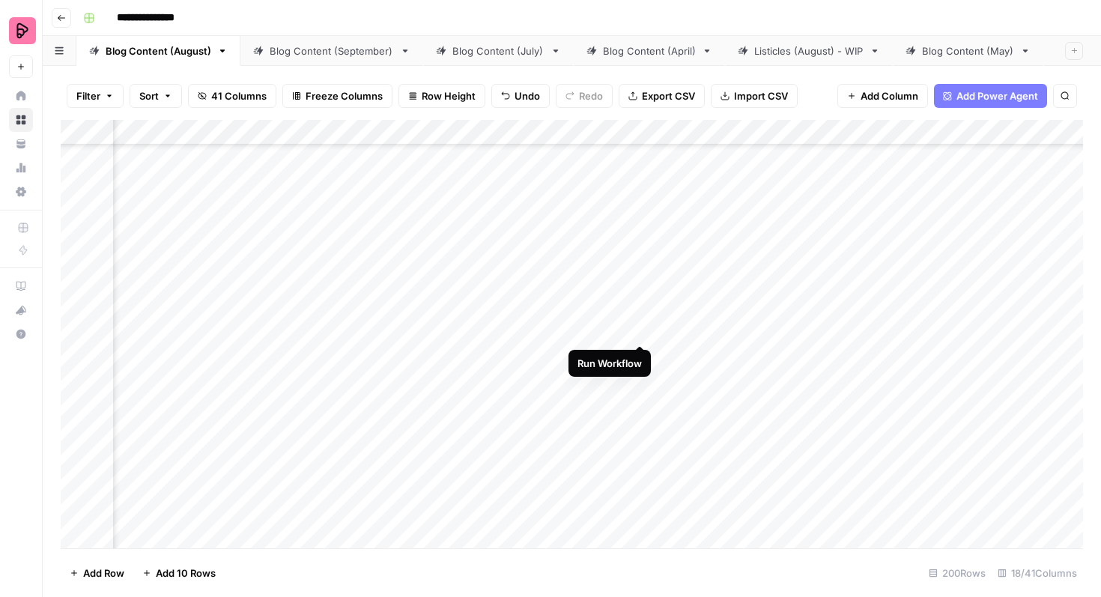
click at [642, 314] on div "Add Column" at bounding box center [572, 334] width 1022 height 428
click at [371, 275] on div "Add Column" at bounding box center [572, 334] width 1022 height 428
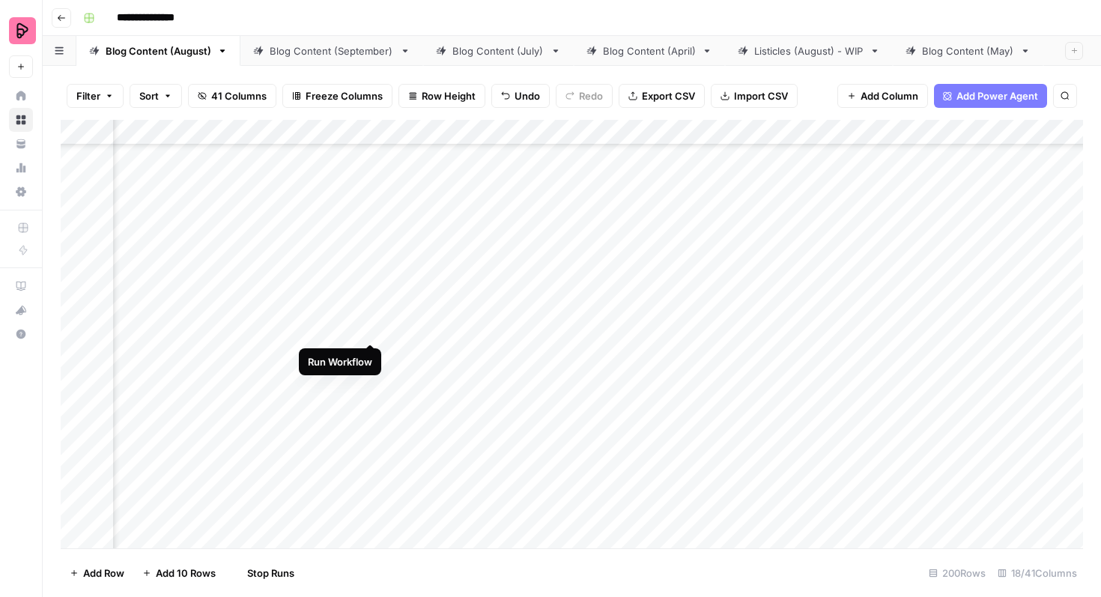
click at [372, 314] on div "Add Column" at bounding box center [572, 334] width 1022 height 428
click at [368, 329] on div "Add Column" at bounding box center [572, 334] width 1022 height 428
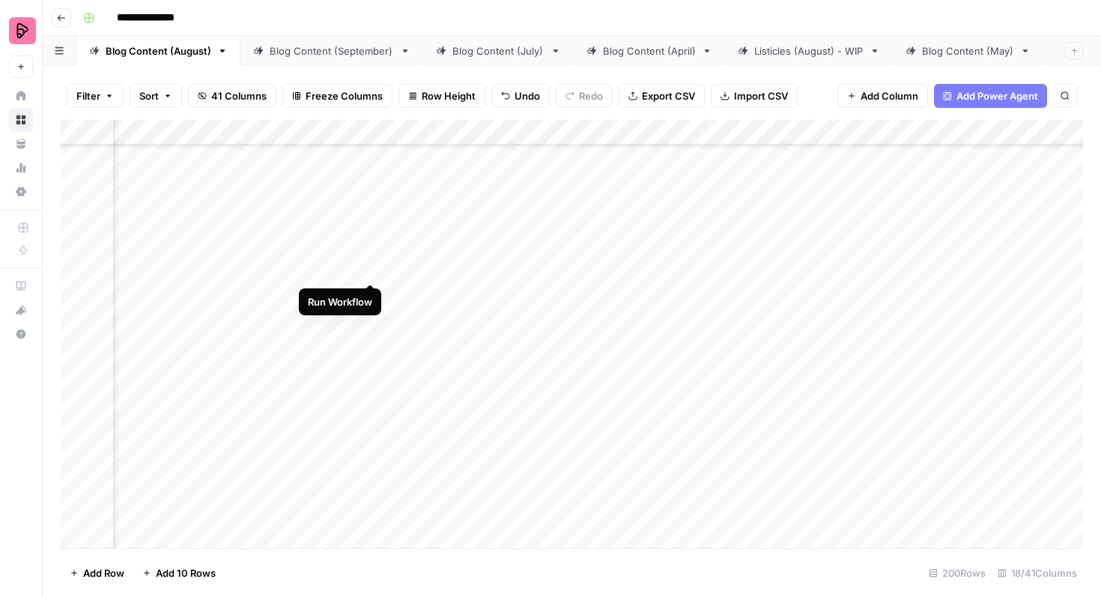
click at [369, 253] on div "Add Column" at bounding box center [572, 334] width 1022 height 428
click at [502, 284] on div "Add Column" at bounding box center [572, 334] width 1022 height 428
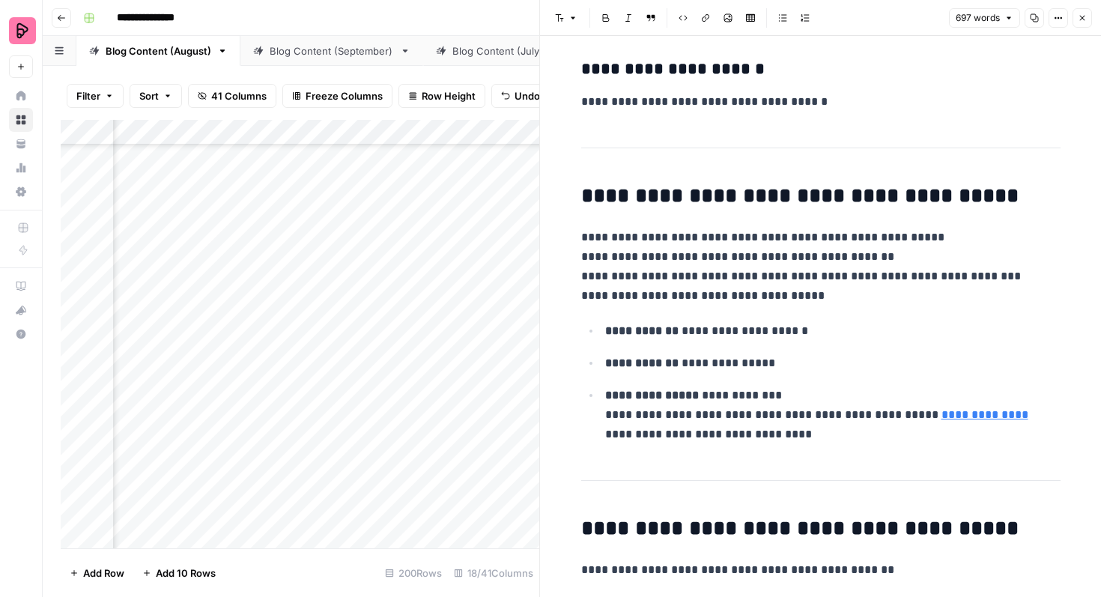
scroll to position [1292, 0]
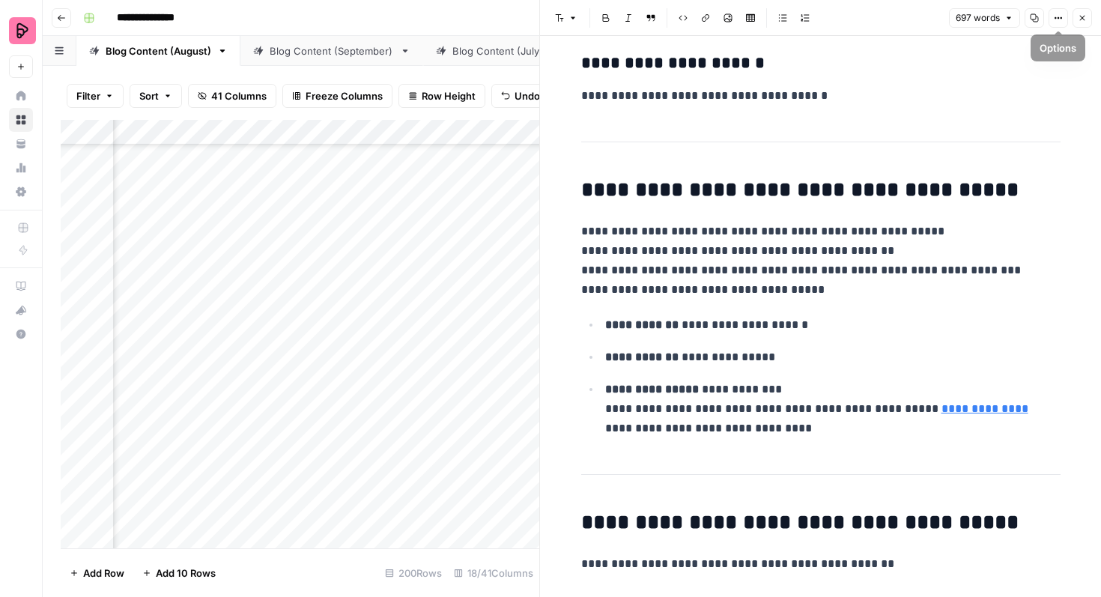
click at [1080, 14] on icon "button" at bounding box center [1081, 17] width 9 height 9
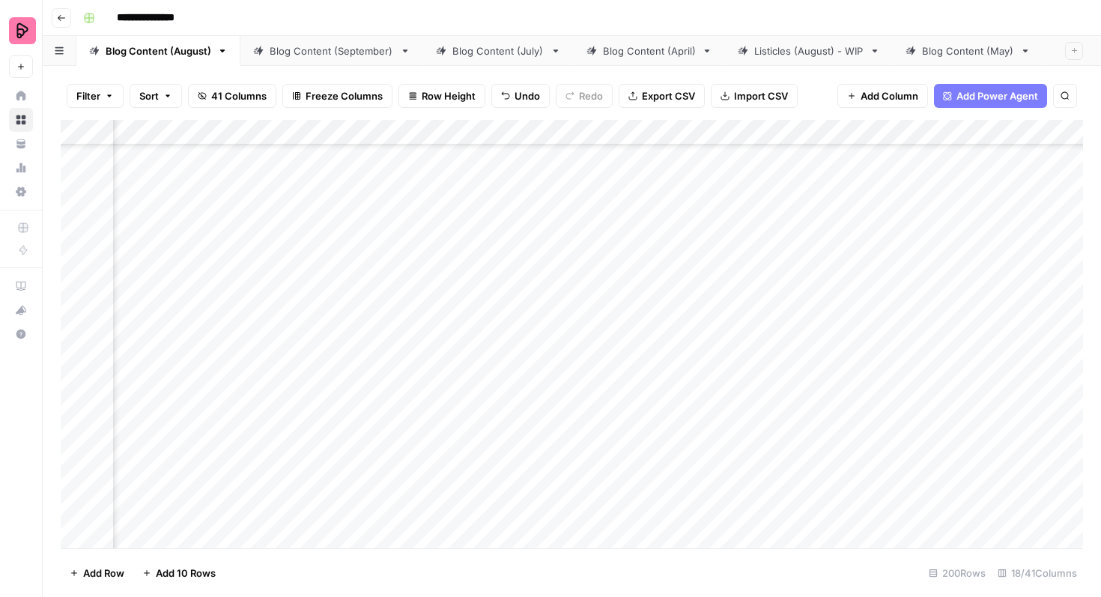
scroll to position [4741, 657]
click at [916, 281] on div "Add Column" at bounding box center [572, 334] width 1022 height 428
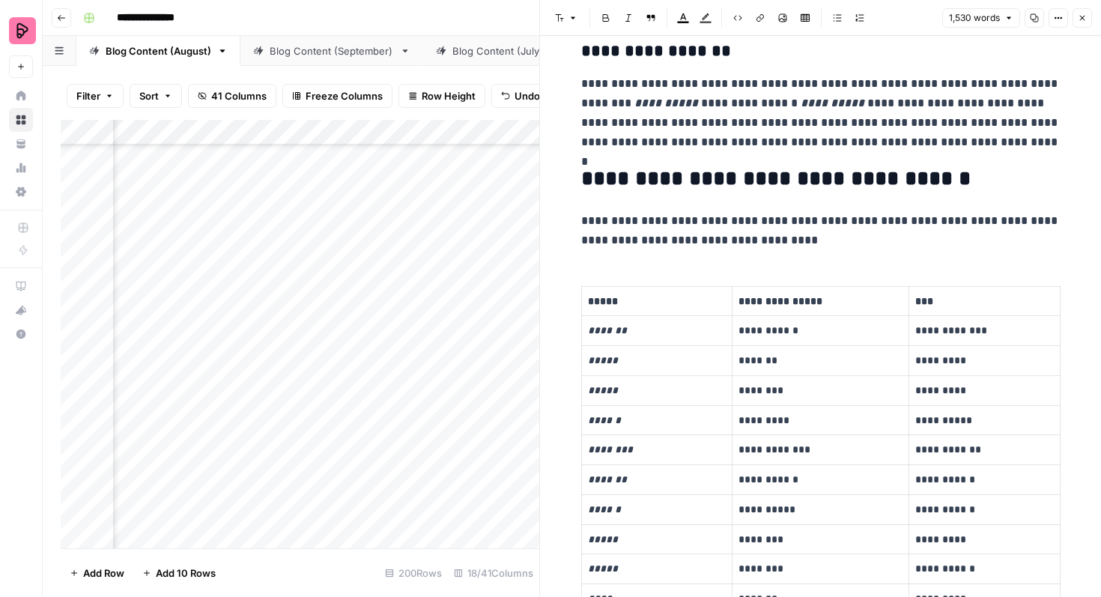
scroll to position [2137, 0]
click at [1082, 21] on icon "button" at bounding box center [1081, 17] width 9 height 9
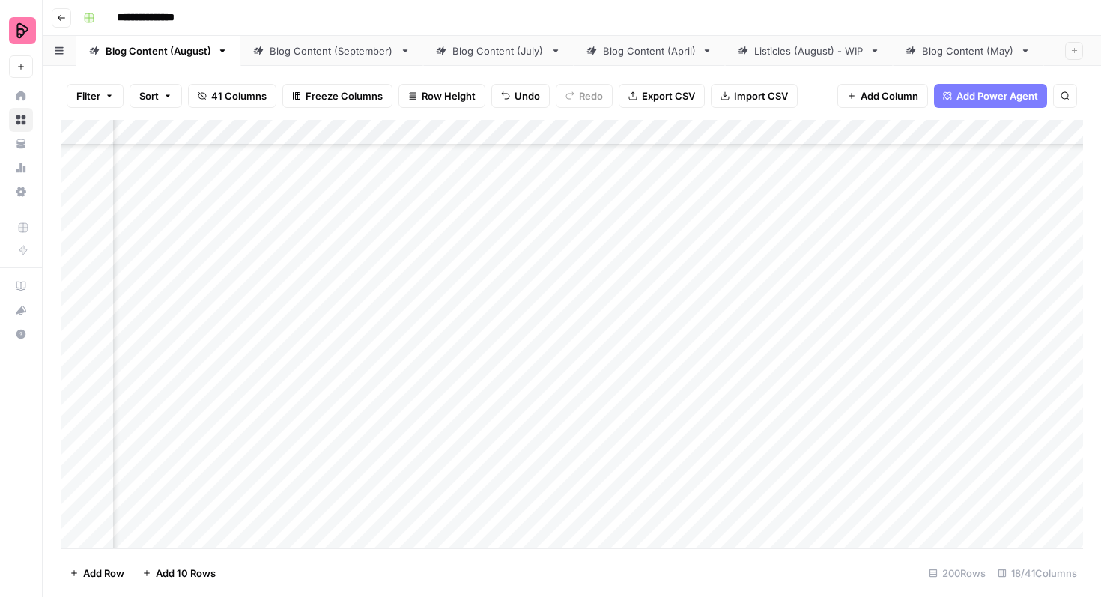
click at [457, 293] on div "Add Column" at bounding box center [572, 334] width 1022 height 428
click at [456, 290] on div "Add Column" at bounding box center [572, 334] width 1022 height 428
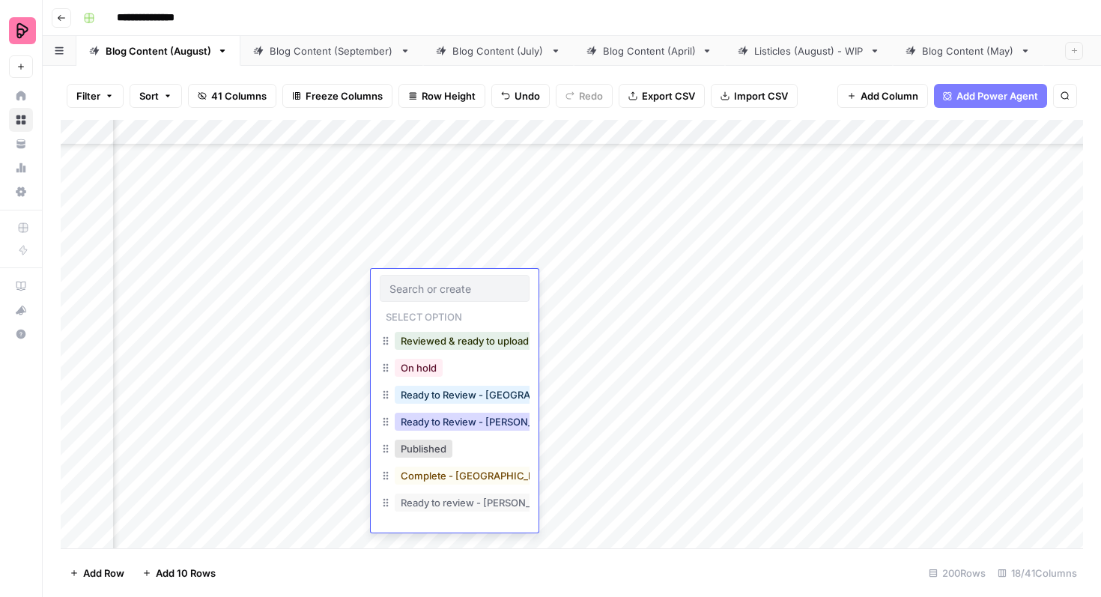
click at [466, 419] on button "Ready to Review - [PERSON_NAME]" at bounding box center [483, 422] width 177 height 18
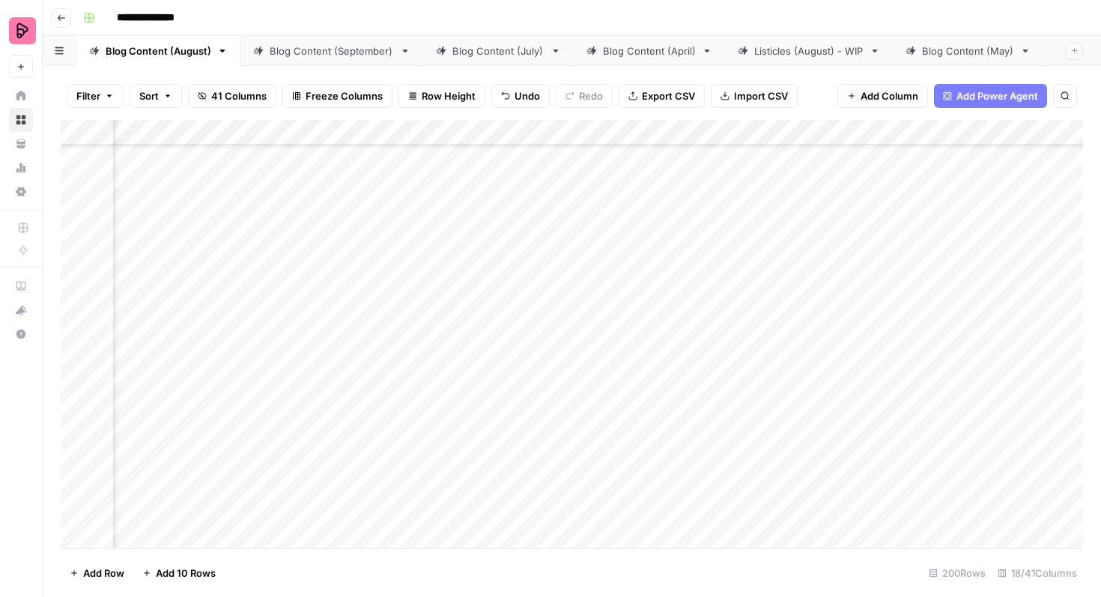
scroll to position [4873, 499]
click at [497, 305] on div "Add Column" at bounding box center [572, 334] width 1022 height 428
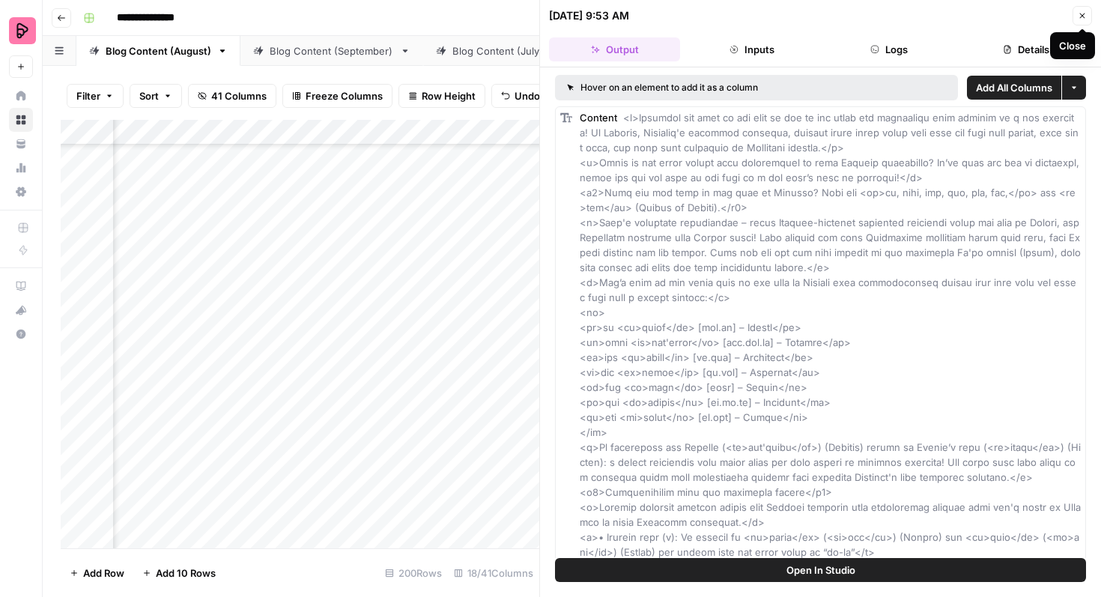
click at [1080, 15] on icon "button" at bounding box center [1081, 15] width 9 height 9
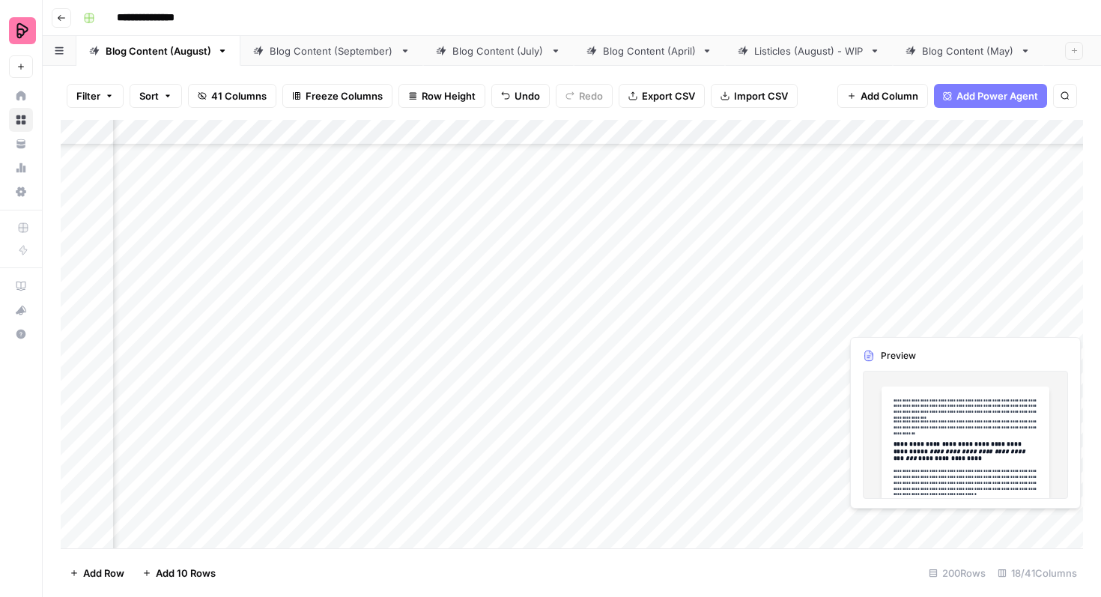
scroll to position [4873, 534]
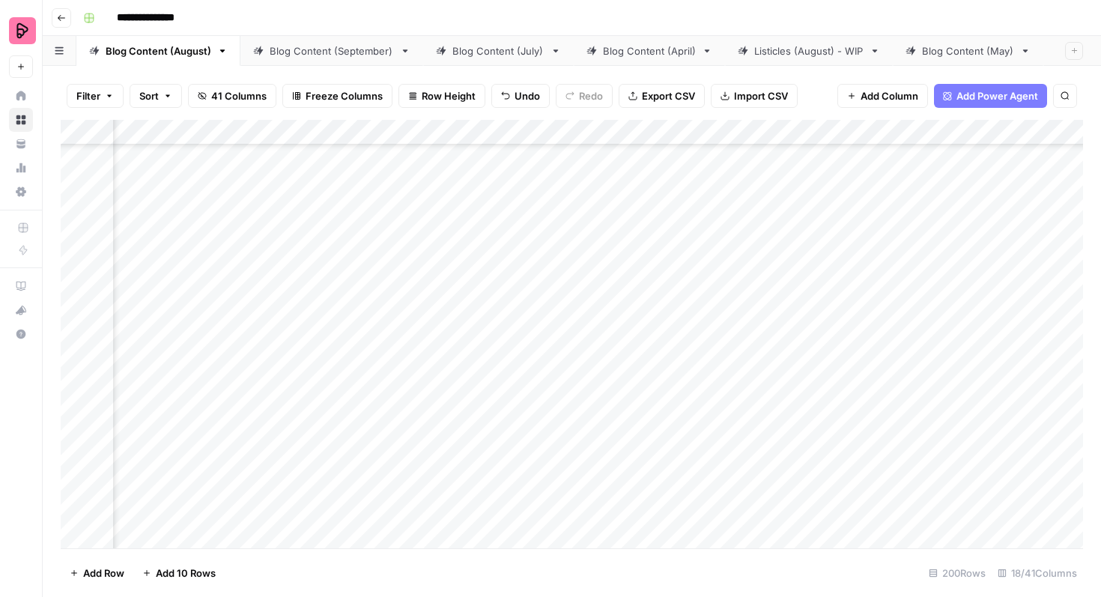
click at [1036, 304] on div "Add Column" at bounding box center [572, 334] width 1022 height 428
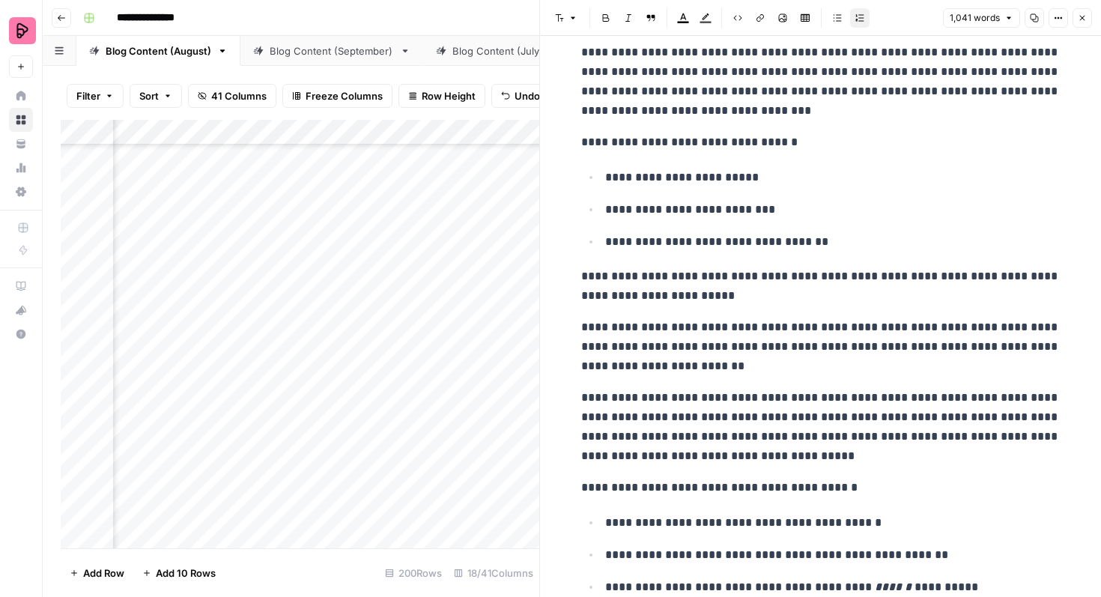
scroll to position [1625, 0]
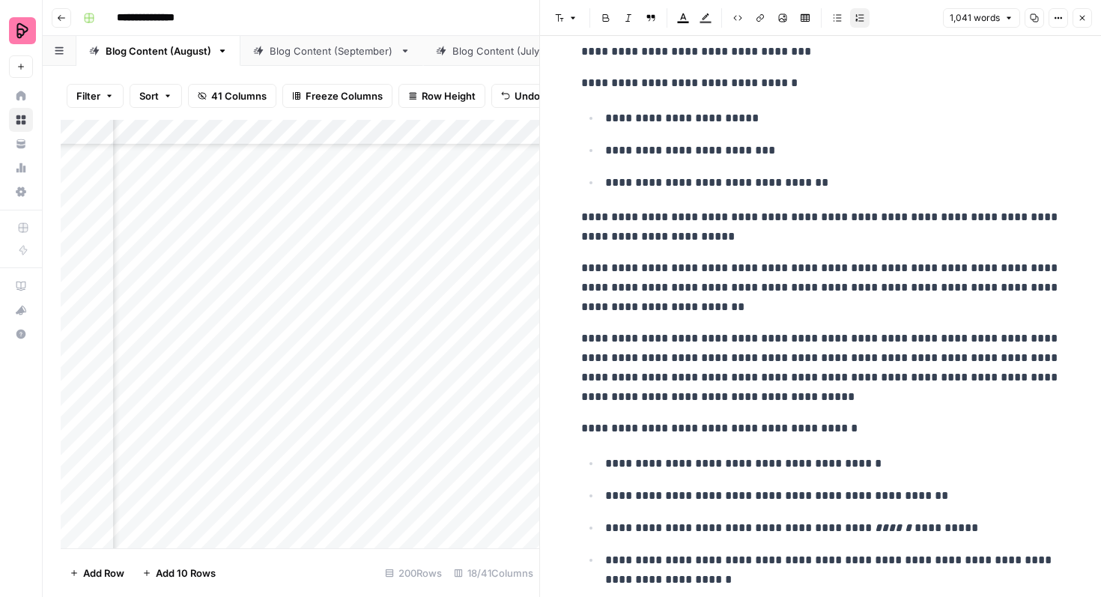
click at [1083, 16] on icon "button" at bounding box center [1082, 18] width 5 height 5
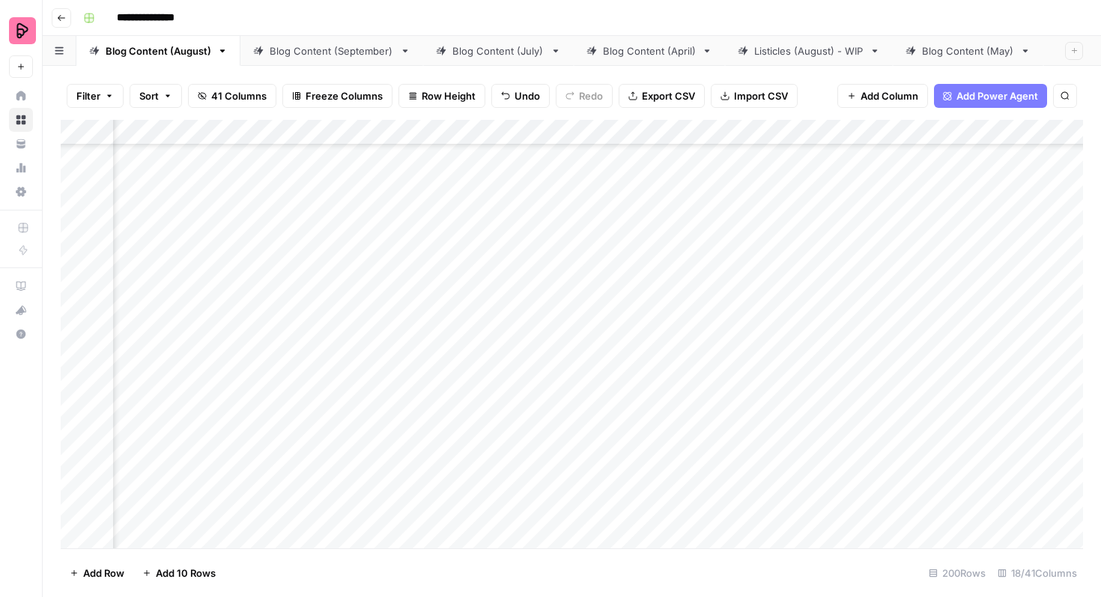
scroll to position [4873, 389]
click at [488, 308] on div "Add Column" at bounding box center [572, 334] width 1022 height 428
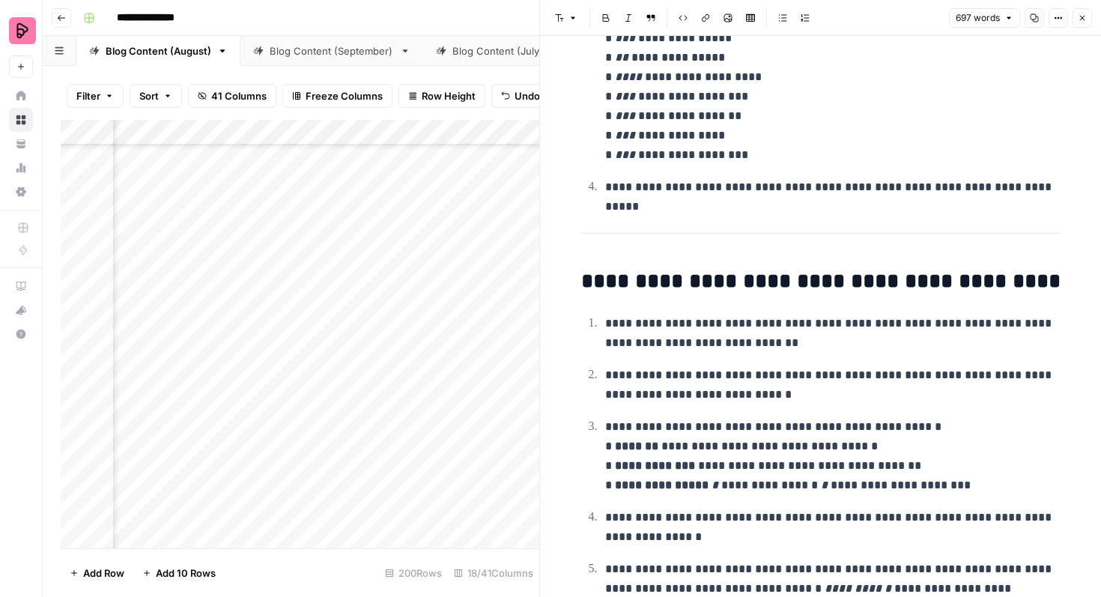
scroll to position [433, 0]
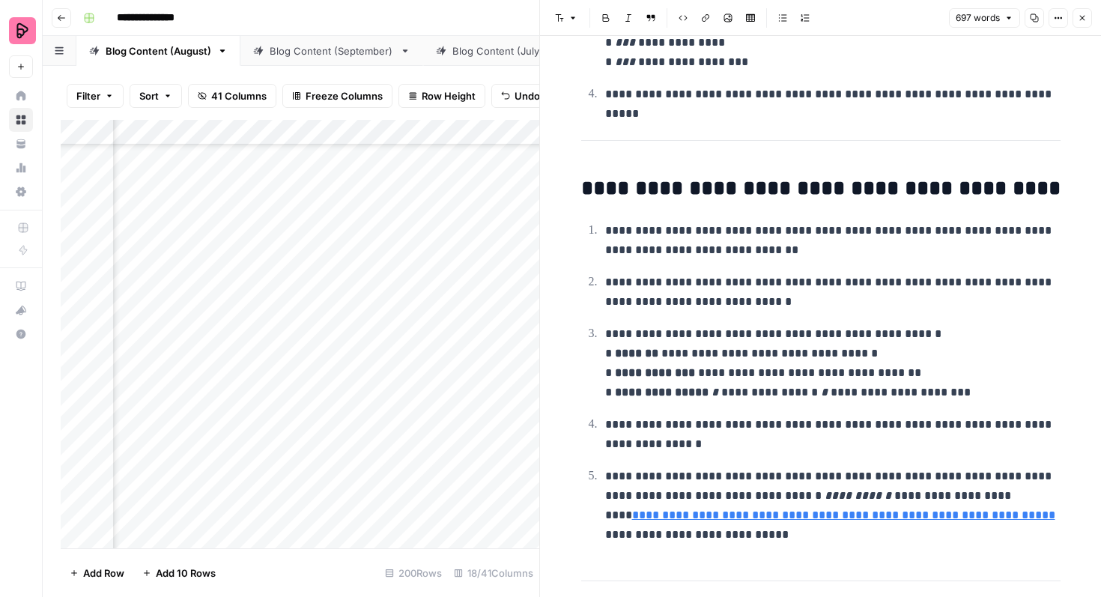
click at [1084, 20] on icon "button" at bounding box center [1082, 18] width 5 height 5
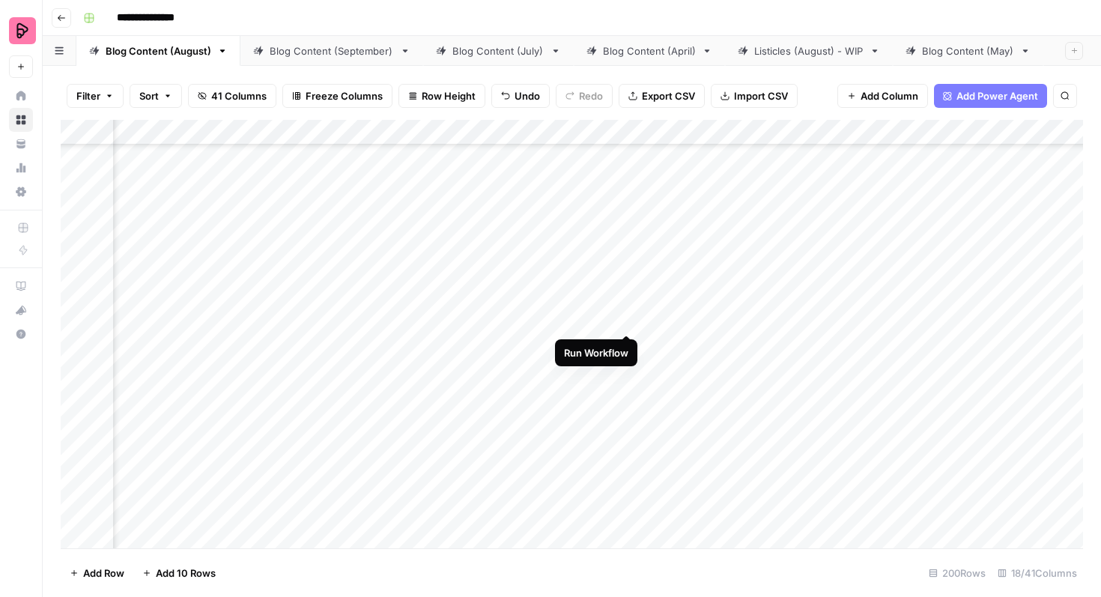
click at [630, 305] on div "Add Column" at bounding box center [572, 334] width 1022 height 428
click at [626, 347] on div "Add Column" at bounding box center [572, 334] width 1022 height 428
click at [607, 314] on div "Add Column" at bounding box center [572, 334] width 1022 height 428
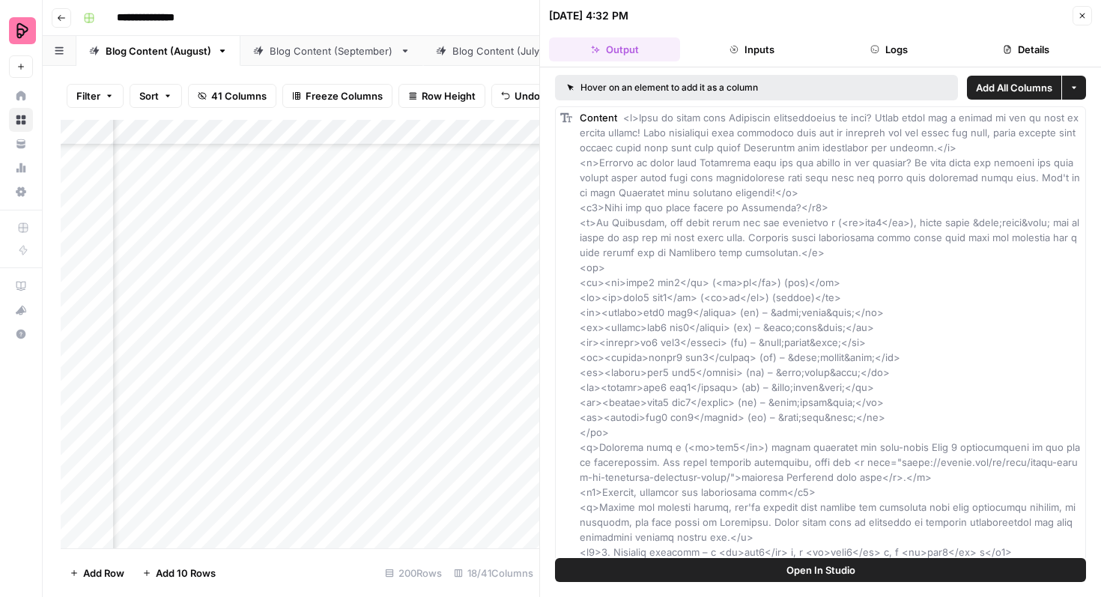
click at [1081, 16] on icon "button" at bounding box center [1081, 15] width 9 height 9
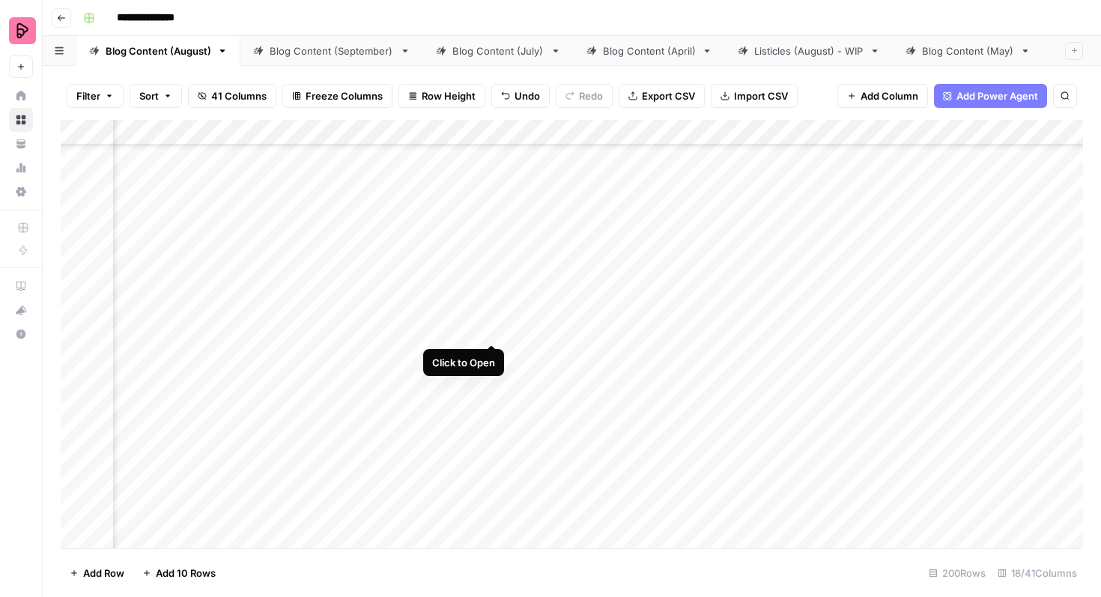
click at [493, 314] on div "Add Column" at bounding box center [572, 334] width 1022 height 428
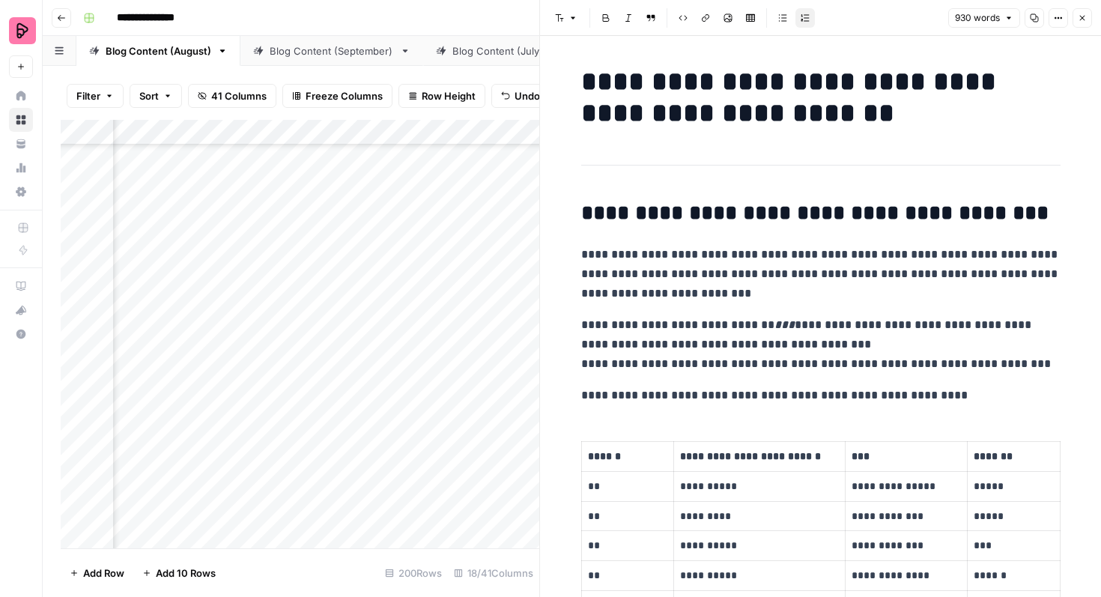
click at [1083, 20] on icon "button" at bounding box center [1081, 17] width 9 height 9
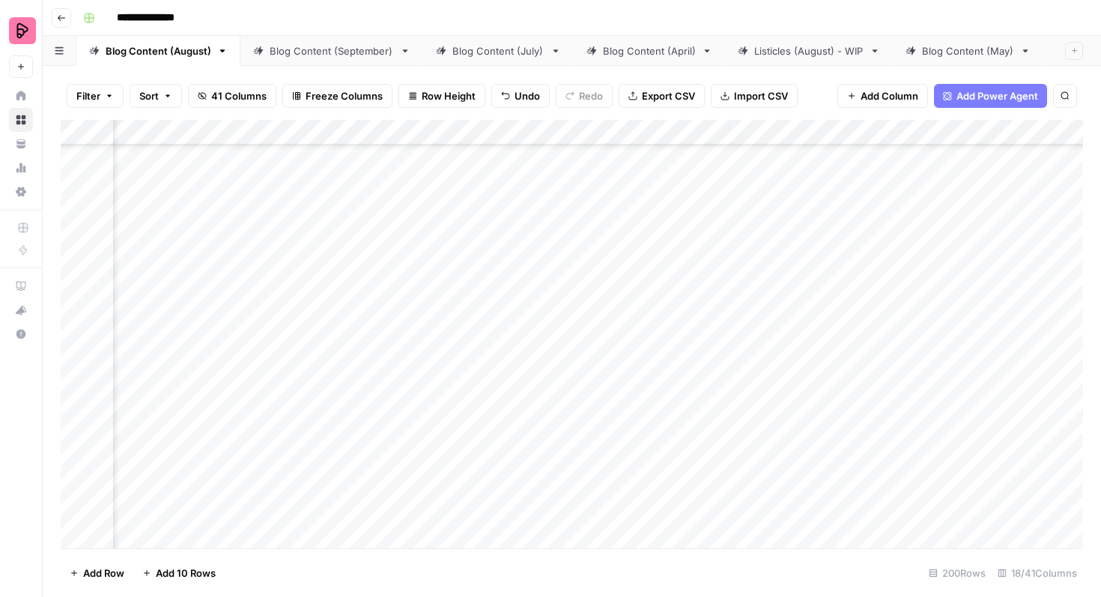
scroll to position [4046, 635]
click at [922, 315] on div "Add Column" at bounding box center [572, 334] width 1022 height 428
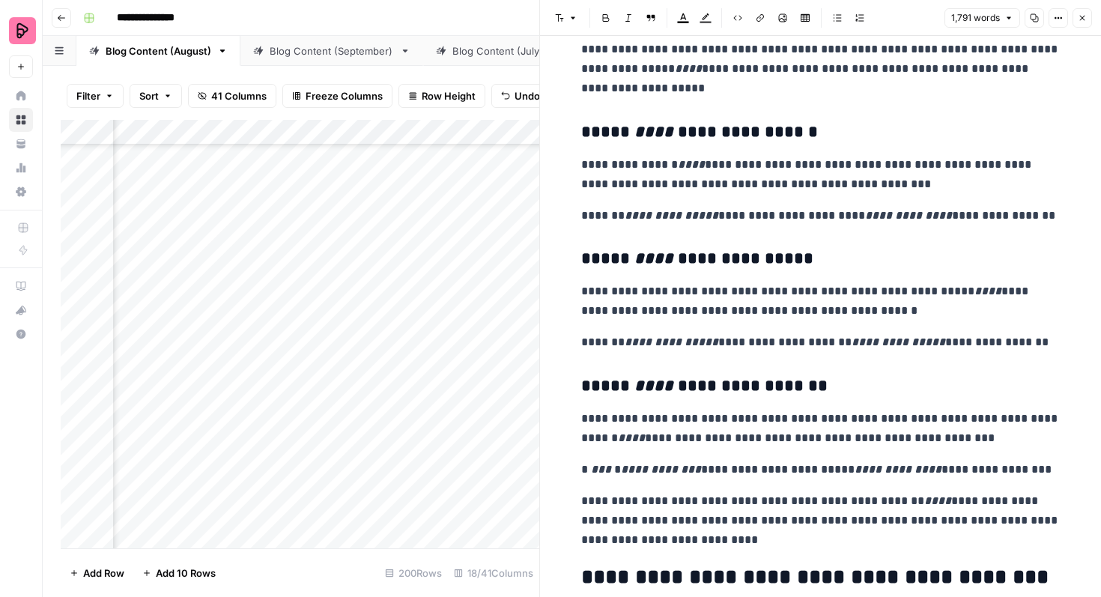
scroll to position [2117, 0]
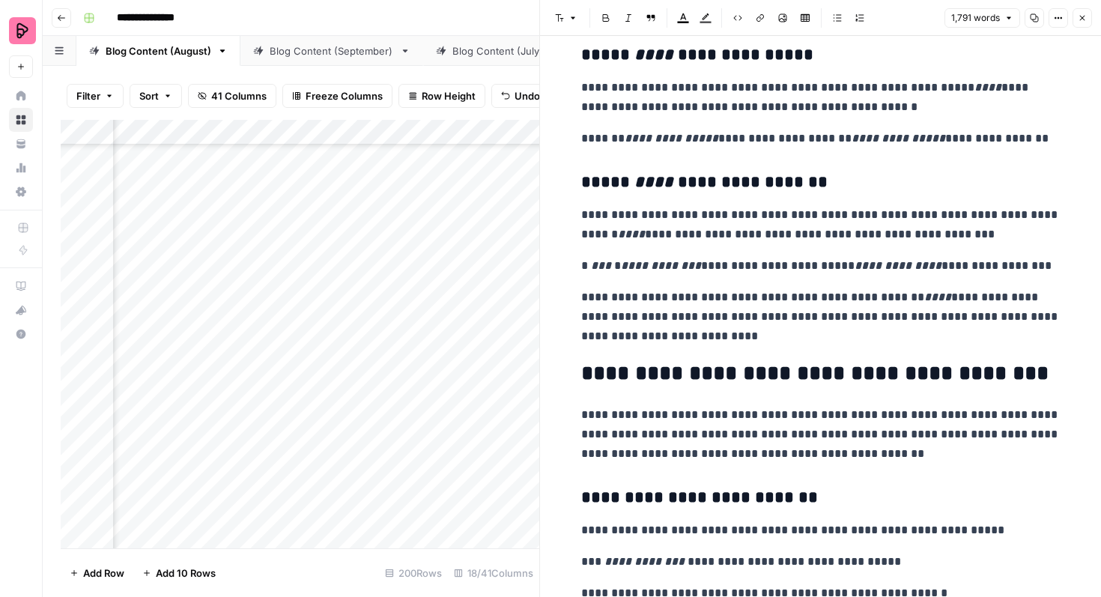
click at [1078, 16] on icon "button" at bounding box center [1081, 17] width 9 height 9
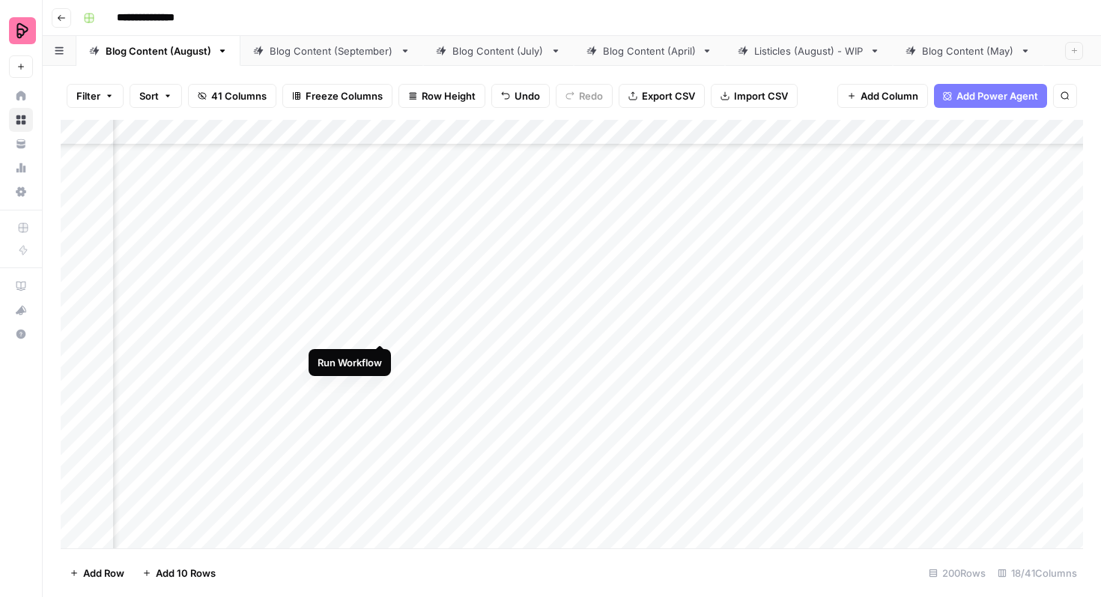
click at [377, 315] on div "Add Column" at bounding box center [572, 334] width 1022 height 428
click at [244, 297] on div "Add Column" at bounding box center [572, 334] width 1022 height 428
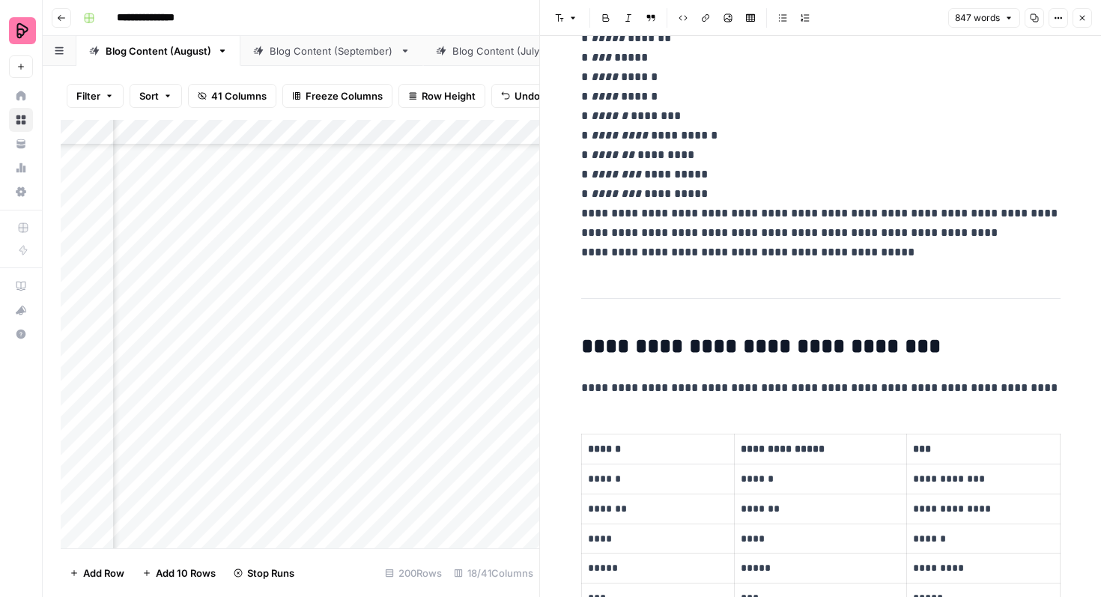
scroll to position [462, 0]
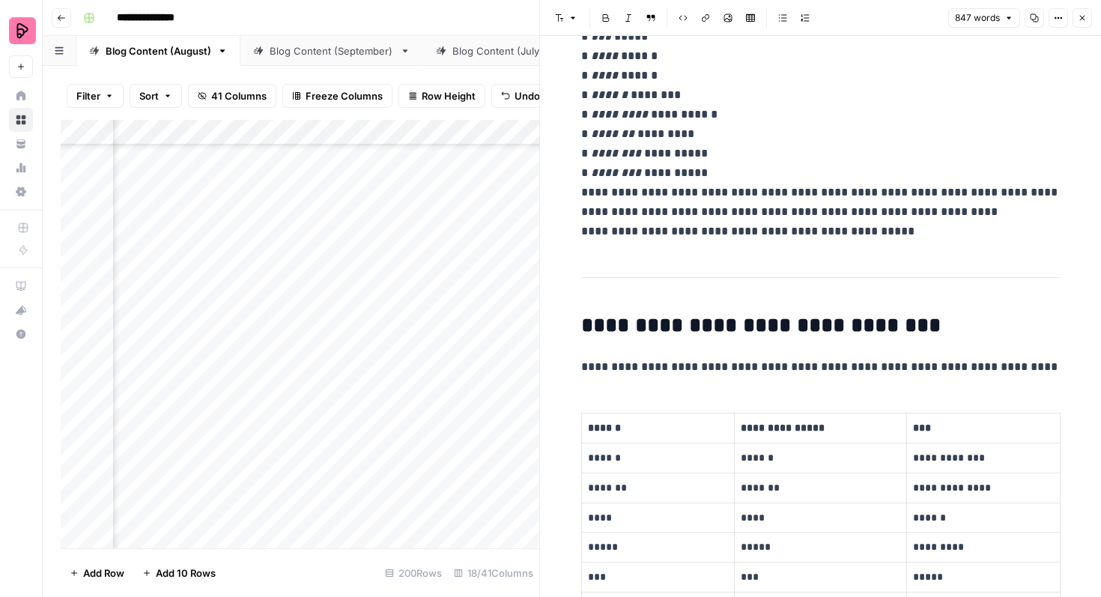
click at [1083, 16] on icon "button" at bounding box center [1082, 18] width 5 height 5
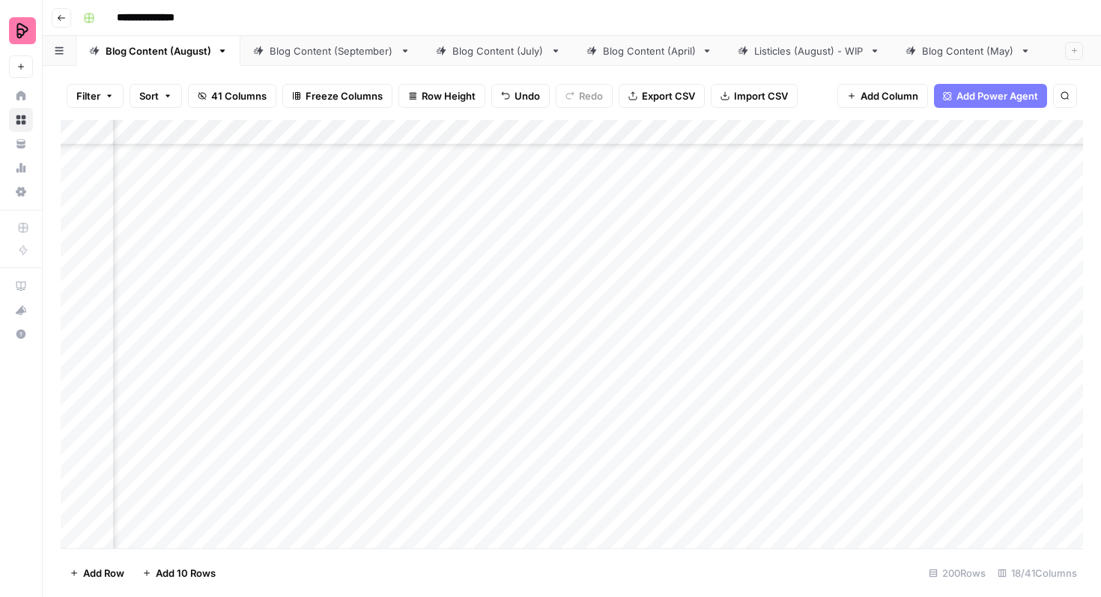
click at [381, 298] on div "Add Column" at bounding box center [572, 334] width 1022 height 428
click at [760, 207] on div "Add Column" at bounding box center [572, 334] width 1022 height 428
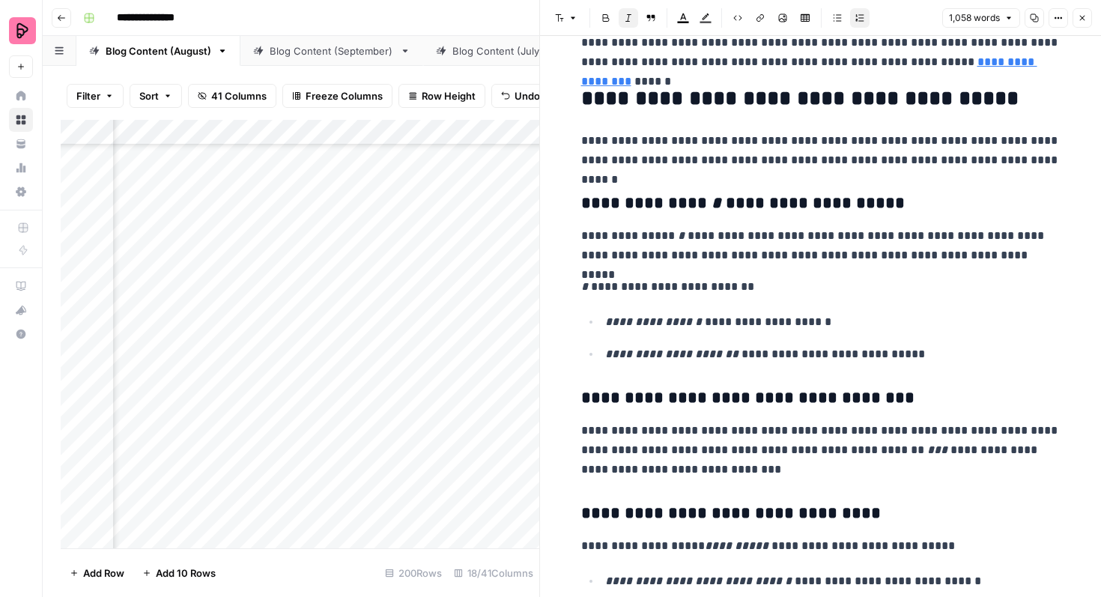
scroll to position [1488, 0]
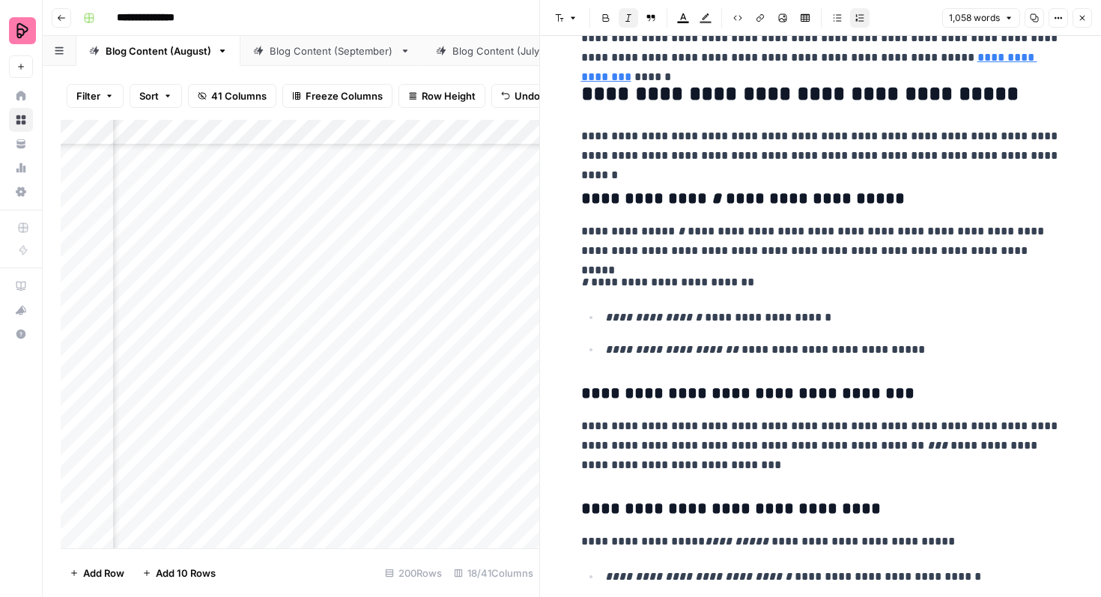
click at [1083, 20] on icon "button" at bounding box center [1081, 17] width 9 height 9
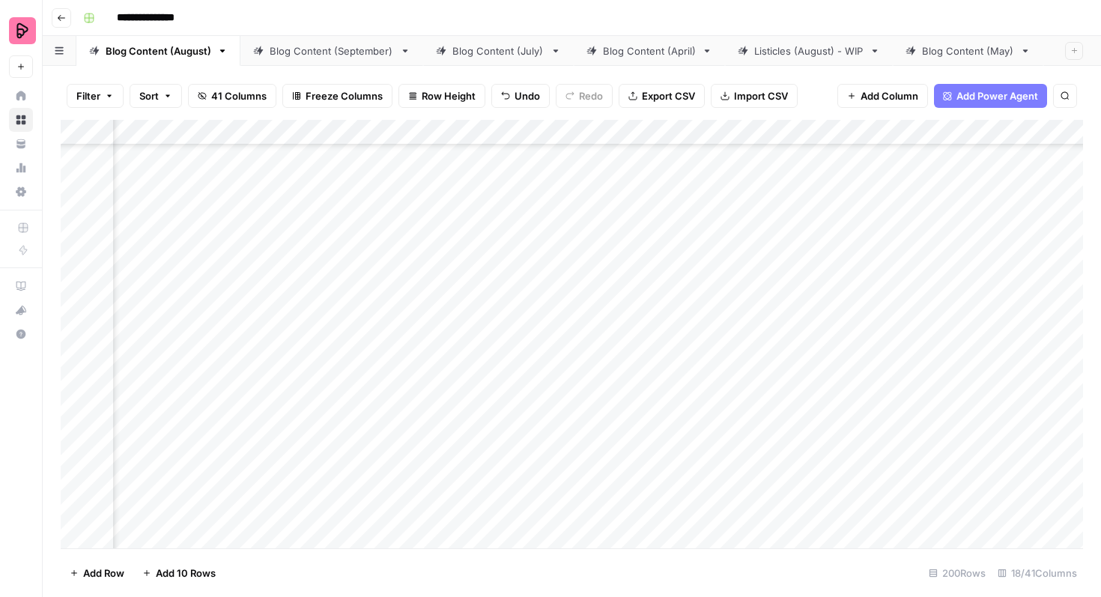
scroll to position [3805, 731]
click at [410, 210] on div "Add Column" at bounding box center [572, 334] width 1022 height 428
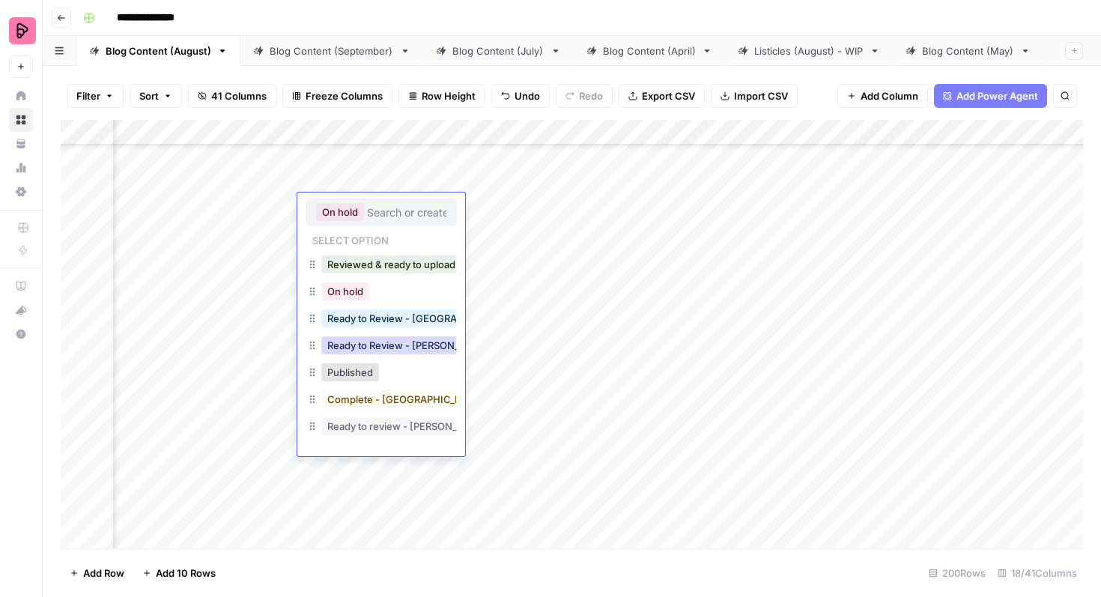
click at [389, 341] on button "Ready to Review - [PERSON_NAME]" at bounding box center [409, 345] width 177 height 18
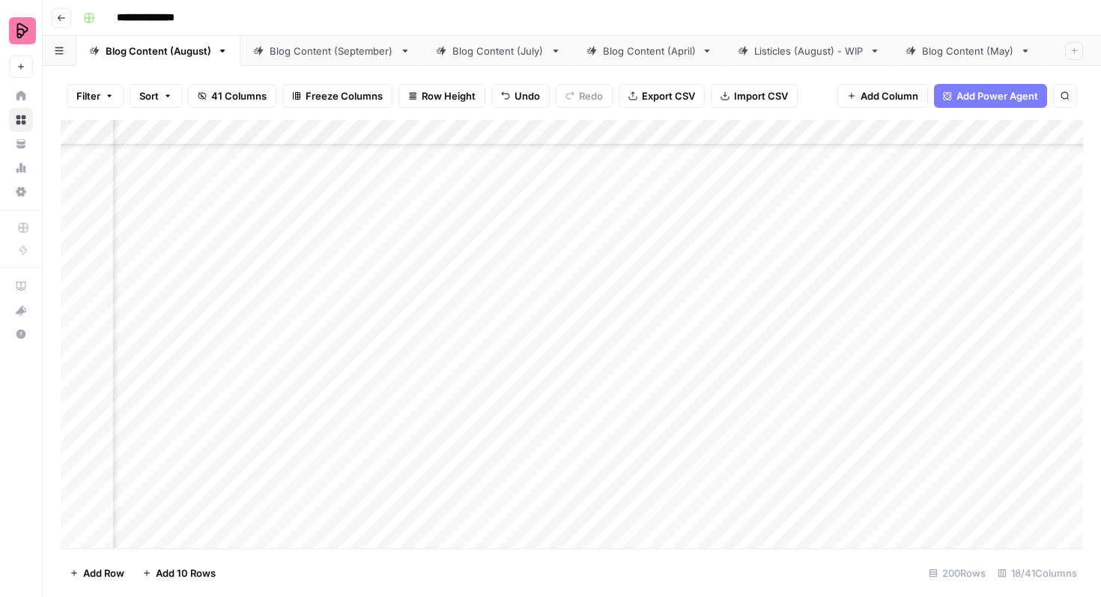
scroll to position [4051, 568]
click at [985, 351] on div "Add Column" at bounding box center [572, 334] width 1022 height 428
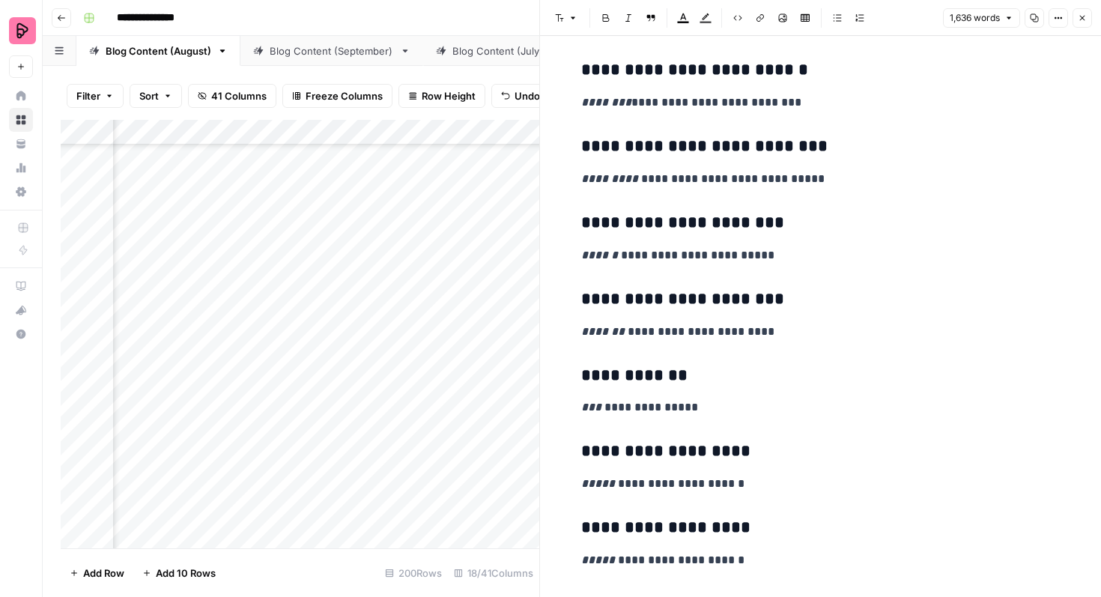
scroll to position [939, 0]
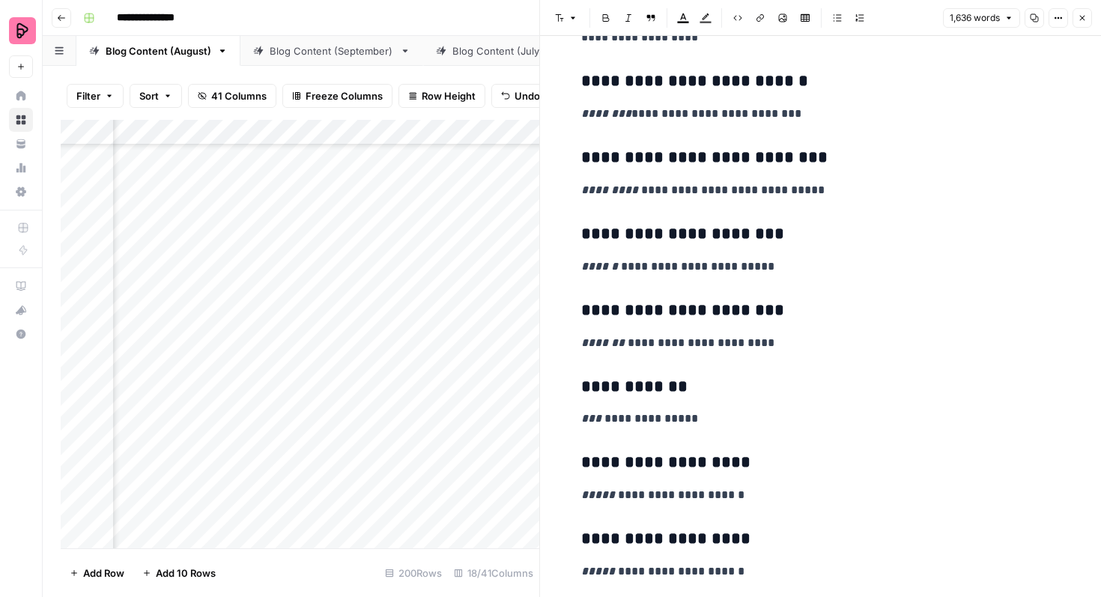
click at [1079, 25] on button "Close" at bounding box center [1081, 17] width 19 height 19
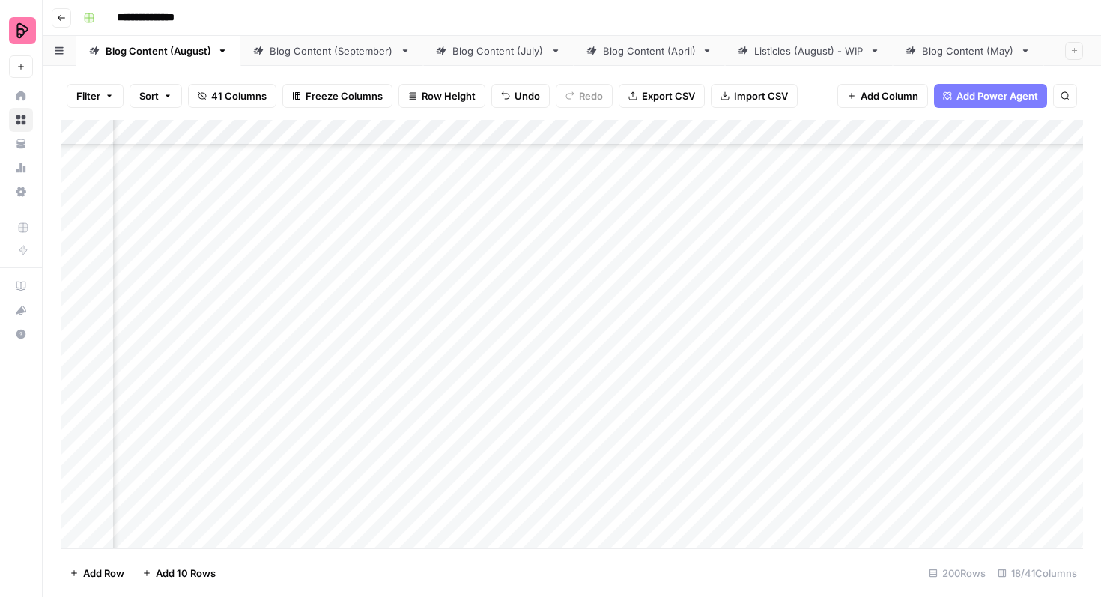
scroll to position [4051, 394]
click at [352, 347] on div "Add Column" at bounding box center [572, 334] width 1022 height 428
click at [171, 350] on div "Add Column" at bounding box center [572, 334] width 1022 height 428
click at [979, 348] on div "Add Column" at bounding box center [572, 334] width 1022 height 428
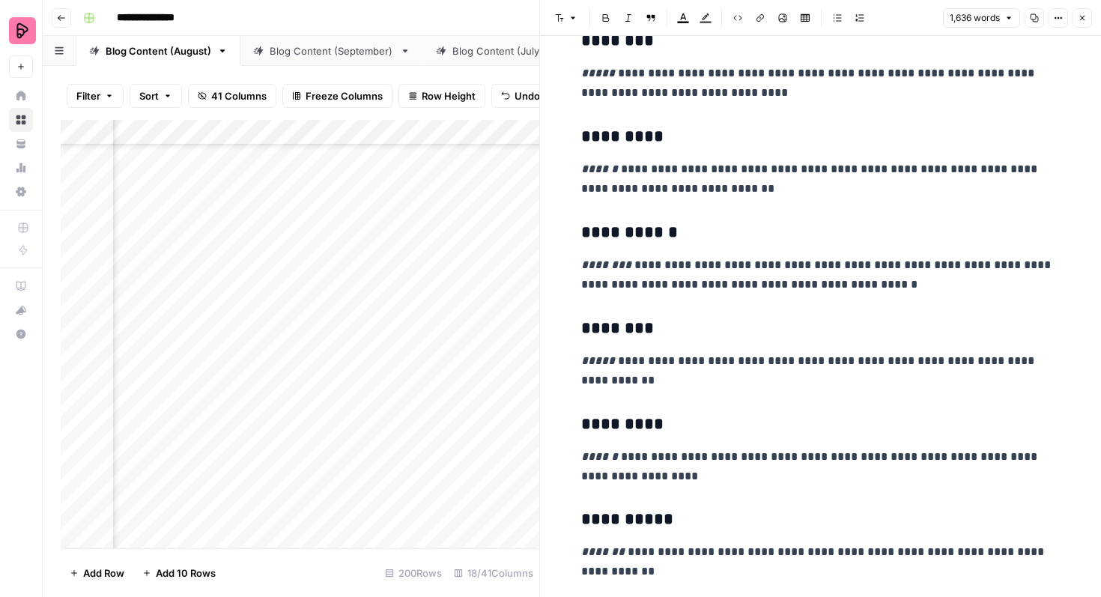
scroll to position [2151, 0]
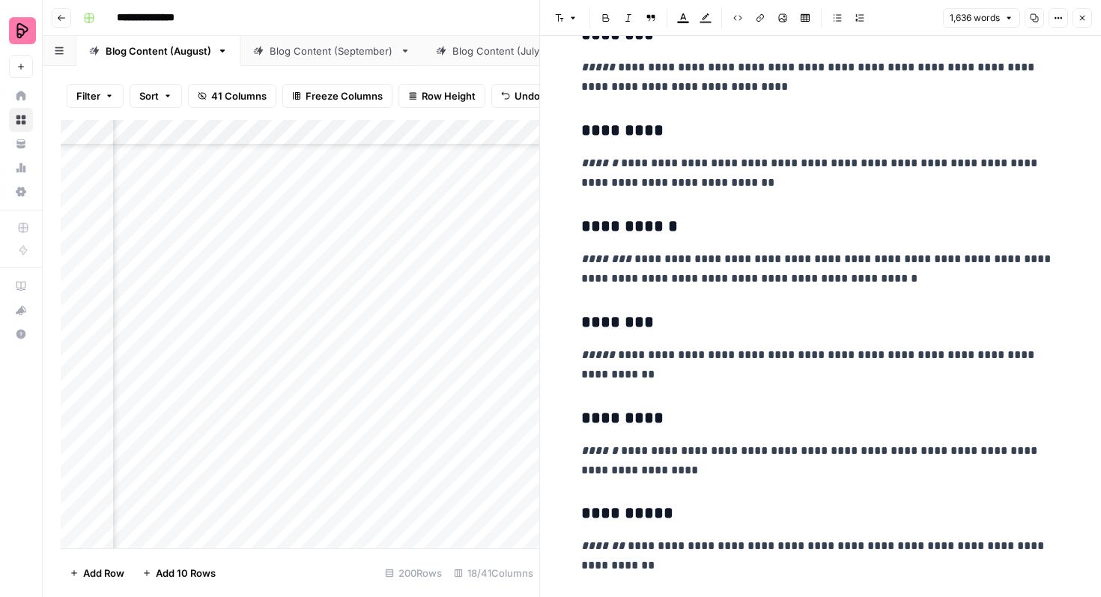
click at [1080, 18] on icon "button" at bounding box center [1081, 17] width 9 height 9
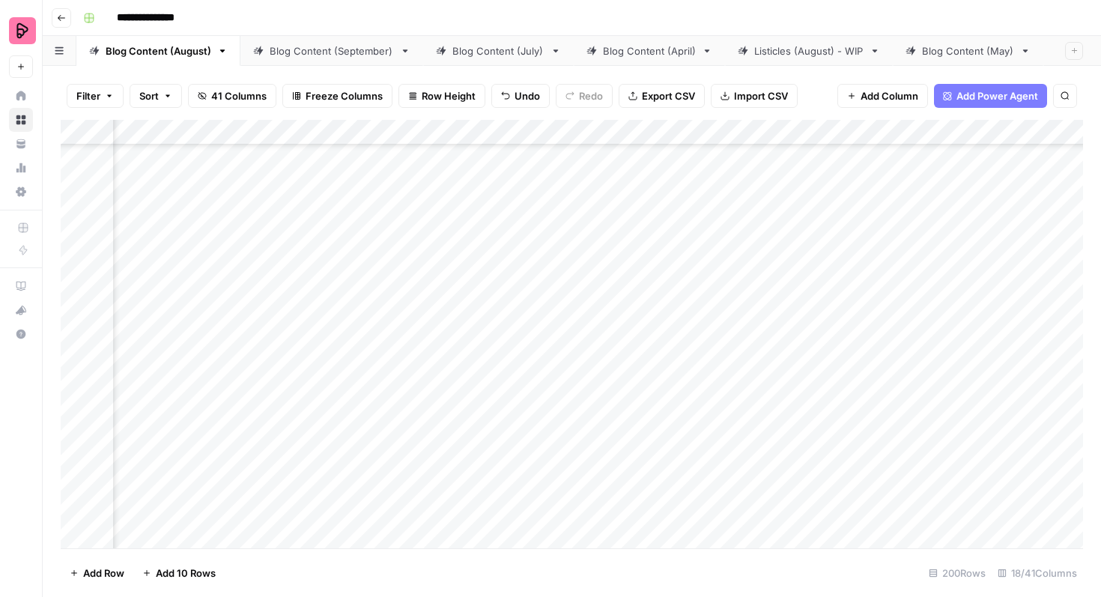
scroll to position [4050, 493]
click at [252, 348] on div "Add Column" at bounding box center [572, 334] width 1022 height 428
click at [1032, 312] on div "Add Column" at bounding box center [572, 334] width 1022 height 428
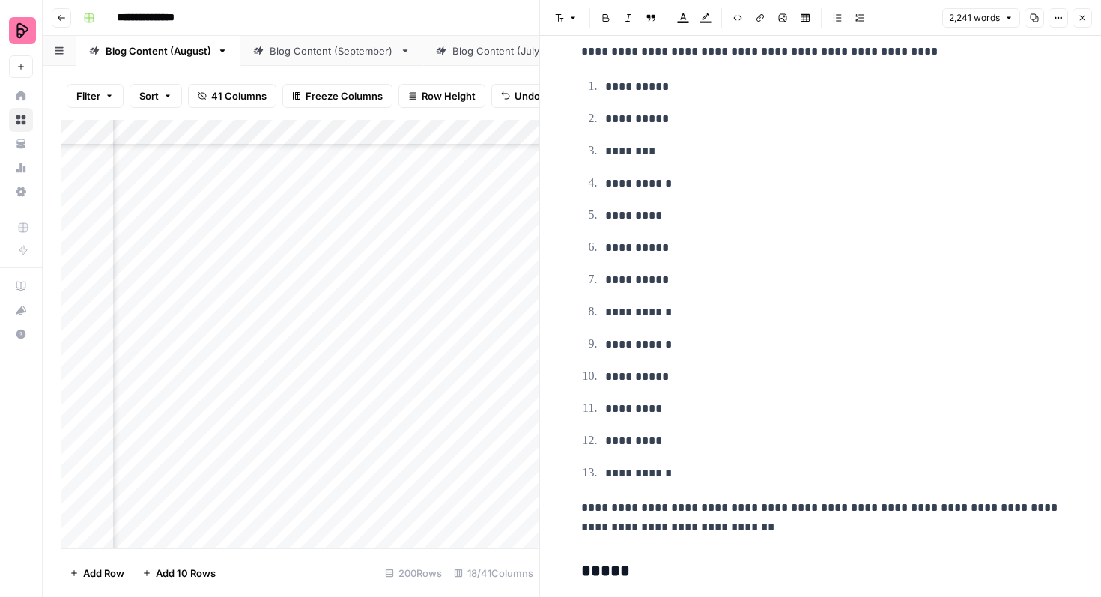
scroll to position [867, 0]
drag, startPoint x: 683, startPoint y: 91, endPoint x: 632, endPoint y: 90, distance: 50.9
click at [632, 90] on p "**********" at bounding box center [832, 88] width 455 height 19
copy p "*******"
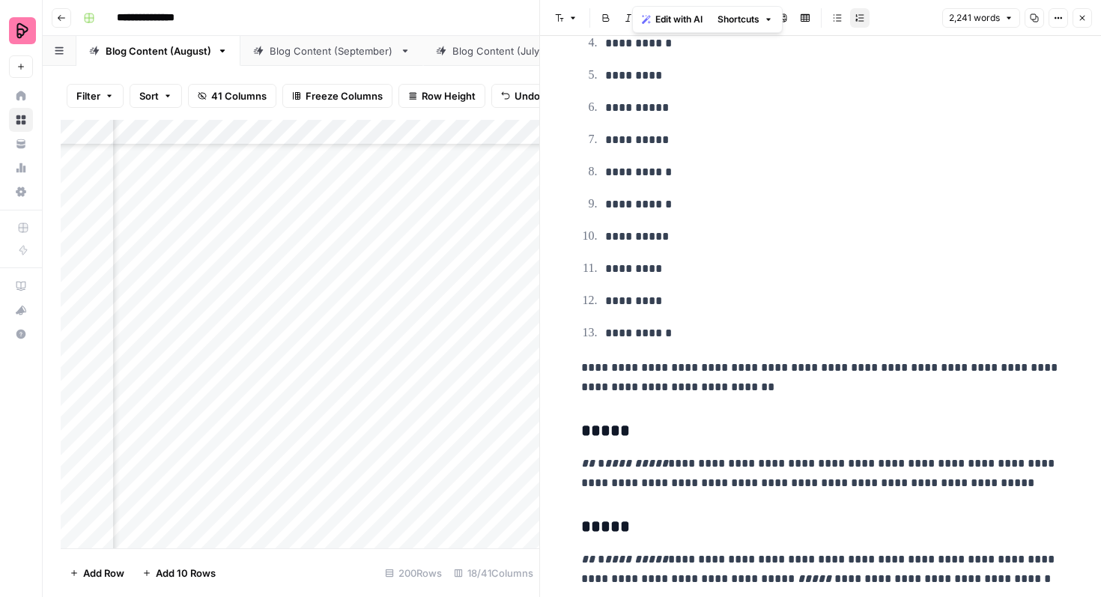
scroll to position [1050, 0]
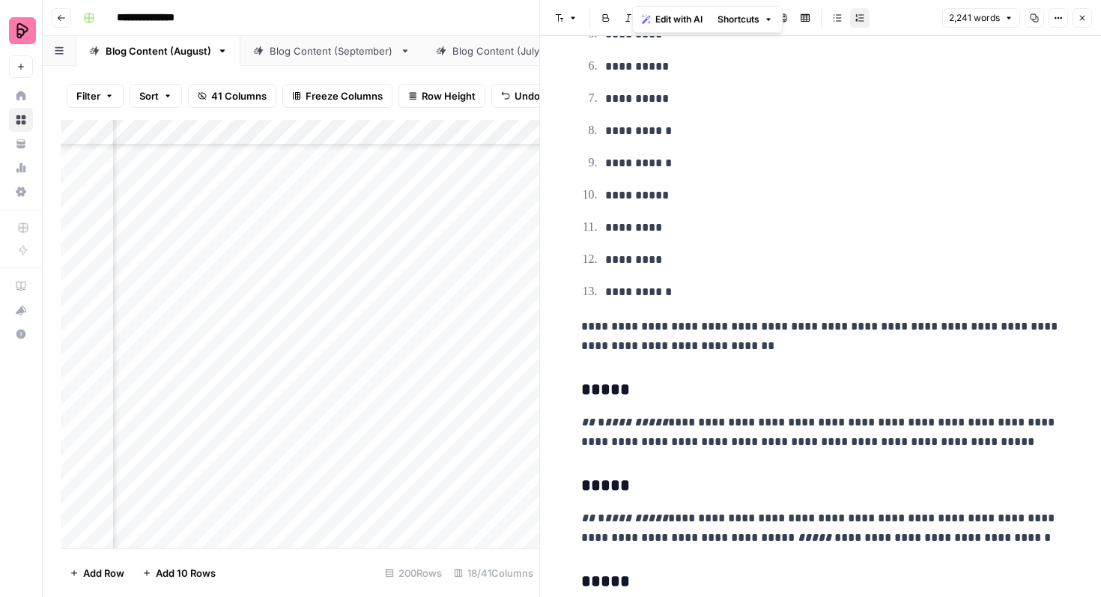
click at [634, 392] on h3 "*****" at bounding box center [820, 390] width 479 height 21
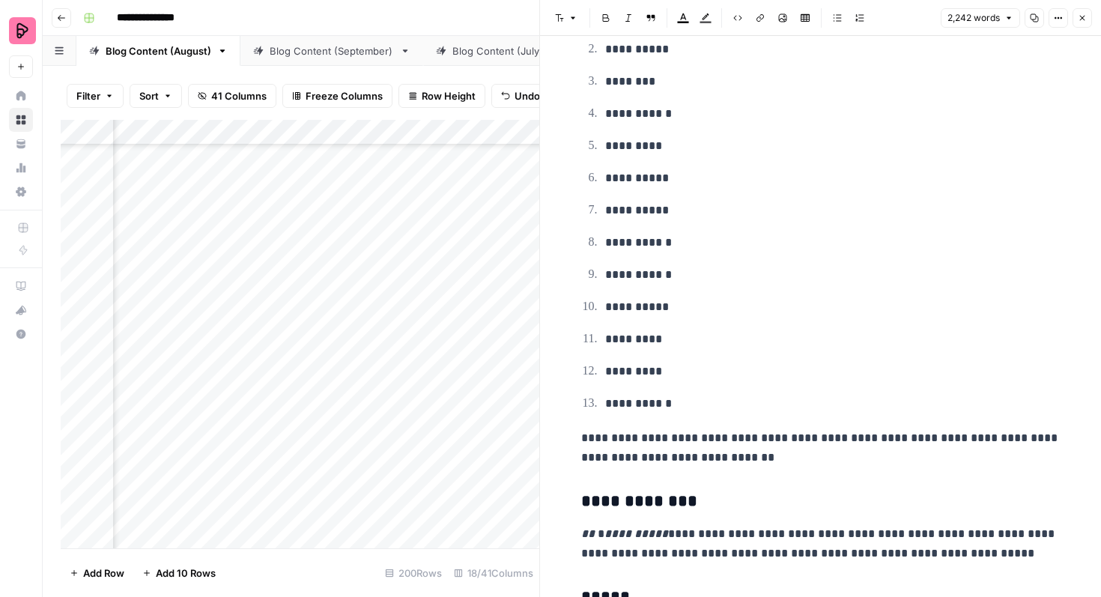
scroll to position [684, 0]
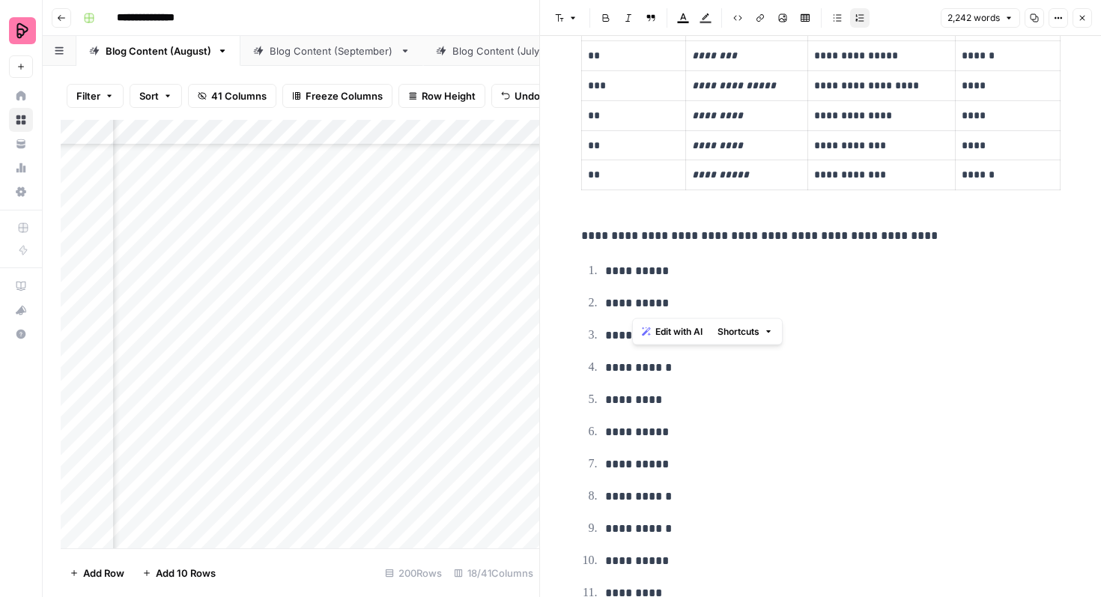
drag, startPoint x: 680, startPoint y: 306, endPoint x: 633, endPoint y: 305, distance: 47.2
click at [633, 305] on p "**********" at bounding box center [832, 302] width 455 height 19
copy p "*******"
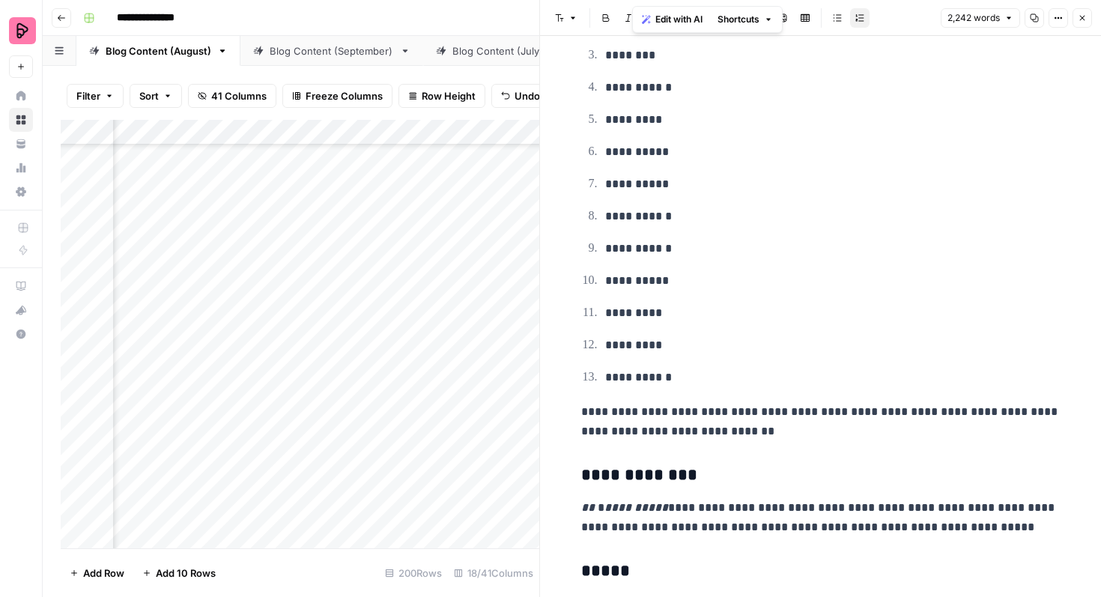
scroll to position [1112, 0]
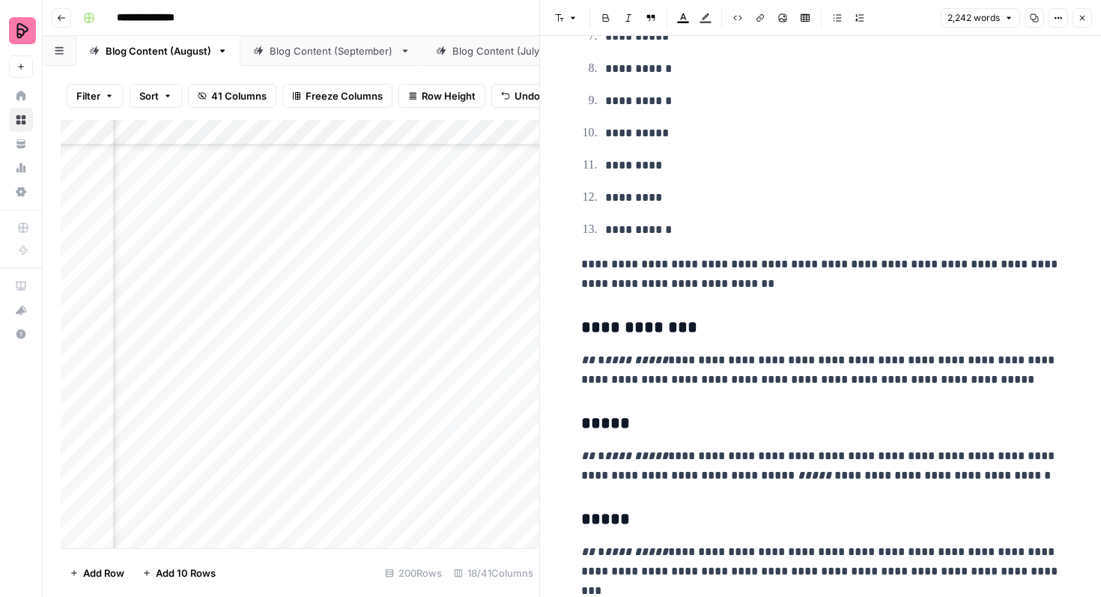
click at [658, 425] on h3 "*****" at bounding box center [820, 423] width 479 height 21
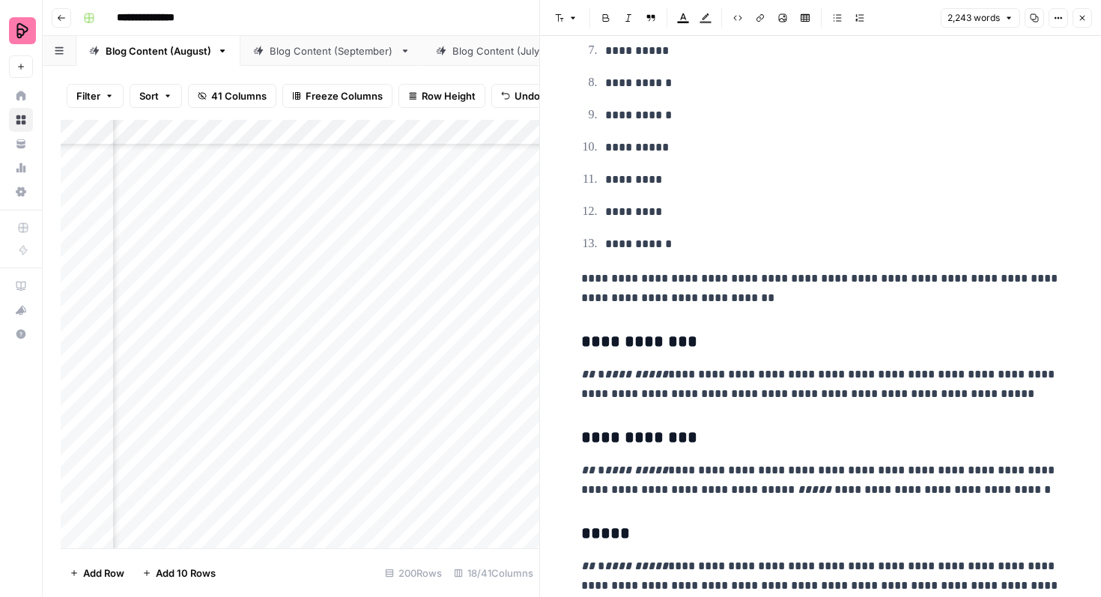
scroll to position [751, 0]
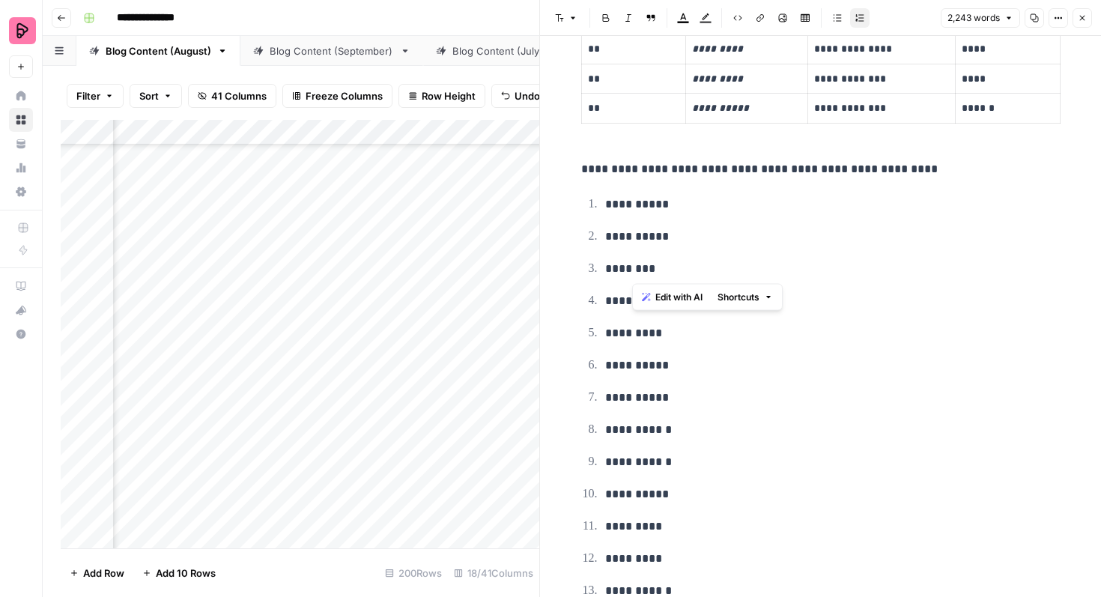
drag, startPoint x: 678, startPoint y: 270, endPoint x: 633, endPoint y: 269, distance: 45.7
click at [633, 269] on p "********" at bounding box center [832, 268] width 455 height 19
copy p "*****"
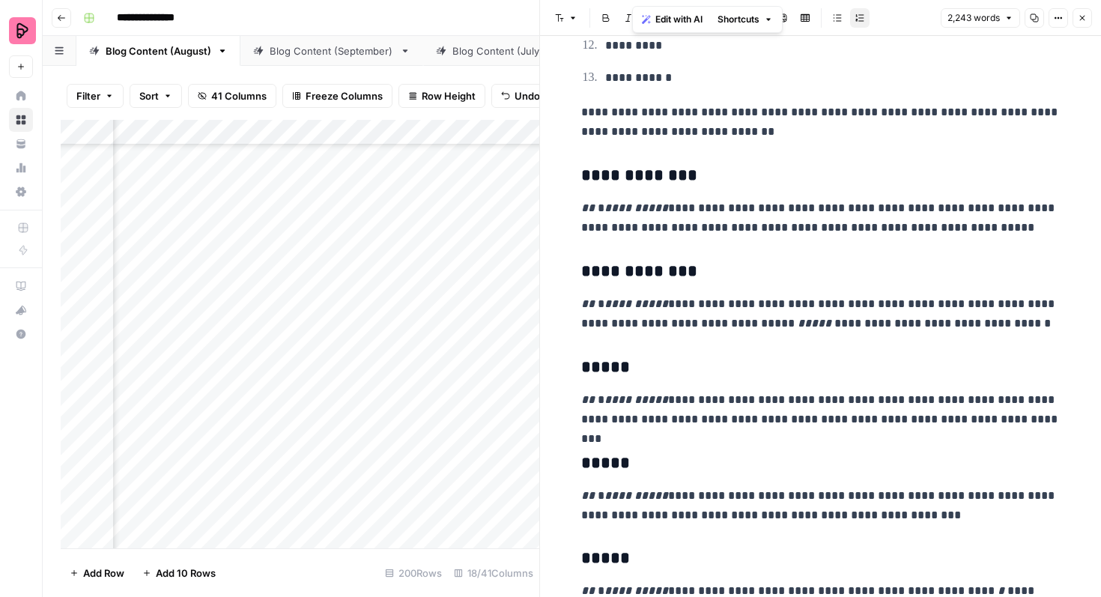
scroll to position [1287, 0]
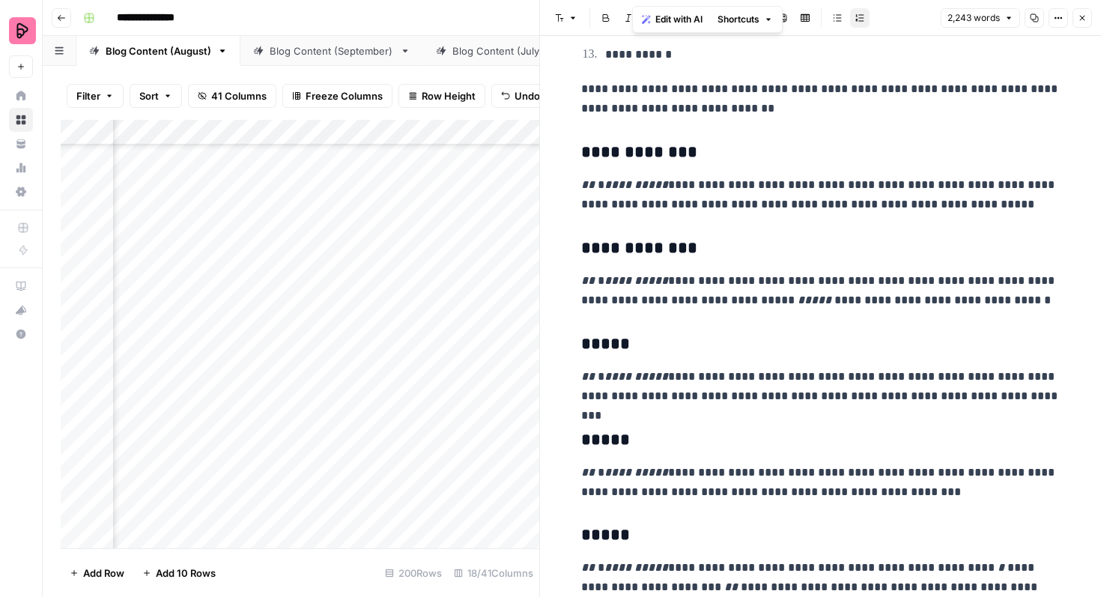
click at [660, 344] on h3 "*****" at bounding box center [820, 344] width 479 height 21
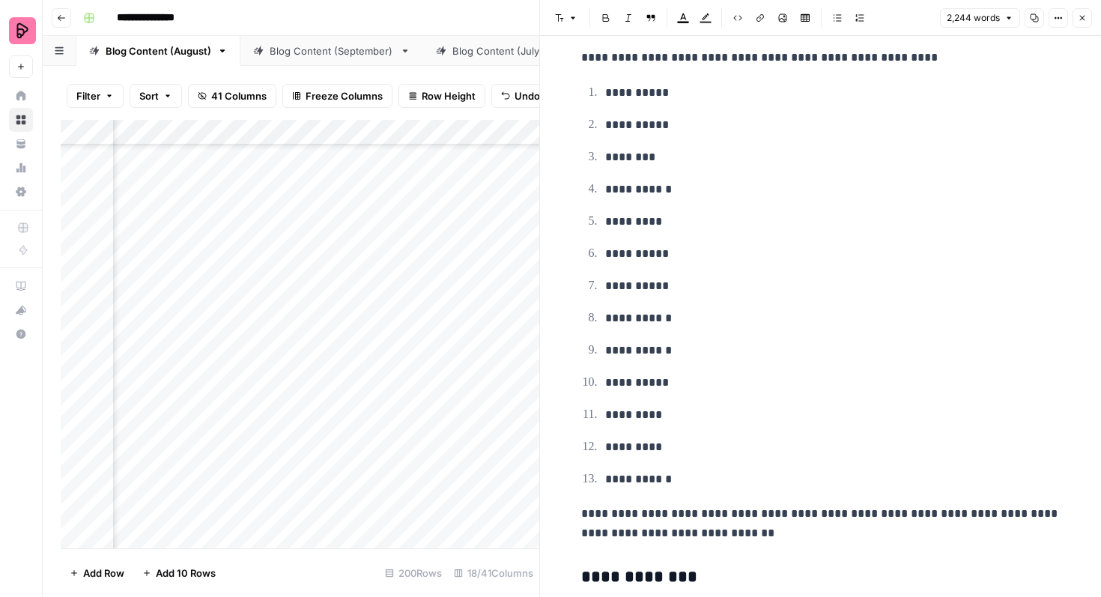
scroll to position [864, 0]
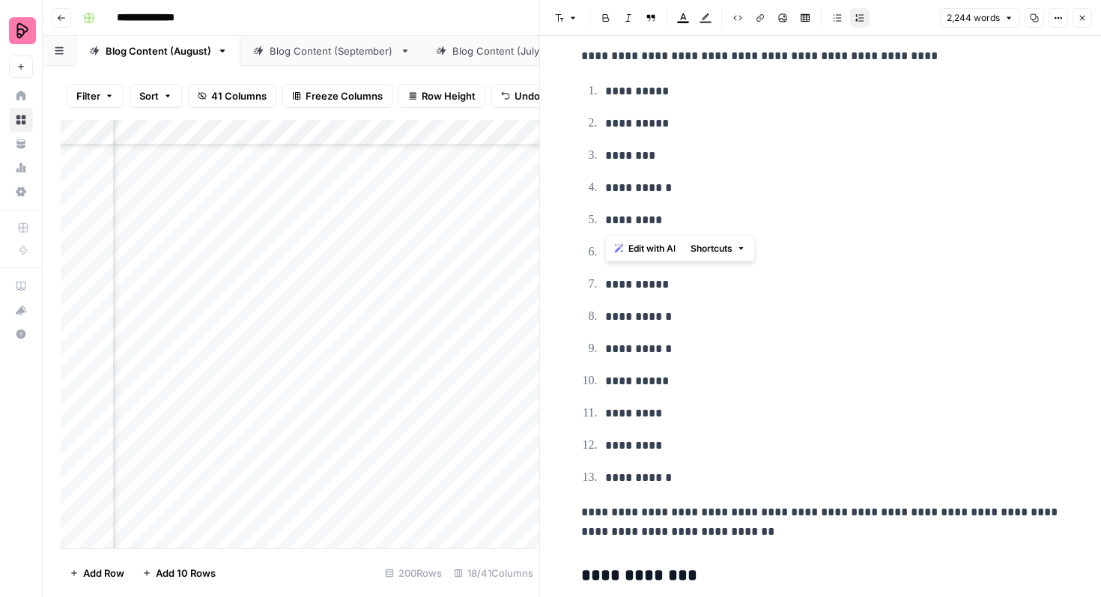
drag, startPoint x: 687, startPoint y: 198, endPoint x: 632, endPoint y: 193, distance: 55.7
click at [632, 193] on ol "**********" at bounding box center [820, 284] width 479 height 407
copy p "********"
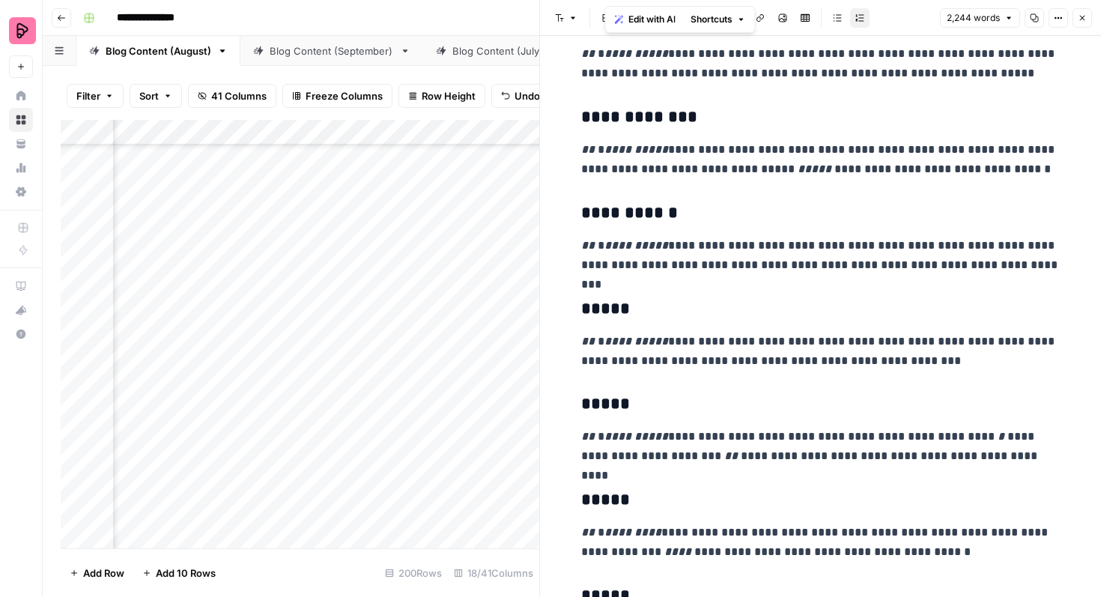
scroll to position [1440, 0]
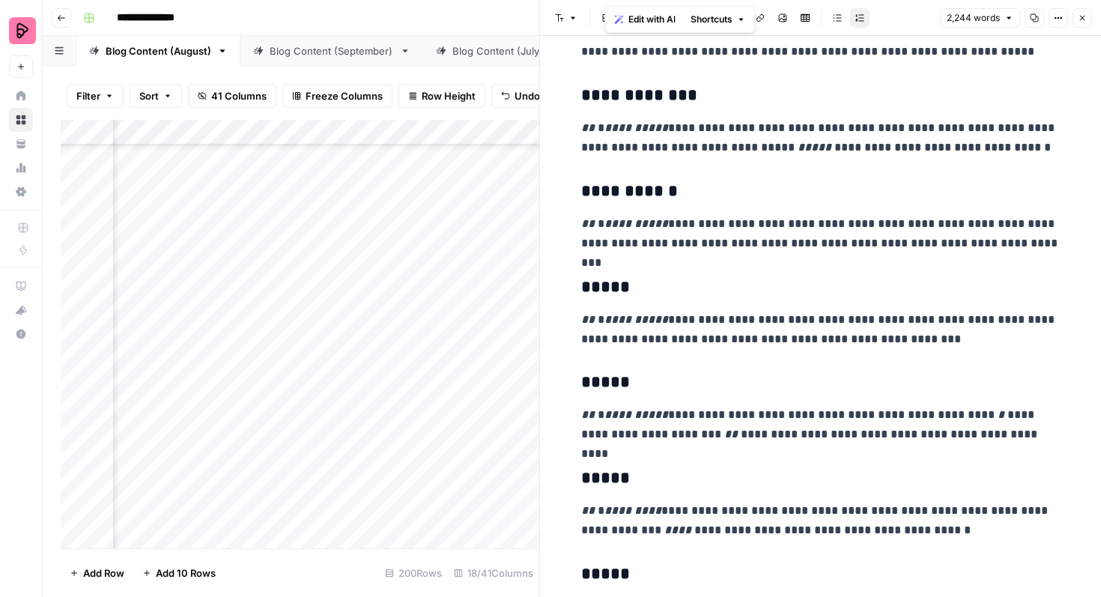
click at [663, 292] on h3 "*****" at bounding box center [820, 287] width 479 height 21
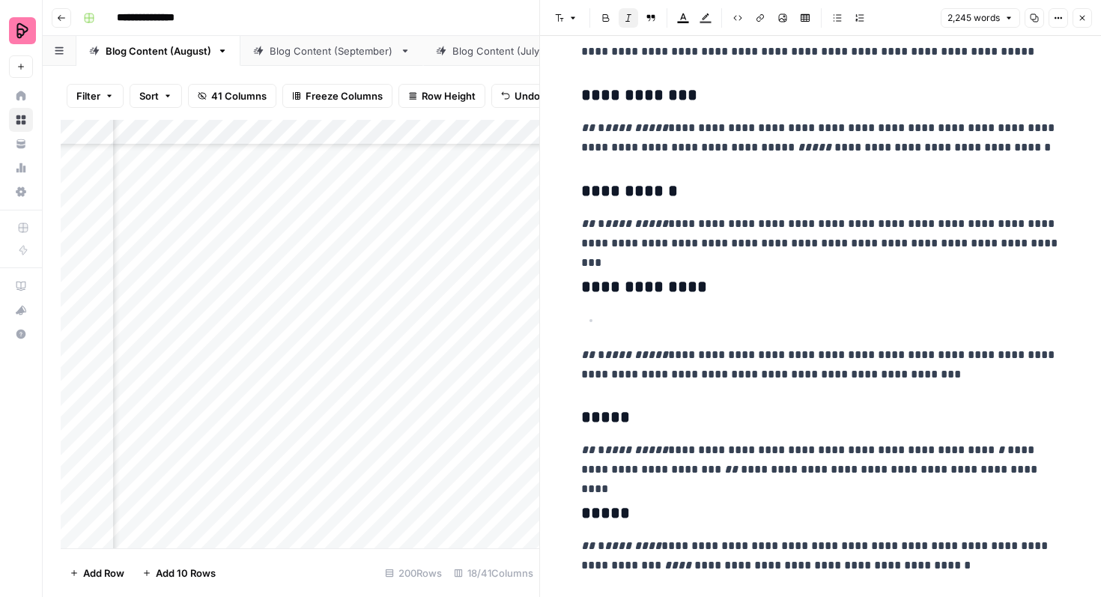
click at [620, 321] on p at bounding box center [832, 320] width 455 height 19
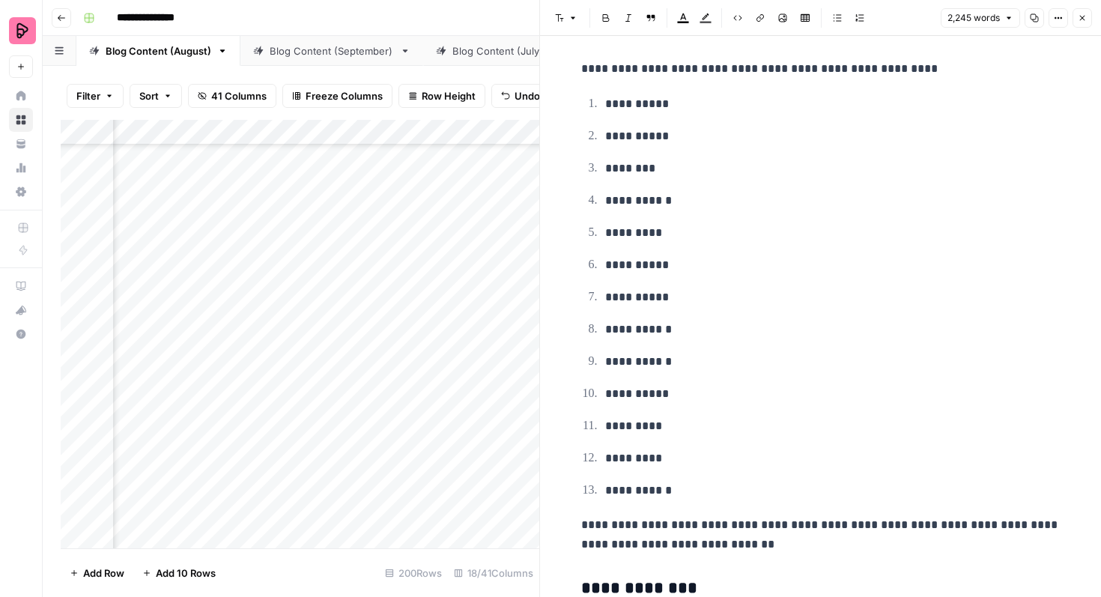
scroll to position [848, 0]
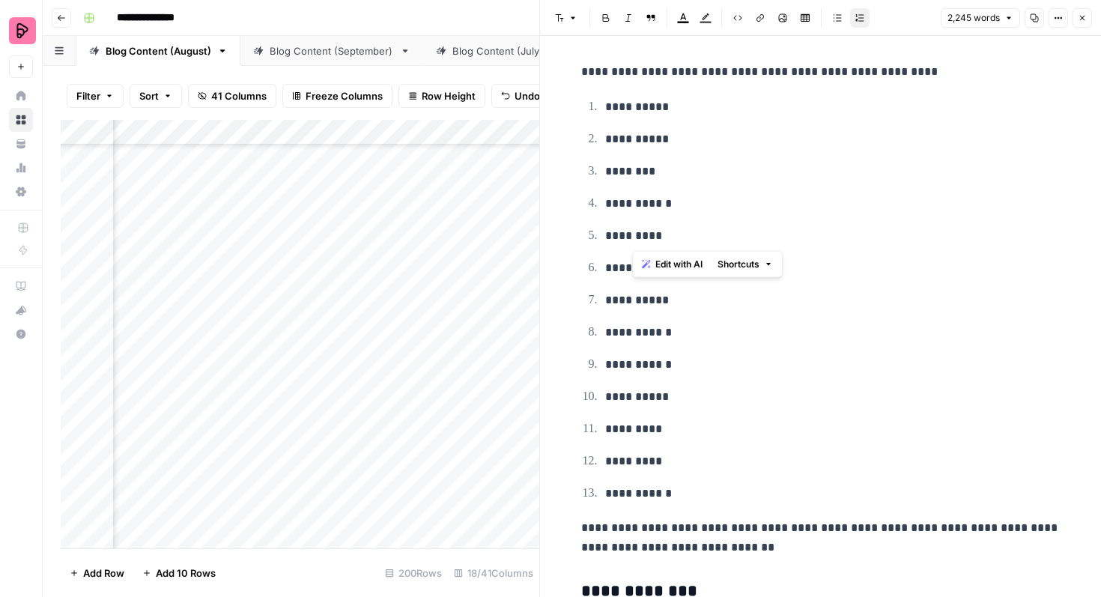
drag, startPoint x: 672, startPoint y: 237, endPoint x: 631, endPoint y: 236, distance: 40.4
click at [631, 236] on p "*********" at bounding box center [832, 235] width 455 height 19
copy p "******"
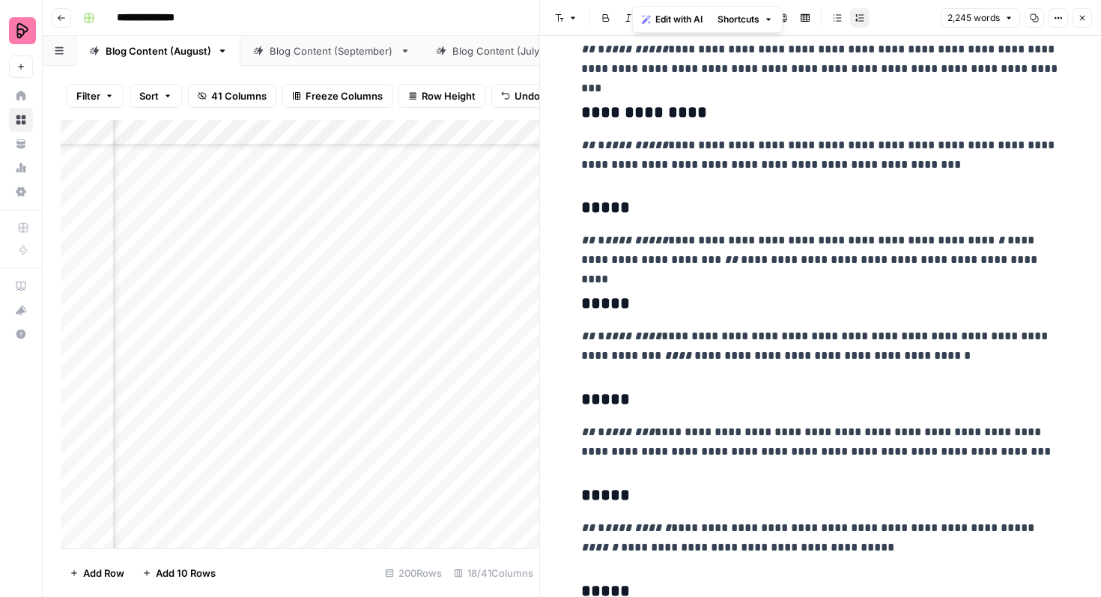
scroll to position [1616, 0]
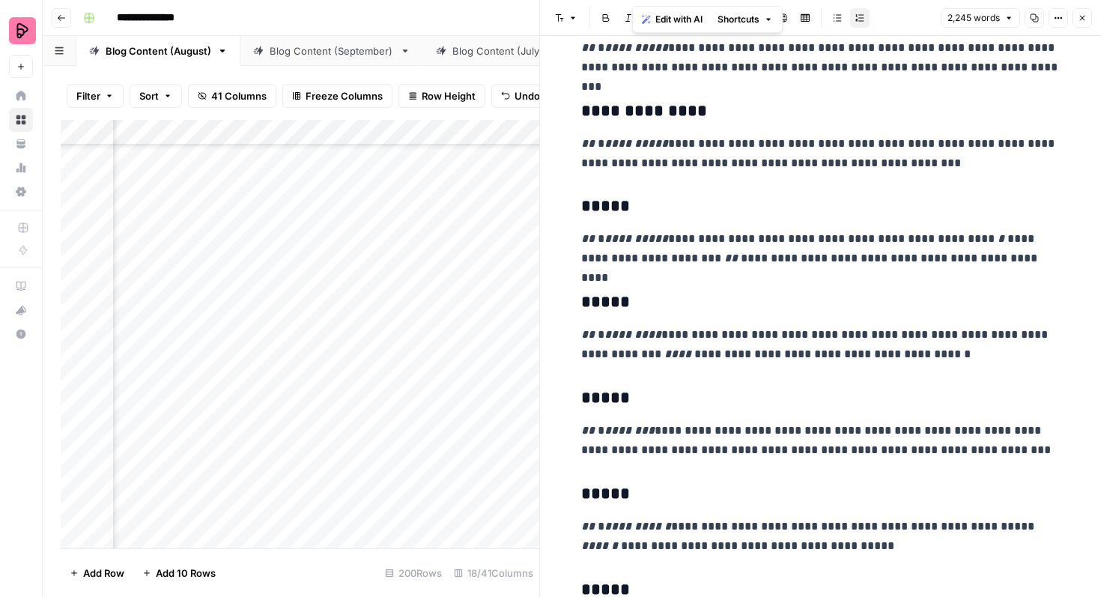
click at [664, 207] on h3 "*****" at bounding box center [820, 206] width 479 height 21
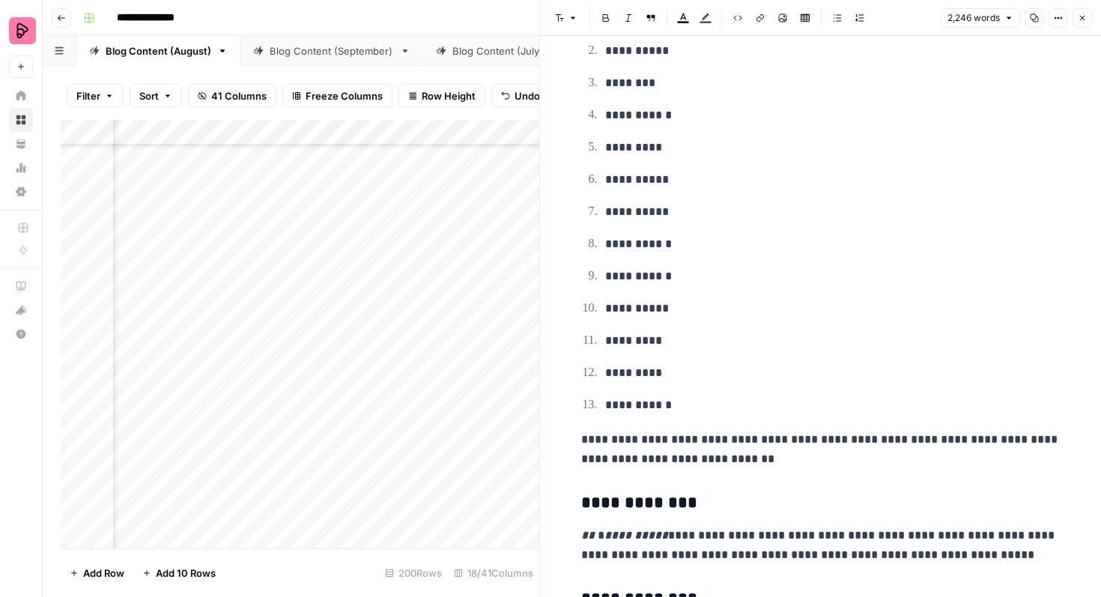
scroll to position [933, 0]
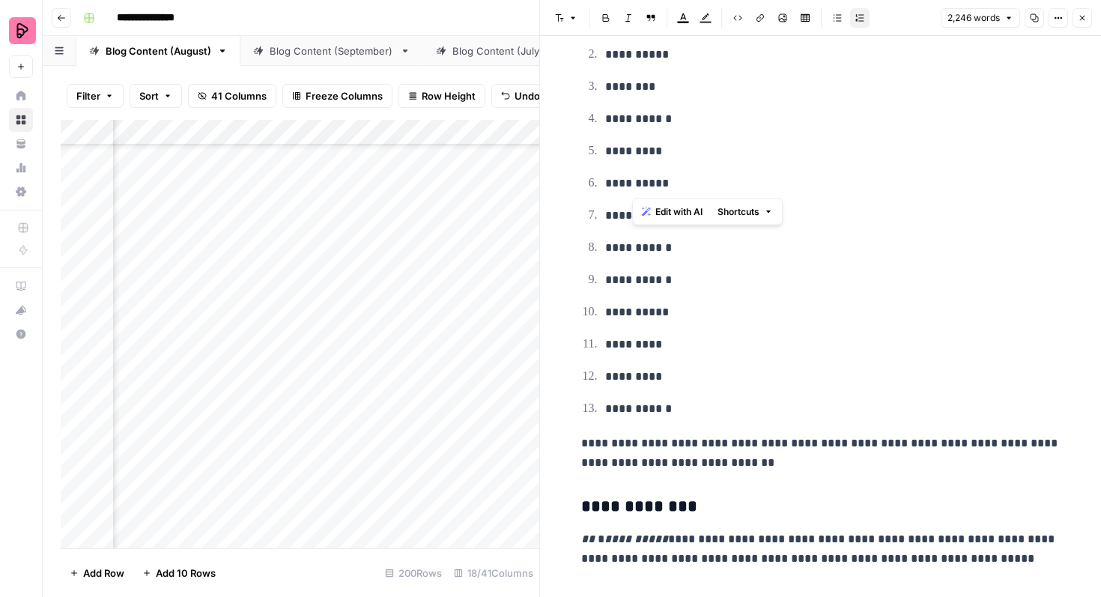
drag, startPoint x: 684, startPoint y: 182, endPoint x: 633, endPoint y: 182, distance: 51.7
click at [633, 182] on p "**********" at bounding box center [832, 183] width 455 height 19
copy p "*******"
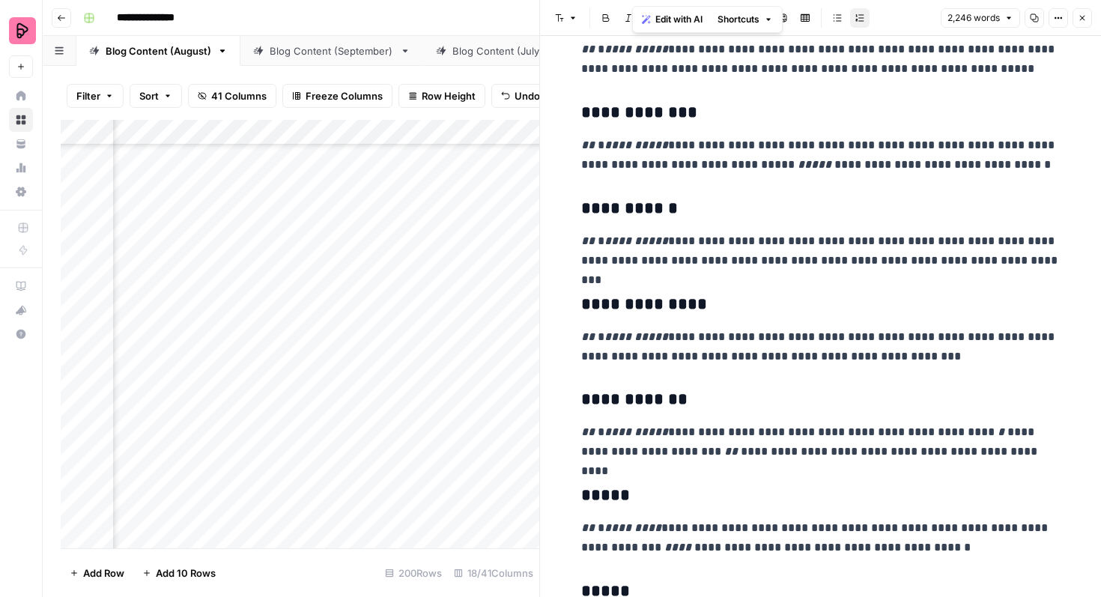
scroll to position [1454, 0]
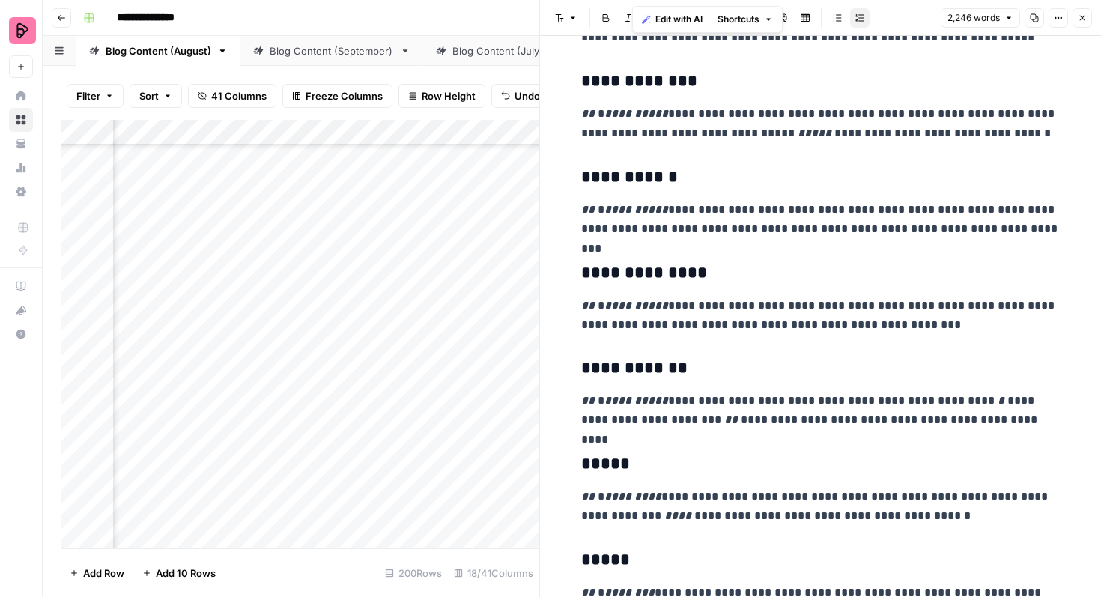
click at [641, 457] on h3 "*****" at bounding box center [820, 464] width 479 height 21
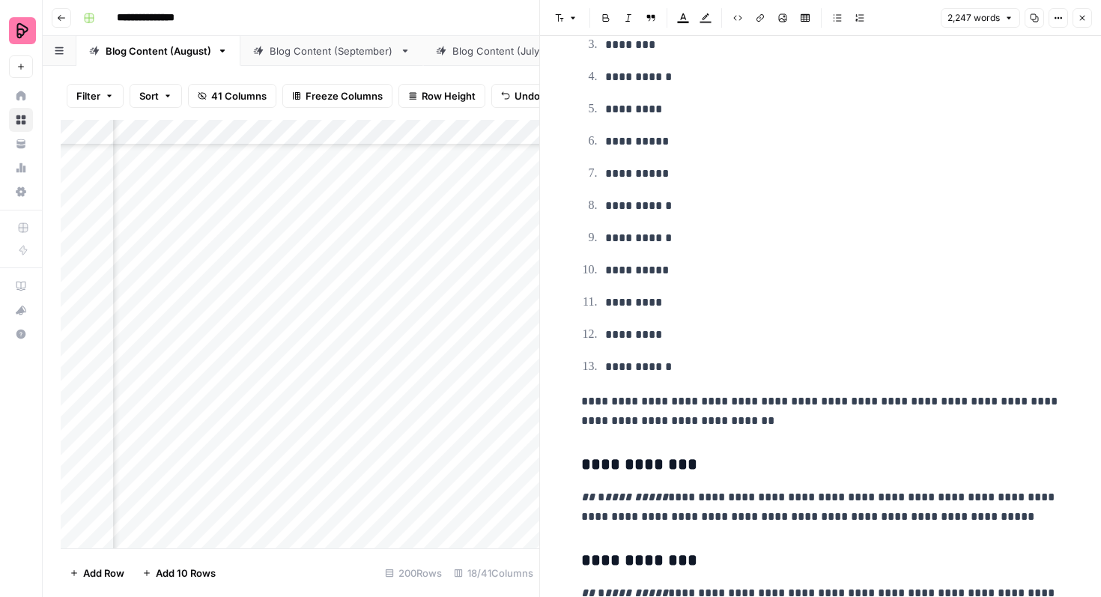
scroll to position [974, 0]
drag, startPoint x: 680, startPoint y: 175, endPoint x: 633, endPoint y: 175, distance: 46.4
click at [633, 175] on p "**********" at bounding box center [832, 174] width 455 height 19
copy p "*******"
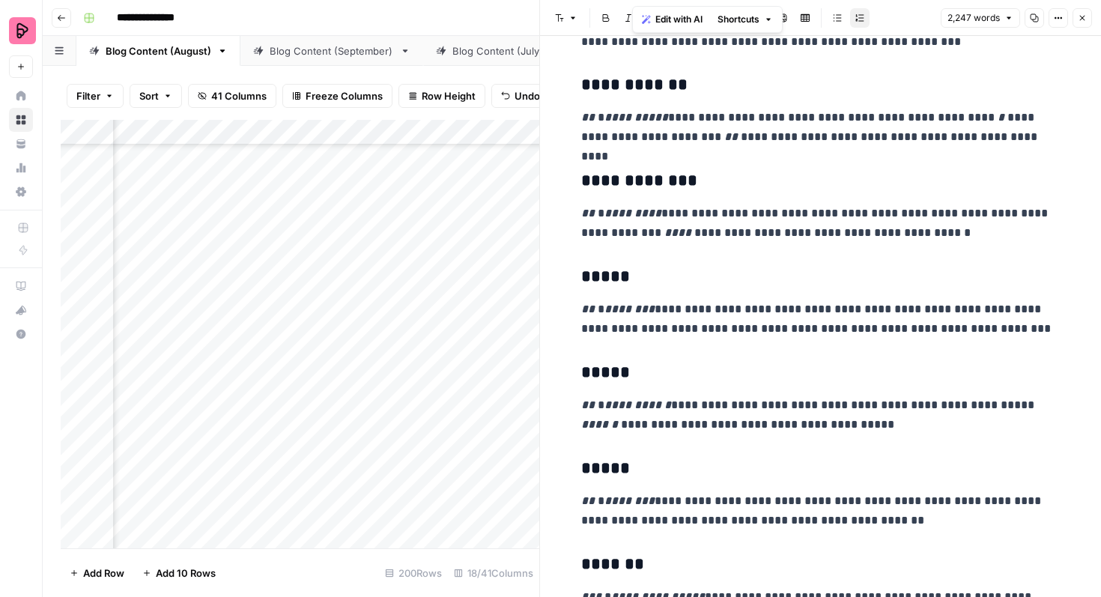
scroll to position [1745, 0]
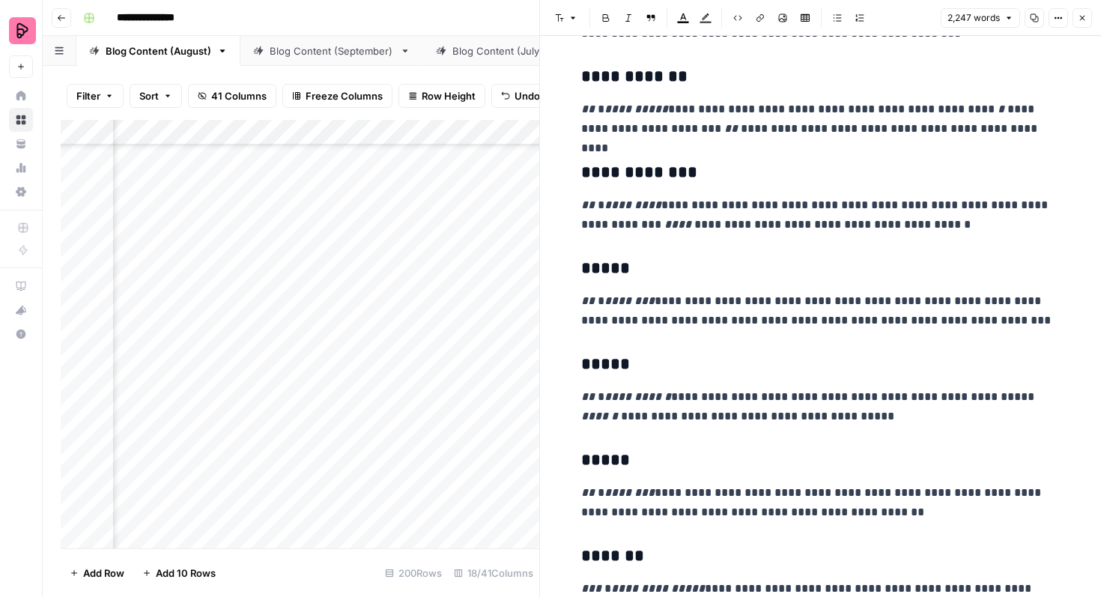
click at [667, 264] on h3 "*****" at bounding box center [820, 268] width 479 height 21
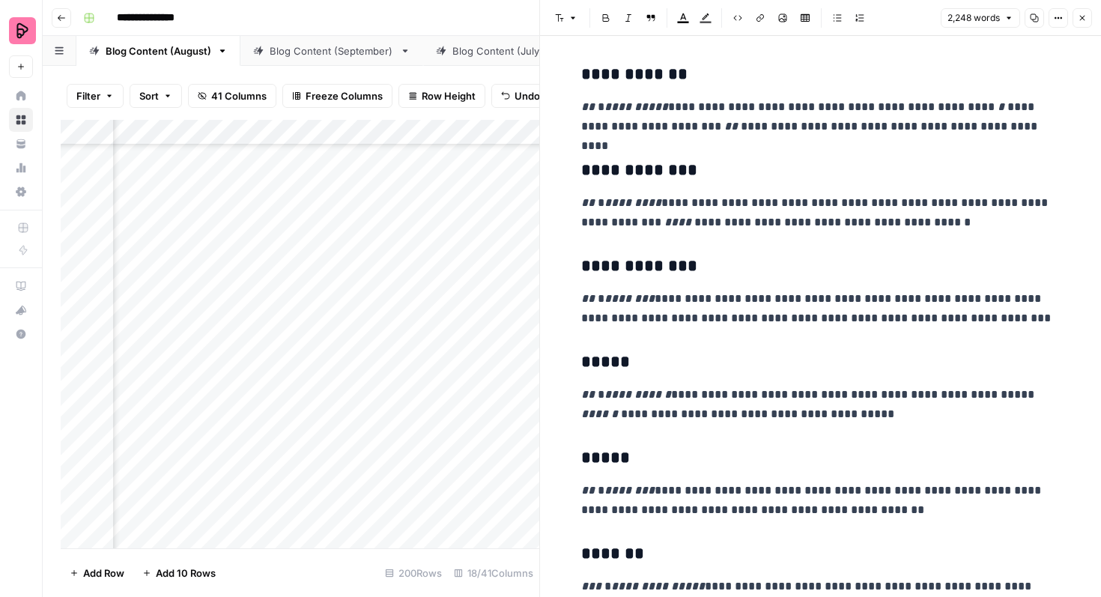
scroll to position [1750, 0]
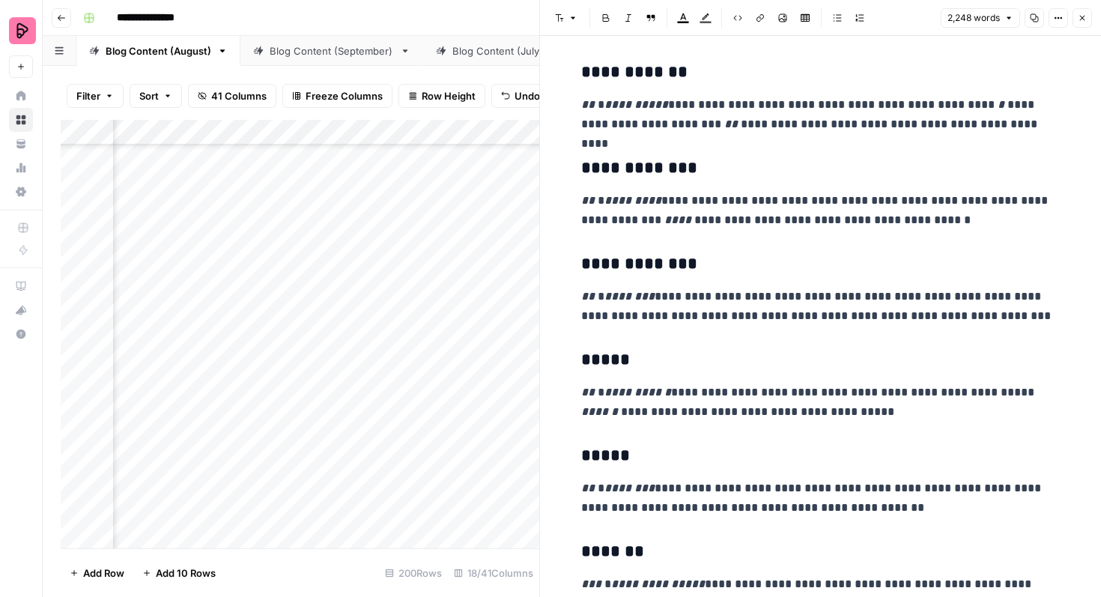
click at [663, 362] on h3 "*****" at bounding box center [820, 360] width 479 height 21
click at [644, 457] on h3 "*****" at bounding box center [820, 455] width 479 height 21
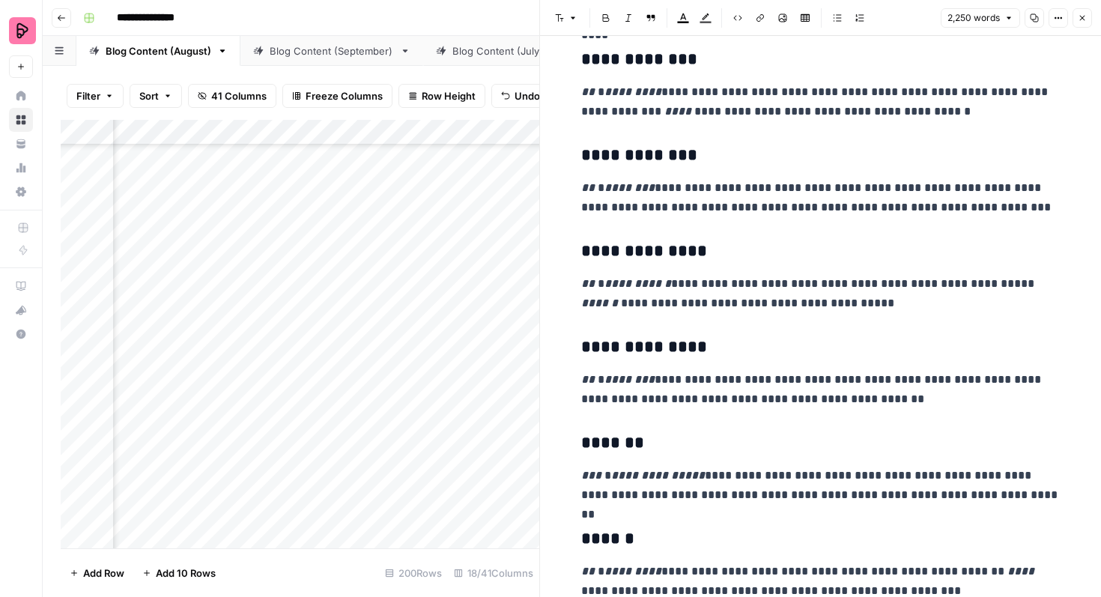
scroll to position [1869, 0]
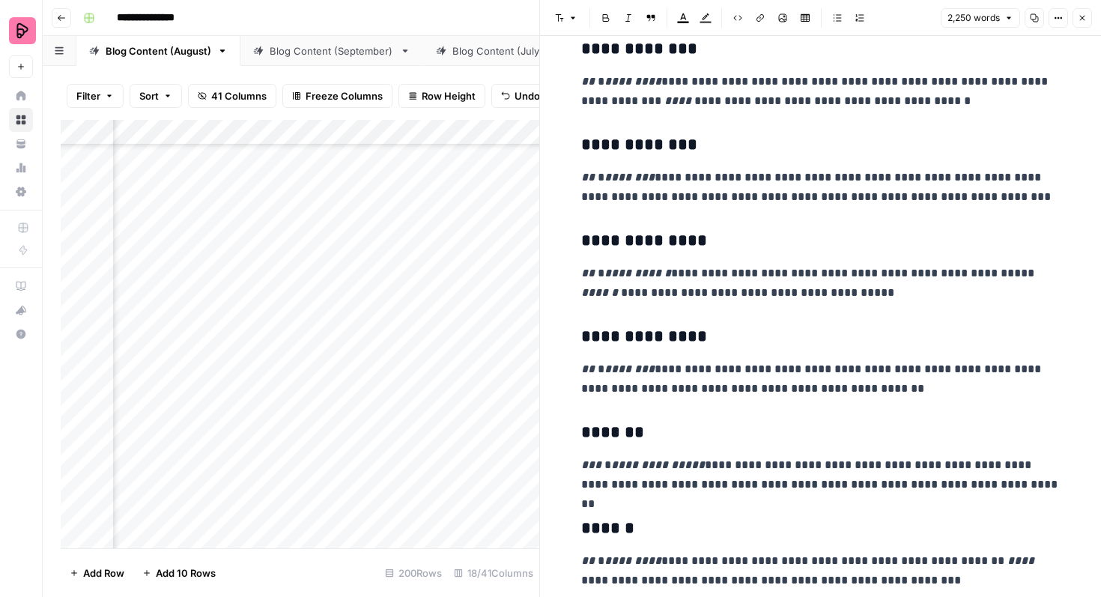
click at [675, 438] on h3 "*******" at bounding box center [820, 432] width 479 height 21
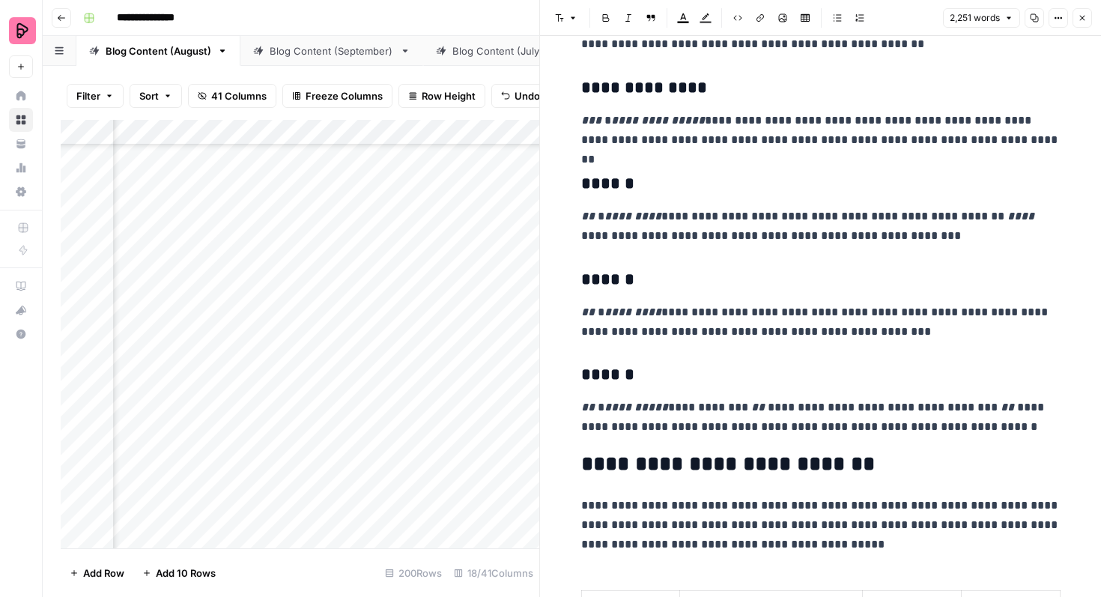
scroll to position [2227, 0]
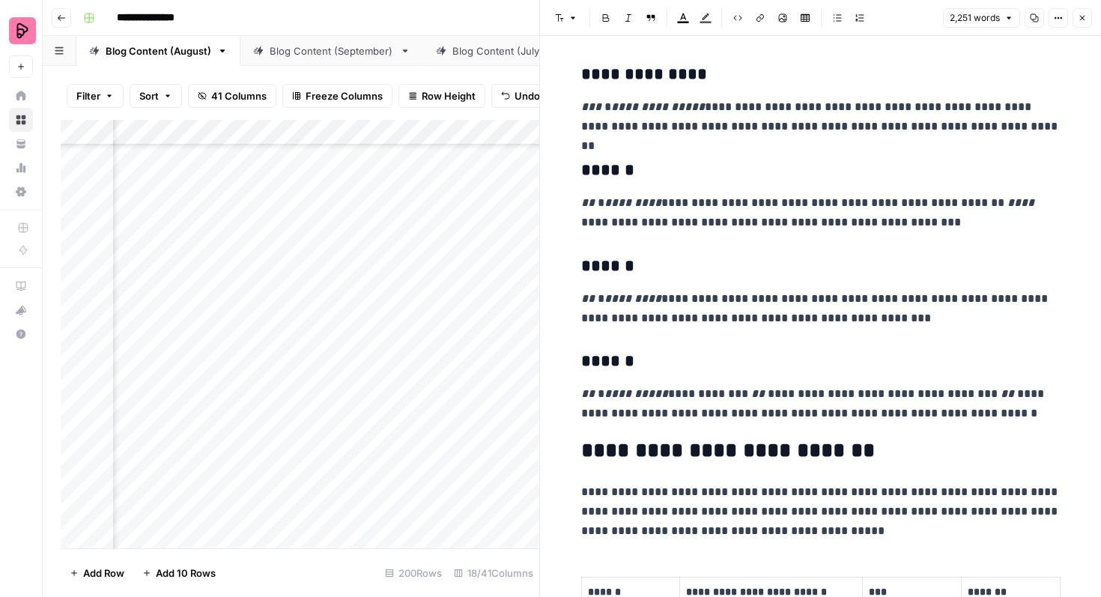
click at [650, 171] on h3 "******" at bounding box center [820, 170] width 479 height 21
click at [654, 270] on h3 "******" at bounding box center [820, 266] width 479 height 21
click at [664, 354] on h3 "******" at bounding box center [820, 361] width 479 height 21
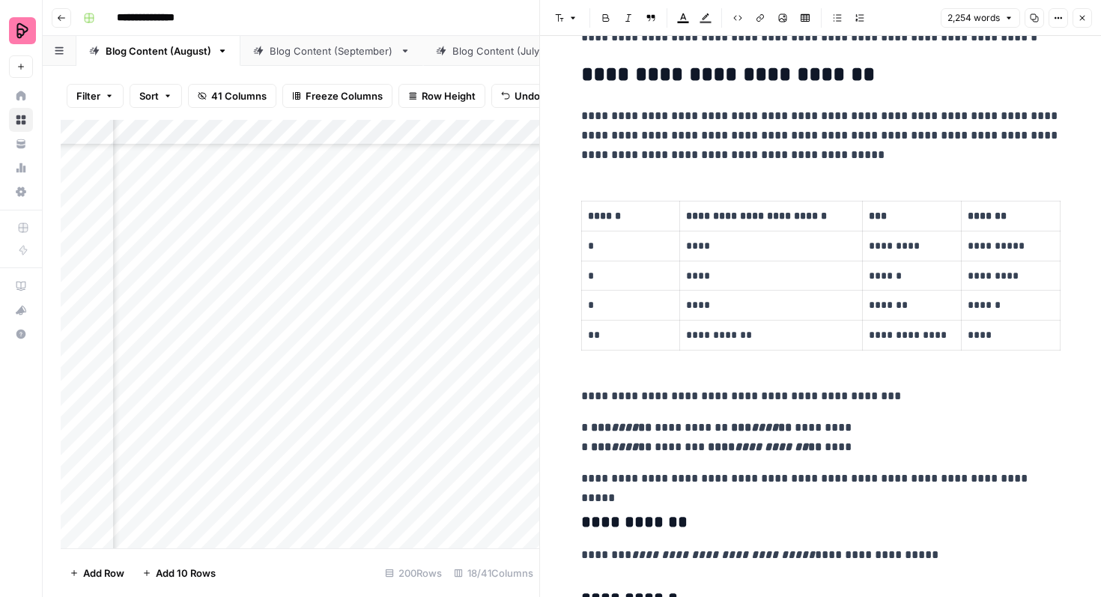
scroll to position [2646, 0]
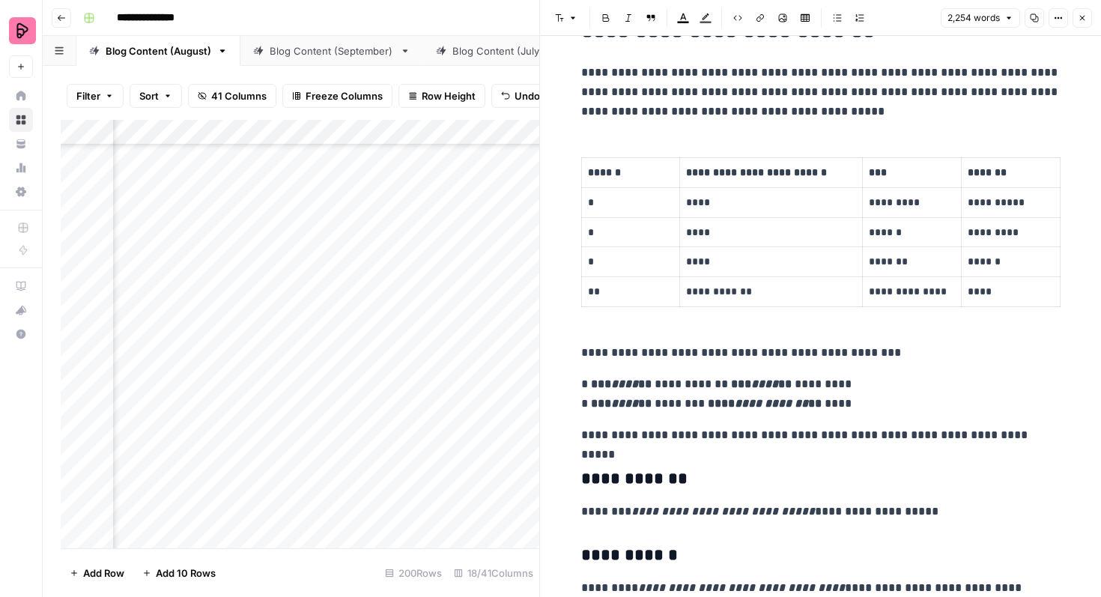
click at [705, 386] on p "**********" at bounding box center [820, 393] width 479 height 39
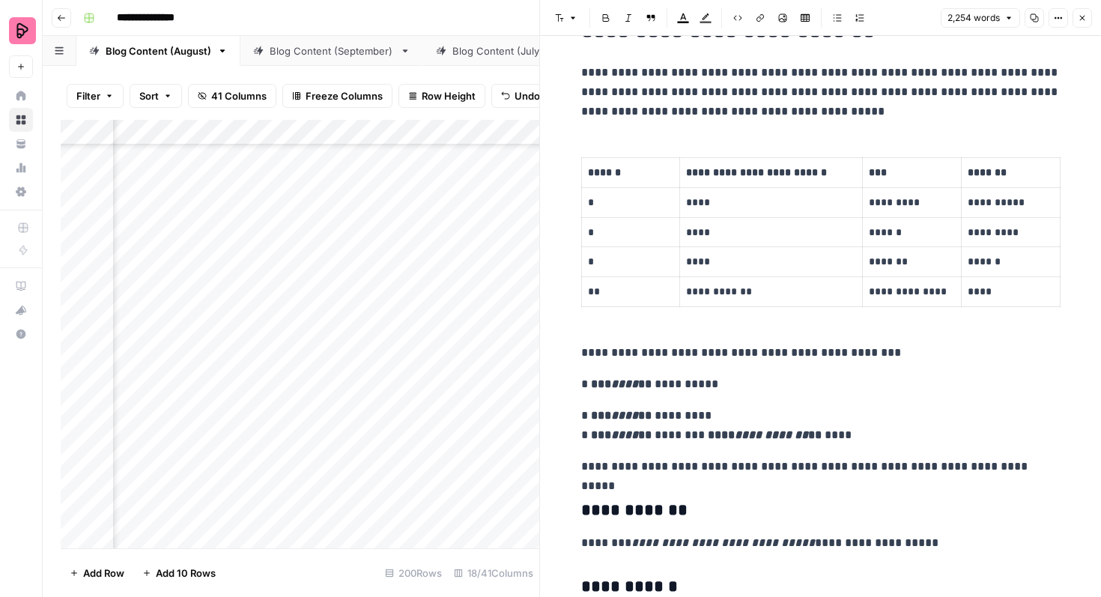
click at [684, 438] on p "**********" at bounding box center [820, 425] width 479 height 39
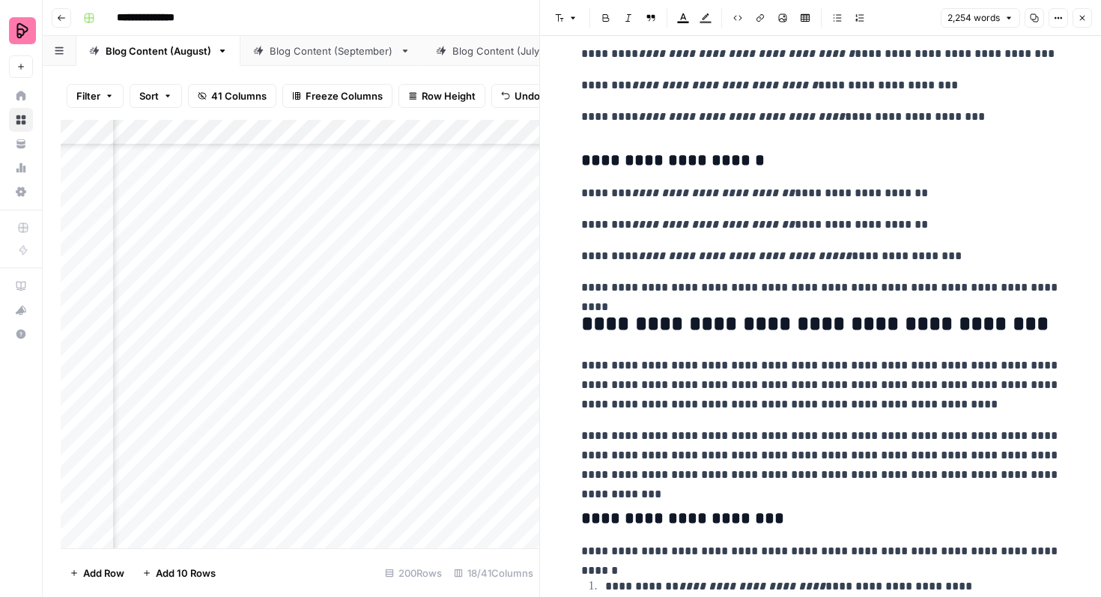
scroll to position [4446, 0]
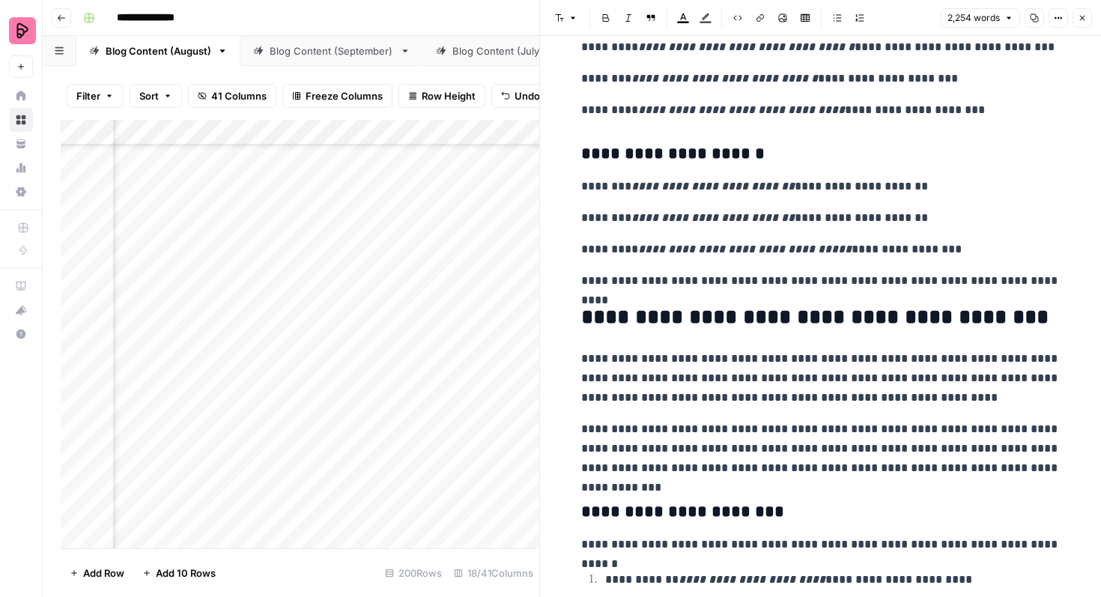
click at [1082, 21] on icon "button" at bounding box center [1081, 17] width 9 height 9
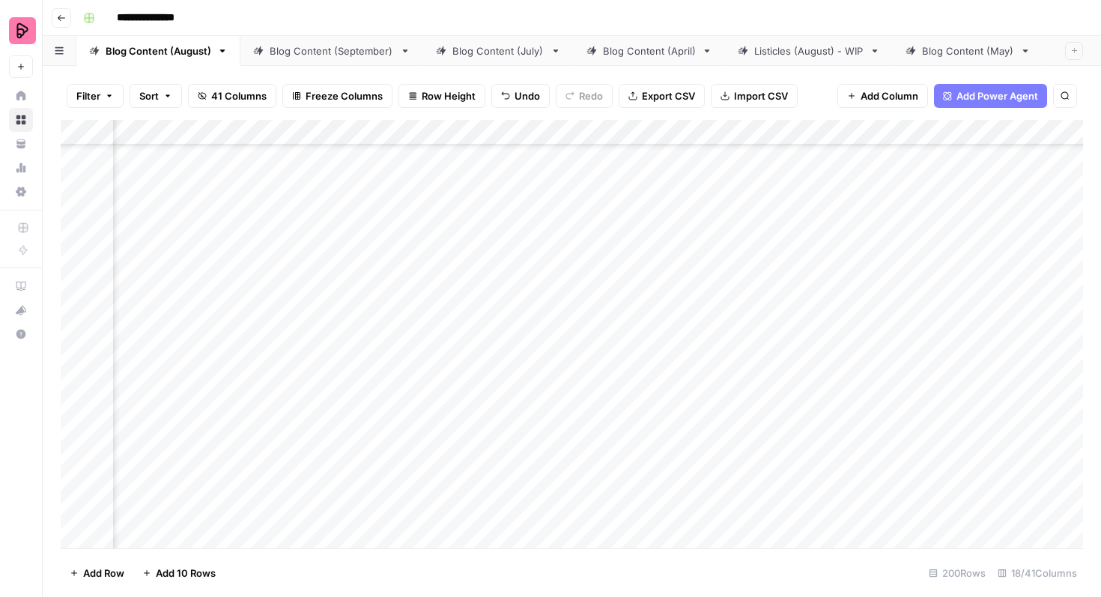
click at [581, 313] on div "Add Column" at bounding box center [572, 334] width 1022 height 428
click at [579, 313] on div "Add Column" at bounding box center [572, 334] width 1022 height 428
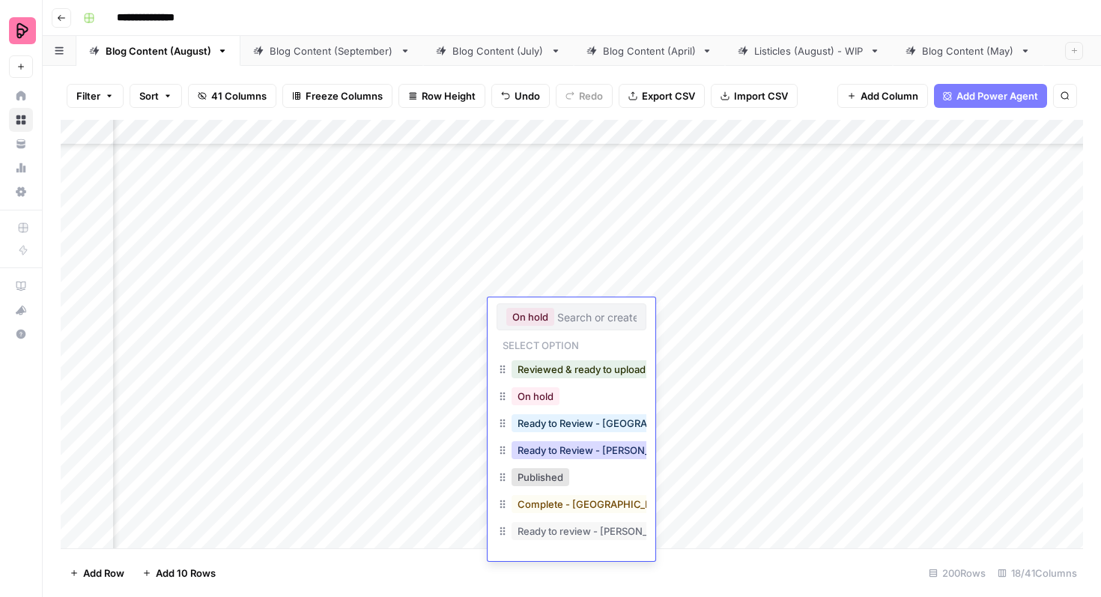
click at [576, 448] on button "Ready to Review - [PERSON_NAME]" at bounding box center [599, 450] width 177 height 18
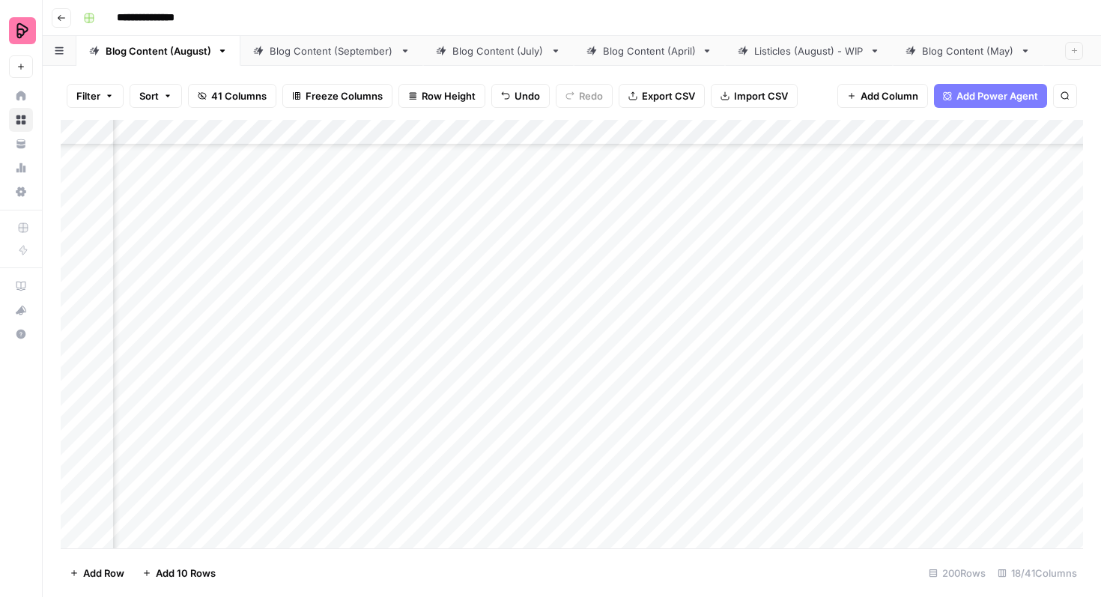
scroll to position [4908, 541]
click at [341, 273] on div "Add Column" at bounding box center [572, 334] width 1022 height 428
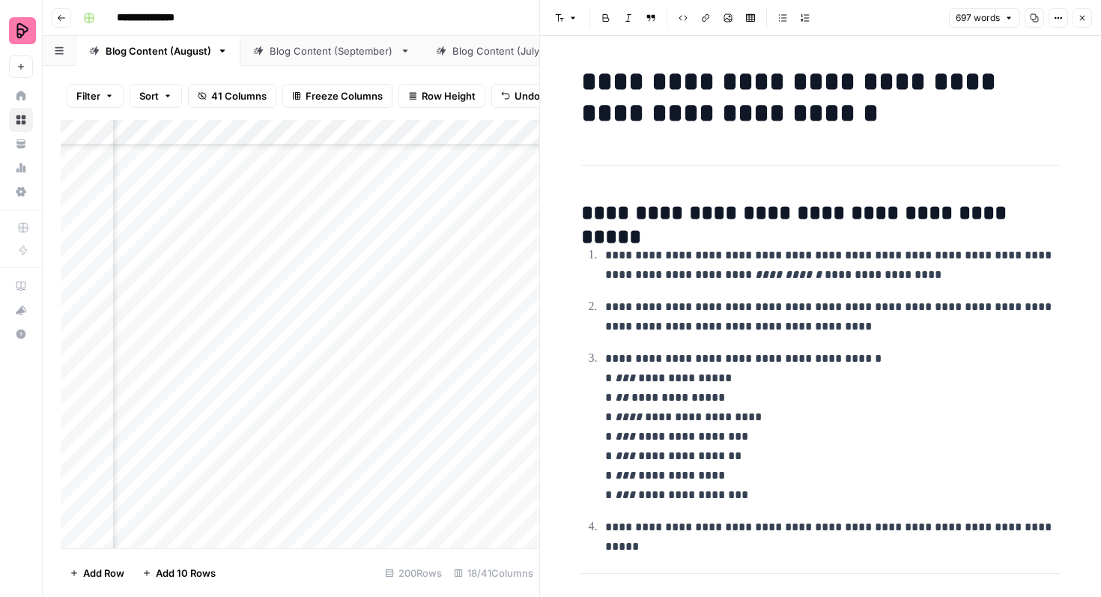
scroll to position [302, 0]
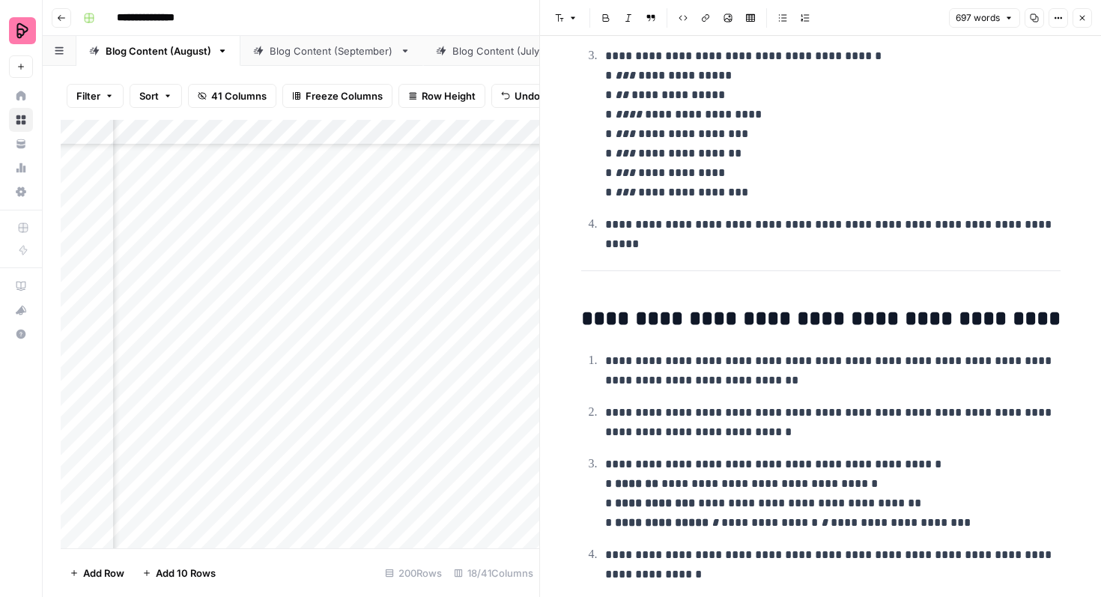
click at [1081, 23] on button "Close" at bounding box center [1081, 17] width 19 height 19
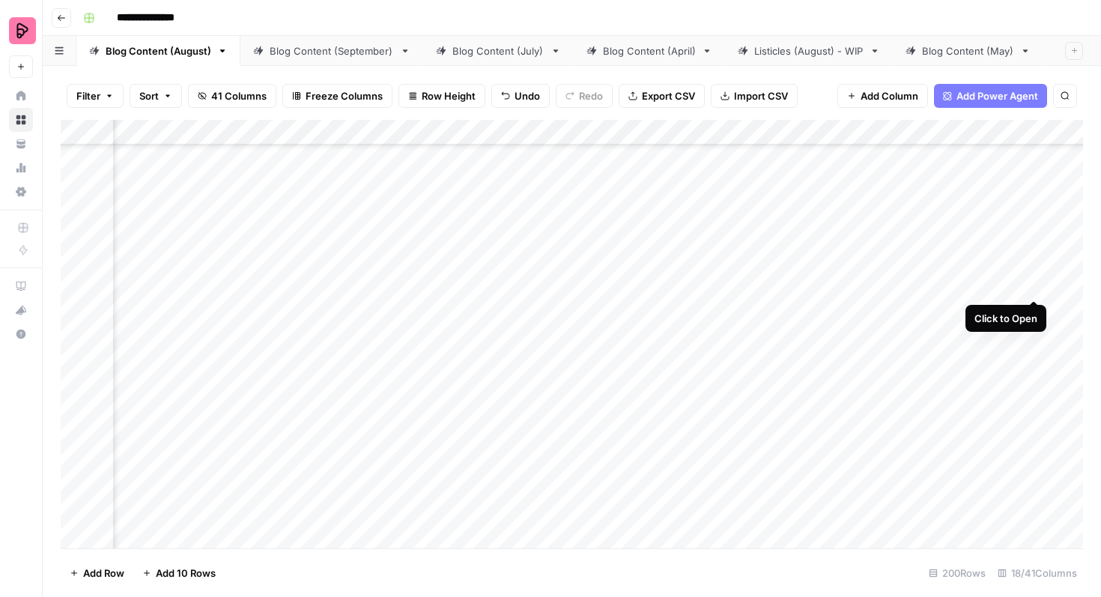
click at [1036, 270] on div "Add Column" at bounding box center [572, 334] width 1022 height 428
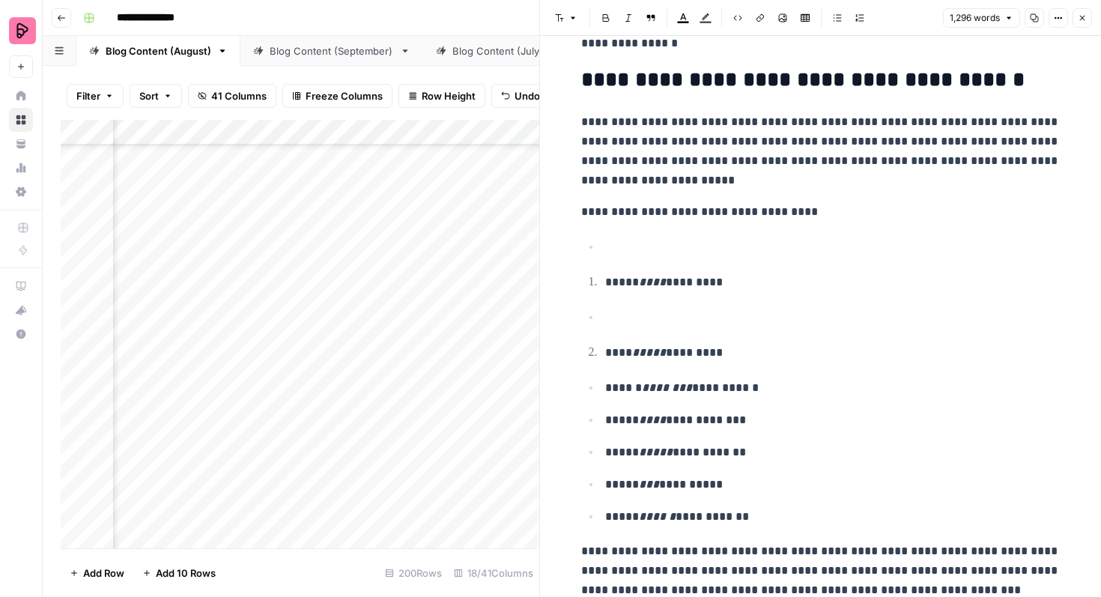
scroll to position [183, 0]
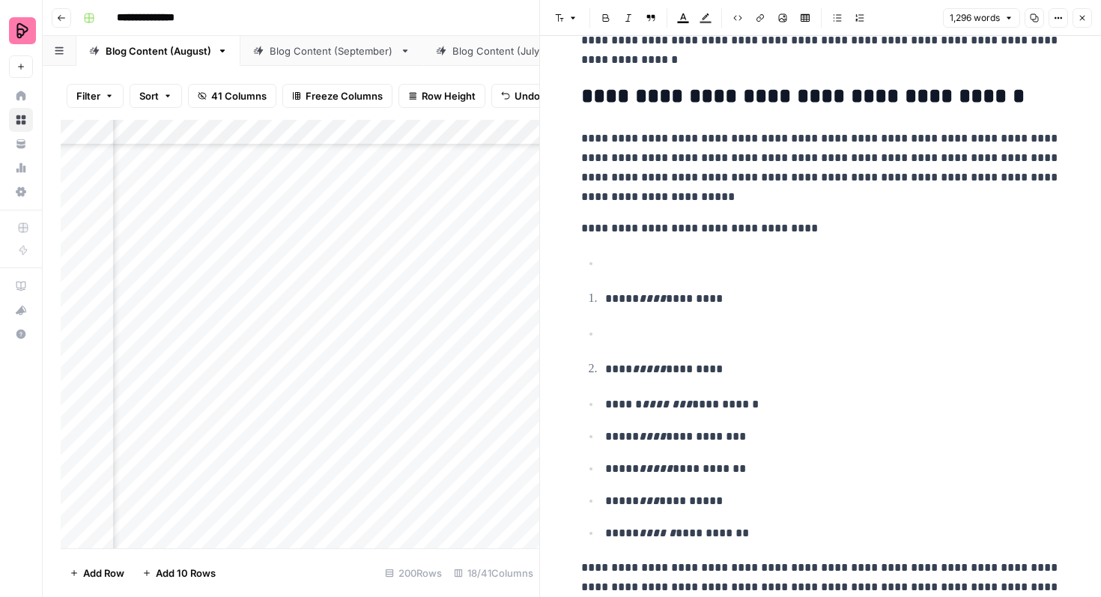
click at [680, 334] on p at bounding box center [832, 333] width 455 height 19
click at [605, 398] on p "**********" at bounding box center [832, 404] width 455 height 19
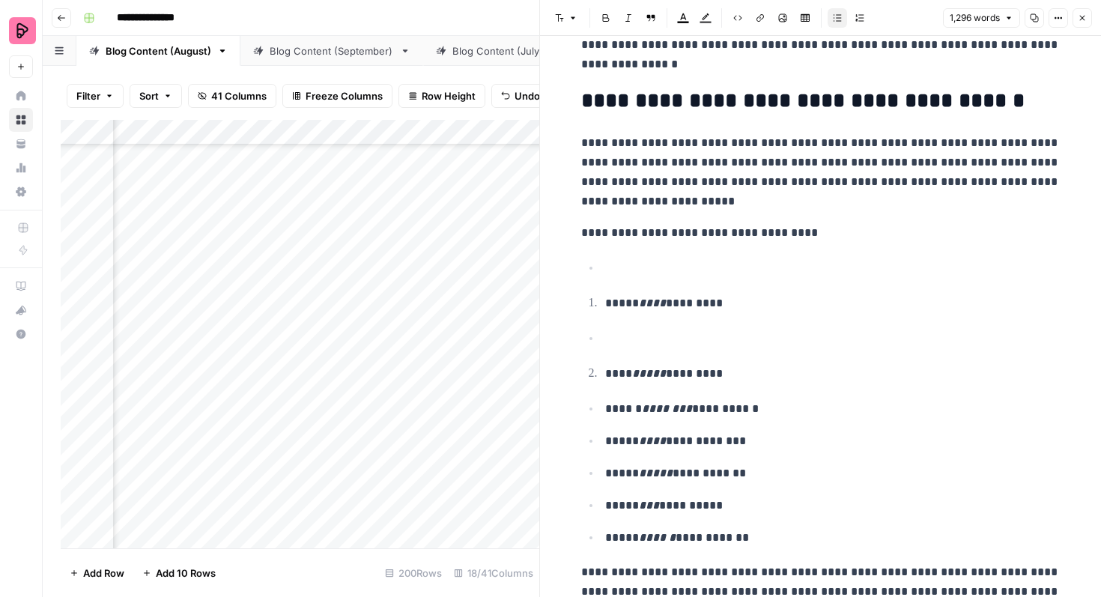
scroll to position [308, 0]
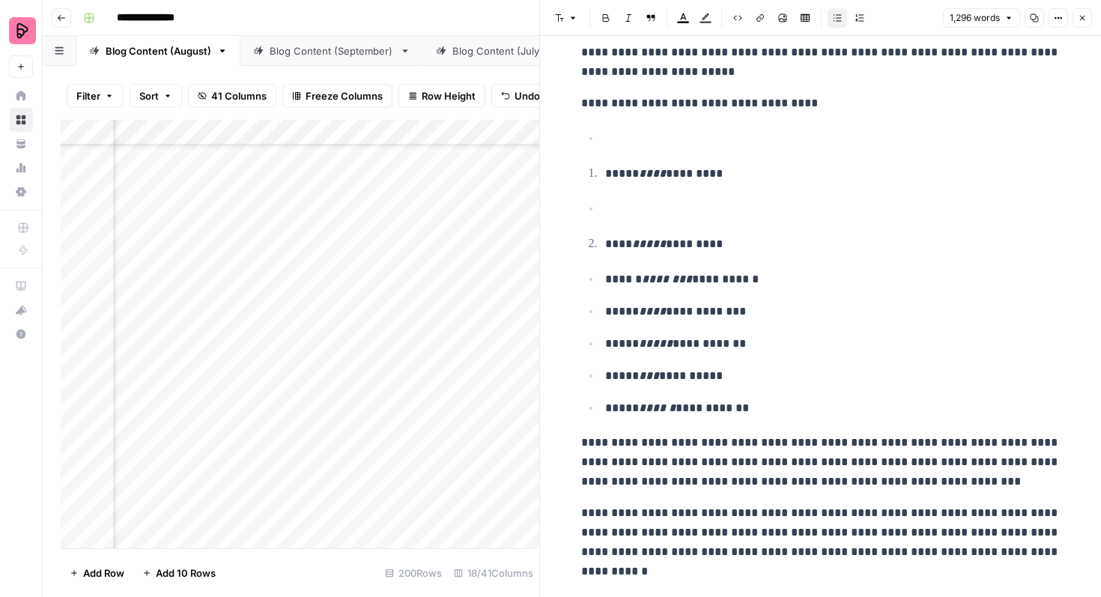
click at [603, 240] on li "**** ***** *********" at bounding box center [830, 244] width 460 height 20
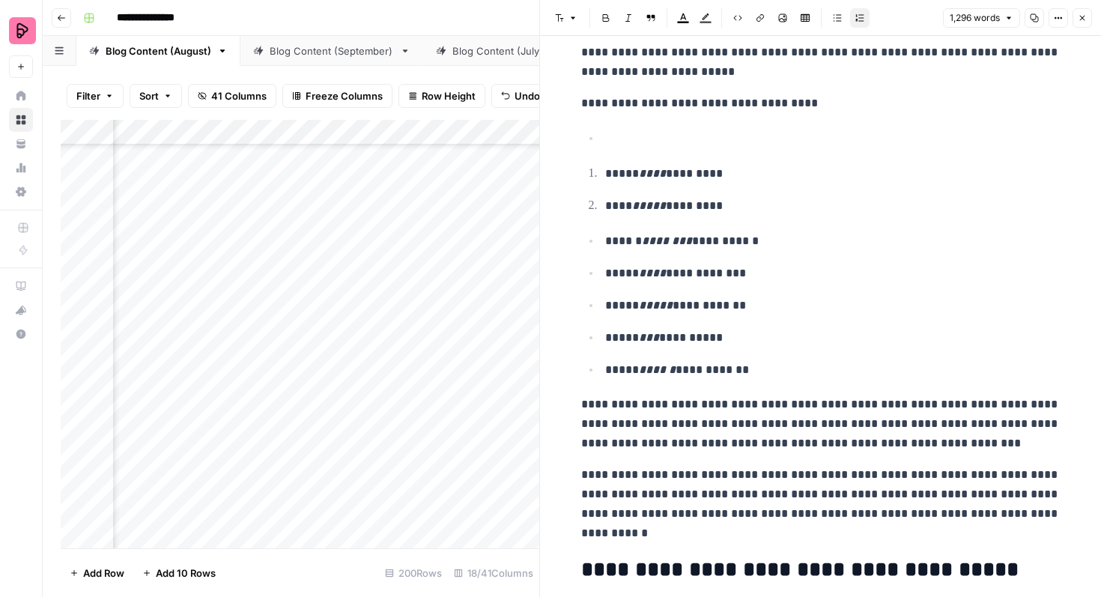
click at [606, 241] on p "**********" at bounding box center [832, 240] width 455 height 19
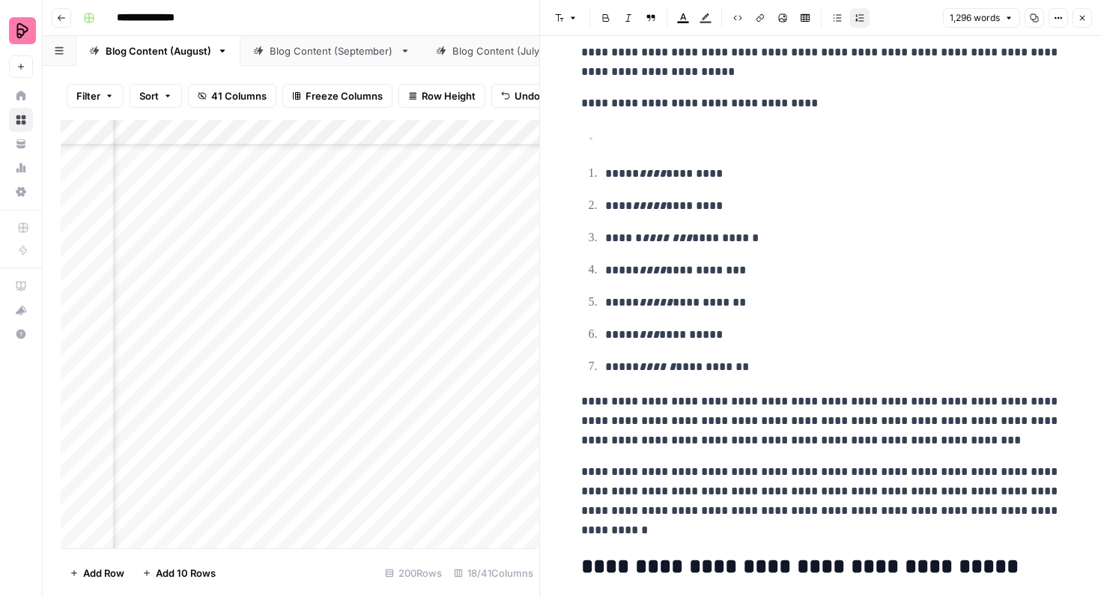
click at [809, 282] on ol "**********" at bounding box center [820, 269] width 479 height 213
click at [623, 144] on p at bounding box center [832, 138] width 455 height 19
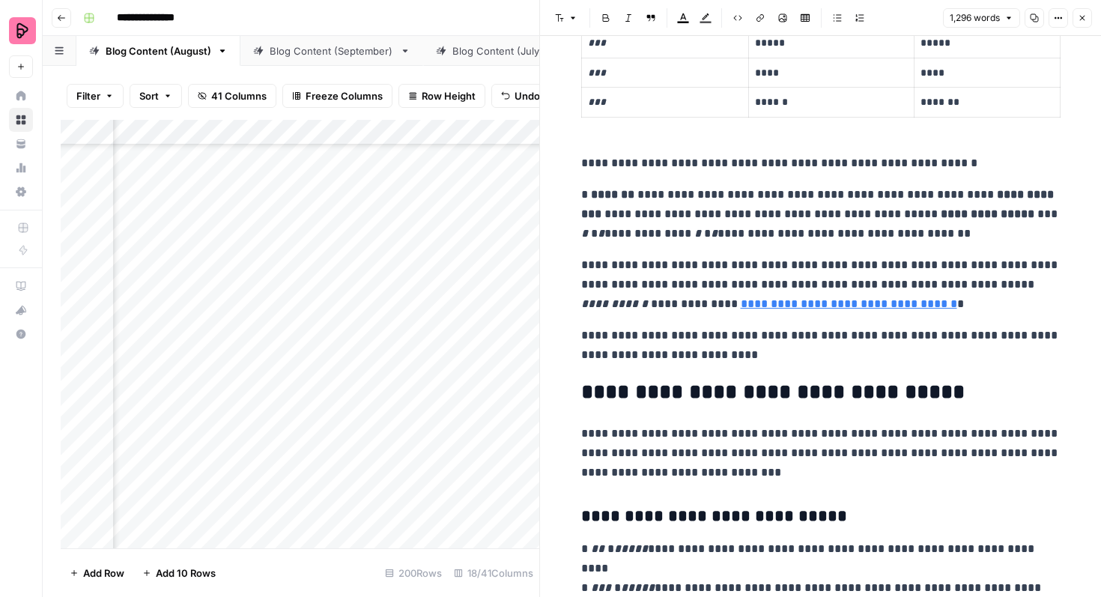
scroll to position [1110, 0]
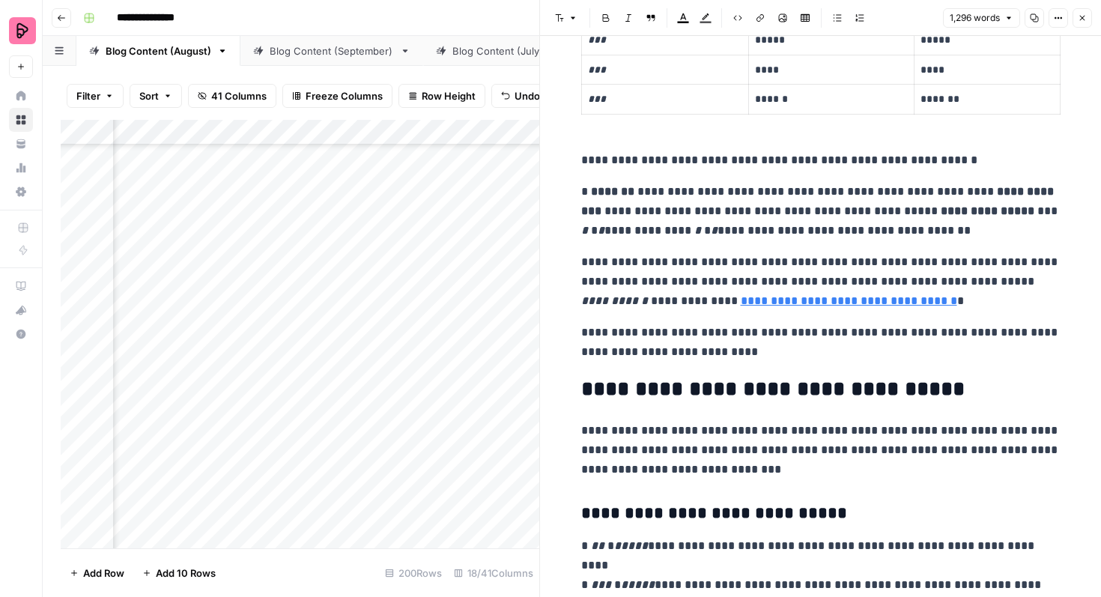
click at [966, 189] on p "**********" at bounding box center [820, 211] width 479 height 58
click at [962, 192] on p "**********" at bounding box center [820, 211] width 479 height 58
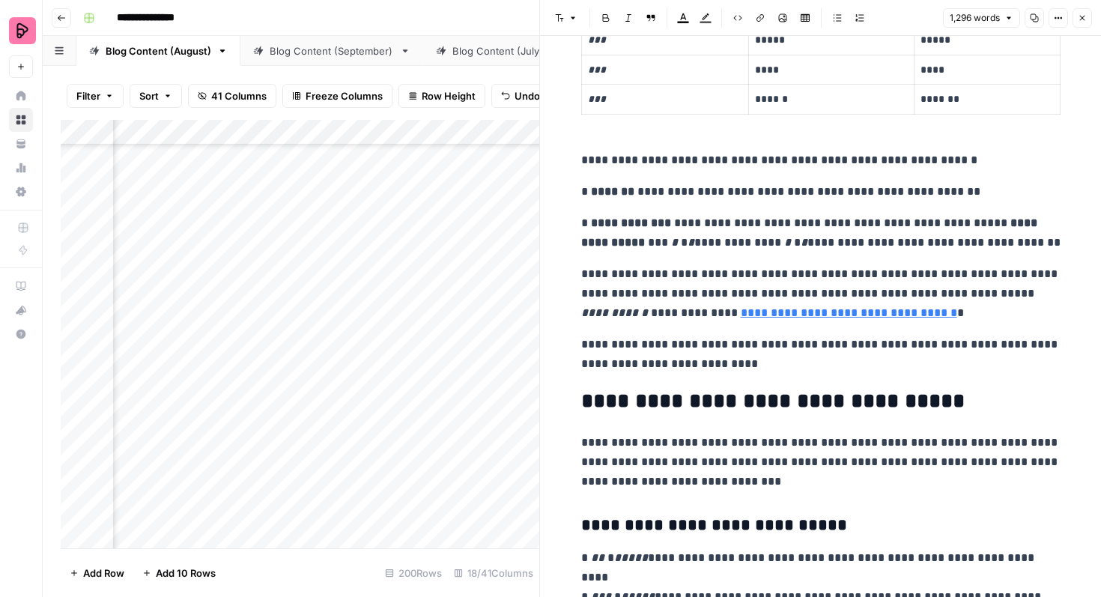
click at [961, 228] on p "**********" at bounding box center [820, 232] width 479 height 39
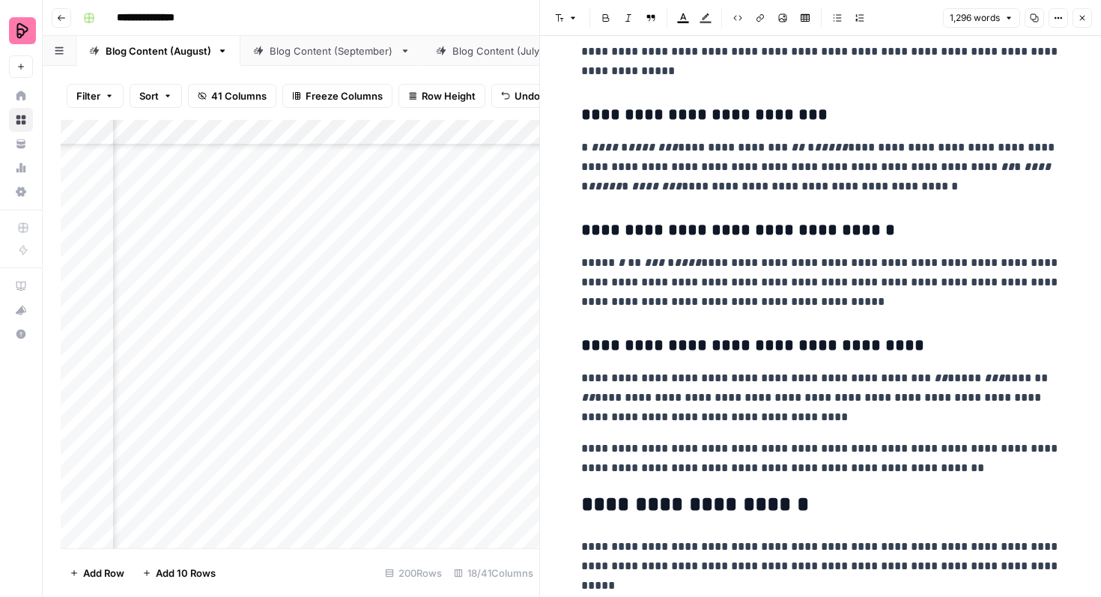
scroll to position [3000, 0]
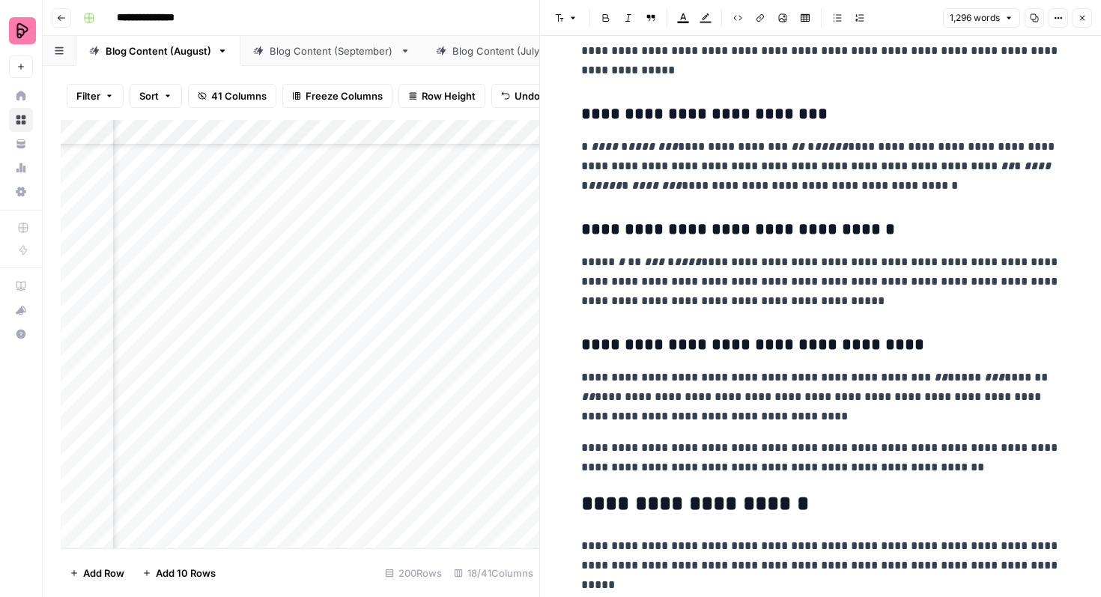
click at [776, 170] on p "**********" at bounding box center [820, 166] width 479 height 58
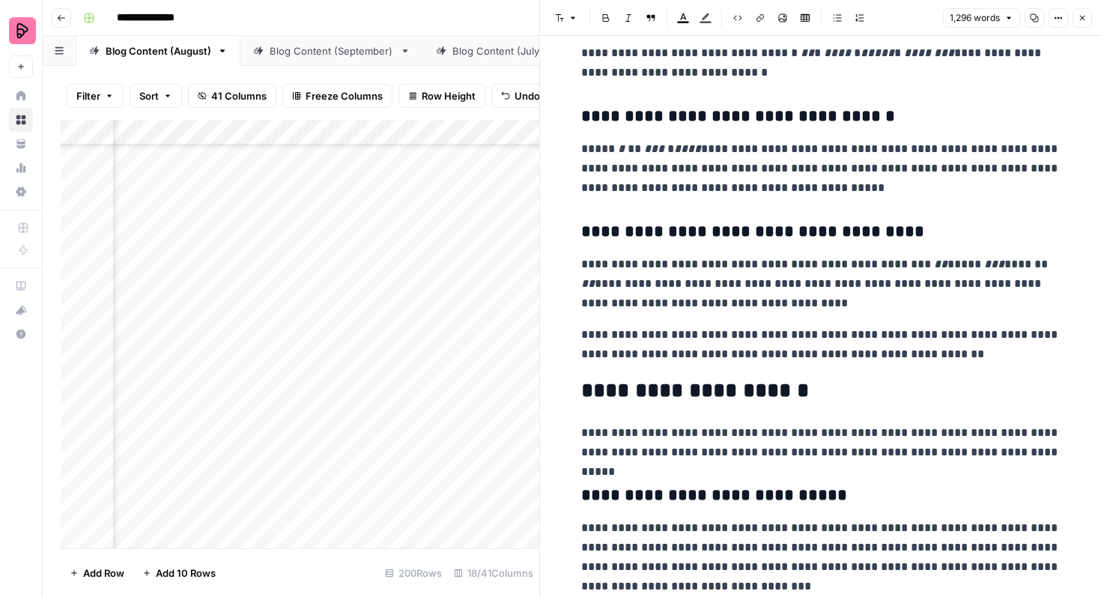
scroll to position [3177, 0]
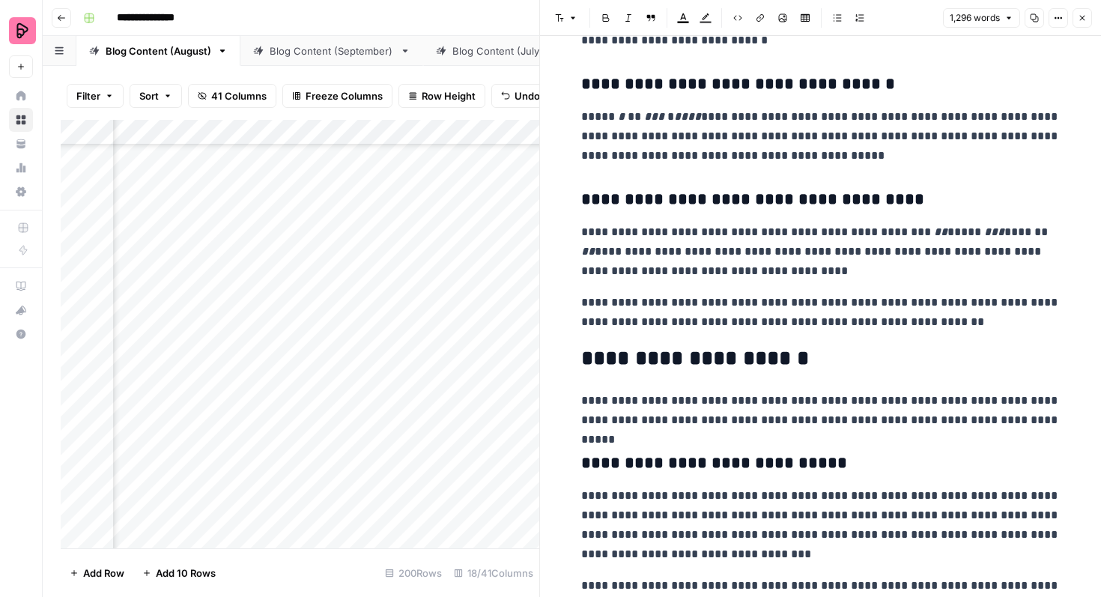
click at [606, 250] on p "**********" at bounding box center [820, 251] width 479 height 58
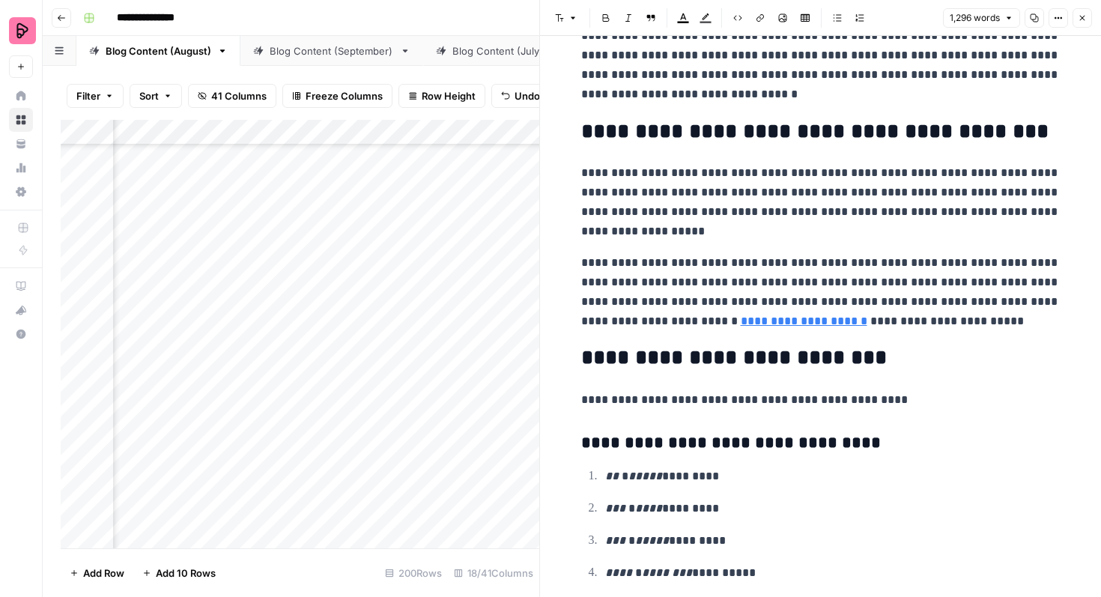
scroll to position [4036, 0]
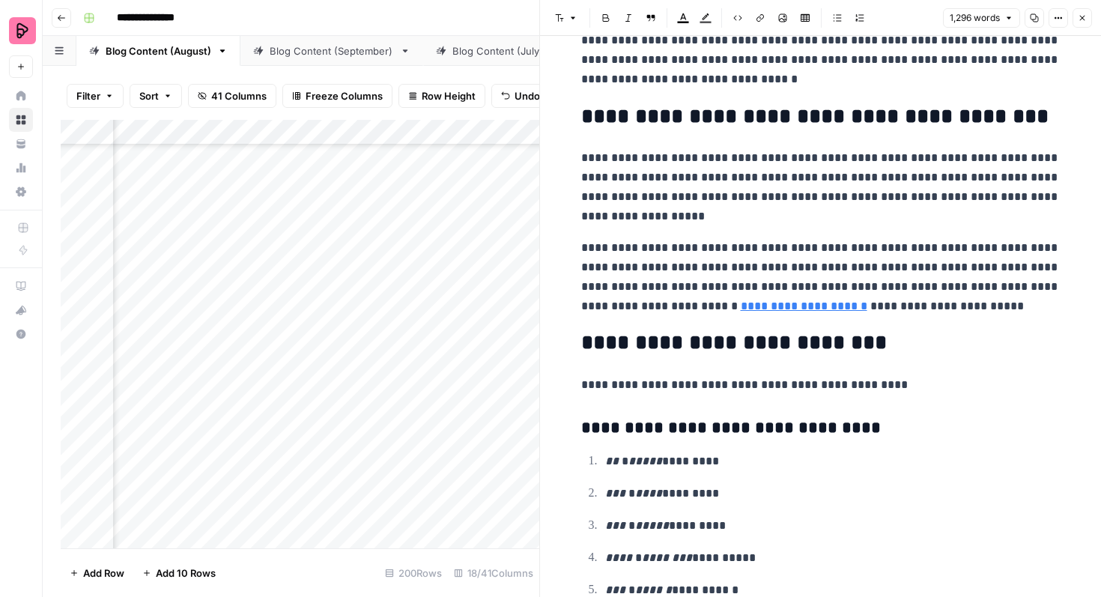
click at [1076, 24] on button "Close" at bounding box center [1081, 17] width 19 height 19
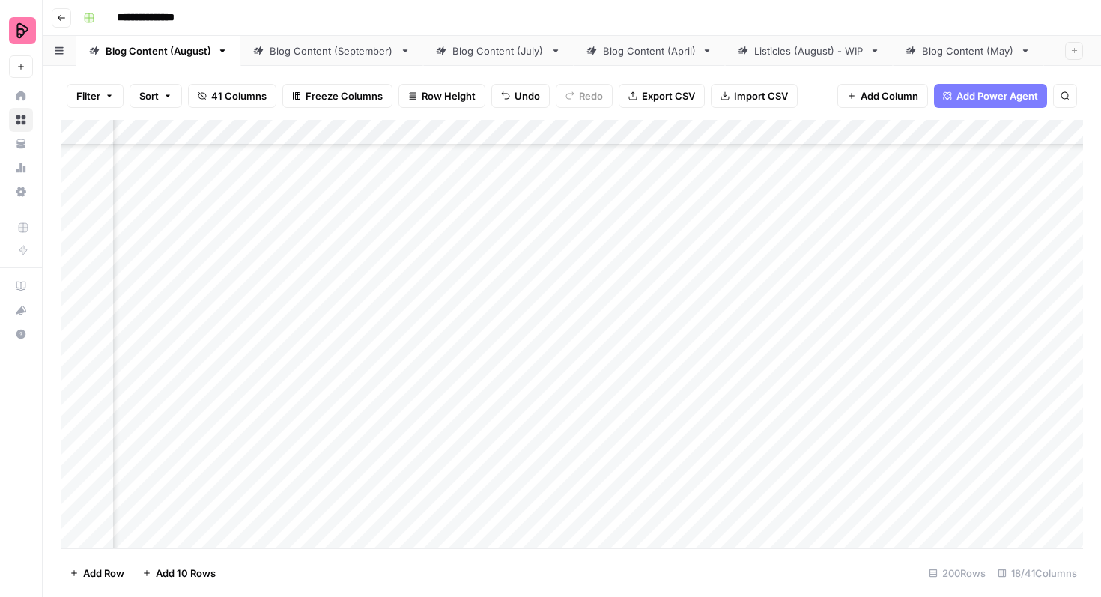
click at [590, 272] on div "Add Column" at bounding box center [572, 334] width 1022 height 428
click at [579, 272] on div "Add Column" at bounding box center [572, 334] width 1022 height 428
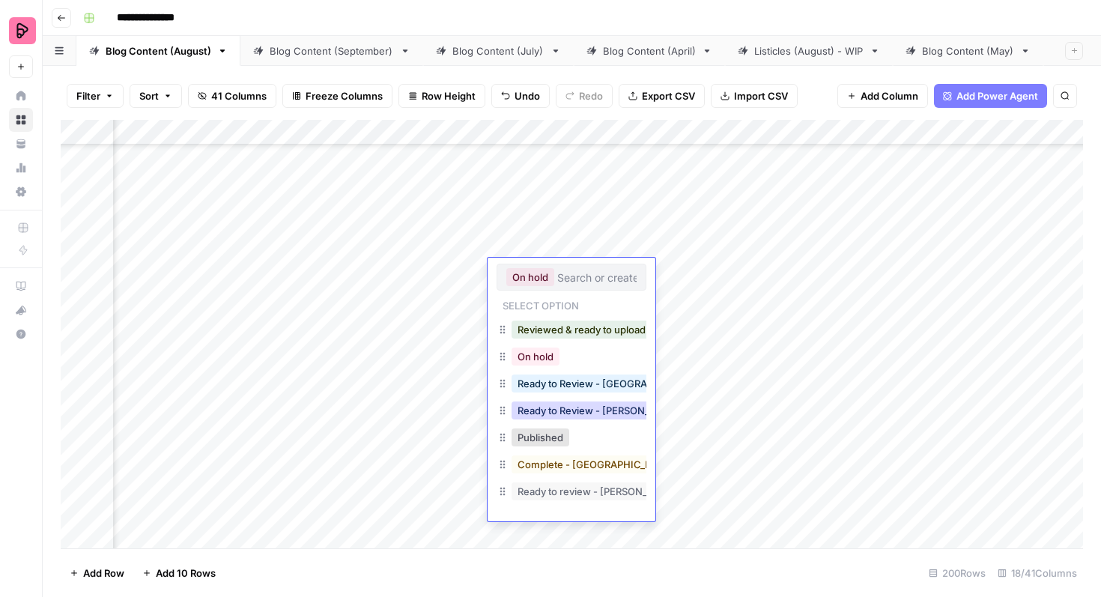
click at [579, 410] on button "Ready to Review - [PERSON_NAME]" at bounding box center [599, 410] width 177 height 18
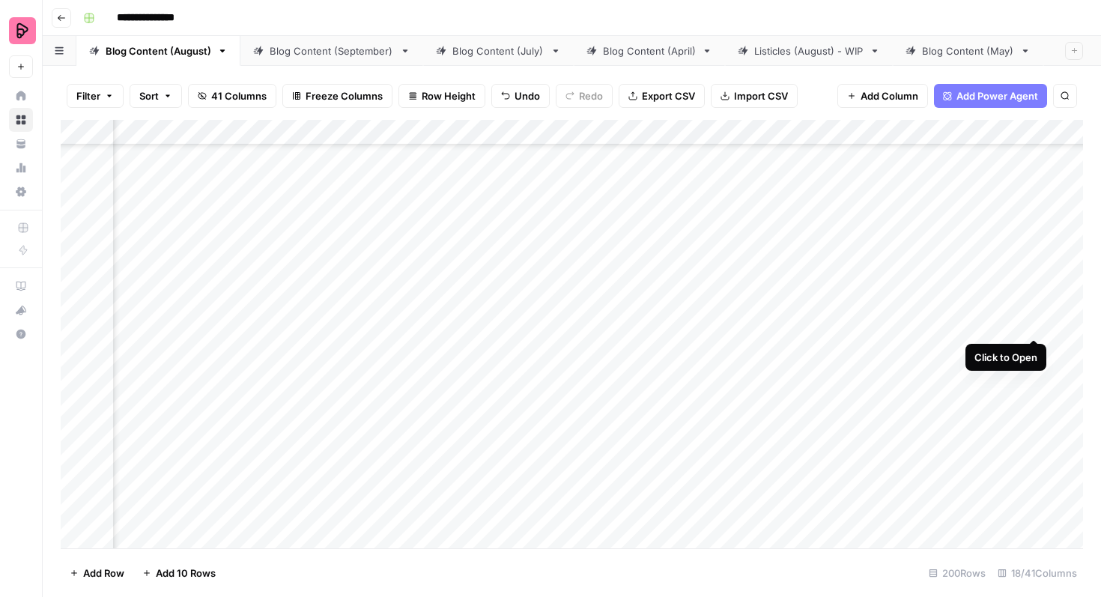
click at [1033, 312] on div "Add Column" at bounding box center [572, 334] width 1022 height 428
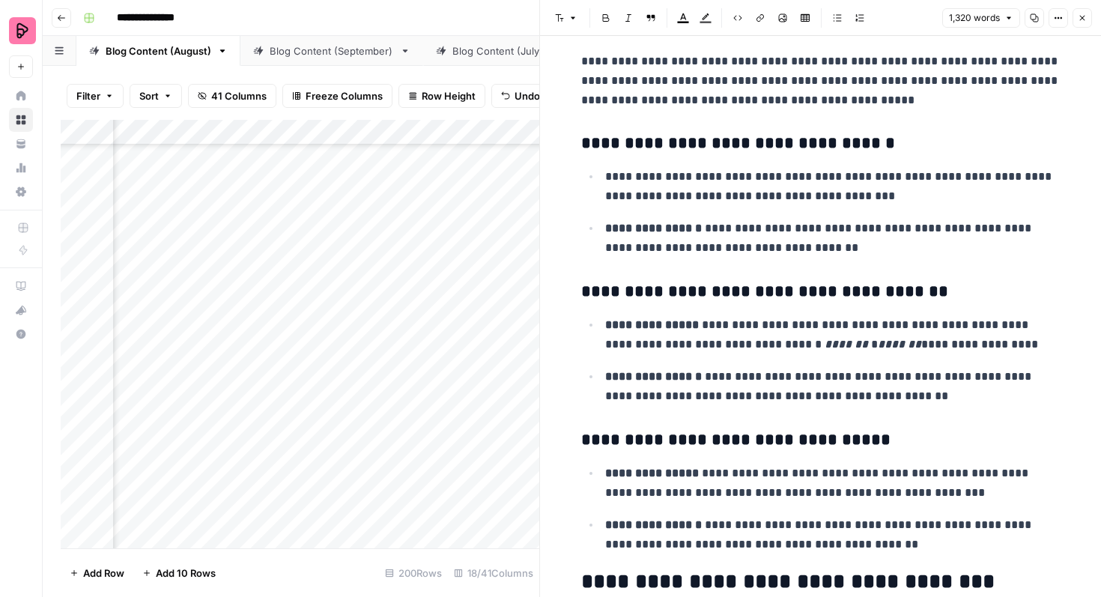
scroll to position [2166, 0]
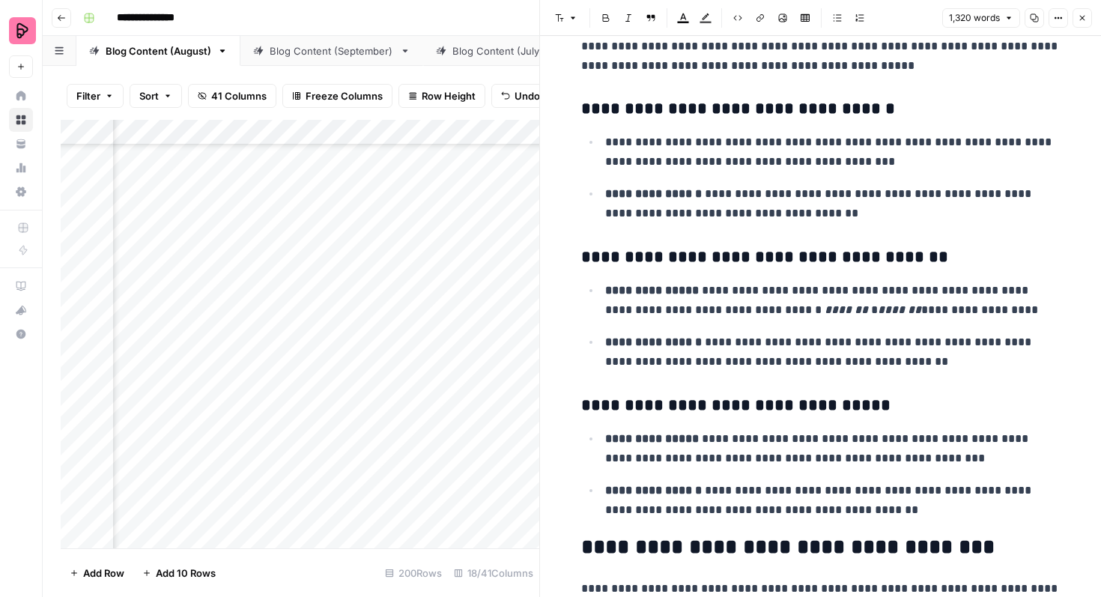
click at [1086, 21] on button "Close" at bounding box center [1081, 17] width 19 height 19
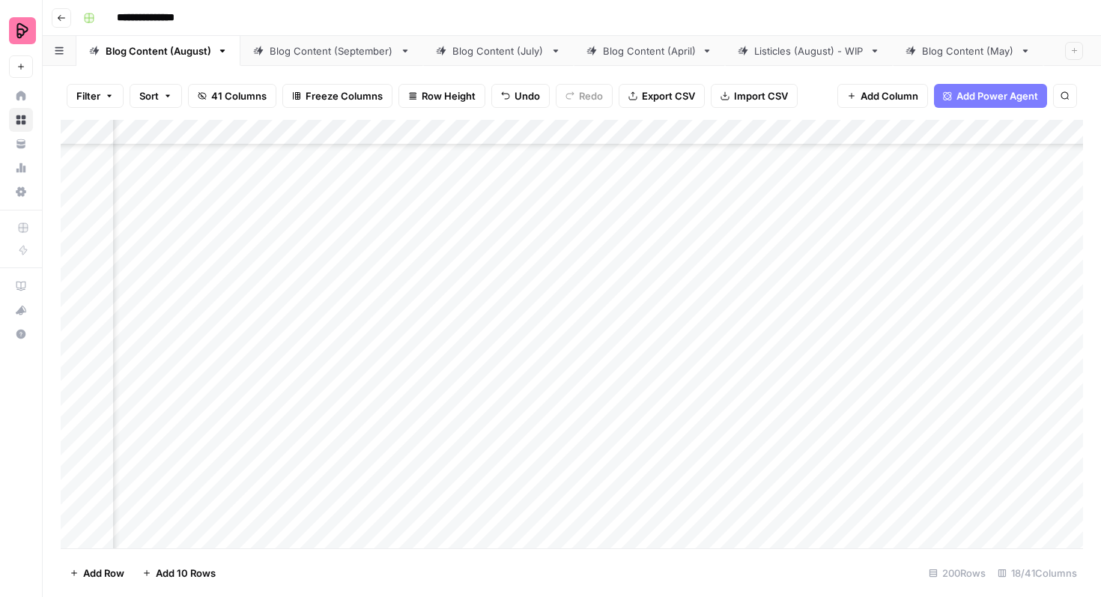
click at [562, 317] on div "Add Column" at bounding box center [572, 334] width 1022 height 428
click at [577, 317] on div "Add Column" at bounding box center [572, 334] width 1022 height 428
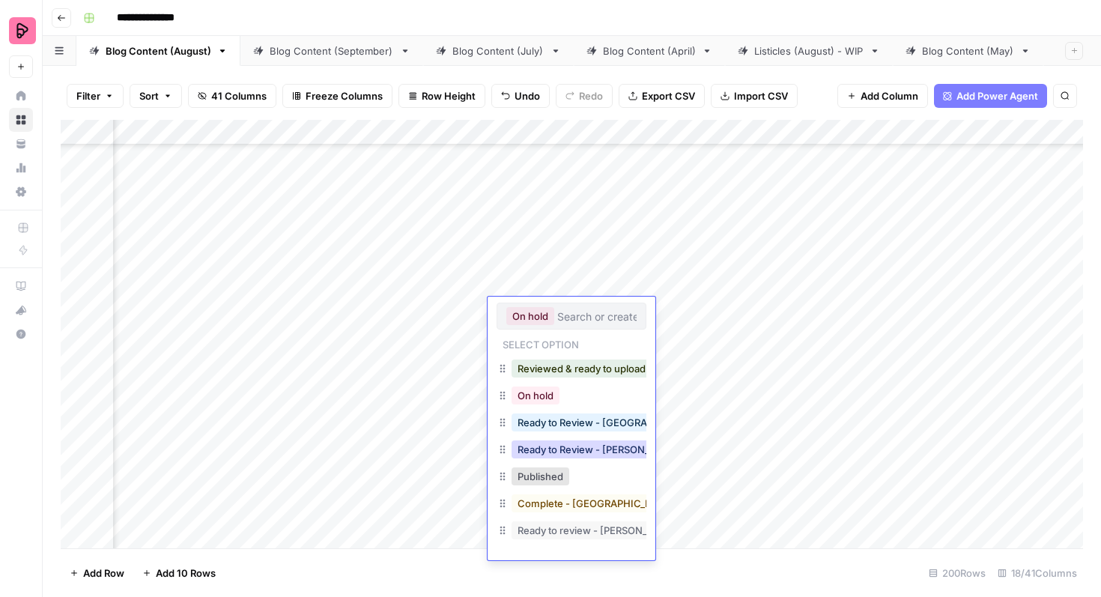
click at [589, 445] on button "Ready to Review - [PERSON_NAME]" at bounding box center [599, 449] width 177 height 18
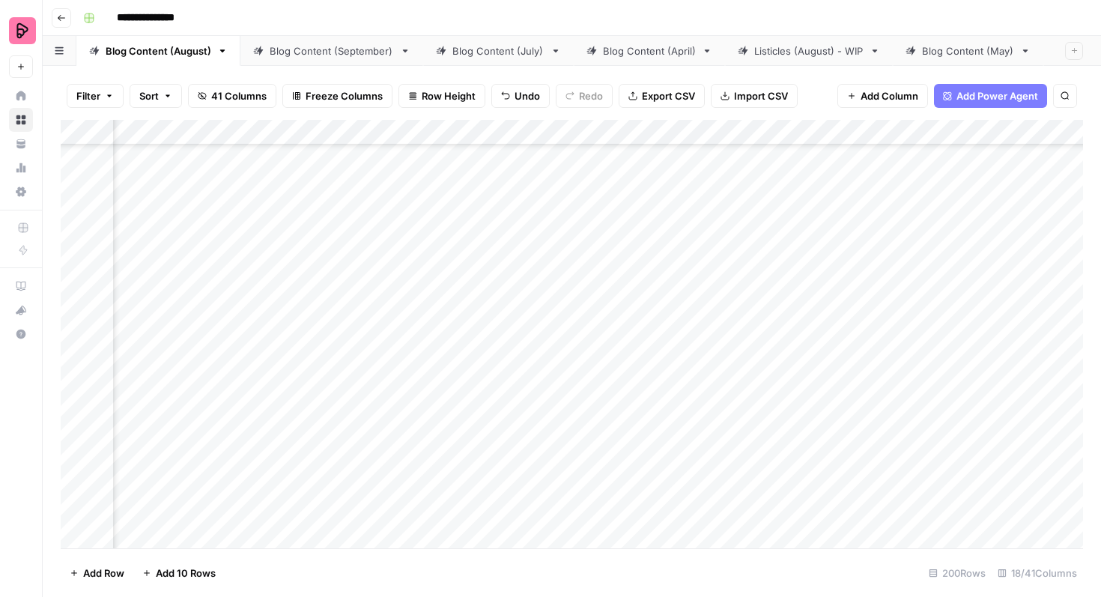
scroll to position [2511, 675]
click at [1062, 97] on icon "button" at bounding box center [1064, 95] width 7 height 7
click at [1064, 93] on icon "button" at bounding box center [1064, 95] width 9 height 9
click at [331, 55] on div "Blog Content (September)" at bounding box center [332, 50] width 124 height 15
click at [182, 53] on div "Blog Content (August)" at bounding box center [159, 50] width 106 height 15
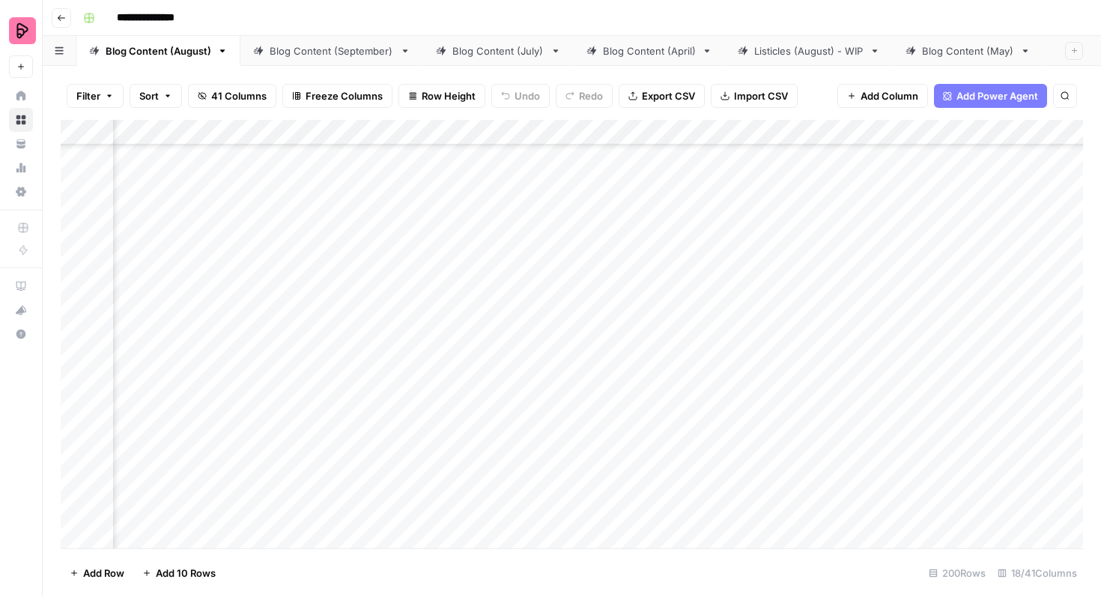
scroll to position [3040, 547]
click at [1026, 231] on div "Add Column" at bounding box center [572, 334] width 1022 height 428
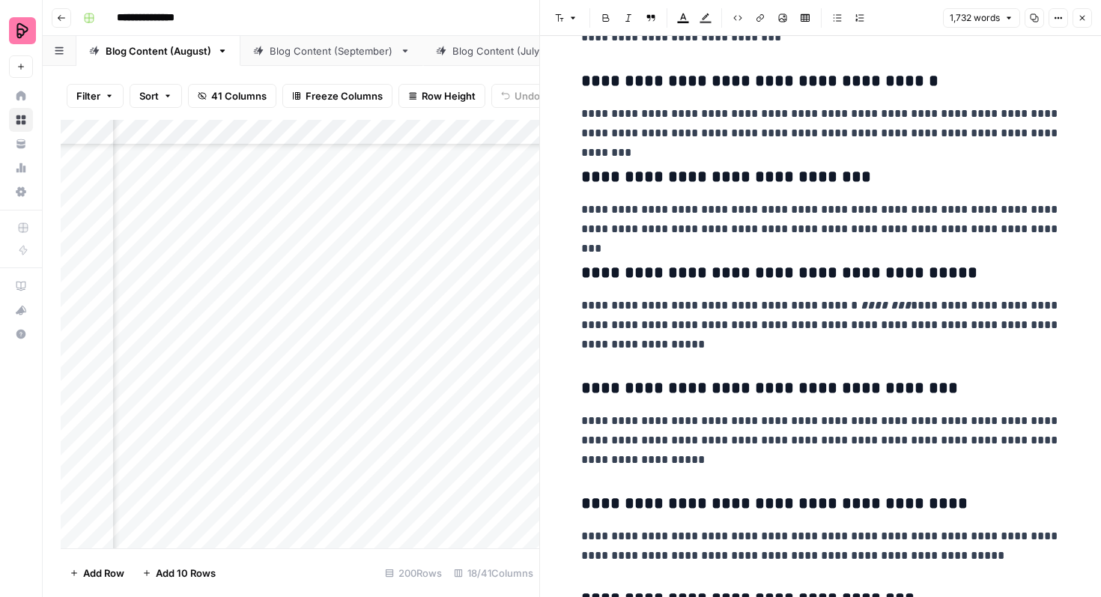
scroll to position [717, 0]
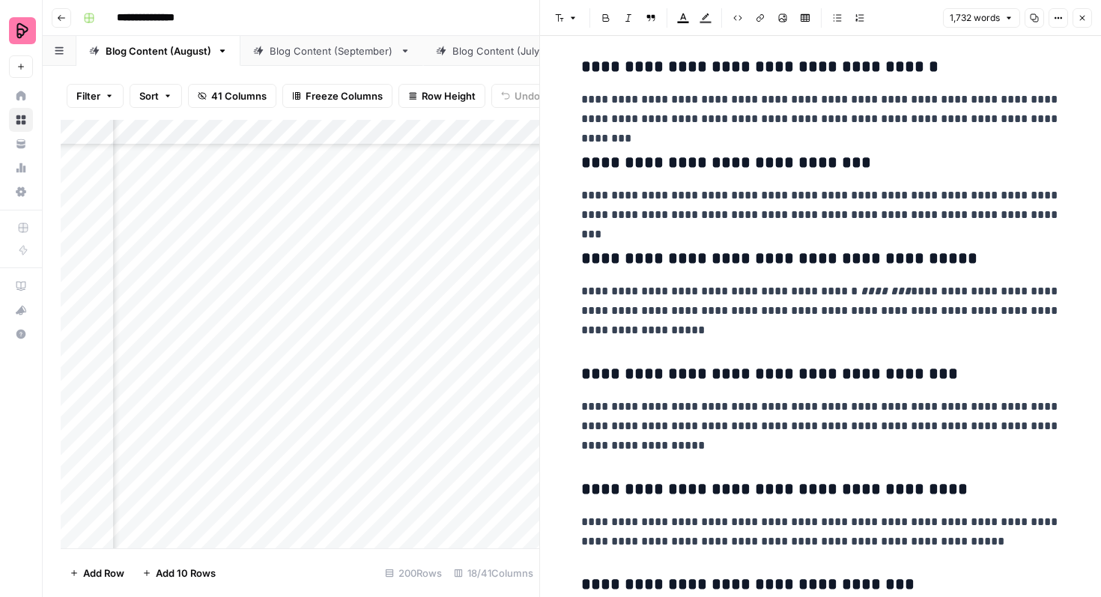
click at [1076, 15] on button "Close" at bounding box center [1081, 17] width 19 height 19
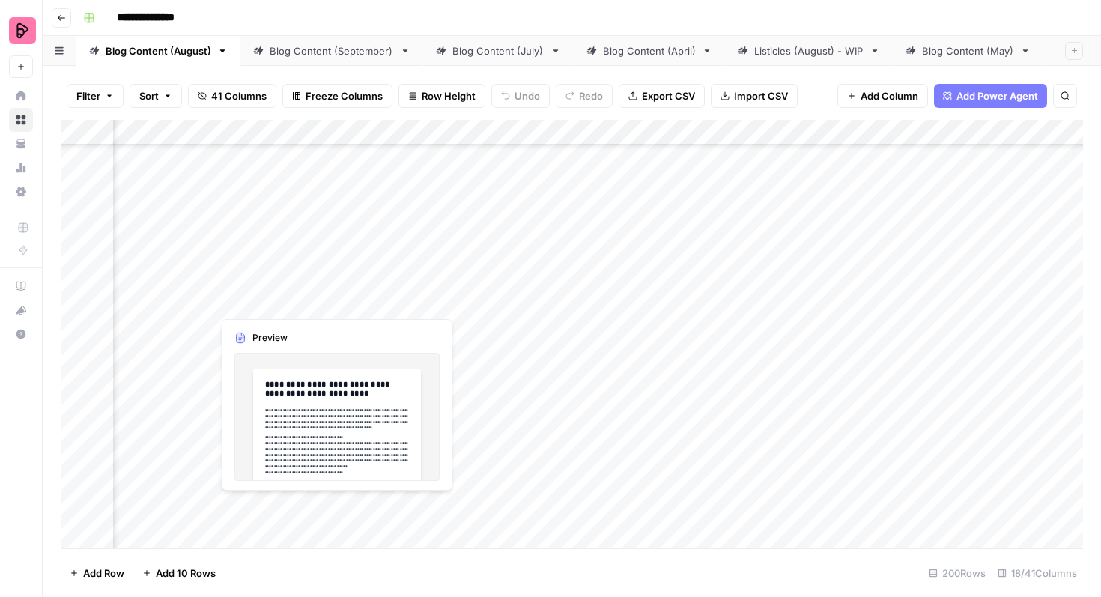
scroll to position [4113, 515]
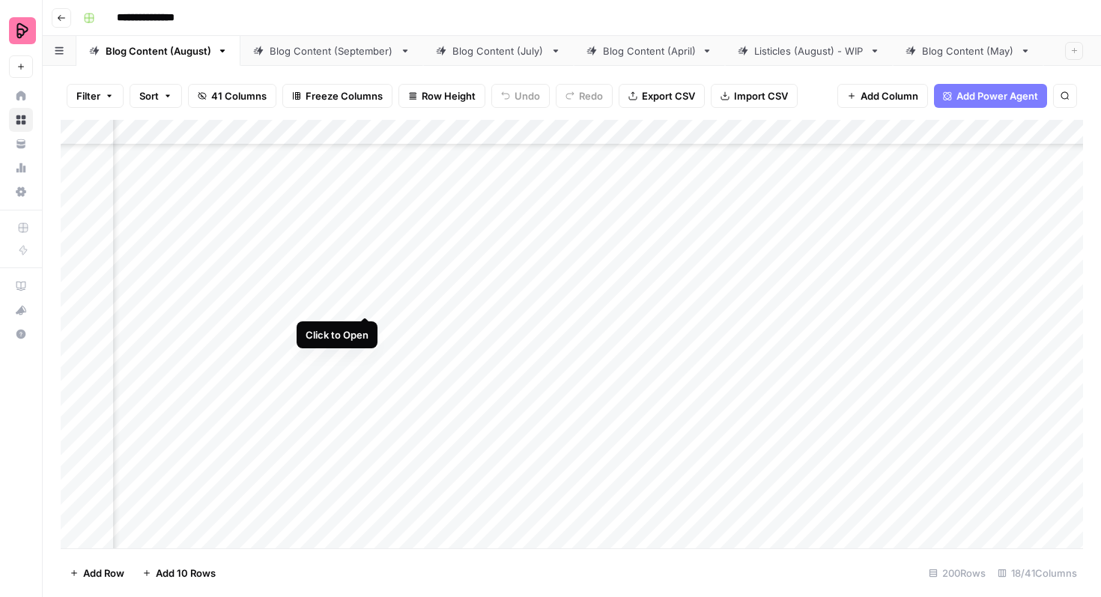
click at [365, 287] on div "Add Column" at bounding box center [572, 334] width 1022 height 428
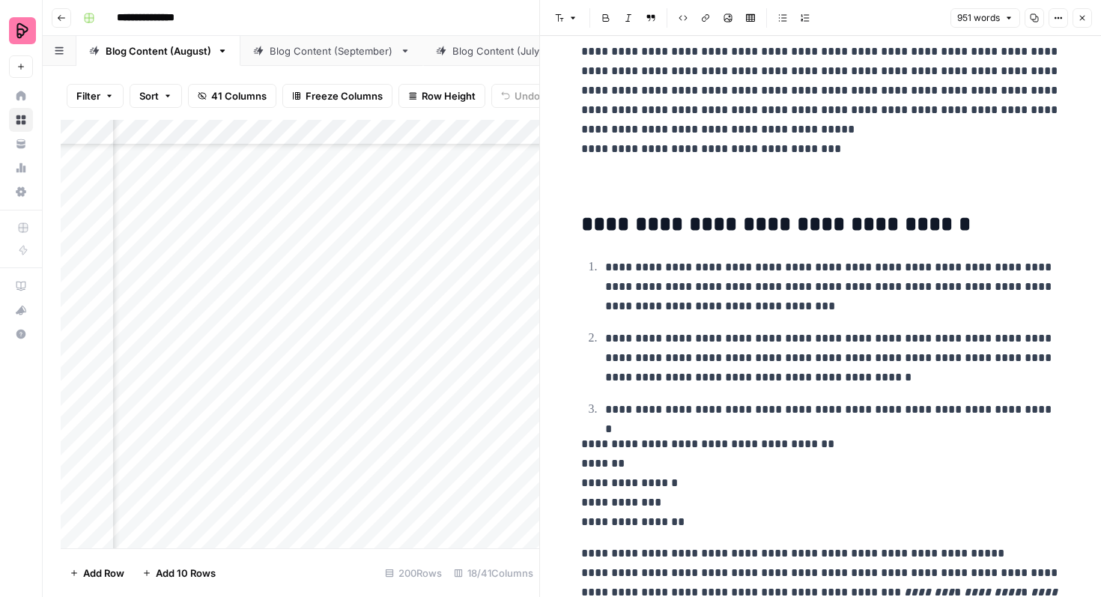
scroll to position [229, 0]
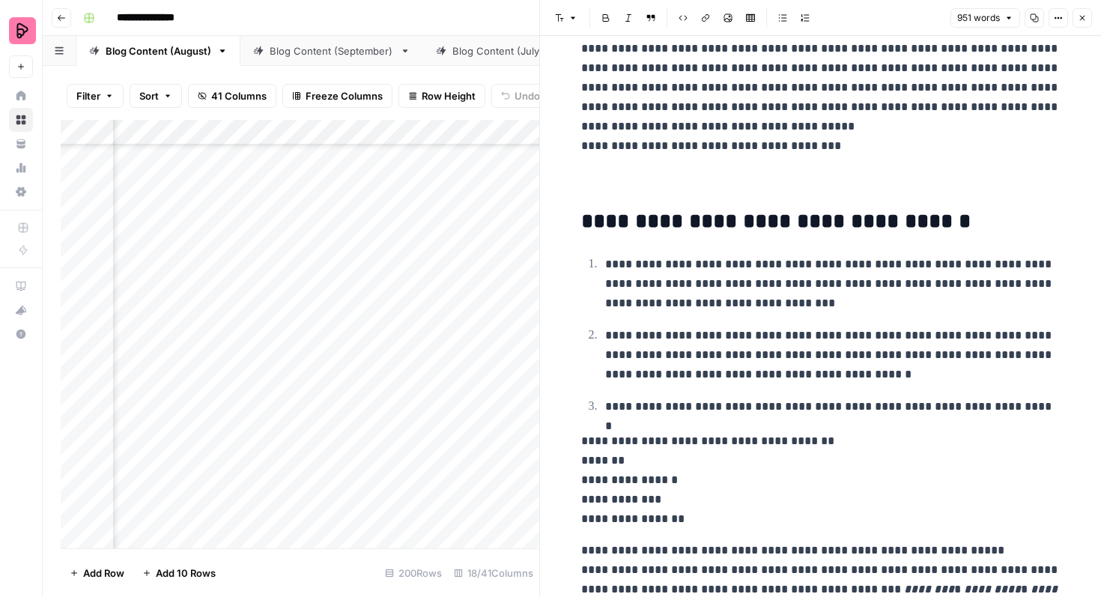
click at [1077, 28] on header "Font style Bold Italic Block quote Code block Link Image Insert Table Bulleted …" at bounding box center [820, 18] width 561 height 36
click at [1077, 20] on icon "button" at bounding box center [1081, 17] width 9 height 9
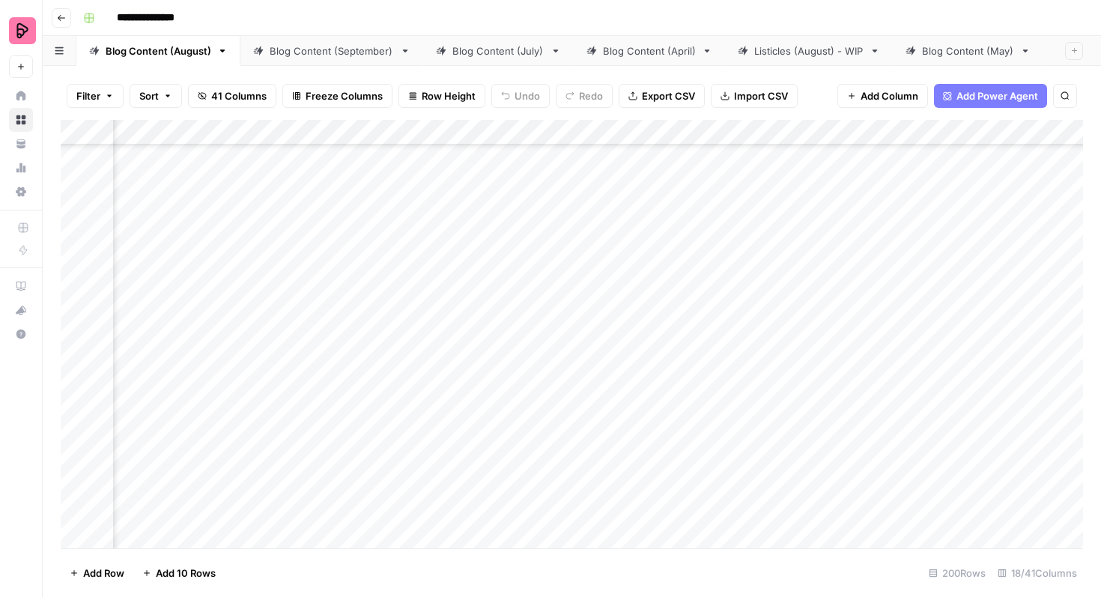
click at [1040, 287] on div "Add Column" at bounding box center [572, 334] width 1022 height 428
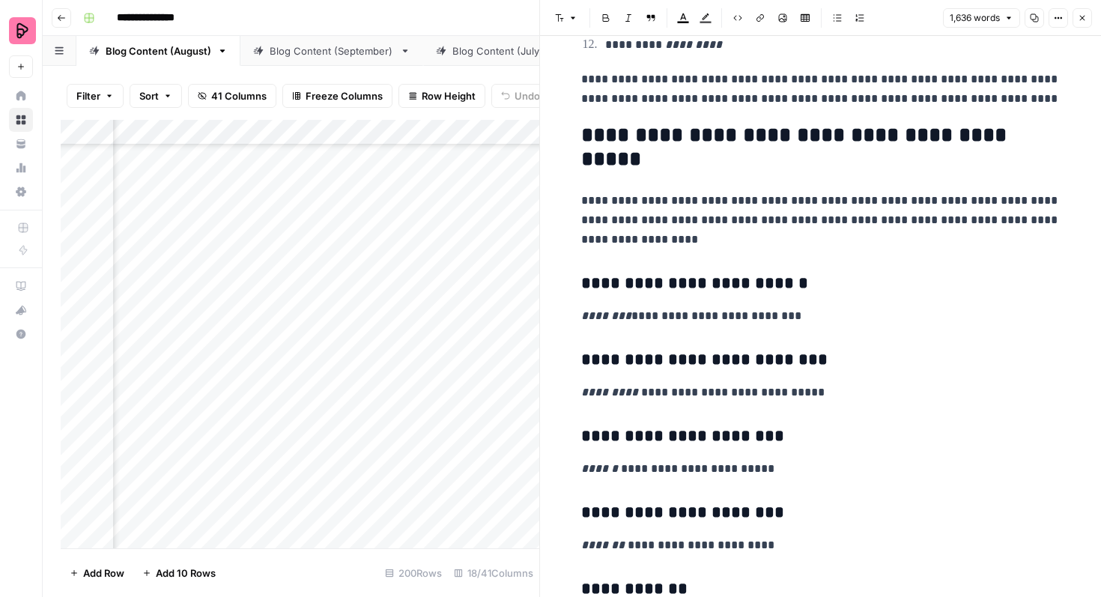
scroll to position [747, 0]
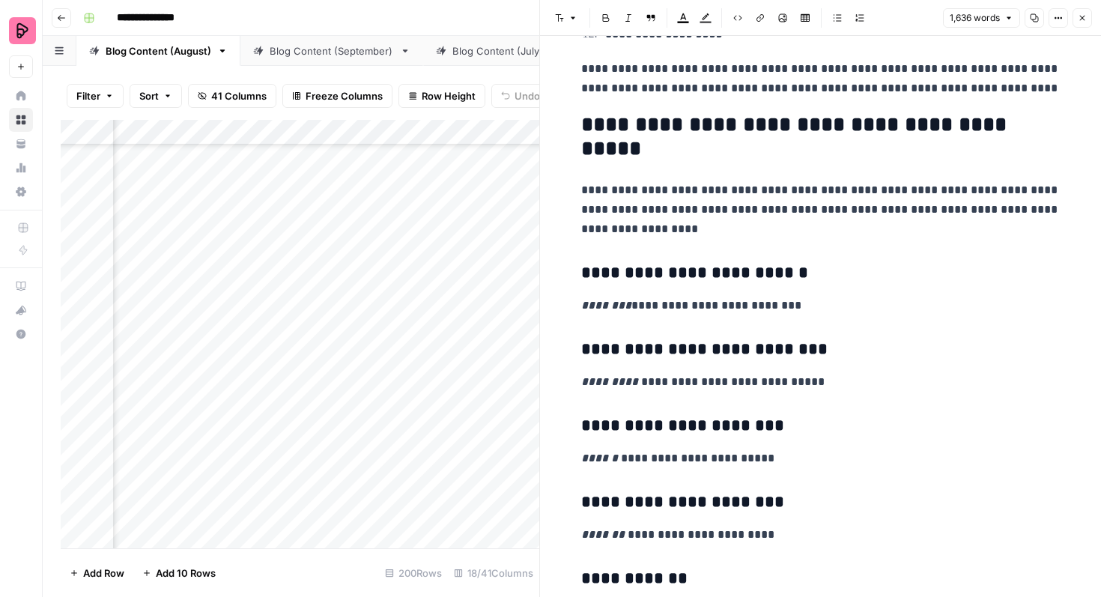
click at [1078, 15] on icon "button" at bounding box center [1081, 17] width 9 height 9
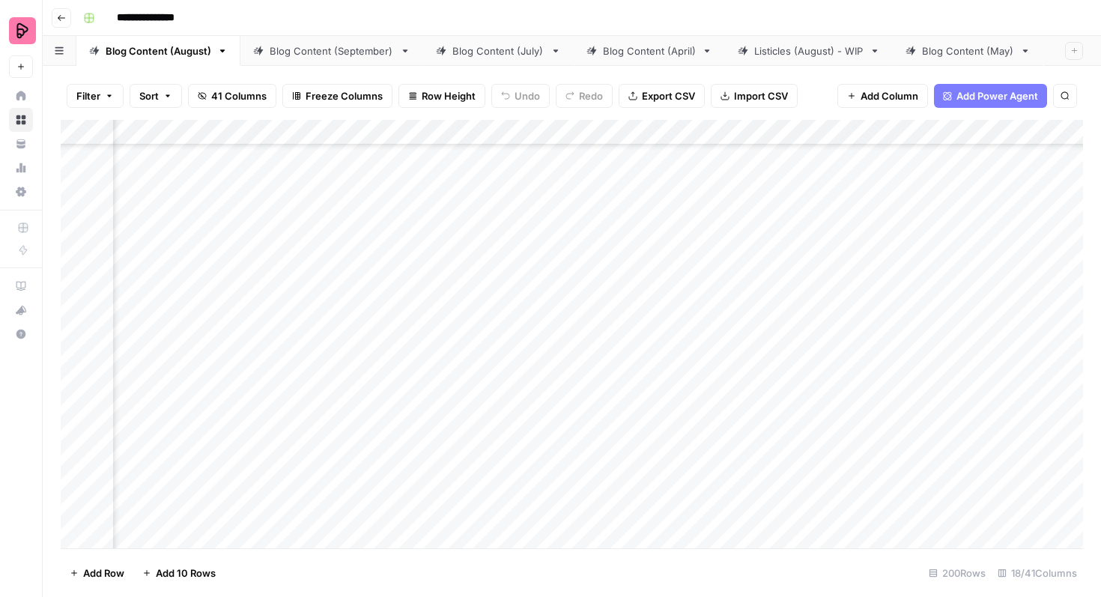
click at [603, 299] on div "Add Column" at bounding box center [572, 334] width 1022 height 428
click at [642, 296] on div "Add Column" at bounding box center [572, 334] width 1022 height 428
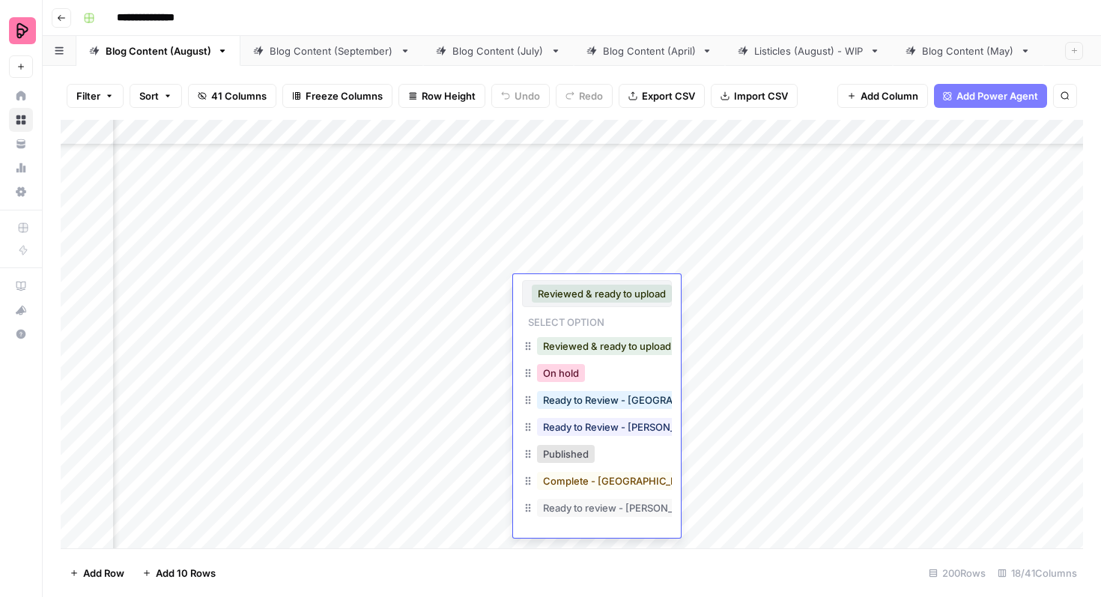
click at [566, 374] on button "On hold" at bounding box center [561, 373] width 48 height 18
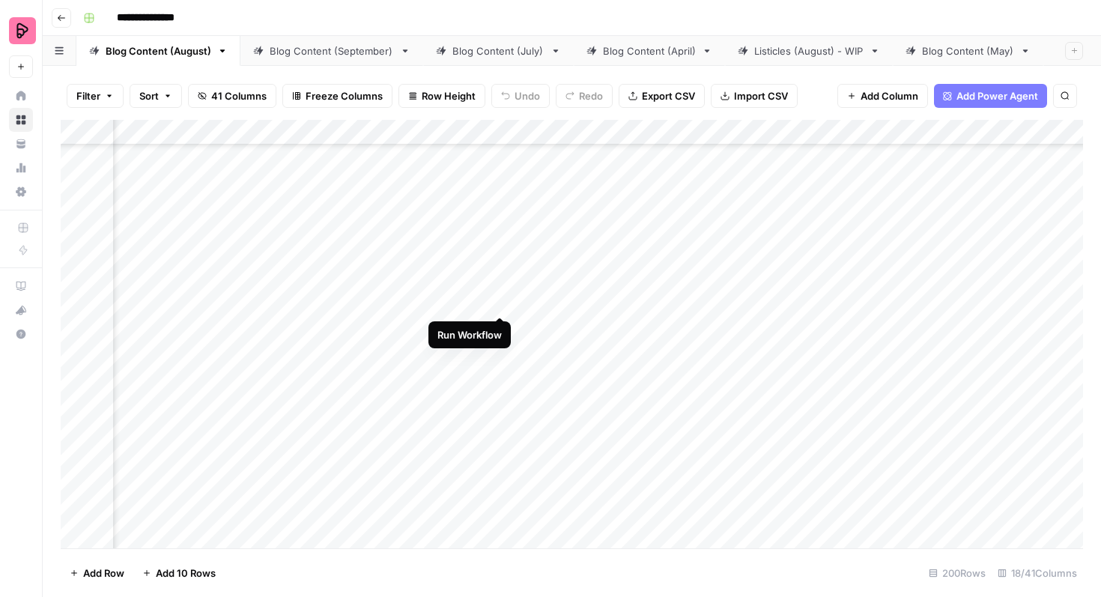
click at [501, 287] on div "Add Column" at bounding box center [572, 334] width 1022 height 428
click at [415, 324] on div "Add Column" at bounding box center [572, 334] width 1022 height 428
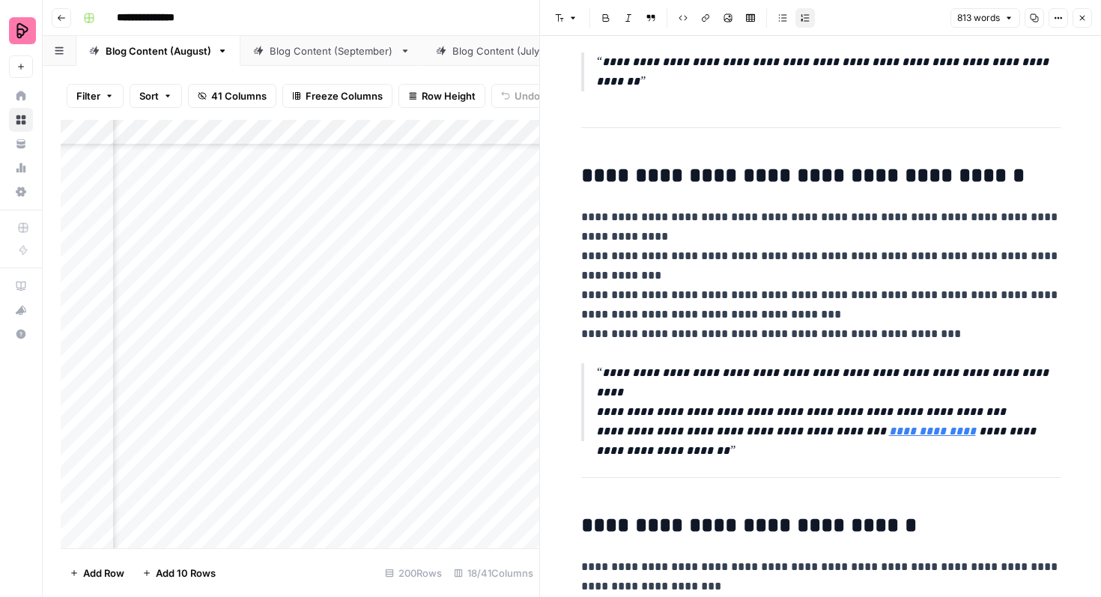
scroll to position [350, 0]
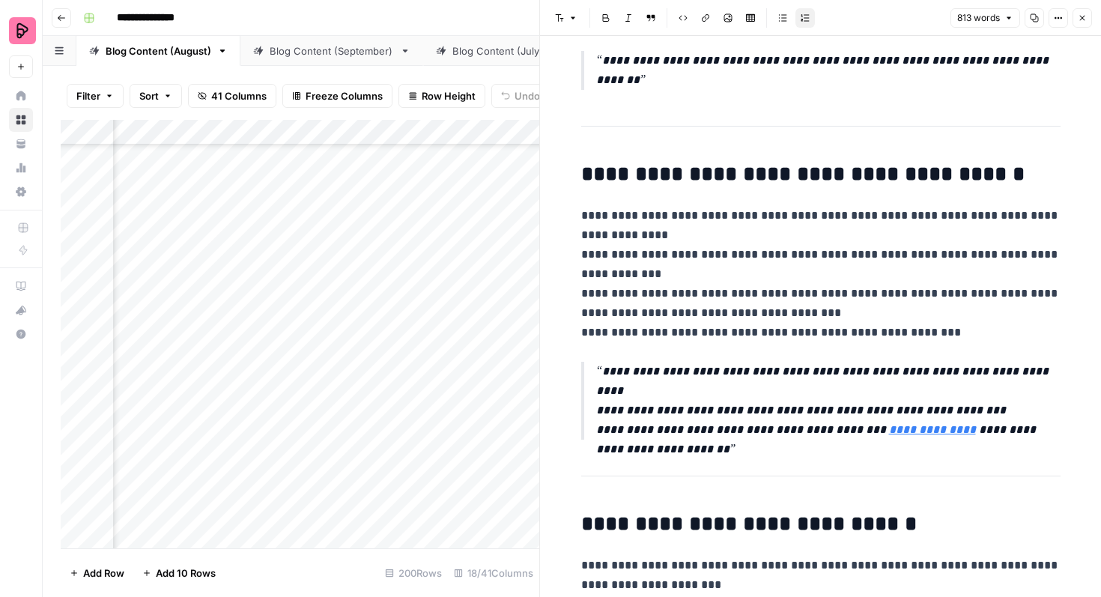
click at [1081, 21] on icon "button" at bounding box center [1081, 17] width 9 height 9
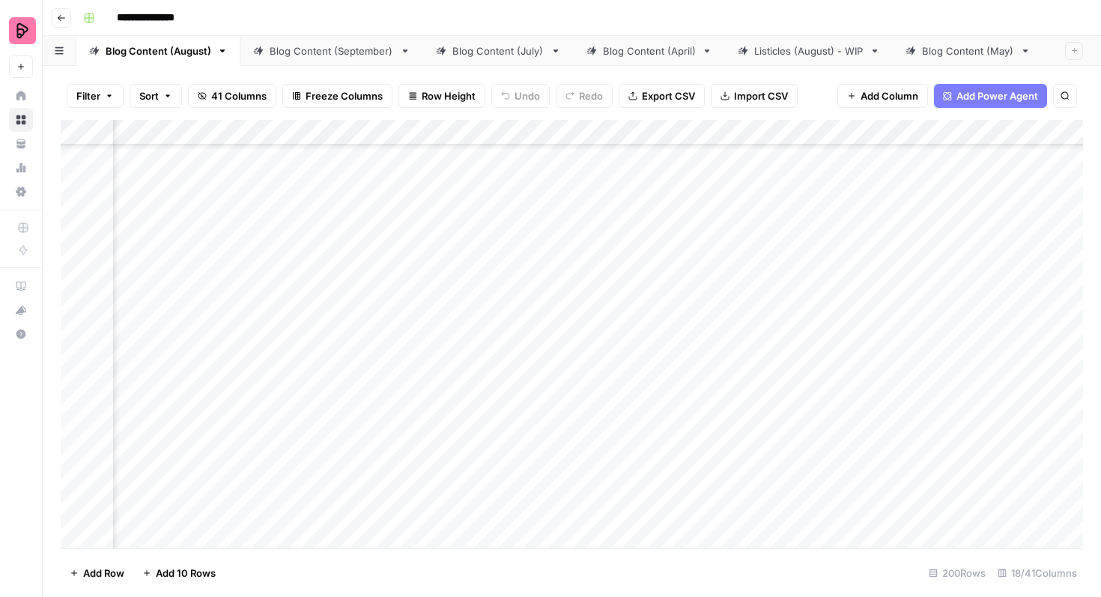
click at [499, 323] on div "Add Column" at bounding box center [572, 334] width 1022 height 428
click at [499, 363] on div "Add Column" at bounding box center [572, 334] width 1022 height 428
click at [419, 273] on div "Add Column" at bounding box center [572, 334] width 1022 height 428
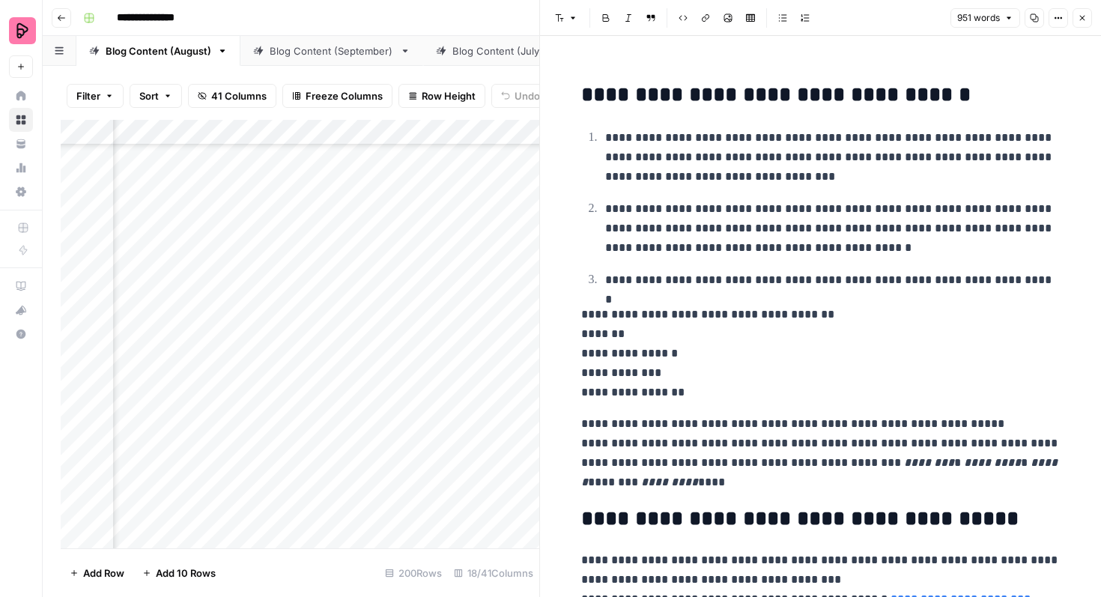
scroll to position [360, 0]
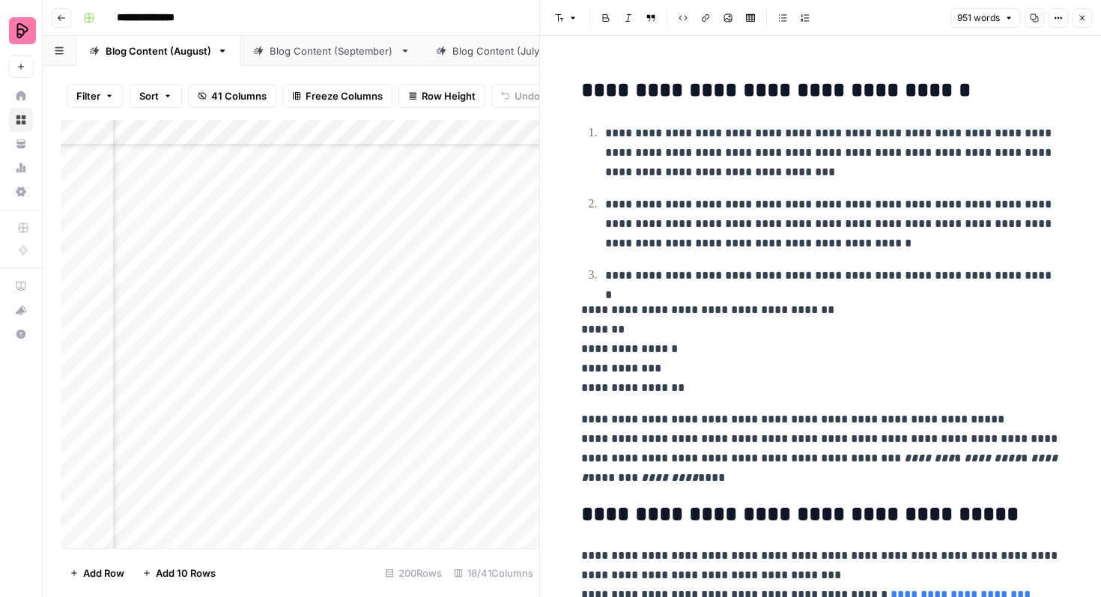
click at [1077, 19] on icon "button" at bounding box center [1081, 17] width 9 height 9
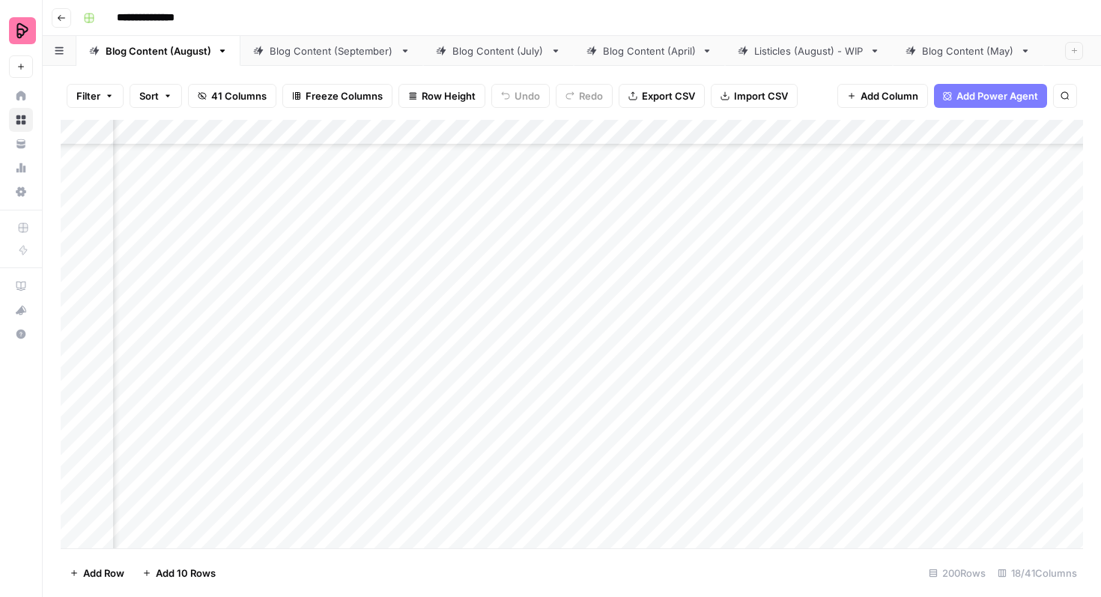
scroll to position [4128, 518]
click at [1055, 270] on div "Add Column" at bounding box center [572, 334] width 1022 height 428
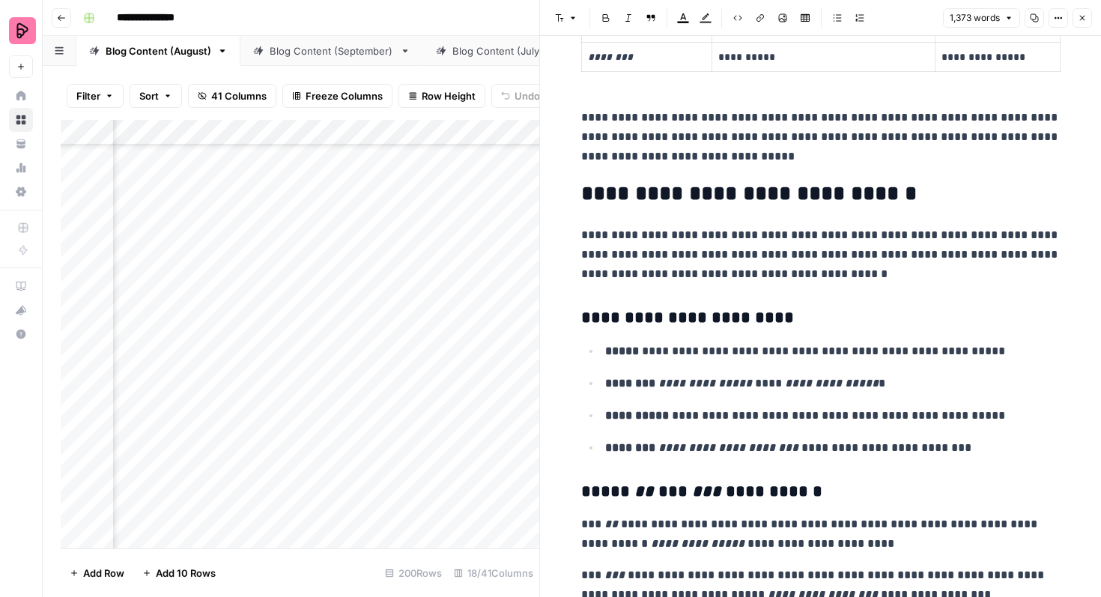
scroll to position [1938, 0]
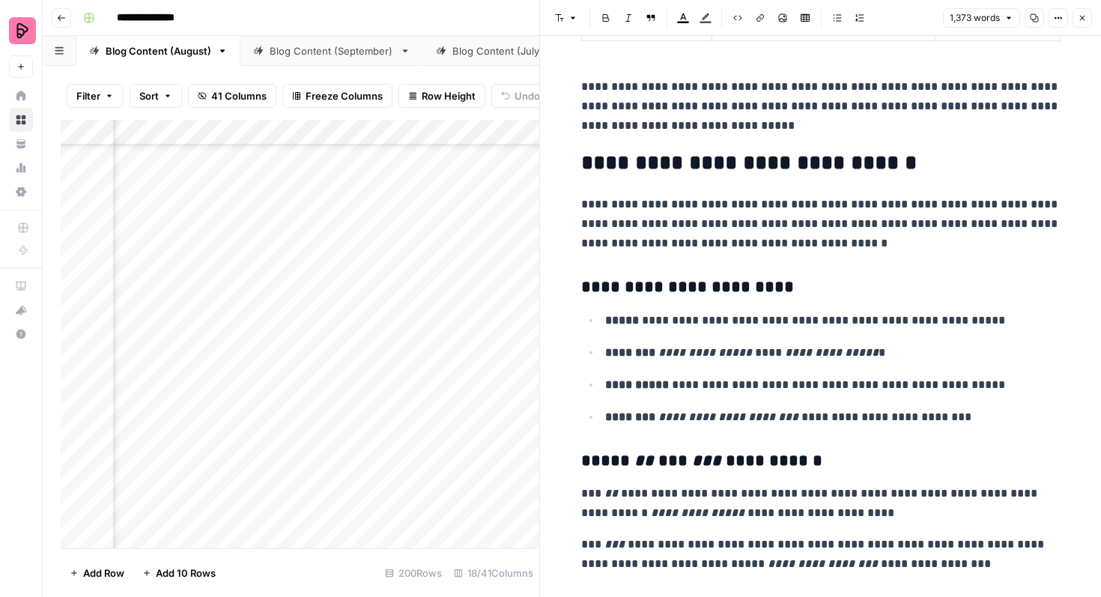
click at [1079, 25] on button "Close" at bounding box center [1081, 17] width 19 height 19
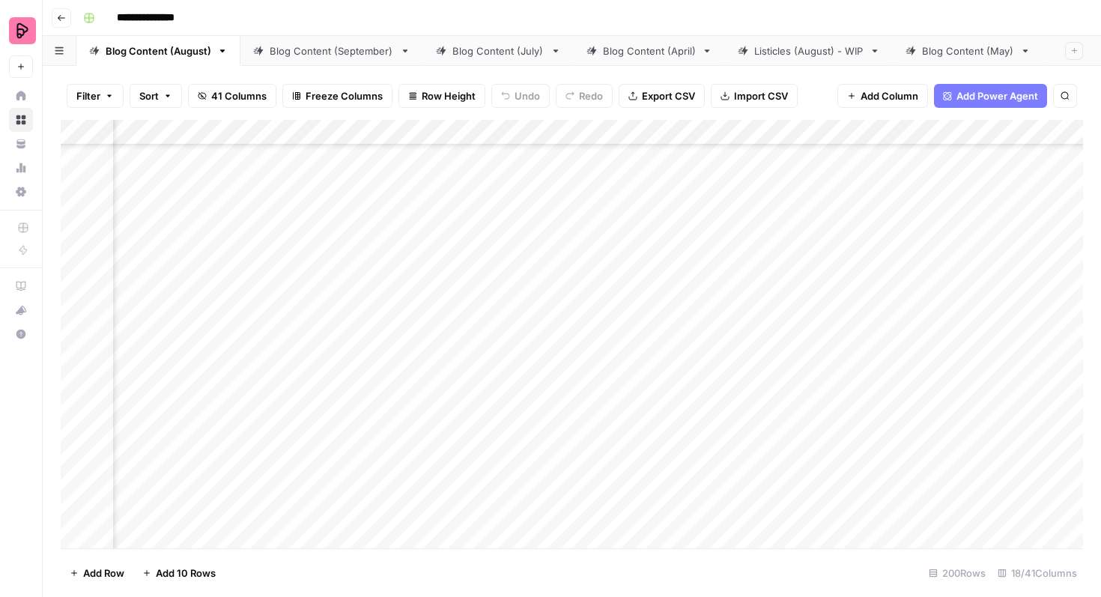
click at [596, 281] on div "Add Column" at bounding box center [572, 334] width 1022 height 428
click at [601, 279] on div "Add Column" at bounding box center [572, 334] width 1022 height 428
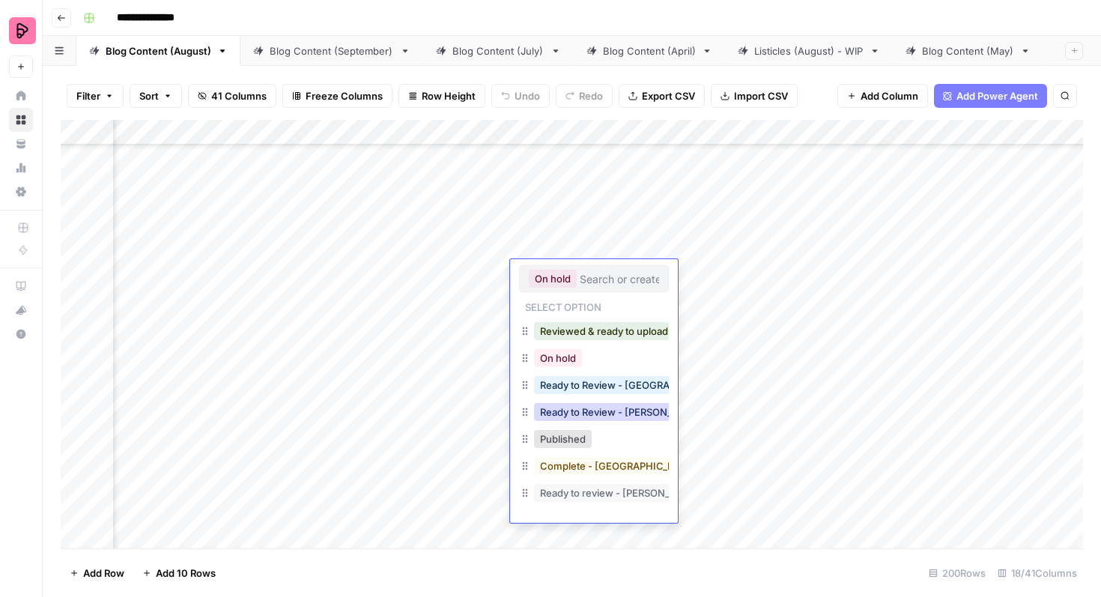
click at [603, 413] on button "Ready to Review - [PERSON_NAME]" at bounding box center [622, 412] width 177 height 18
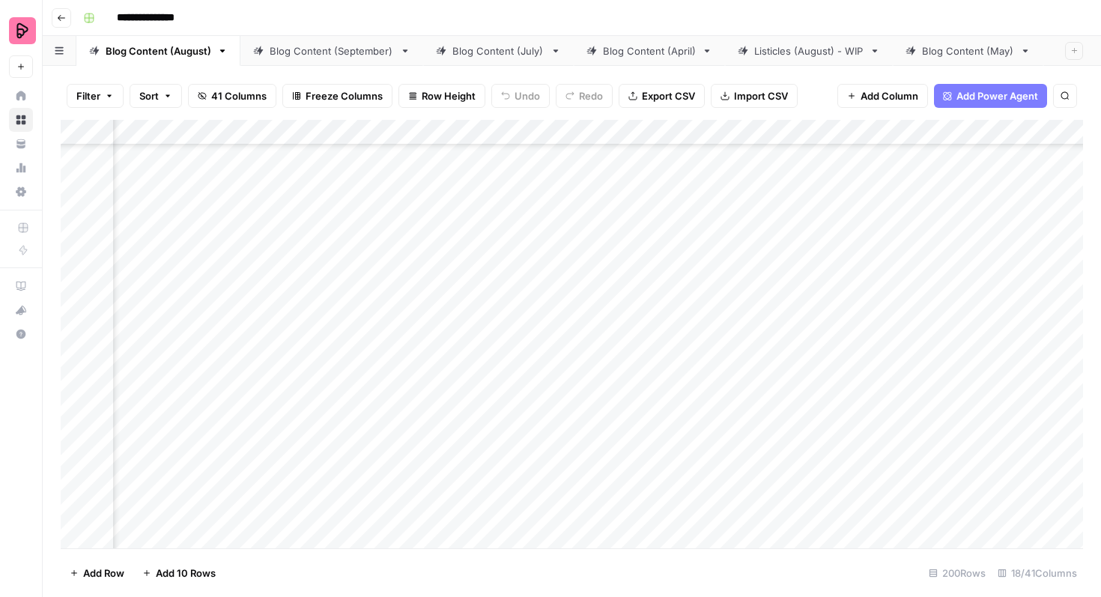
scroll to position [4287, 518]
click at [1037, 345] on div "Add Column" at bounding box center [572, 334] width 1022 height 428
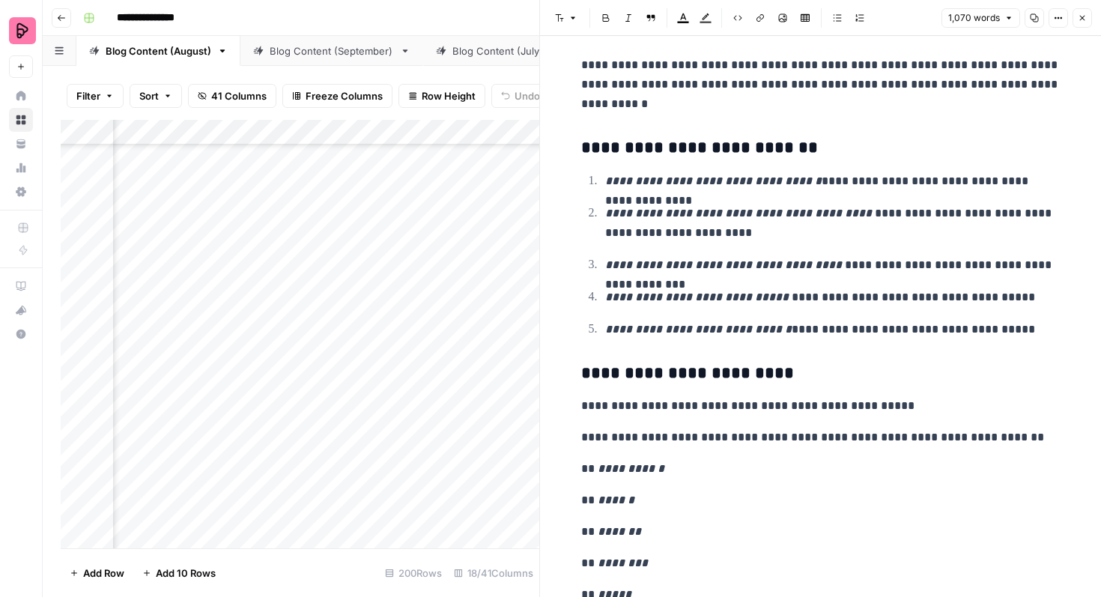
scroll to position [1348, 0]
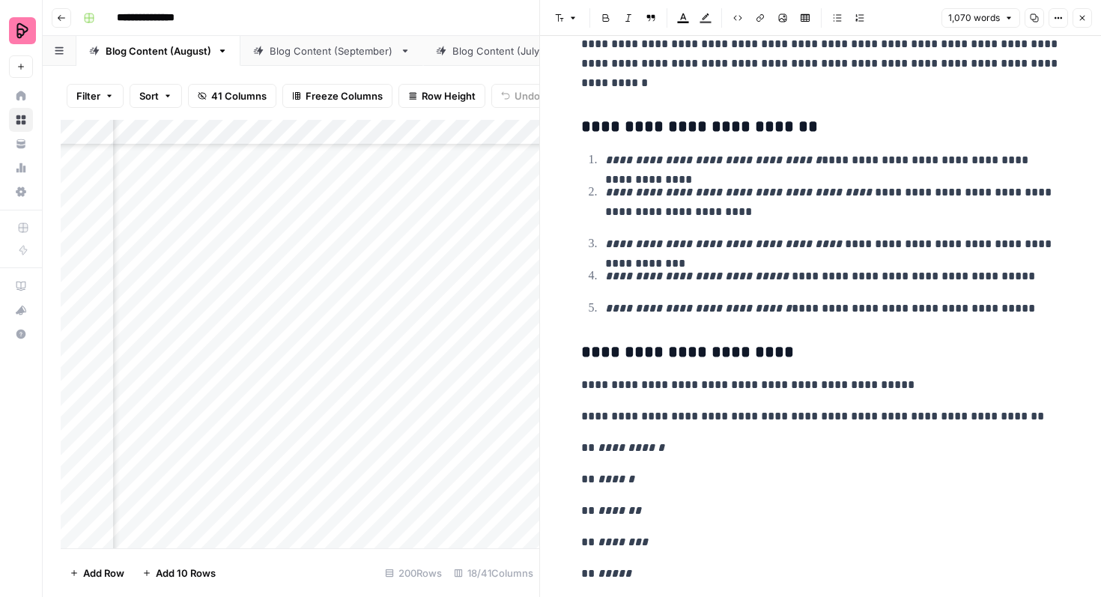
click at [1078, 19] on icon "button" at bounding box center [1081, 17] width 9 height 9
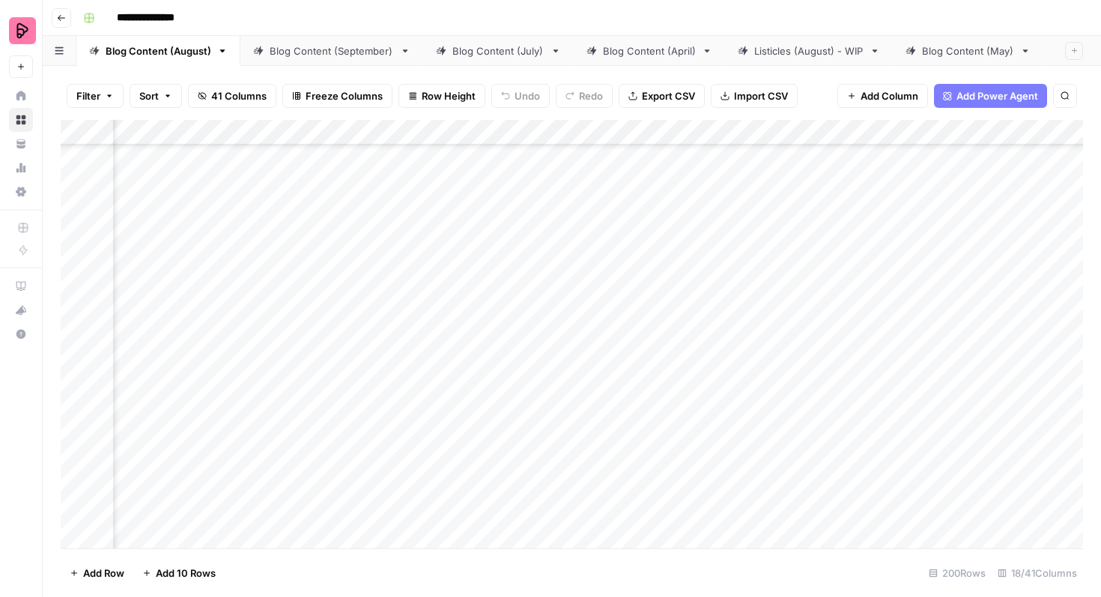
click at [361, 344] on div "Add Column" at bounding box center [572, 334] width 1022 height 428
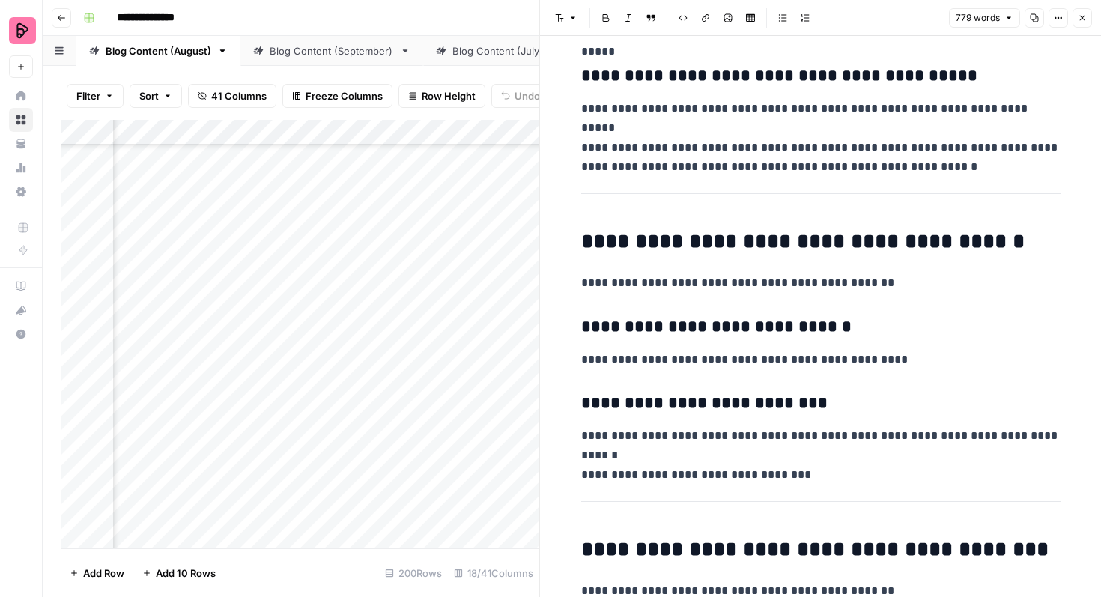
scroll to position [1271, 0]
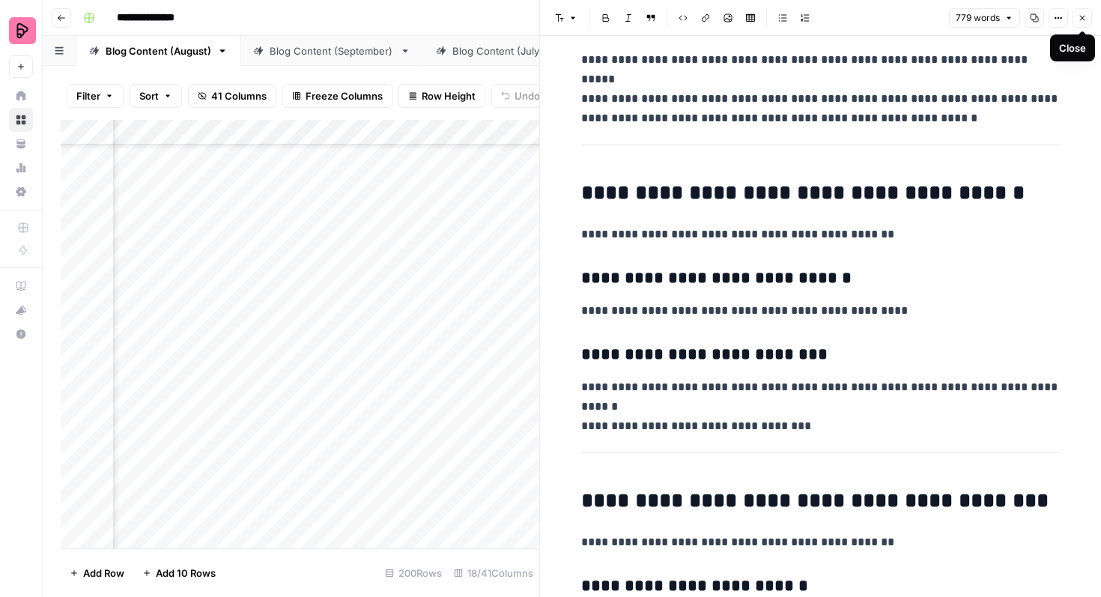
click at [1080, 14] on icon "button" at bounding box center [1081, 17] width 9 height 9
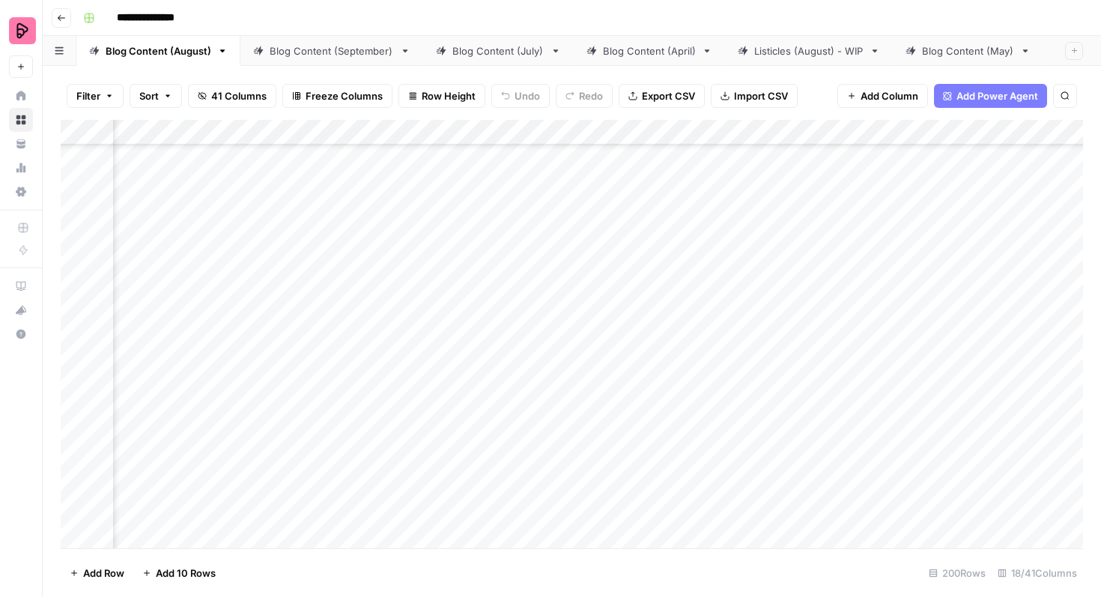
click at [228, 349] on div "Add Column" at bounding box center [572, 334] width 1022 height 428
click at [359, 349] on div "Add Column" at bounding box center [572, 334] width 1022 height 428
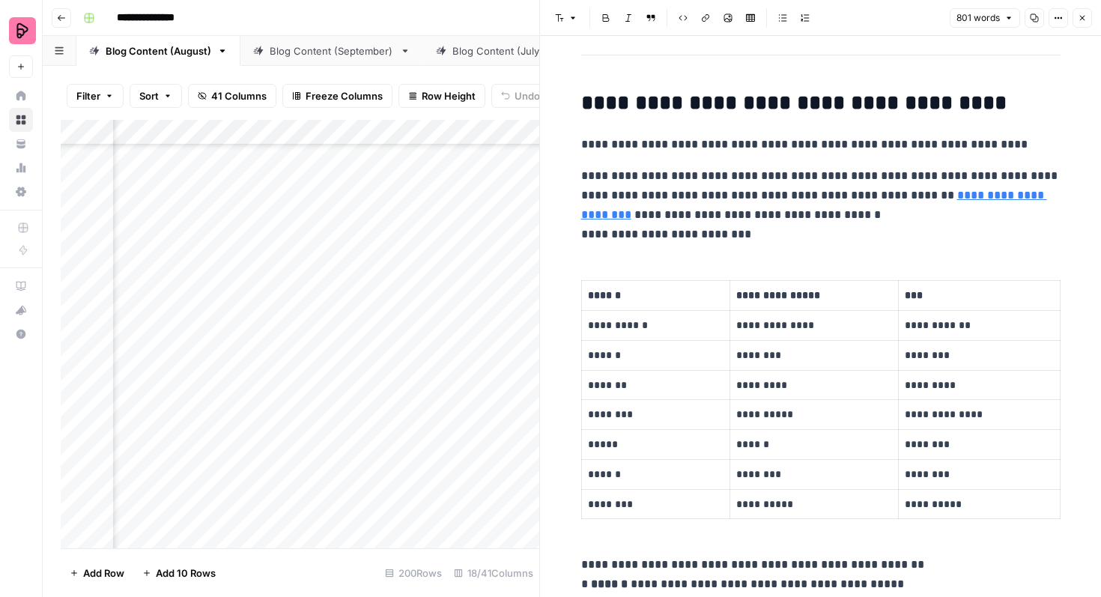
scroll to position [615, 0]
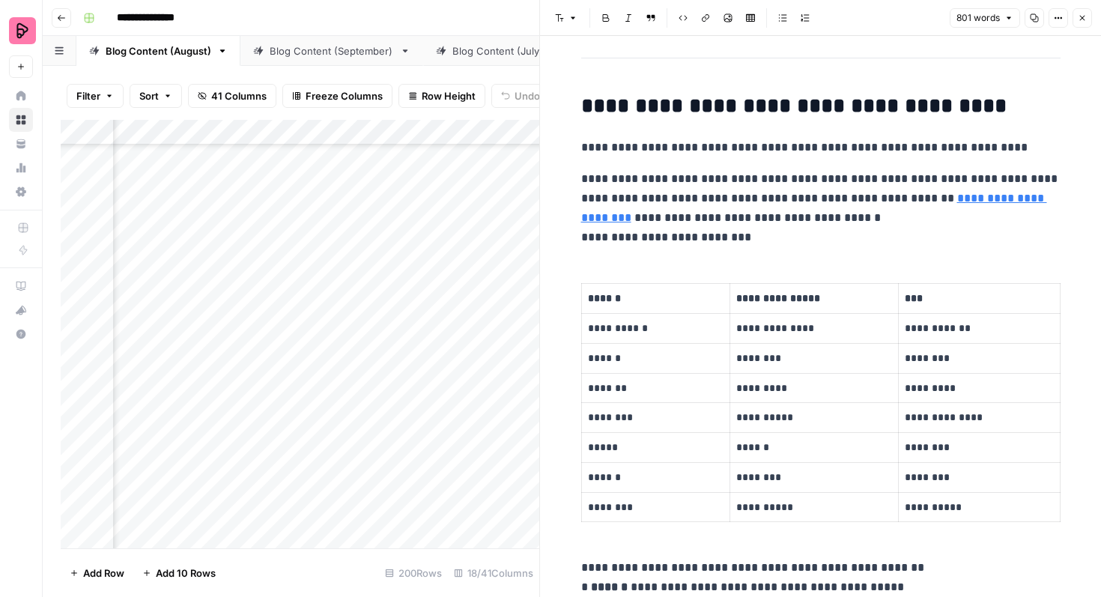
click at [1084, 22] on icon "button" at bounding box center [1081, 17] width 9 height 9
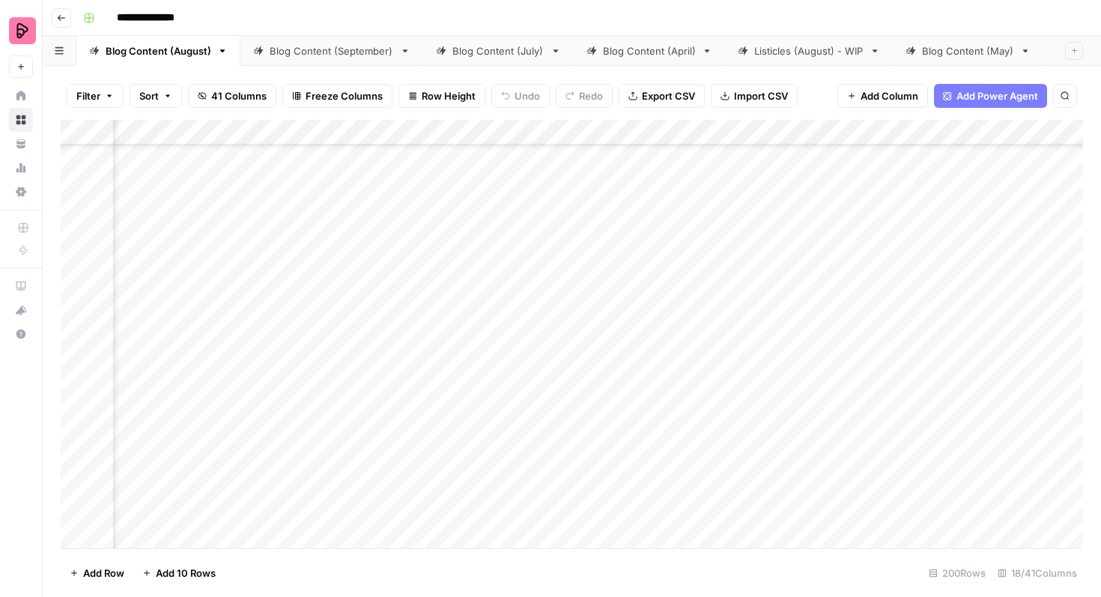
click at [1039, 345] on div "Add Column" at bounding box center [572, 334] width 1022 height 428
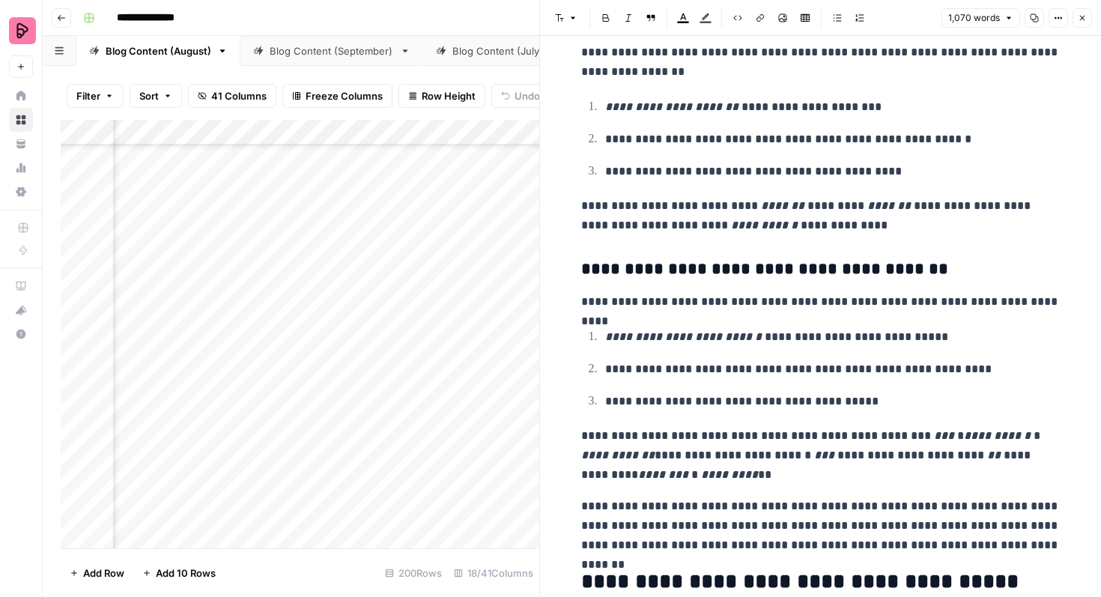
scroll to position [782, 0]
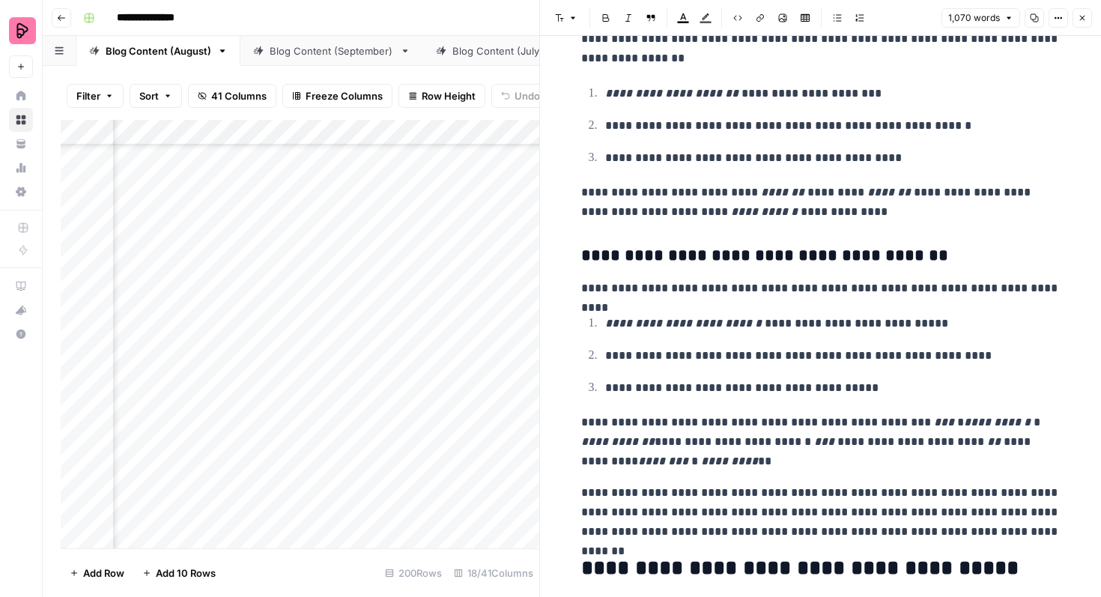
click at [1084, 21] on icon "button" at bounding box center [1081, 17] width 9 height 9
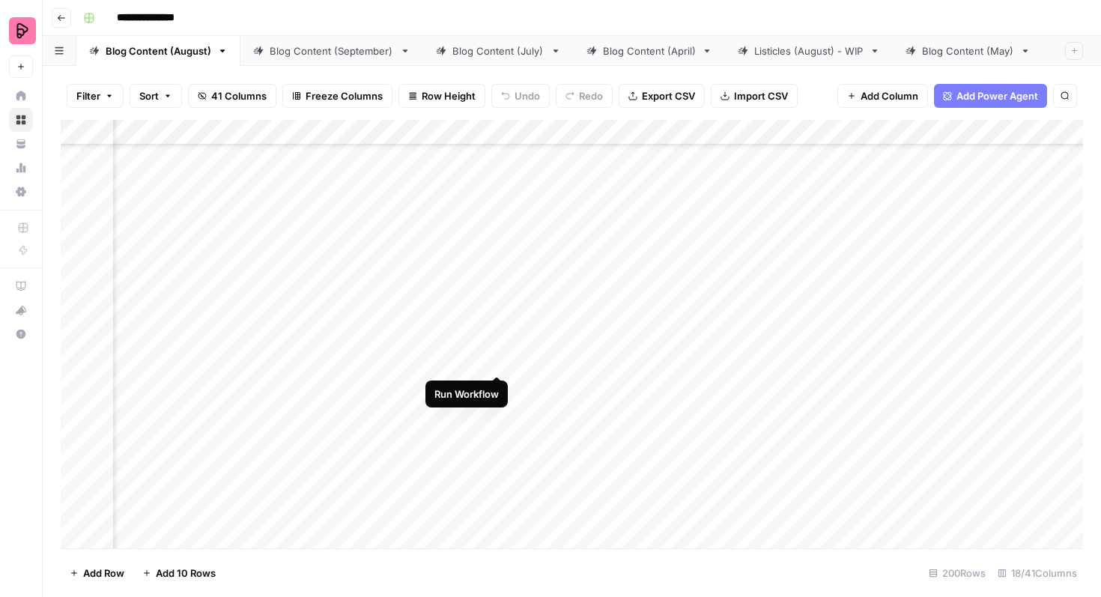
click at [496, 347] on div "Add Column" at bounding box center [572, 334] width 1022 height 428
click at [1055, 346] on div "Add Column" at bounding box center [572, 334] width 1022 height 428
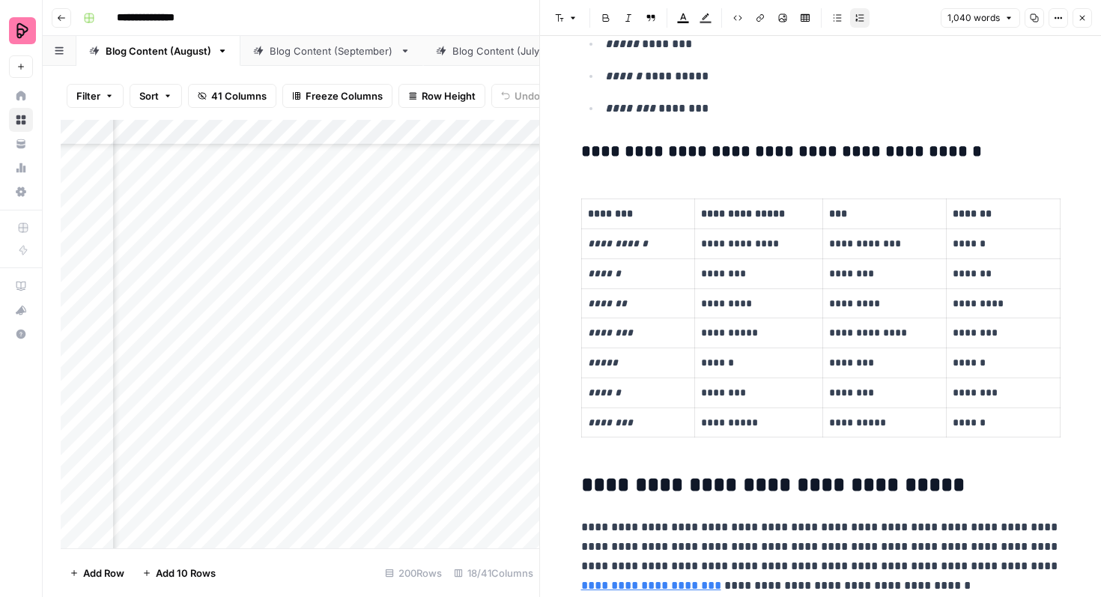
scroll to position [463, 0]
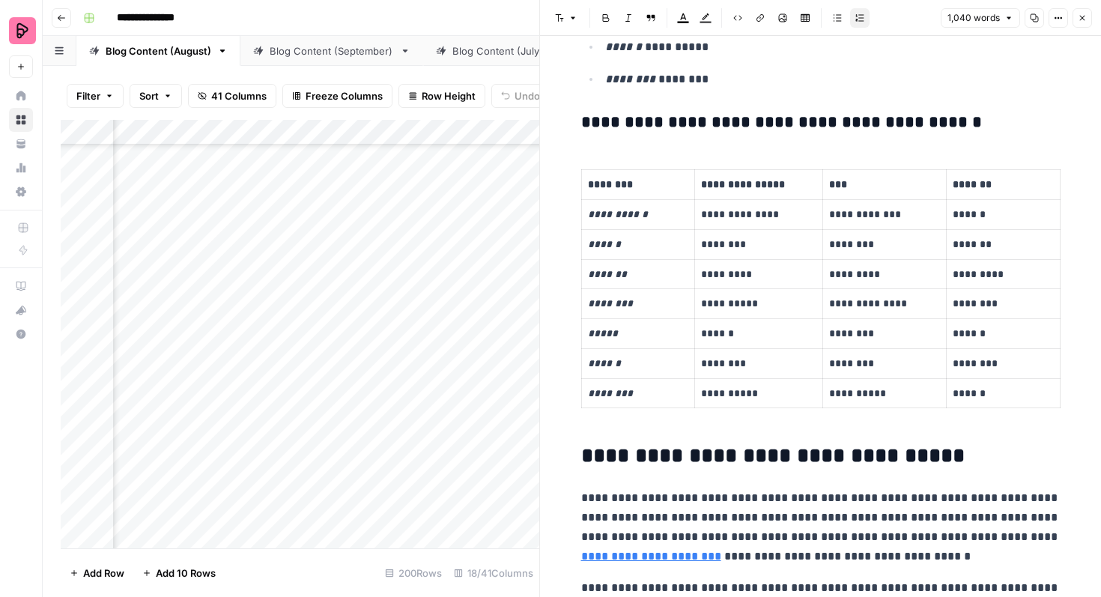
click at [1080, 17] on icon "button" at bounding box center [1082, 18] width 5 height 5
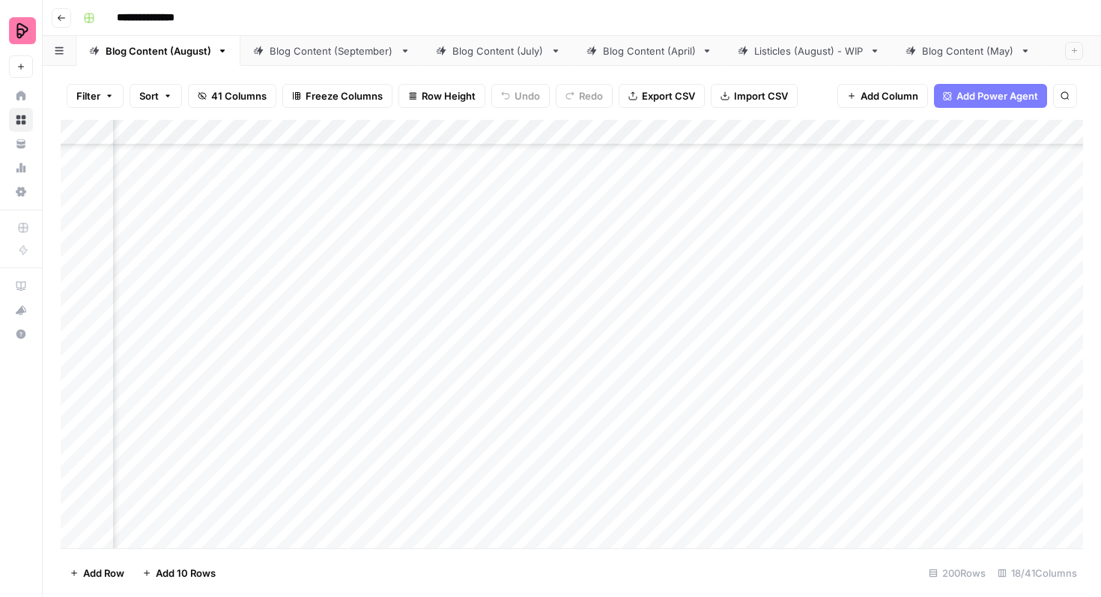
click at [613, 344] on div "Add Column" at bounding box center [572, 334] width 1022 height 428
click at [600, 344] on div "Add Column" at bounding box center [572, 334] width 1022 height 428
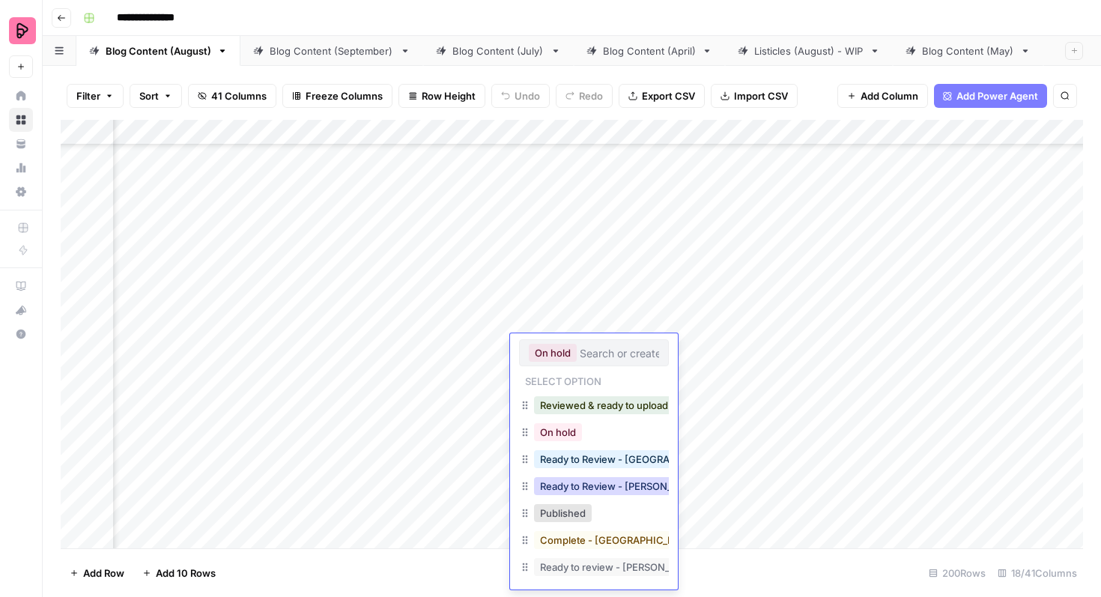
click at [606, 478] on button "Ready to Review - [PERSON_NAME]" at bounding box center [622, 486] width 177 height 18
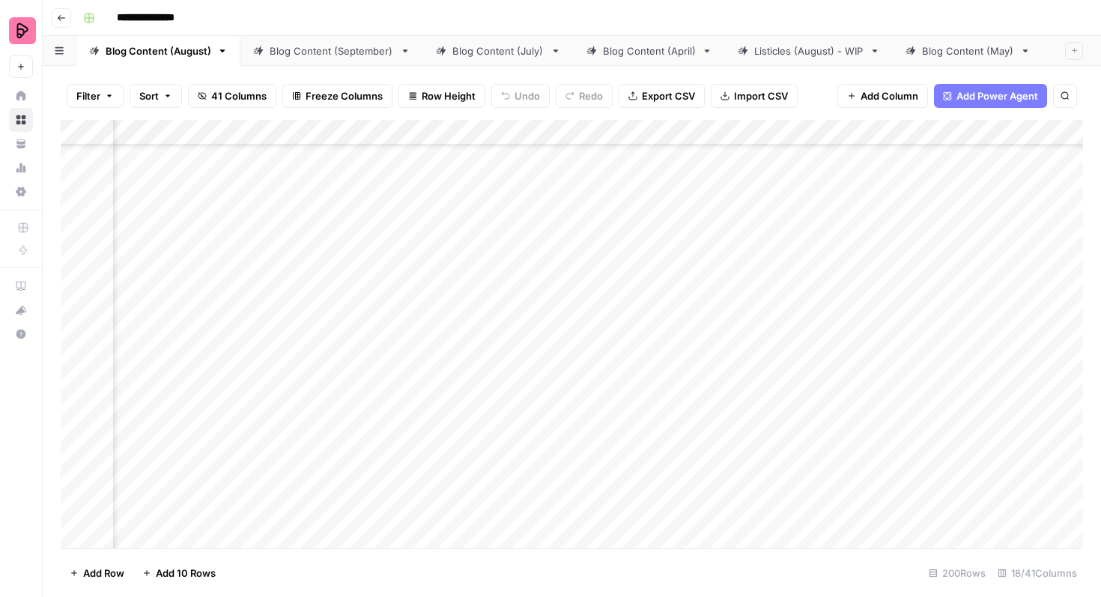
scroll to position [4994, 518]
click at [1055, 377] on div "Add Column" at bounding box center [572, 334] width 1022 height 428
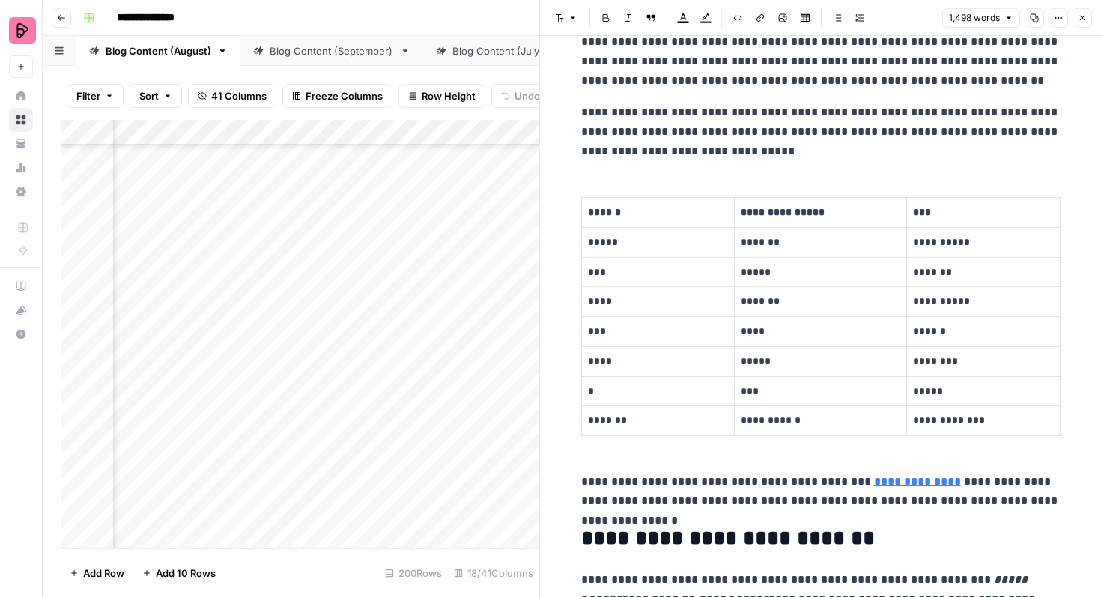
scroll to position [1023, 0]
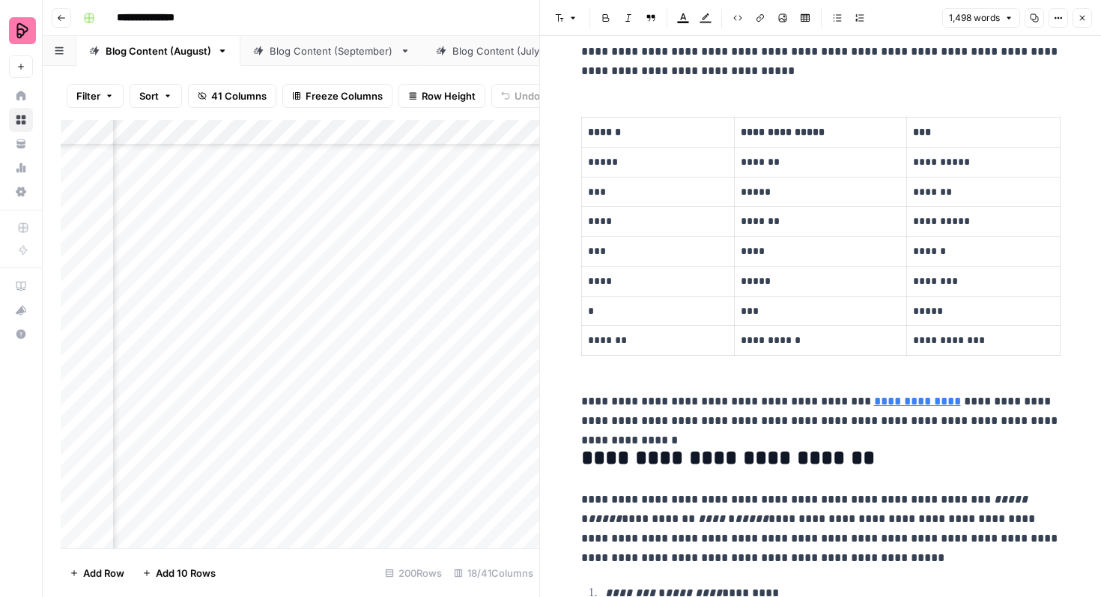
click at [1082, 13] on icon "button" at bounding box center [1081, 17] width 9 height 9
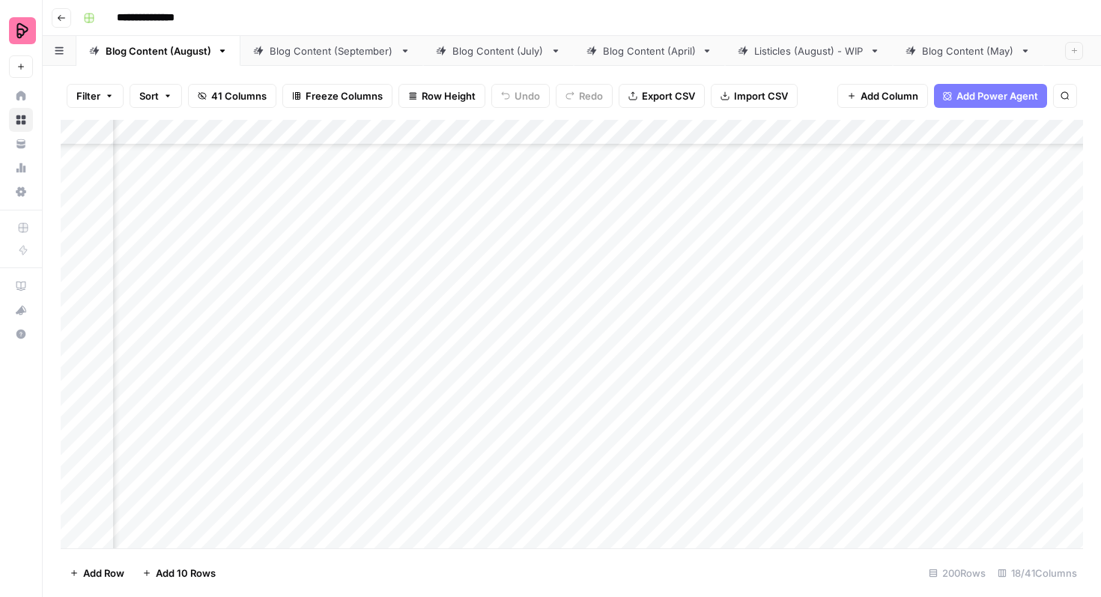
click at [606, 382] on div "Add Column" at bounding box center [572, 334] width 1022 height 428
click at [586, 386] on div "Add Column" at bounding box center [572, 334] width 1022 height 428
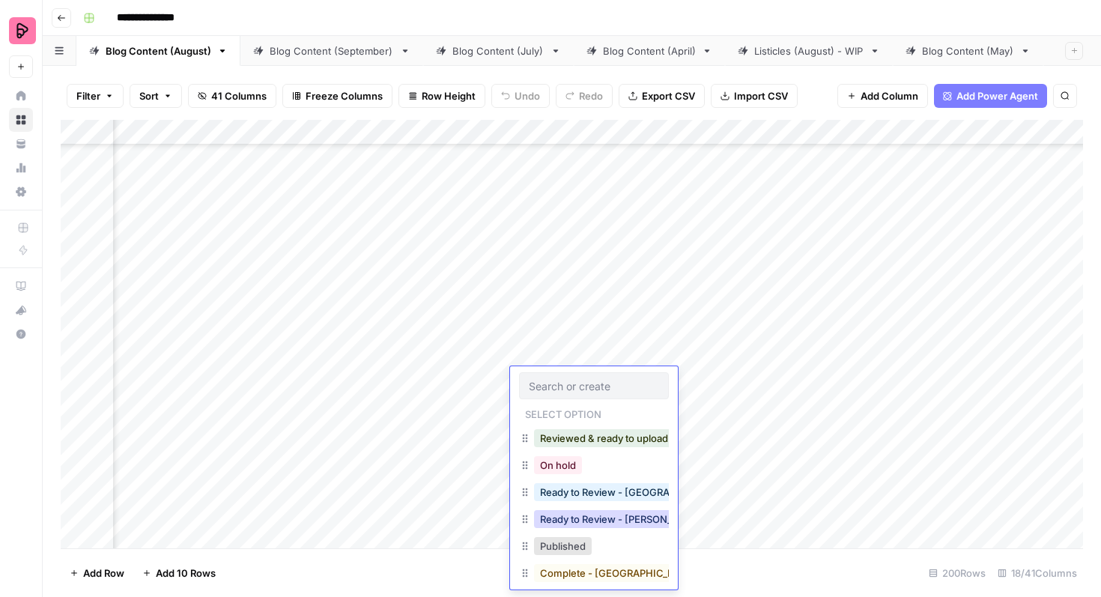
click at [594, 523] on button "Ready to Review - [PERSON_NAME]" at bounding box center [622, 519] width 177 height 18
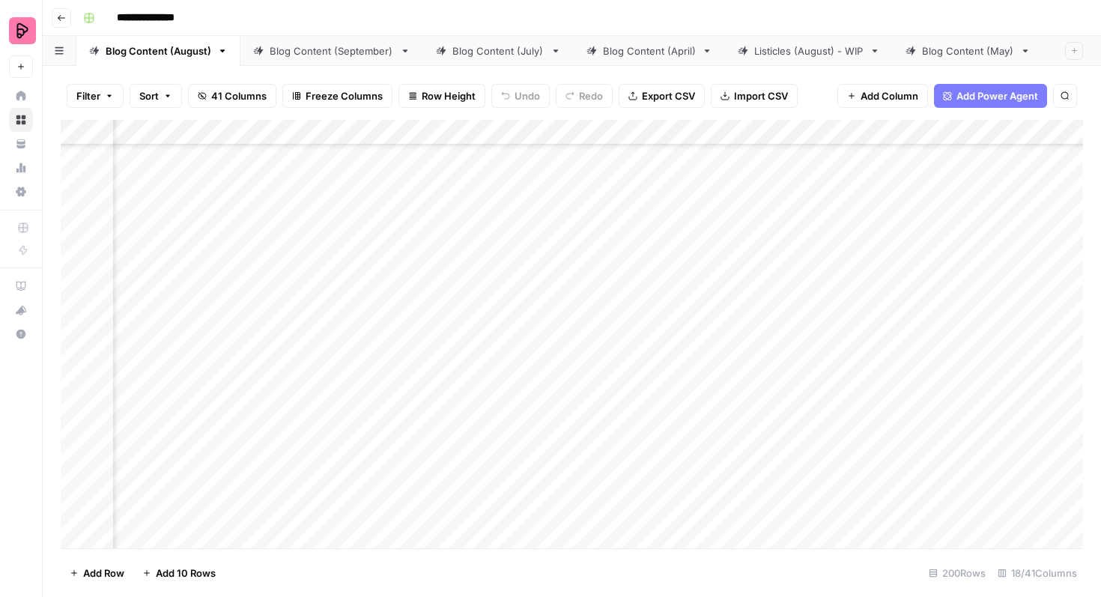
click at [1054, 416] on div "Add Column" at bounding box center [572, 334] width 1022 height 428
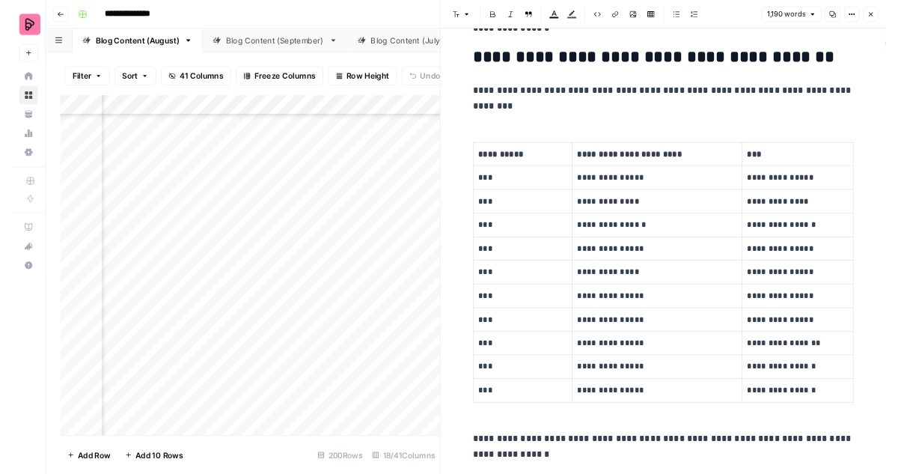
scroll to position [1053, 0]
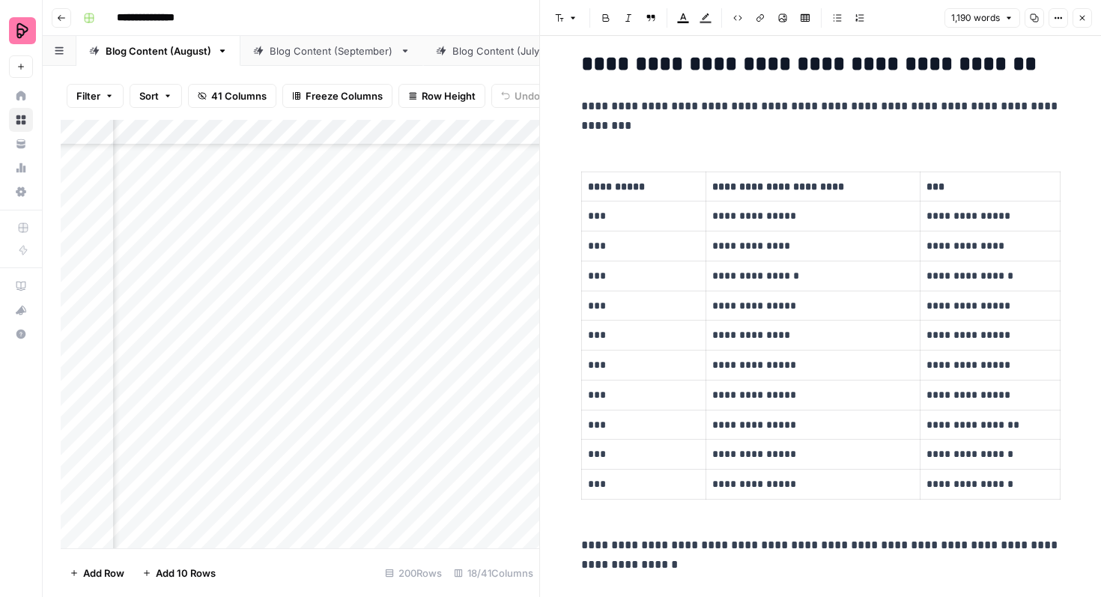
click at [1081, 12] on button "Close" at bounding box center [1081, 17] width 19 height 19
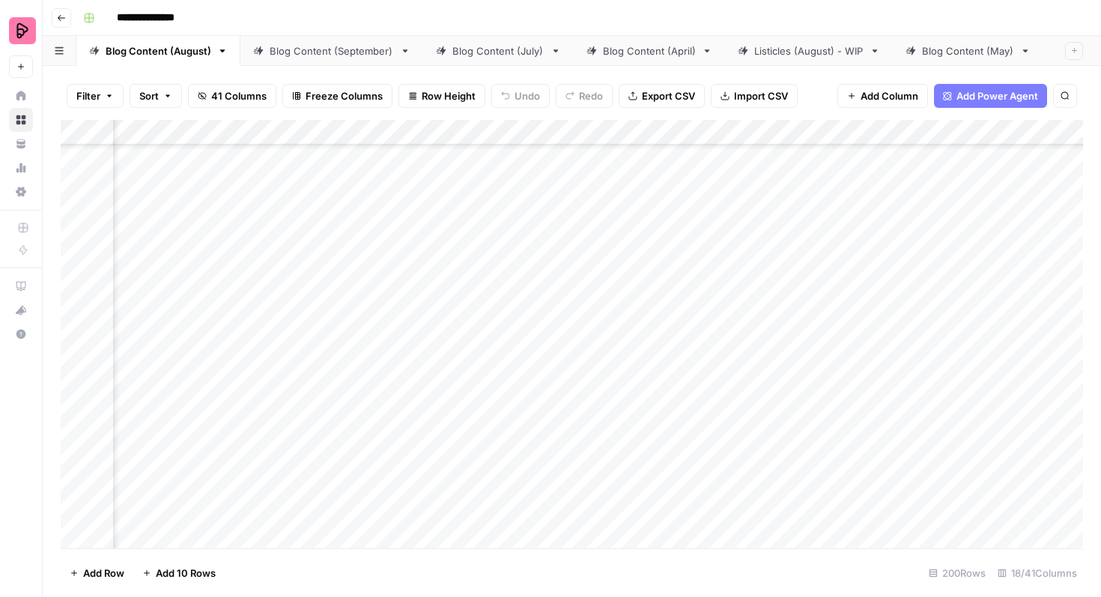
click at [600, 416] on div "Add Column" at bounding box center [572, 334] width 1022 height 428
click at [583, 425] on div "Add Column" at bounding box center [572, 334] width 1022 height 428
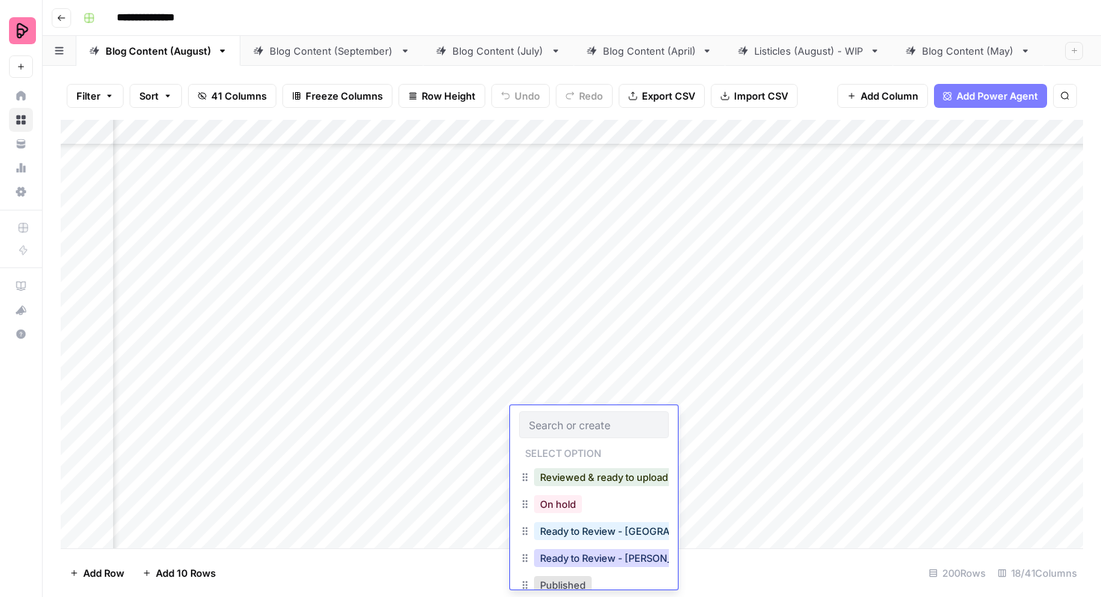
click at [602, 553] on button "Ready to Review - [PERSON_NAME]" at bounding box center [622, 558] width 177 height 18
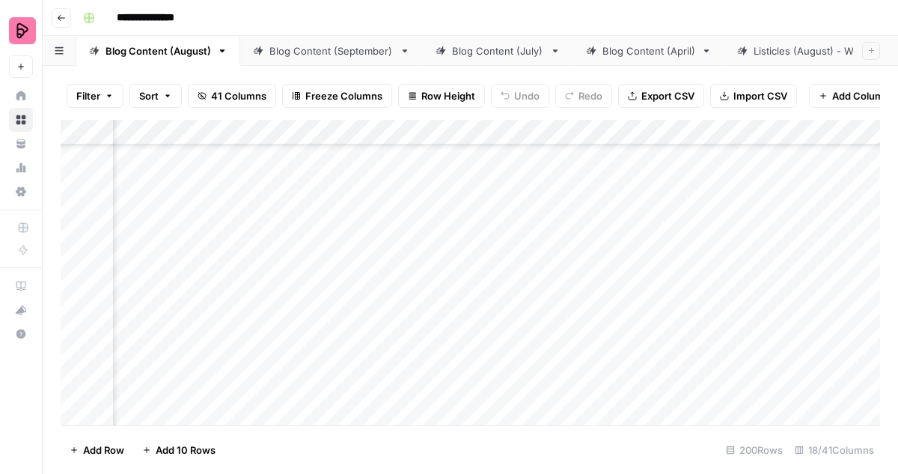
scroll to position [3152, 518]
